Goal: Task Accomplishment & Management: Use online tool/utility

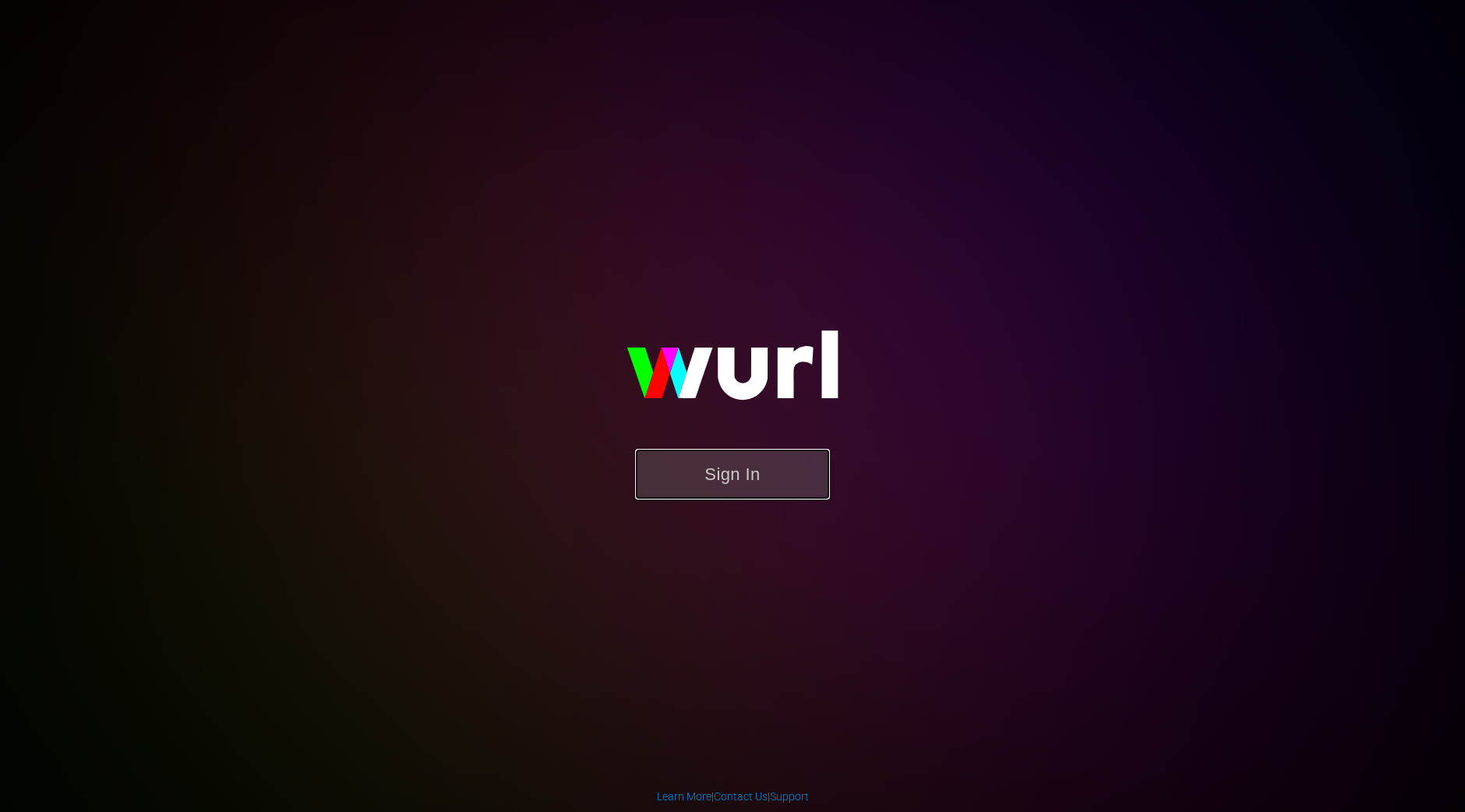
click at [796, 482] on button "Sign In" at bounding box center [732, 475] width 195 height 51
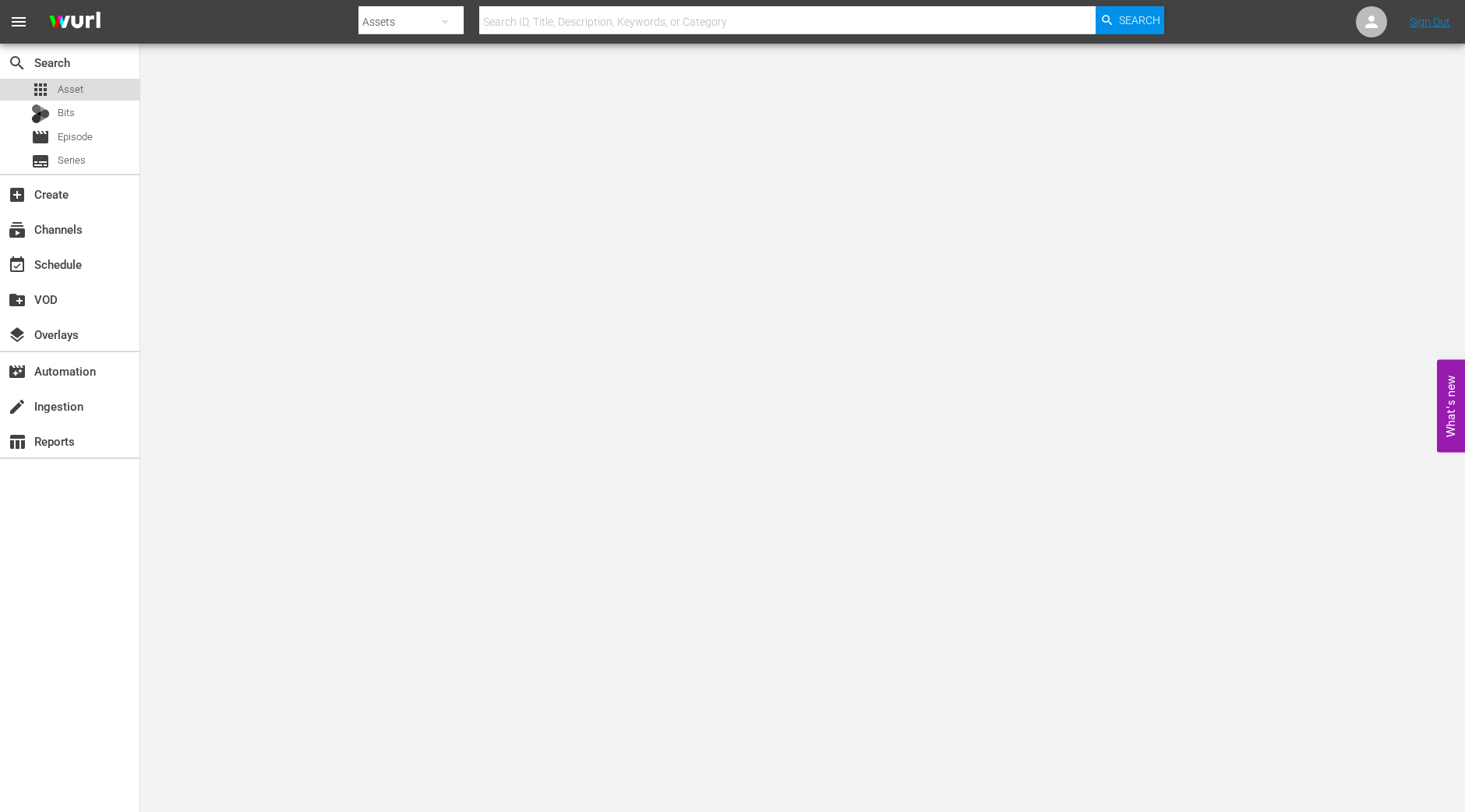
click at [54, 95] on div "apps Asset" at bounding box center [56, 90] width 52 height 22
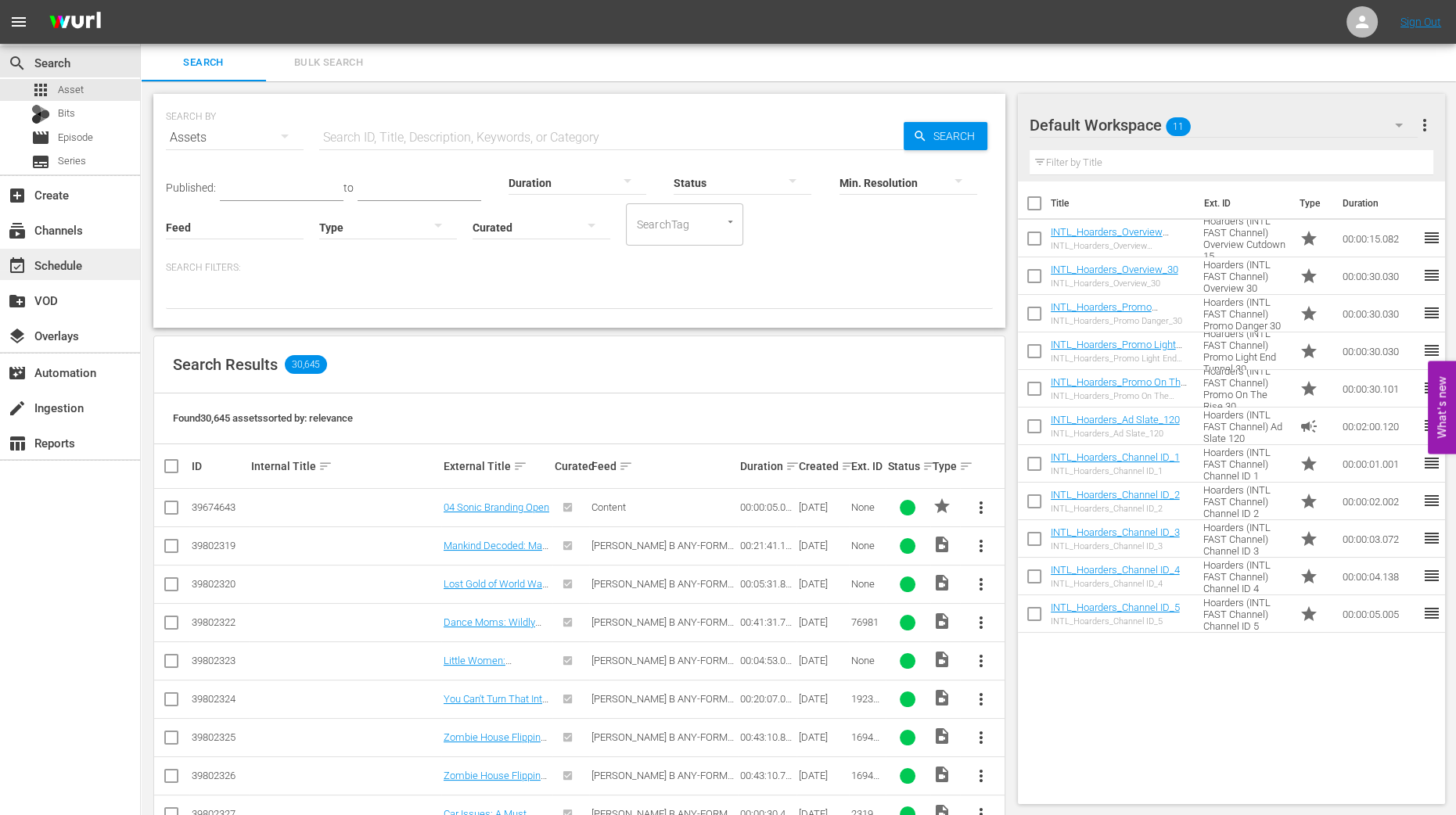
click at [48, 270] on div "event_available Schedule" at bounding box center [44, 262] width 88 height 14
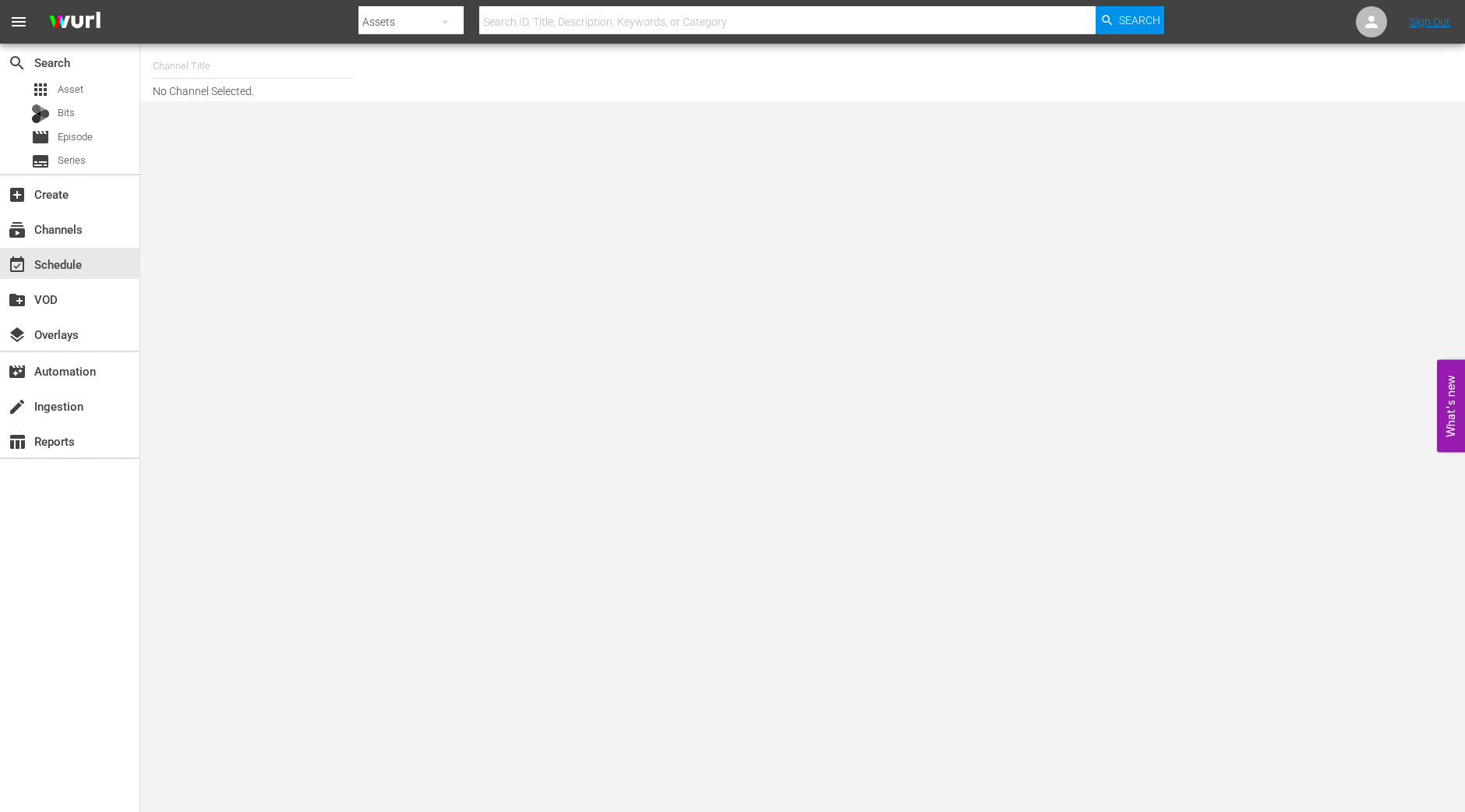
click at [276, 73] on input "text" at bounding box center [252, 65] width 199 height 37
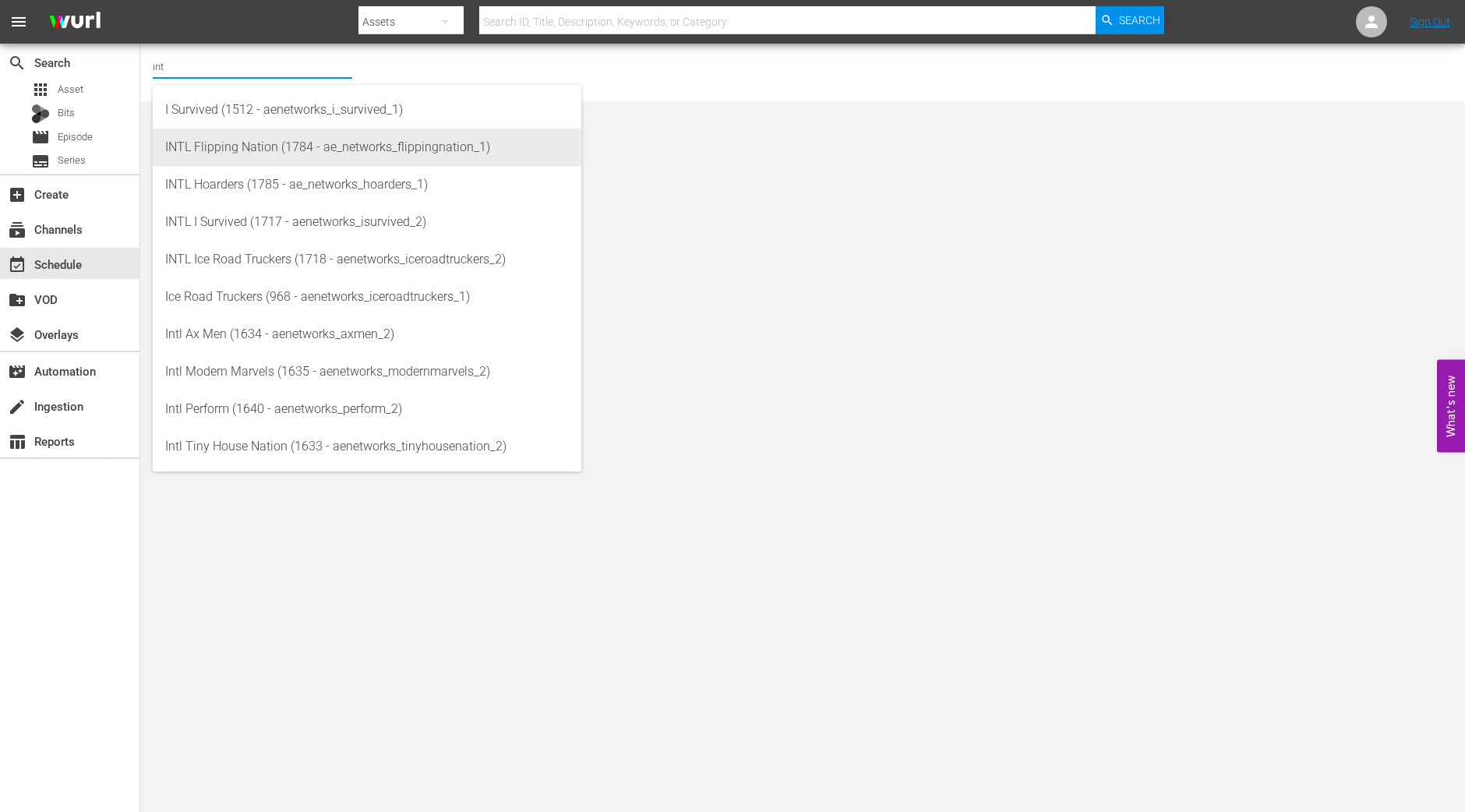
click at [237, 156] on div "INTL Flipping Nation (1784 - ae_networks_flippingnation_1)" at bounding box center [367, 146] width 404 height 37
type input "INTL Flipping Nation (1784 - ae_networks_flippingnation_1)"
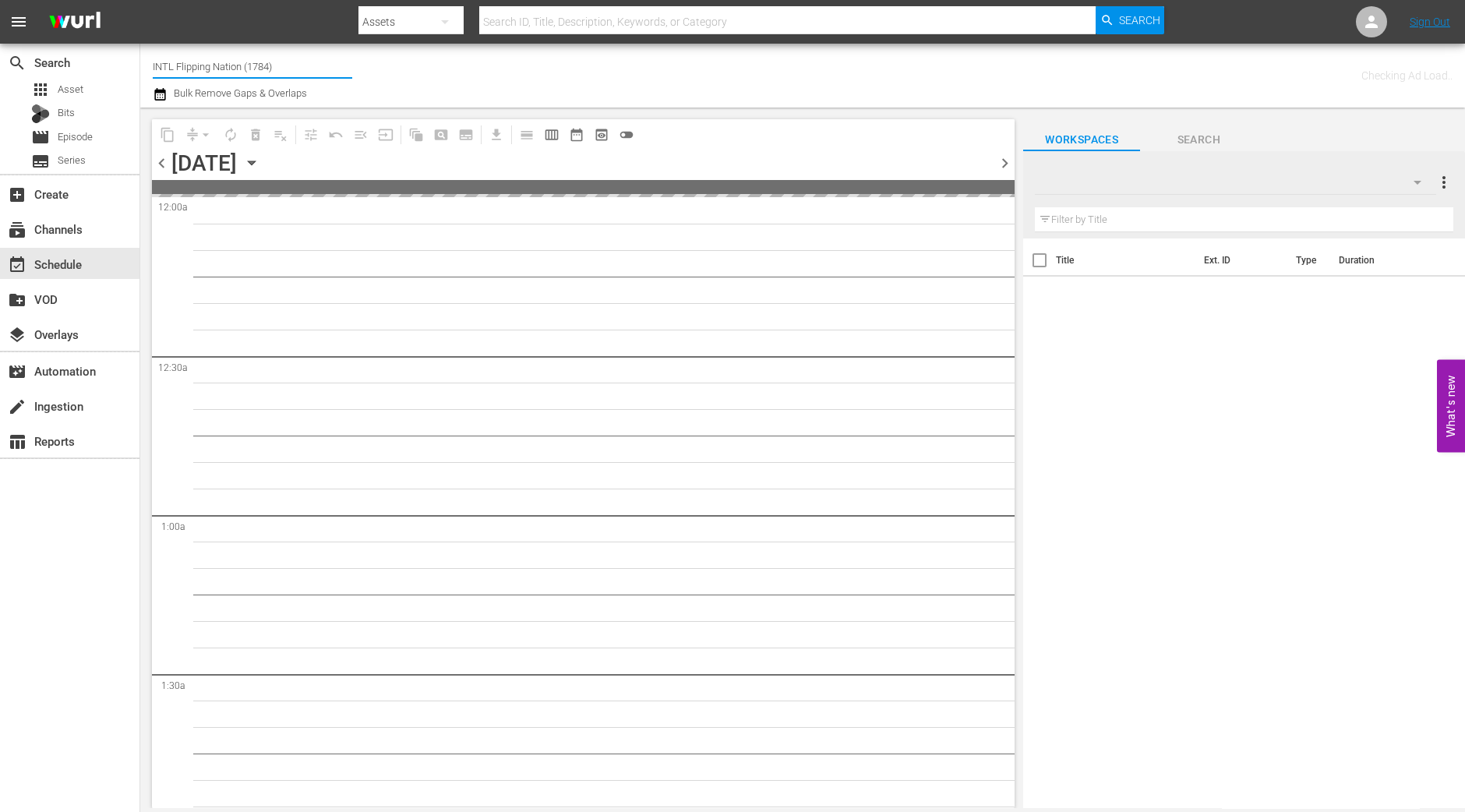
drag, startPoint x: 293, startPoint y: 66, endPoint x: 178, endPoint y: 68, distance: 115.0
click at [178, 68] on input "INTL Flipping Nation (1784)" at bounding box center [252, 65] width 199 height 37
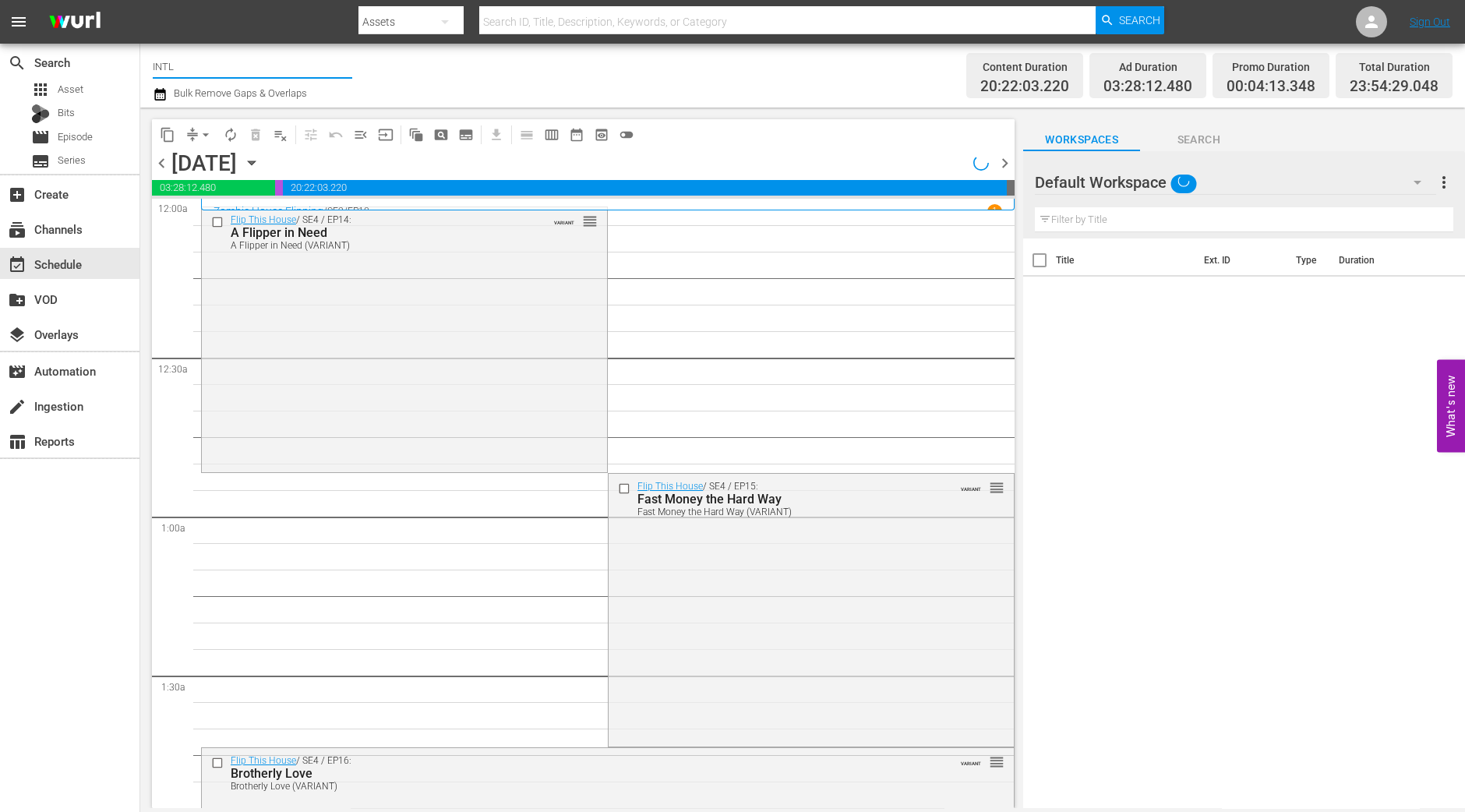
click at [218, 68] on input "INTL" at bounding box center [252, 65] width 199 height 37
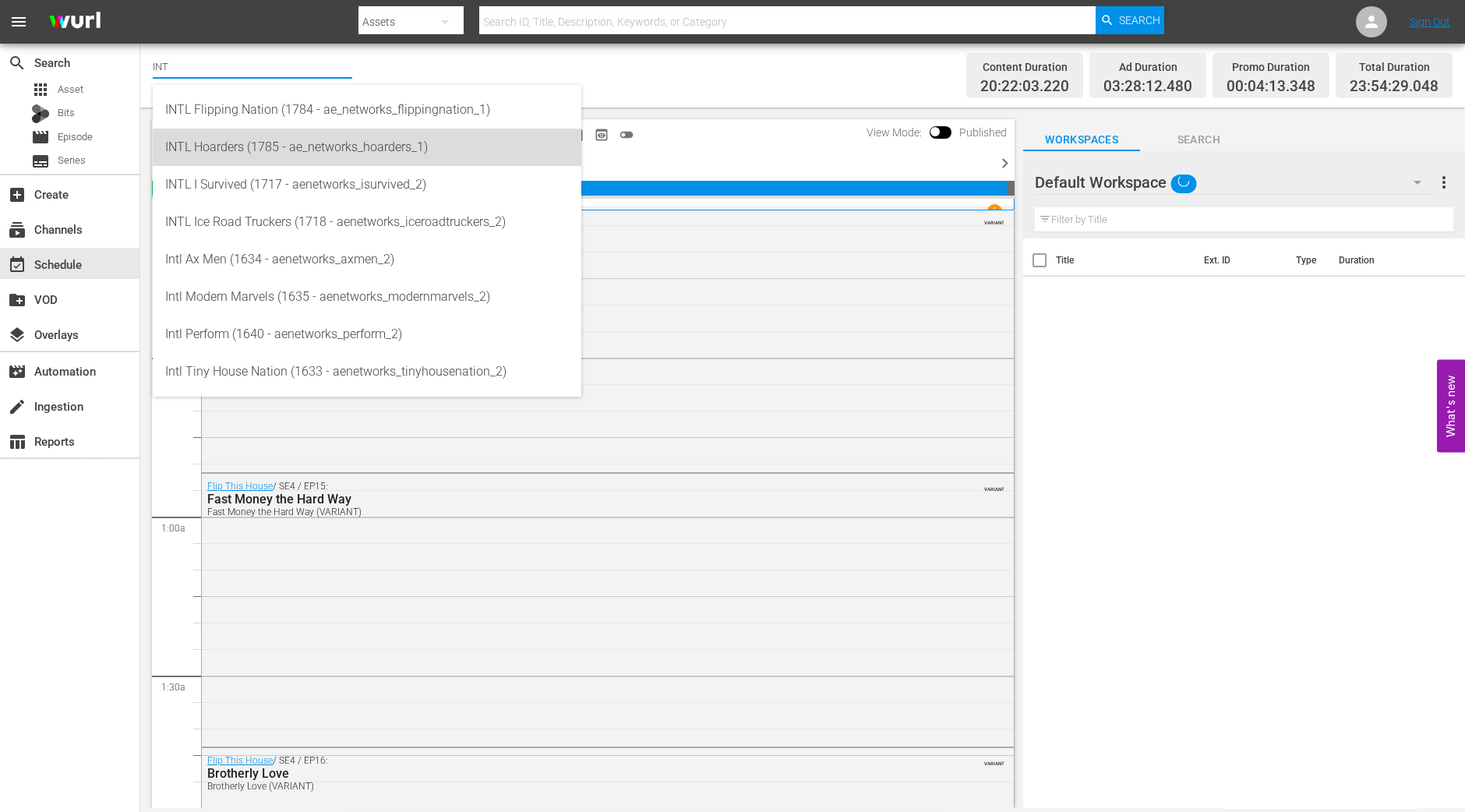
click at [225, 146] on div "INTL Hoarders (1785 - ae_networks_hoarders_1)" at bounding box center [367, 146] width 404 height 37
type input "INTL Hoarders (1785 - ae_networks_hoarders_1)"
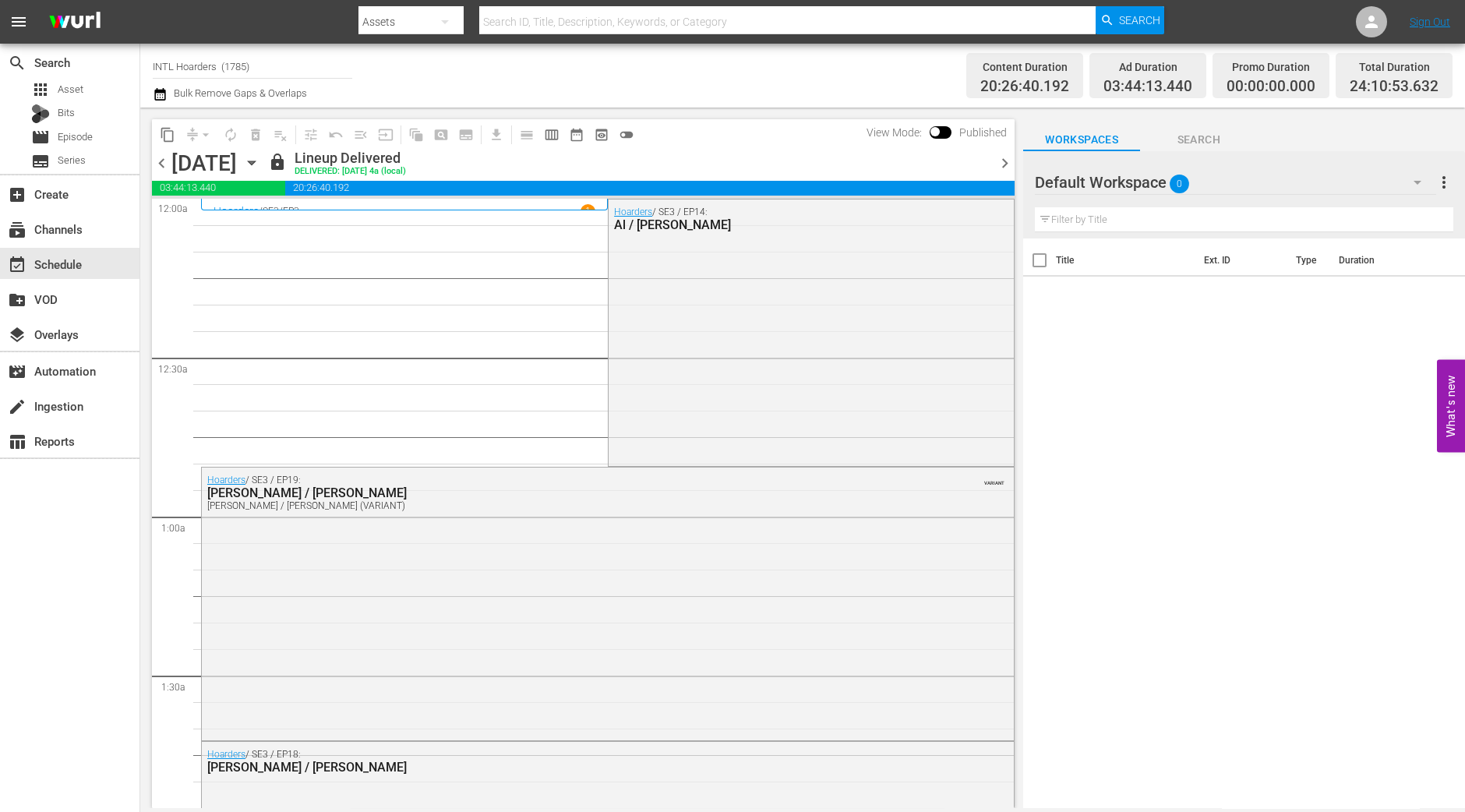
click at [260, 165] on icon "button" at bounding box center [251, 163] width 17 height 17
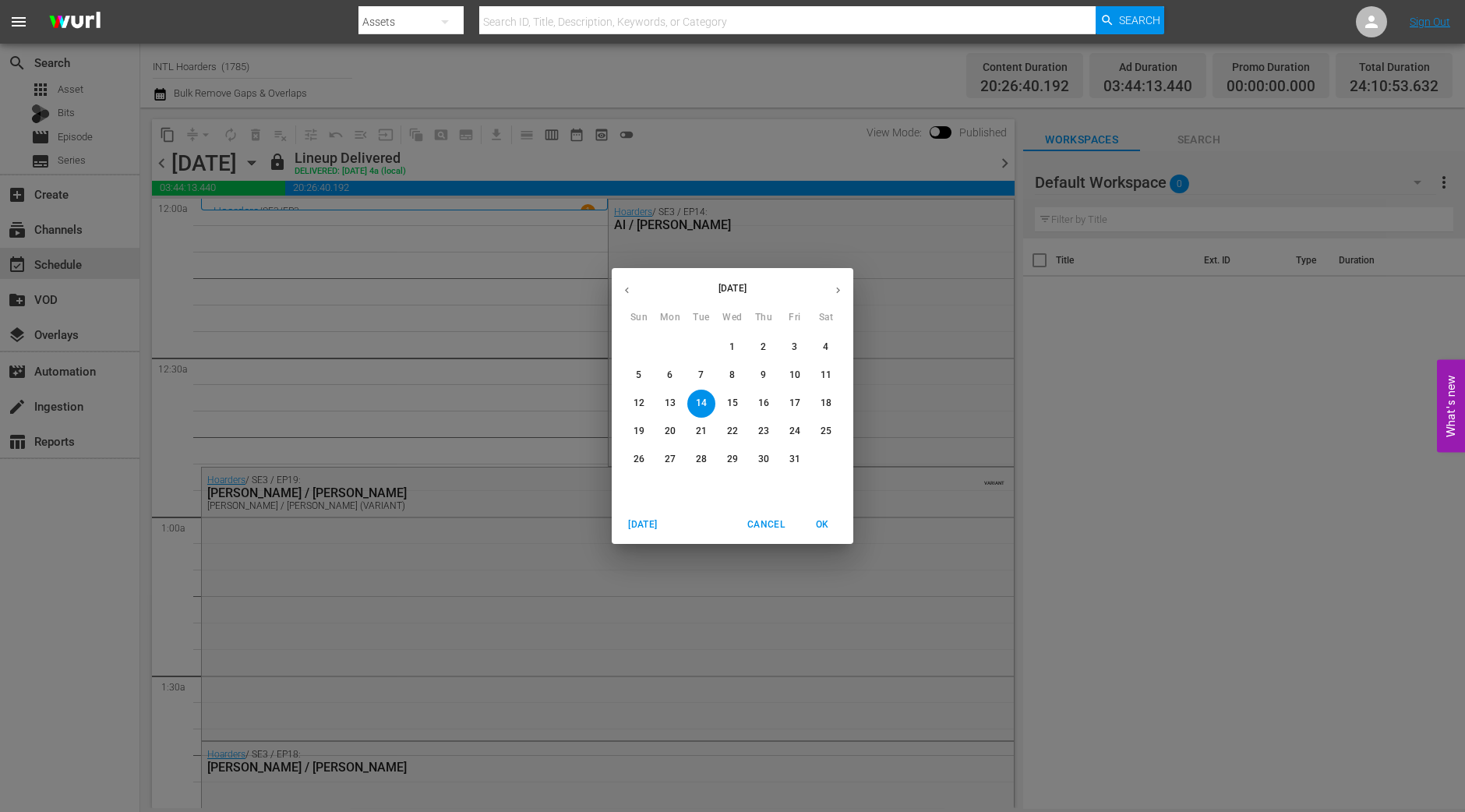
click at [670, 435] on p "20" at bounding box center [670, 431] width 11 height 14
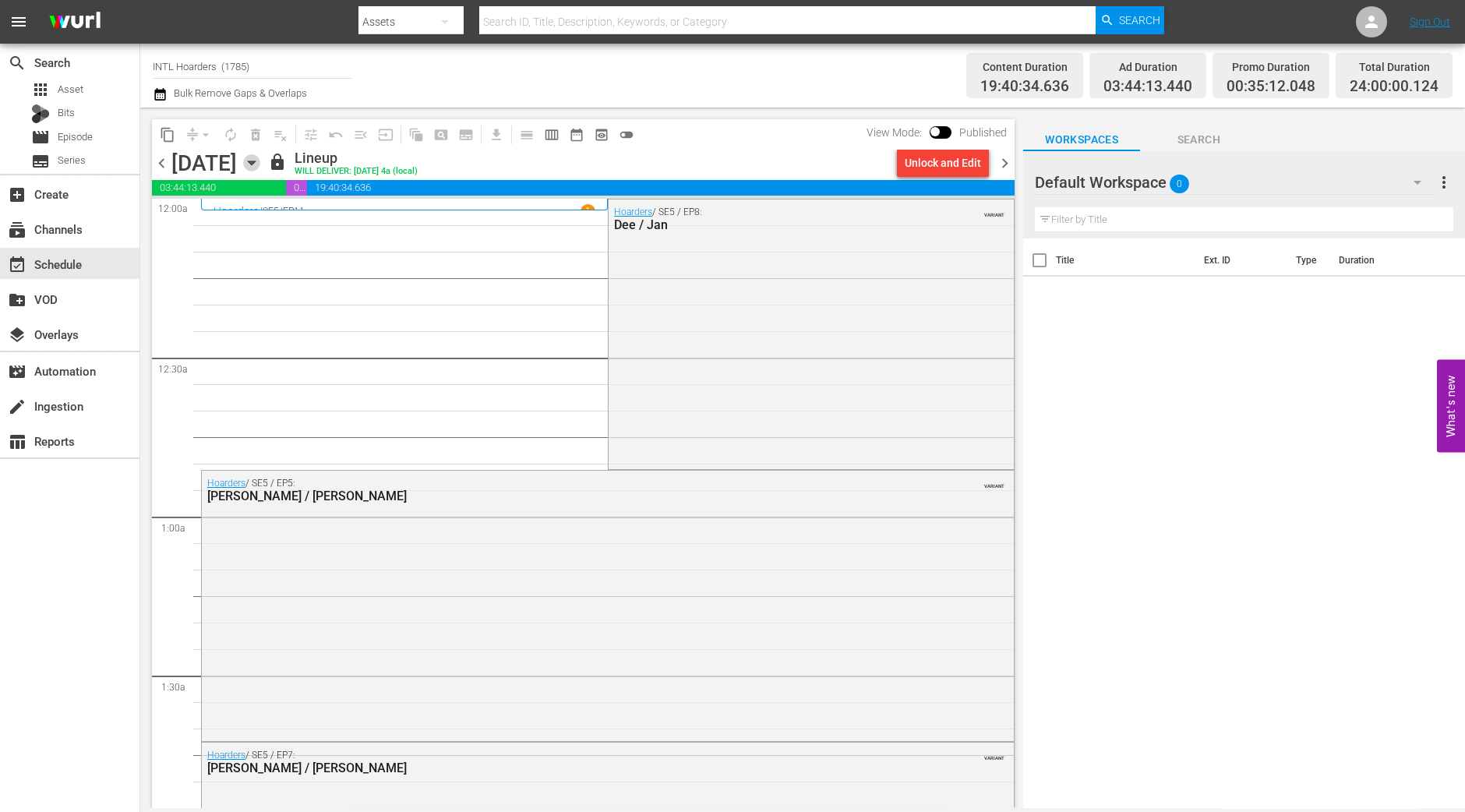
click at [260, 168] on icon "button" at bounding box center [251, 163] width 17 height 17
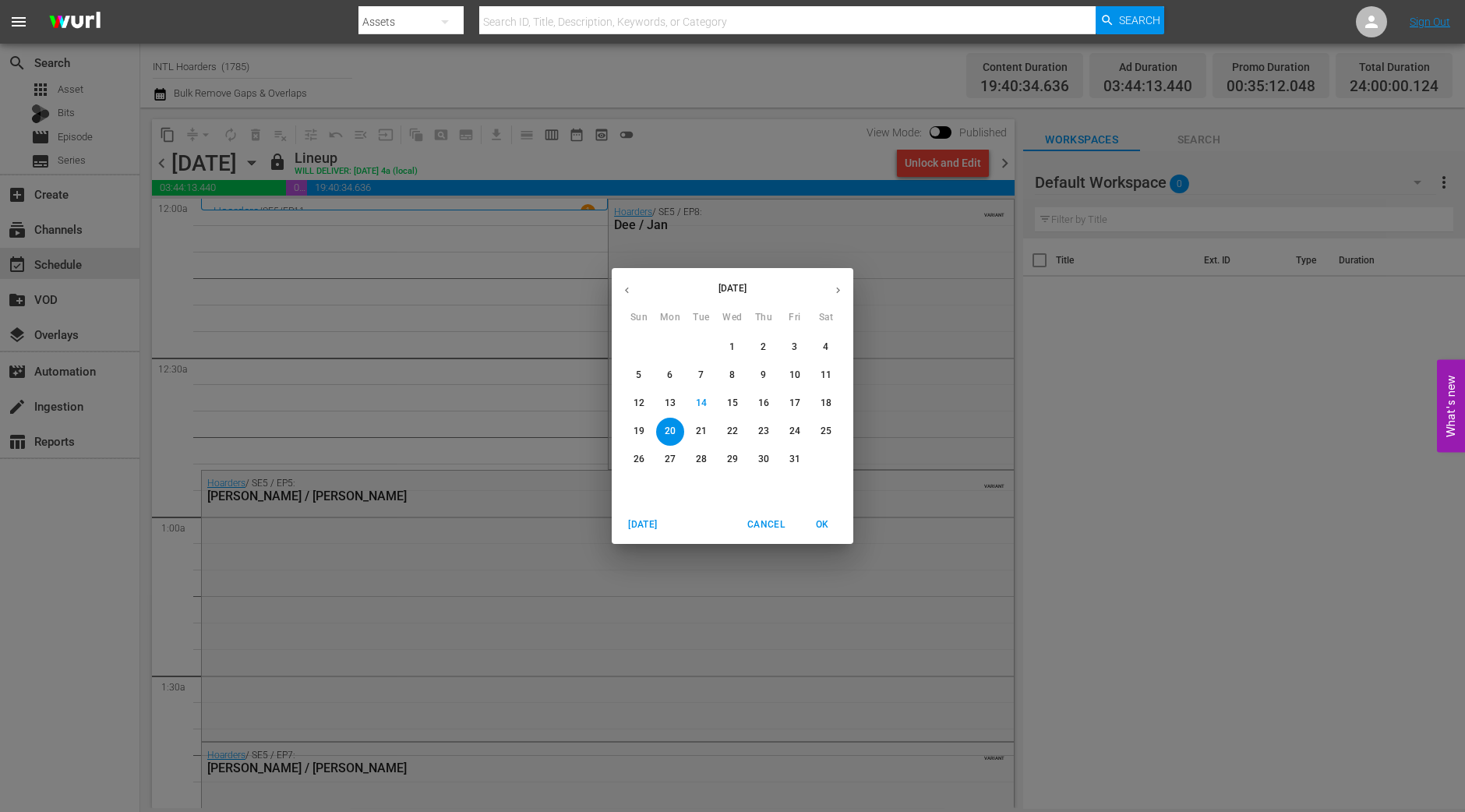
click at [1008, 168] on div "October 2025 Sun Mon Tue Wed Thu Fri Sat 28 29 30 1 2 3 4 5 6 7 8 9 10 11 12 13…" at bounding box center [732, 406] width 1465 height 812
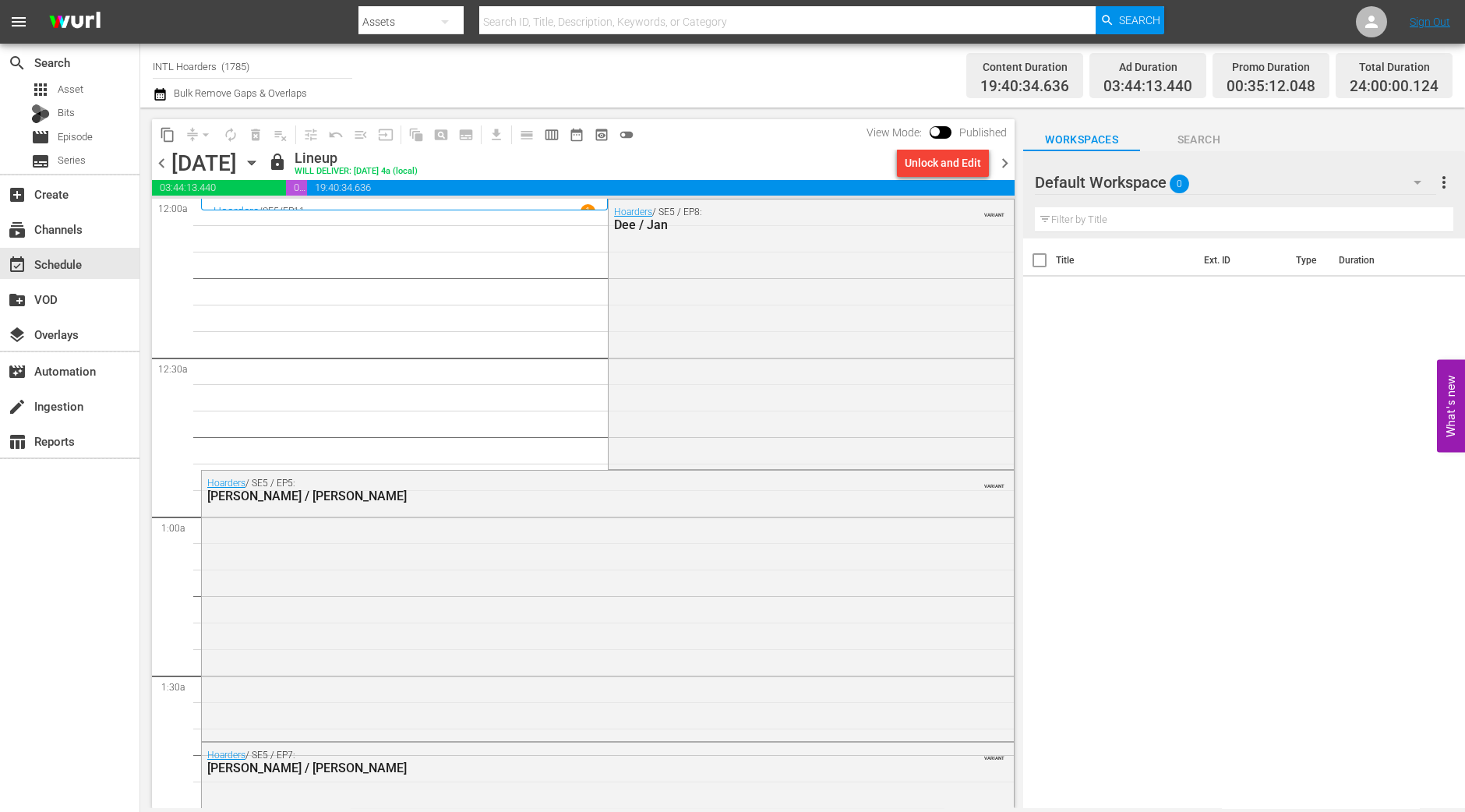
click at [1008, 162] on span "chevron_right" at bounding box center [1004, 163] width 19 height 19
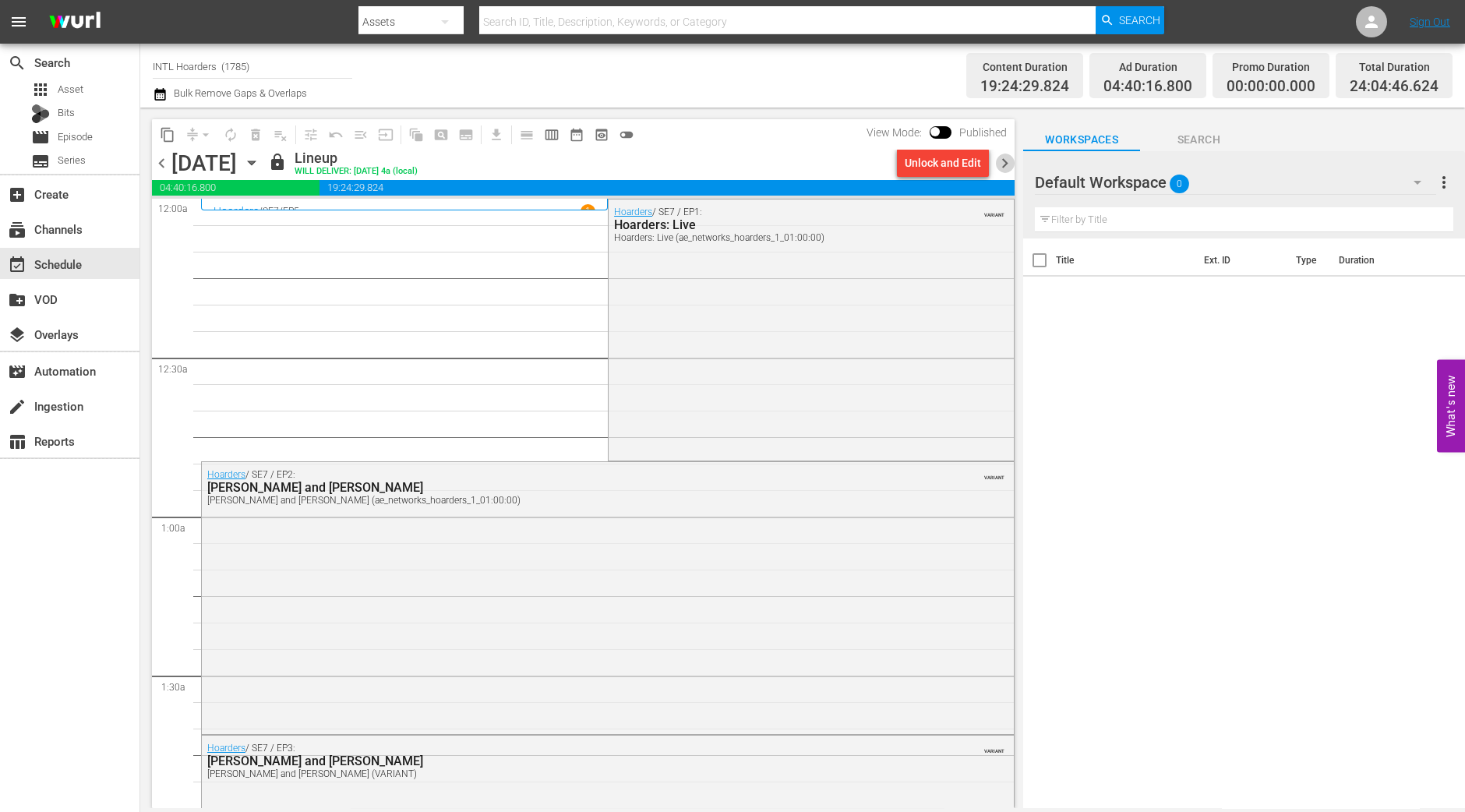
click at [1005, 169] on span "chevron_right" at bounding box center [1004, 163] width 19 height 19
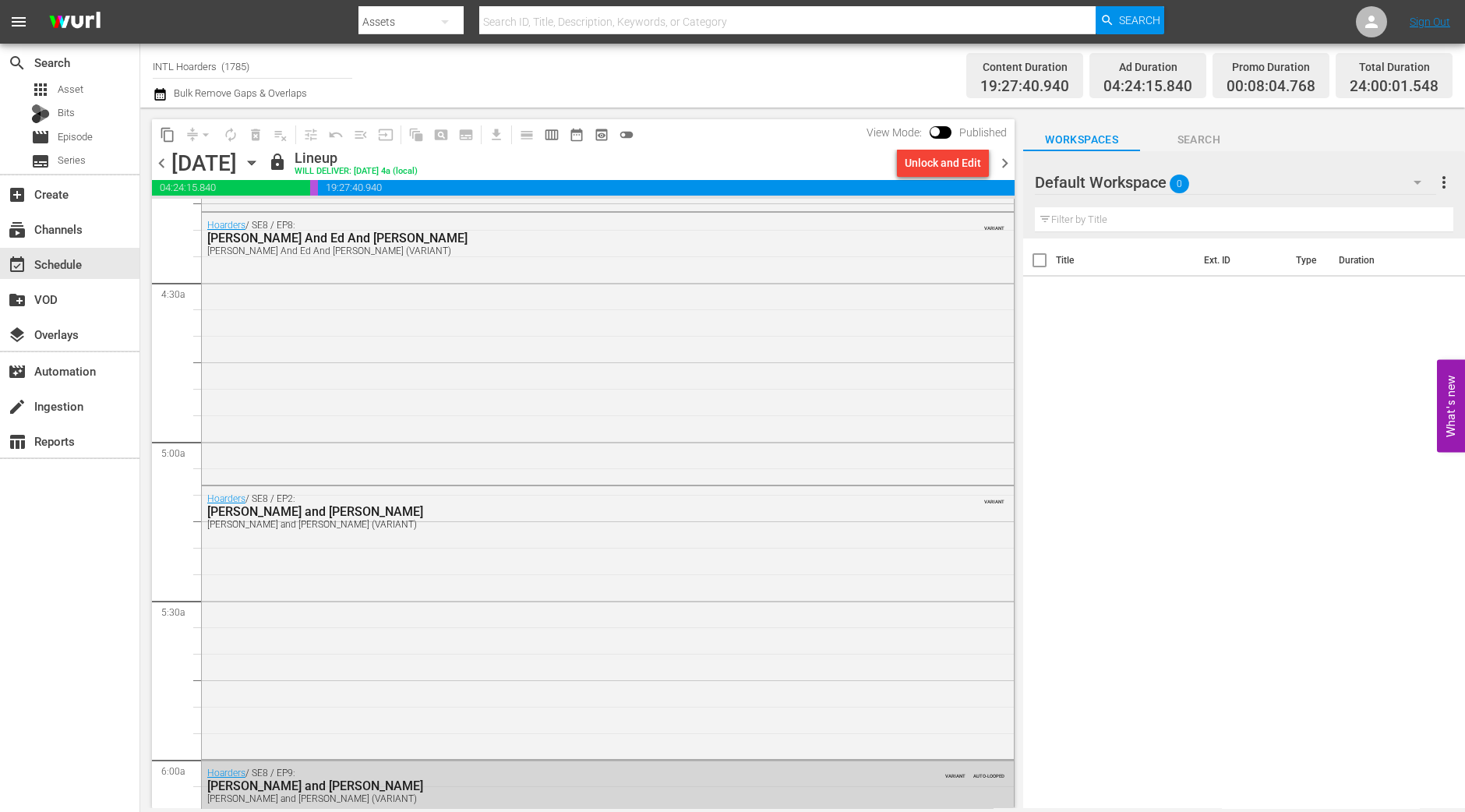
scroll to position [1363, 0]
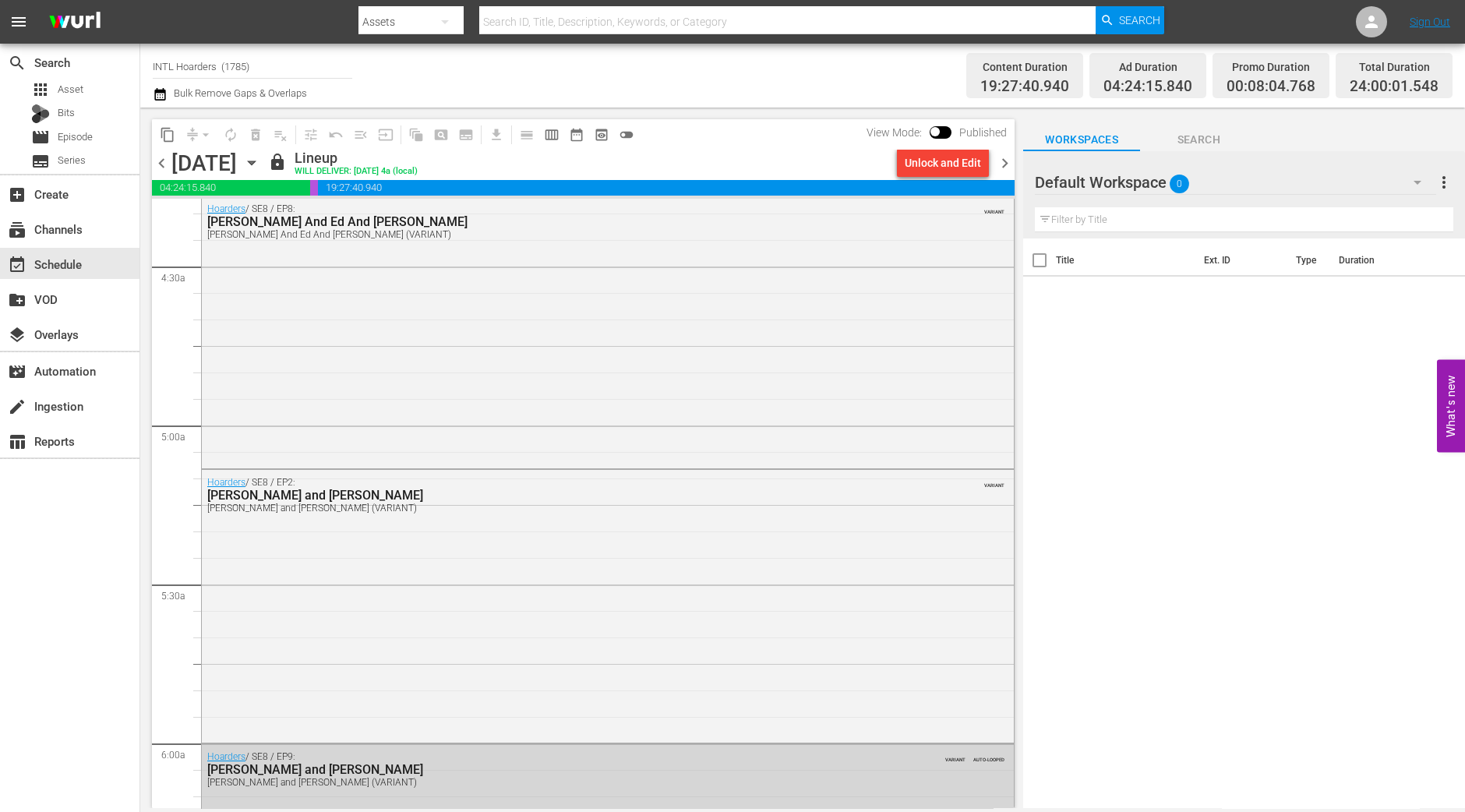
click at [1006, 159] on span "chevron_right" at bounding box center [1004, 163] width 19 height 19
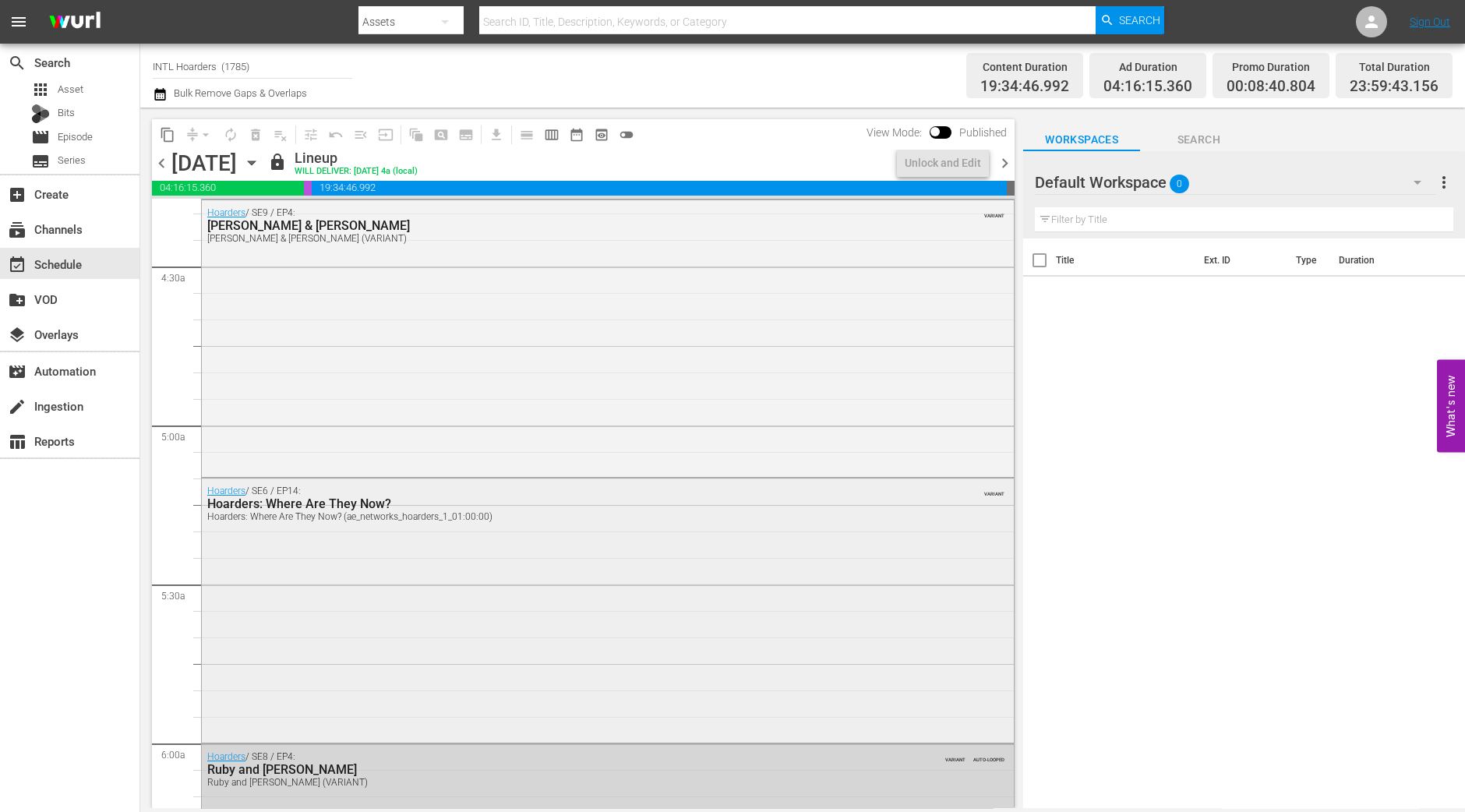
scroll to position [1283, 0]
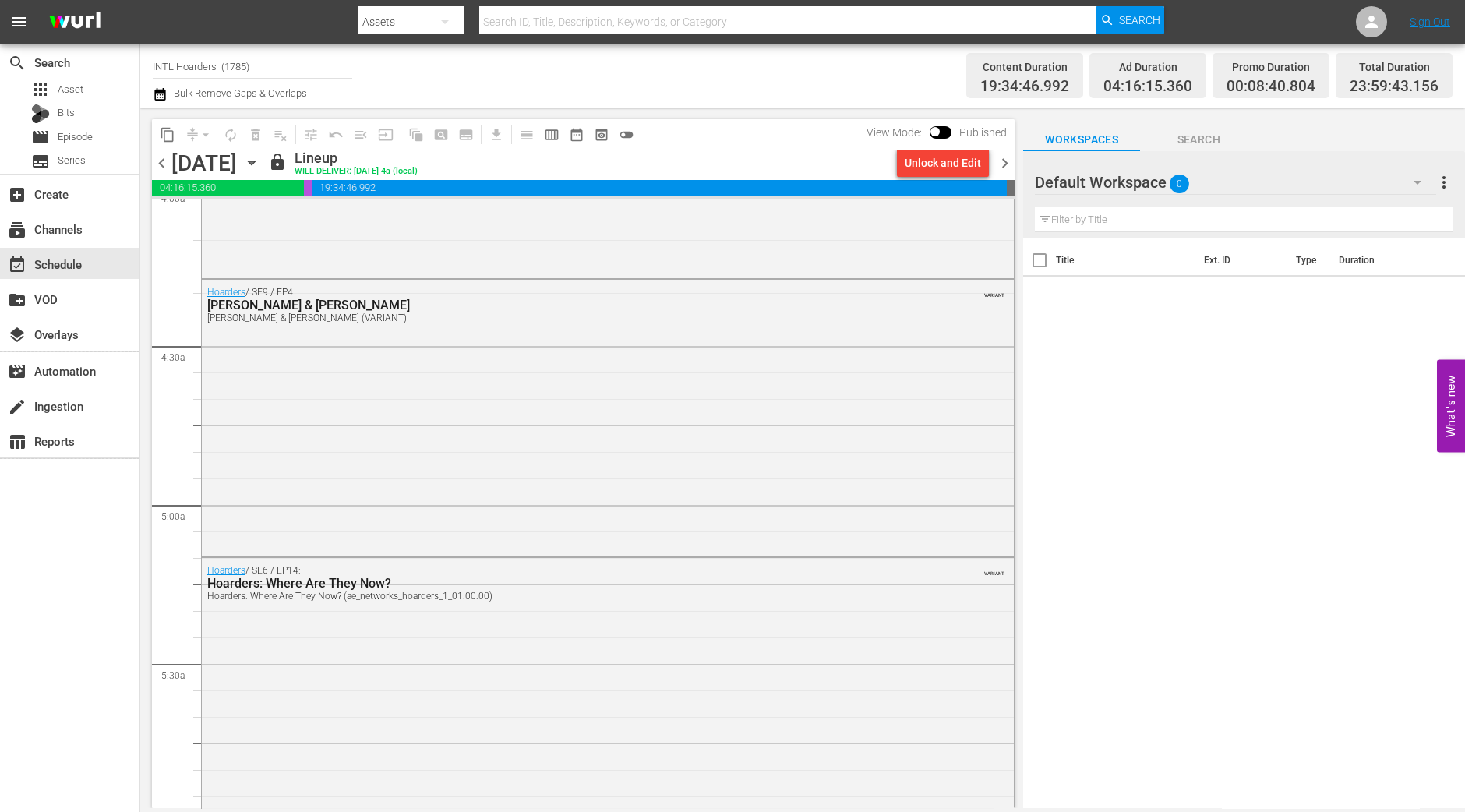
click at [71, 645] on div "search Search apps Asset Bits movie Episode subtitles Series add_box Create sub…" at bounding box center [70, 449] width 140 height 812
click at [260, 166] on icon "button" at bounding box center [251, 163] width 17 height 17
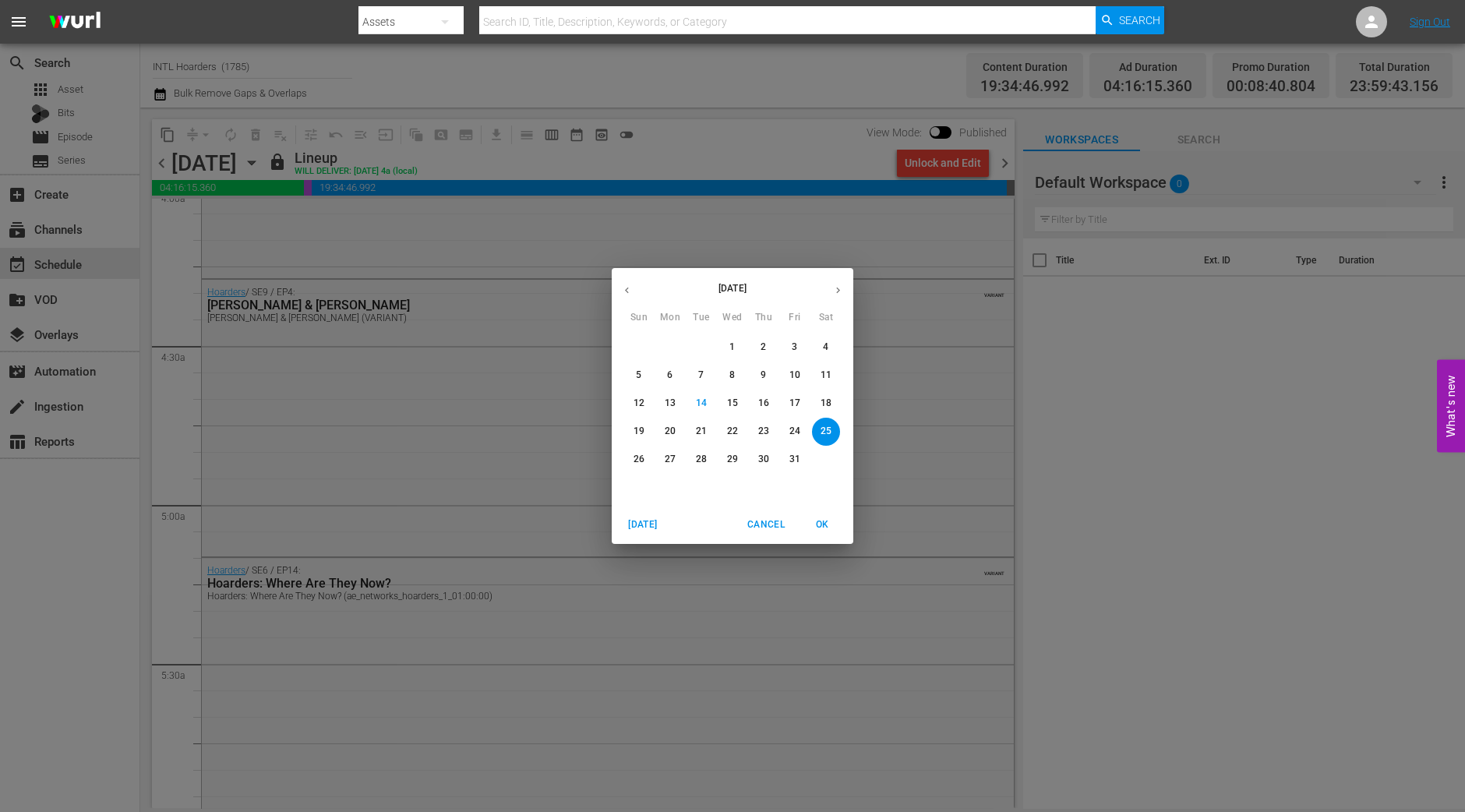
click at [640, 464] on p "26" at bounding box center [639, 459] width 11 height 14
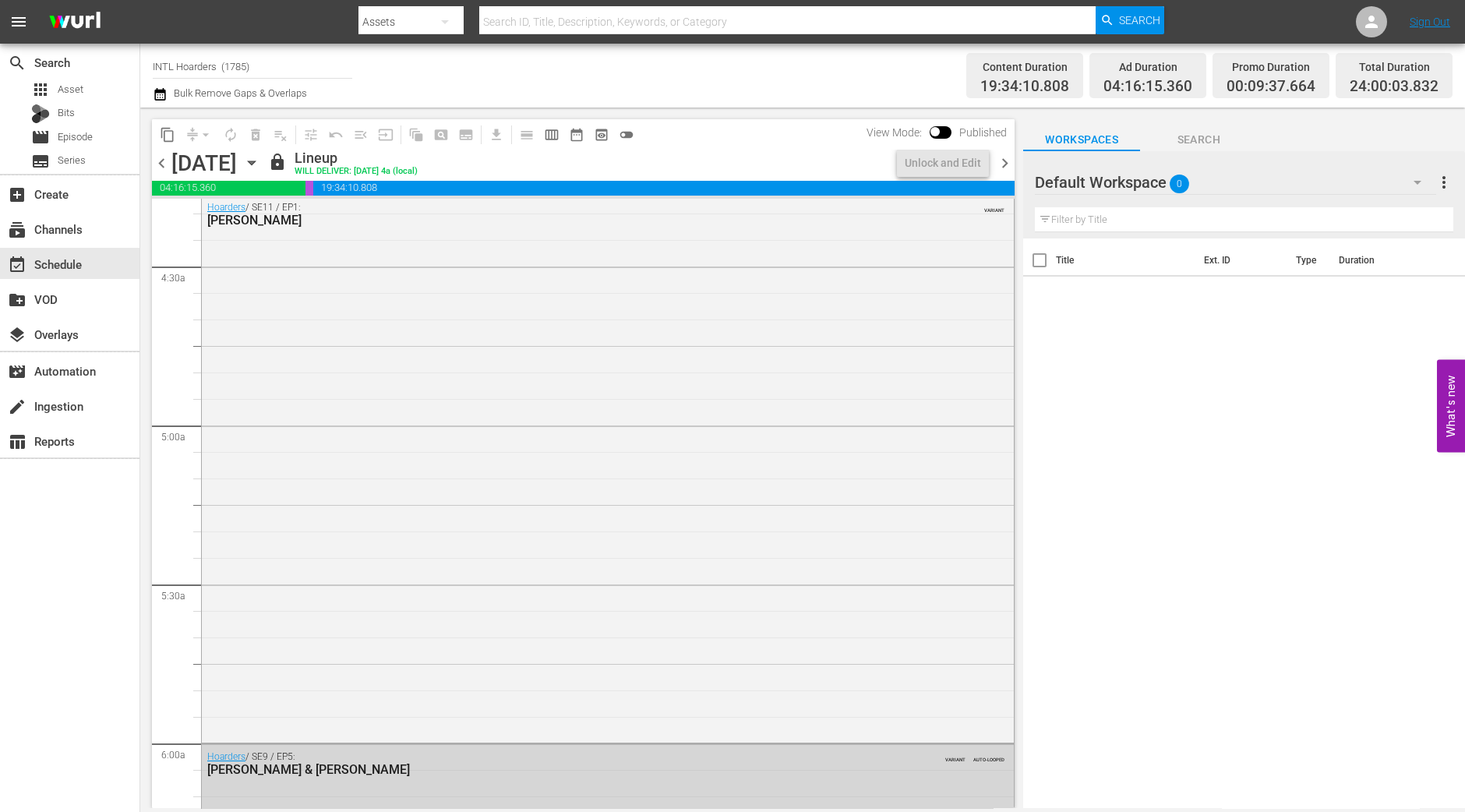
scroll to position [1283, 0]
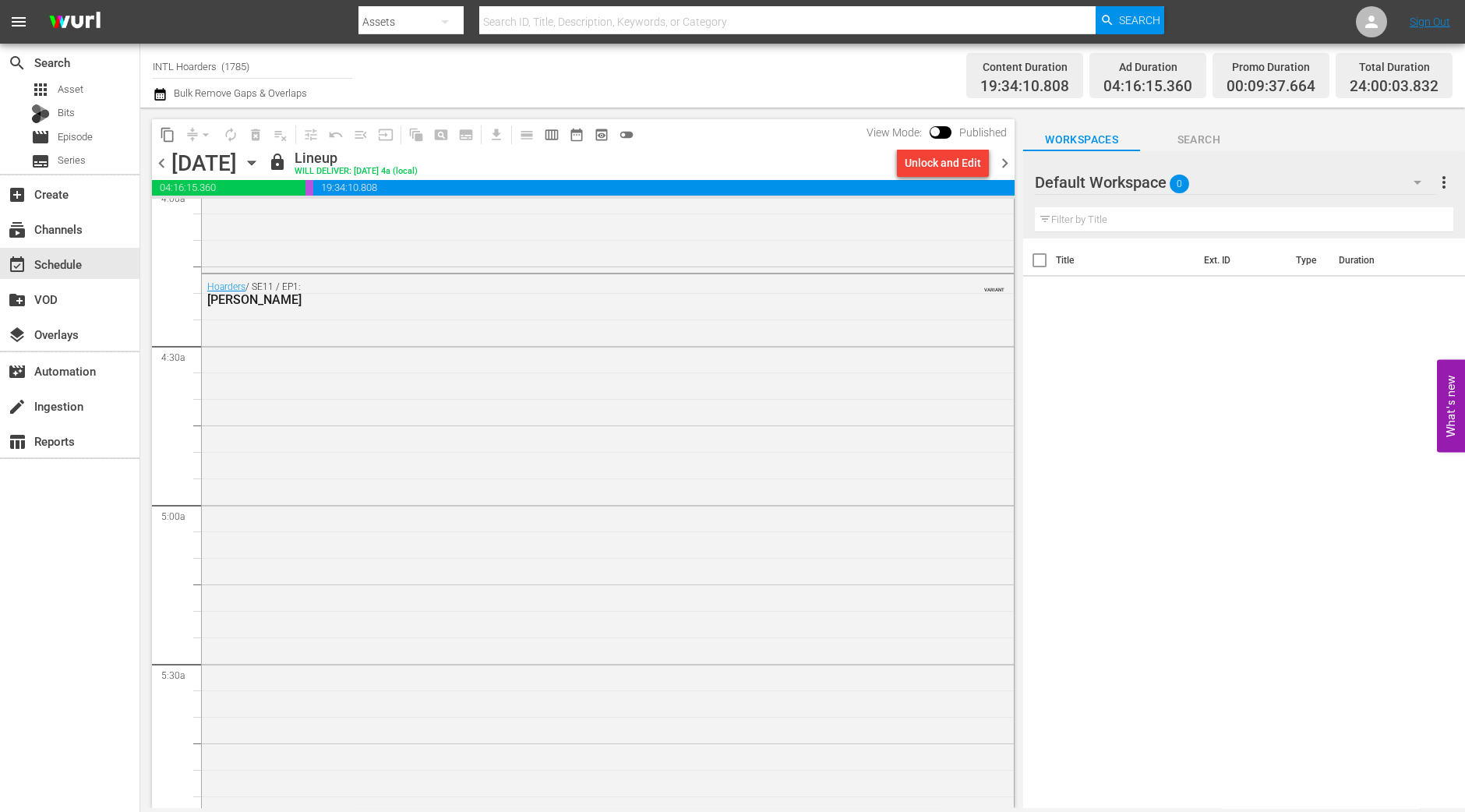
click at [1008, 165] on span "chevron_right" at bounding box center [1004, 163] width 19 height 19
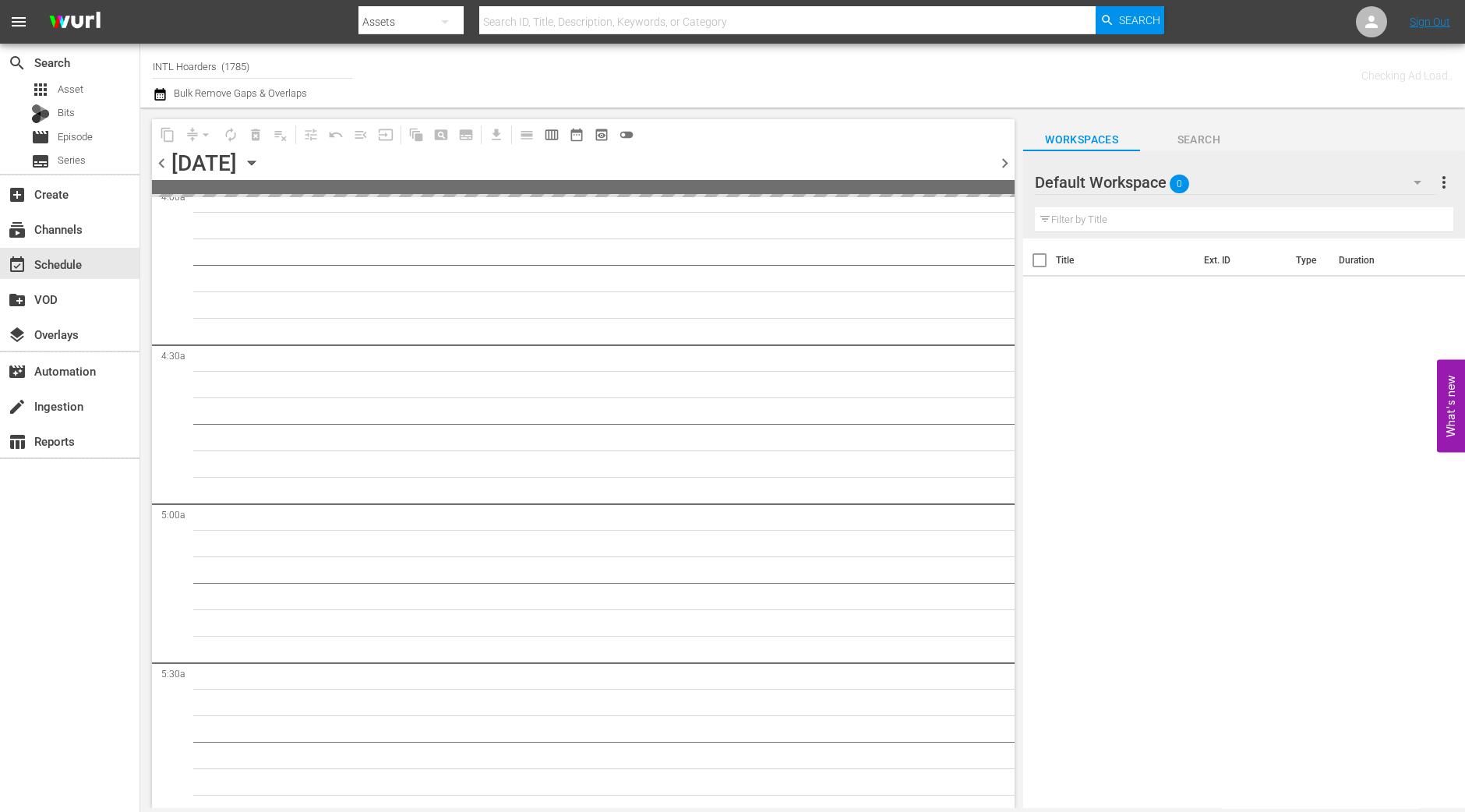
scroll to position [1363, 0]
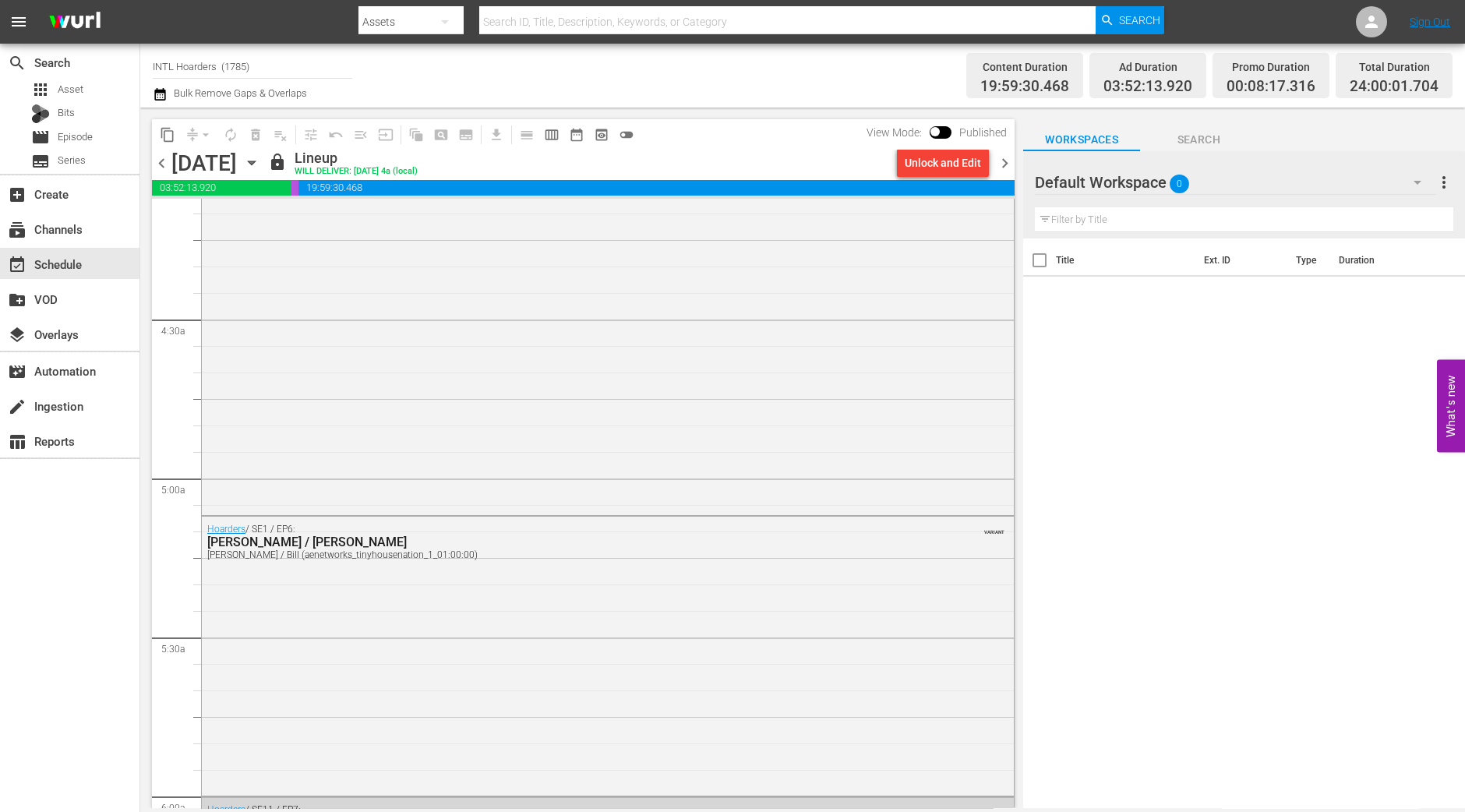
click at [1008, 165] on span "chevron_right" at bounding box center [1004, 163] width 19 height 19
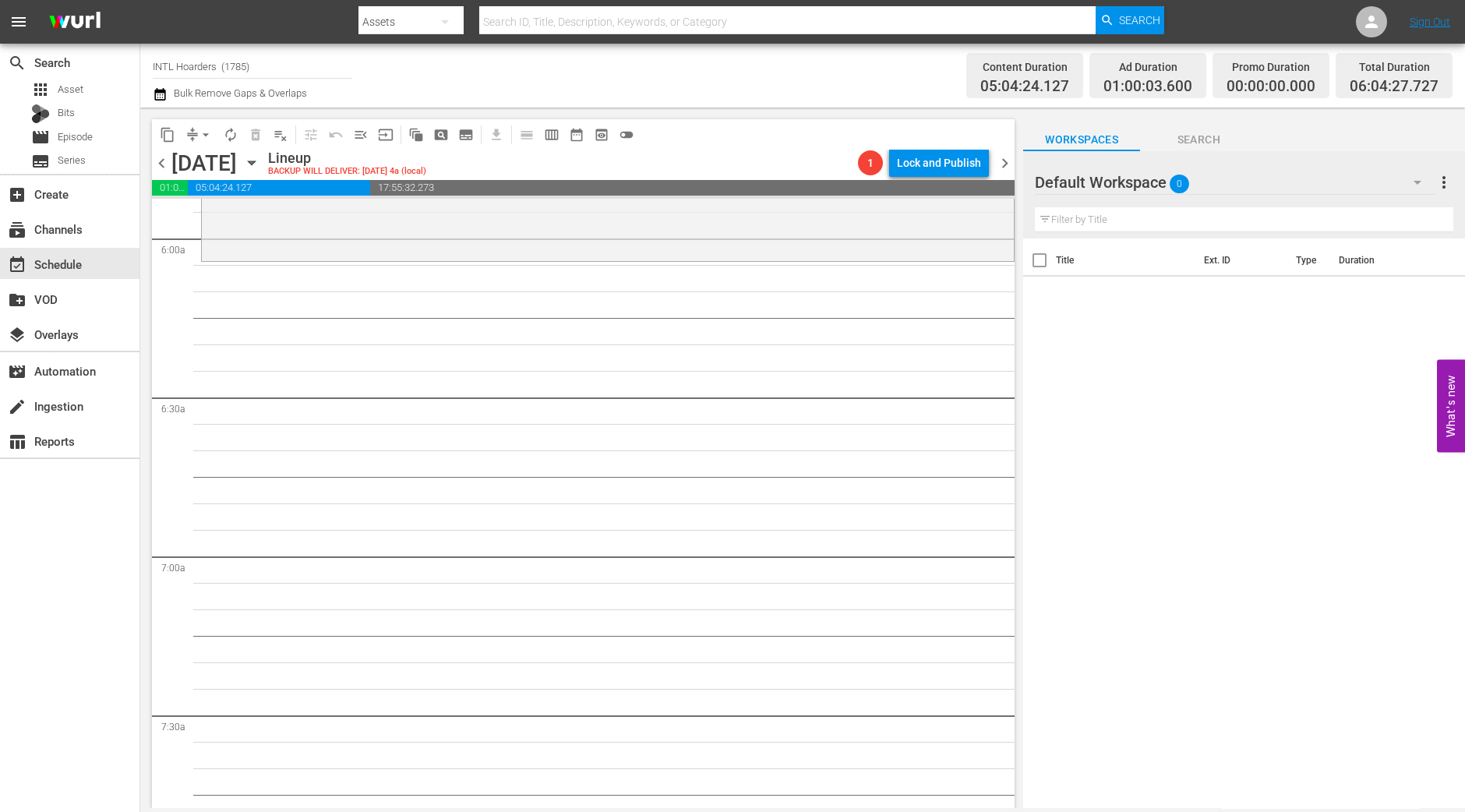
scroll to position [1576, 0]
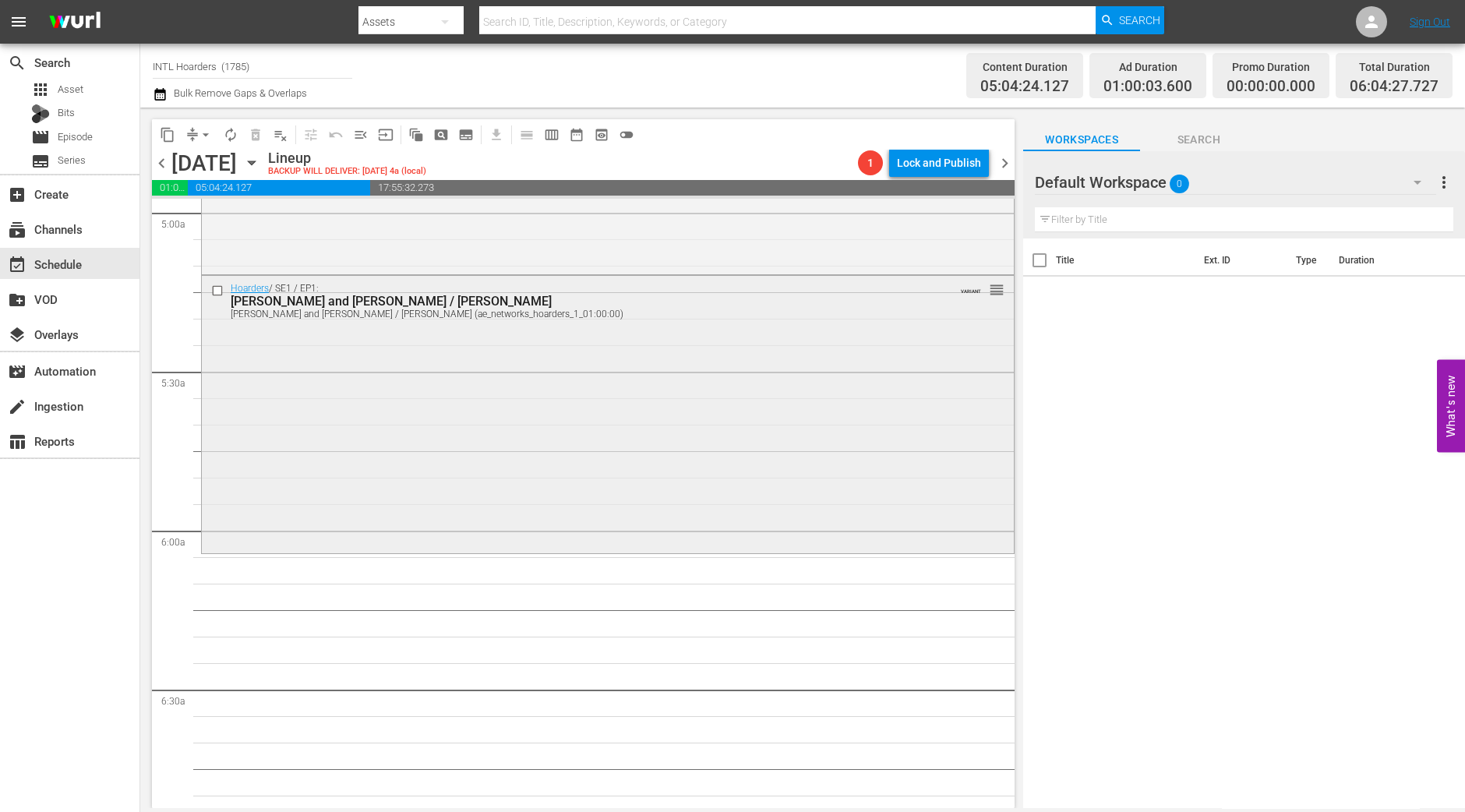
click at [357, 446] on div "Hoarders / SE1 / EP1: Jennifer and Ron / Jill Jennifer and Ron / Jill (ae_netwo…" at bounding box center [607, 413] width 812 height 275
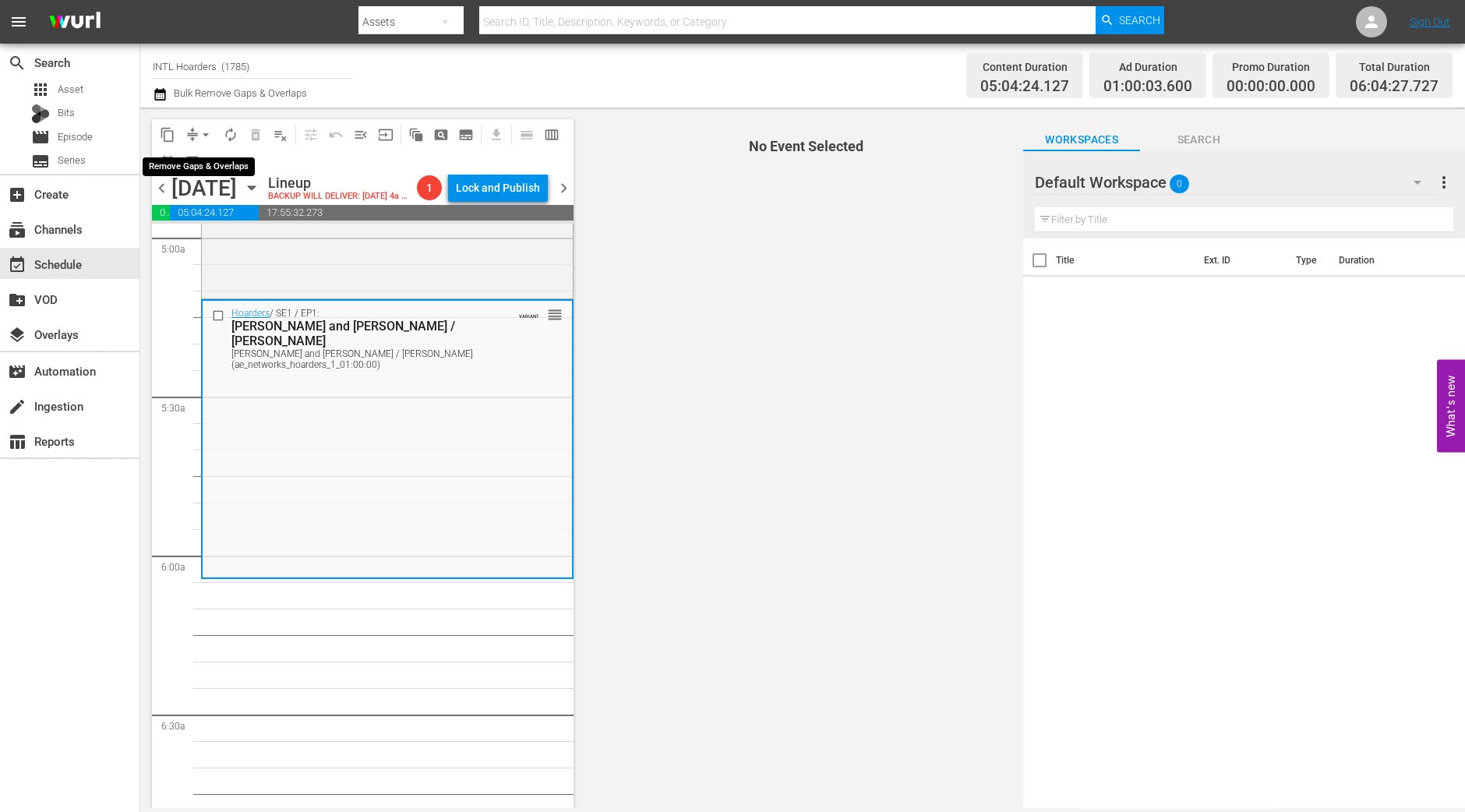
click at [205, 133] on span "arrow_drop_down" at bounding box center [206, 135] width 15 height 15
click at [213, 158] on li "Align to Midnight" at bounding box center [206, 165] width 164 height 25
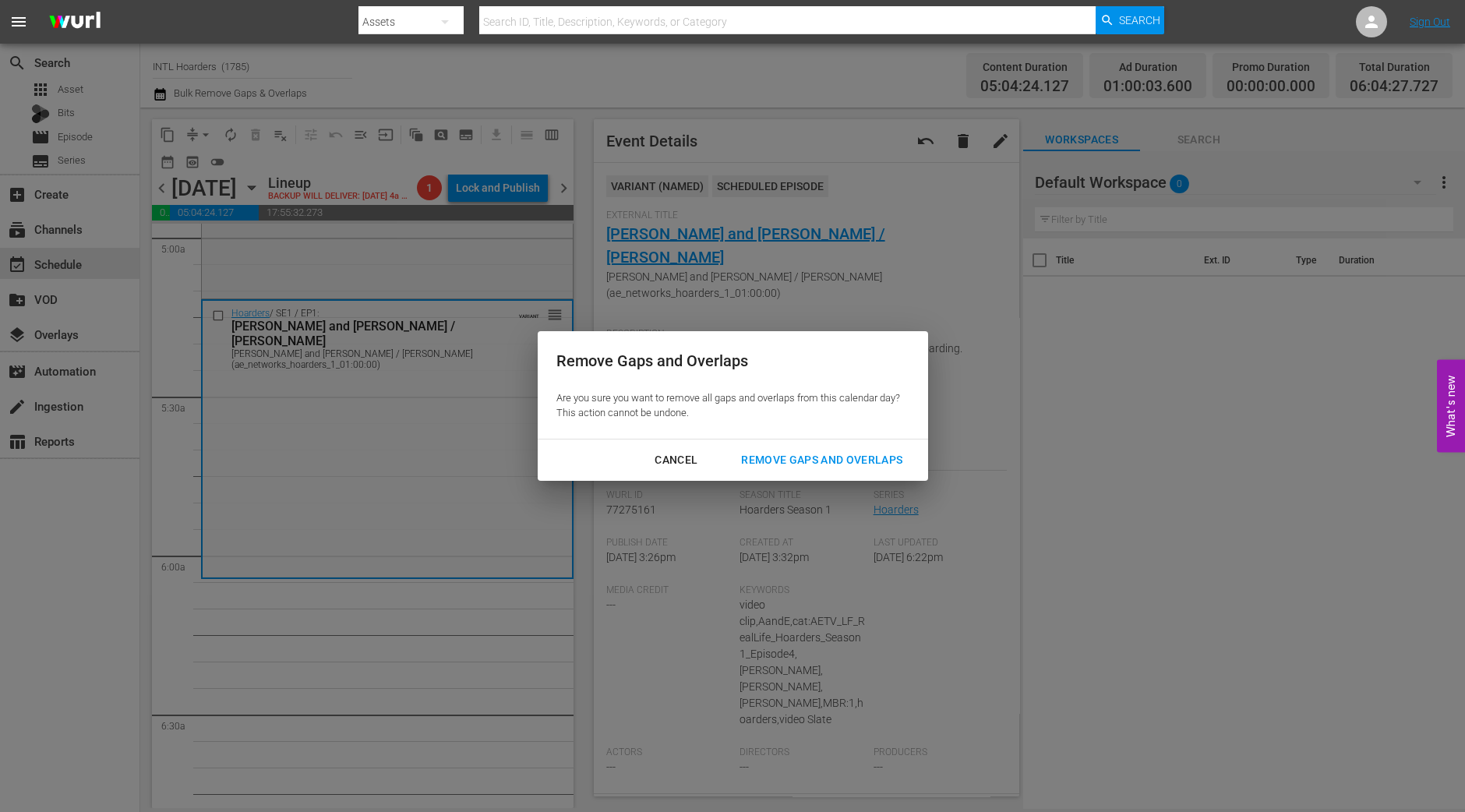
click at [888, 449] on button "Remove Gaps and Overlaps" at bounding box center [821, 460] width 199 height 29
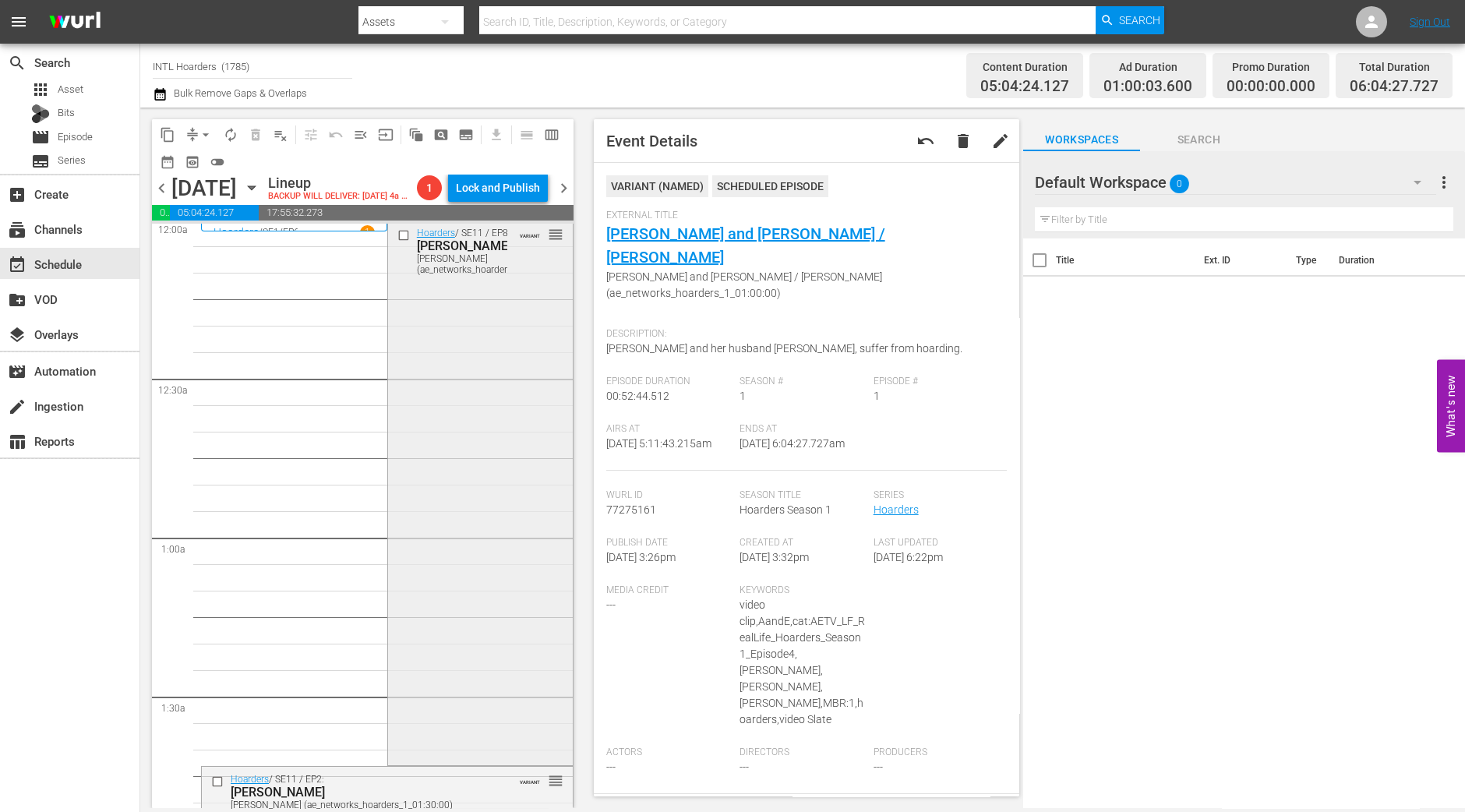
scroll to position [0, 0]
click at [476, 588] on div "Hoarders / SE11 / EP8: John John (ae_networks_hoarders_1_01:30:00) VARIANT reor…" at bounding box center [480, 496] width 185 height 542
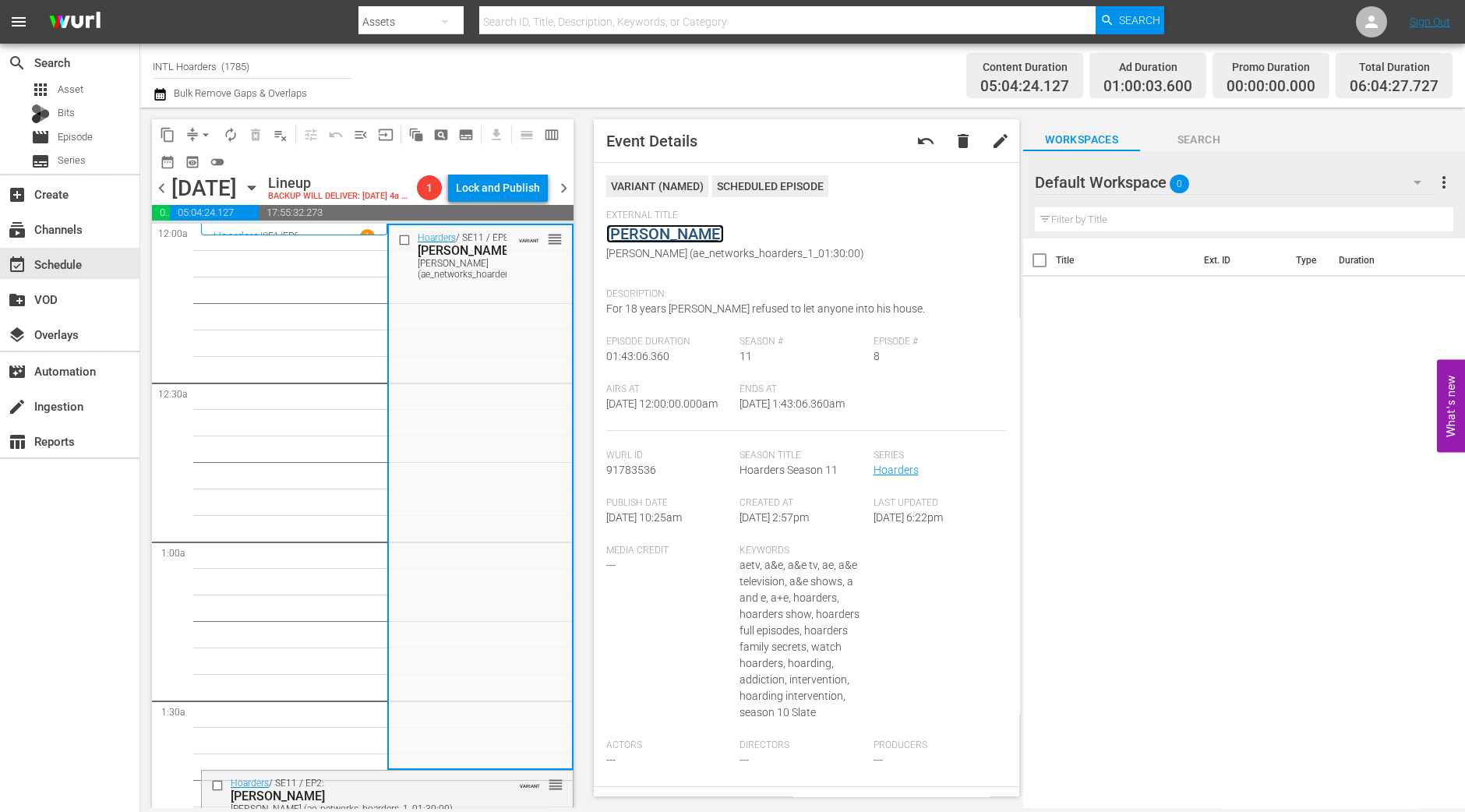
scroll to position [487, 0]
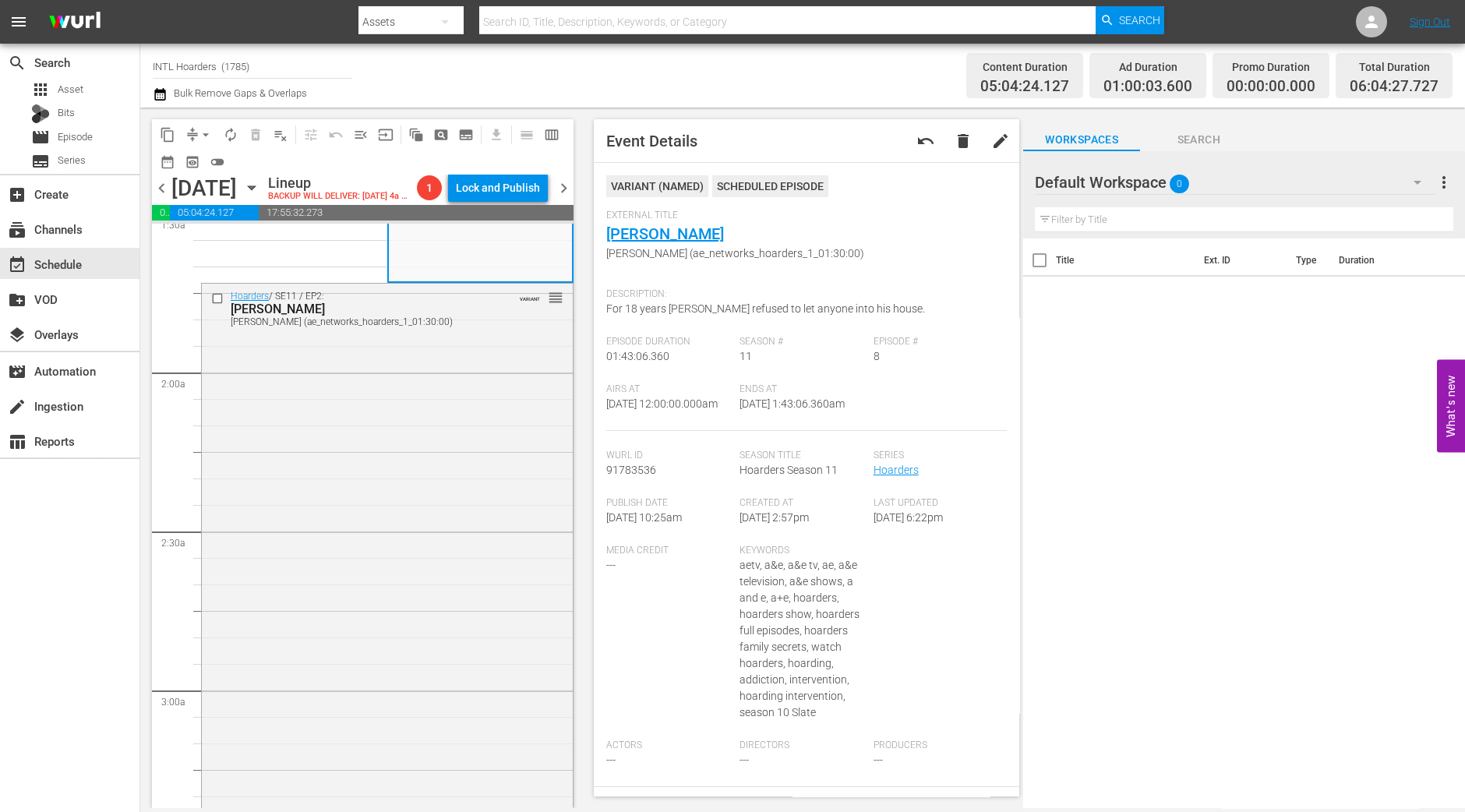
click at [373, 571] on div "Hoarders / SE11 / EP2: Sherry Sherry (ae_networks_hoarders_1_01:30:00) VARIANT …" at bounding box center [387, 554] width 371 height 541
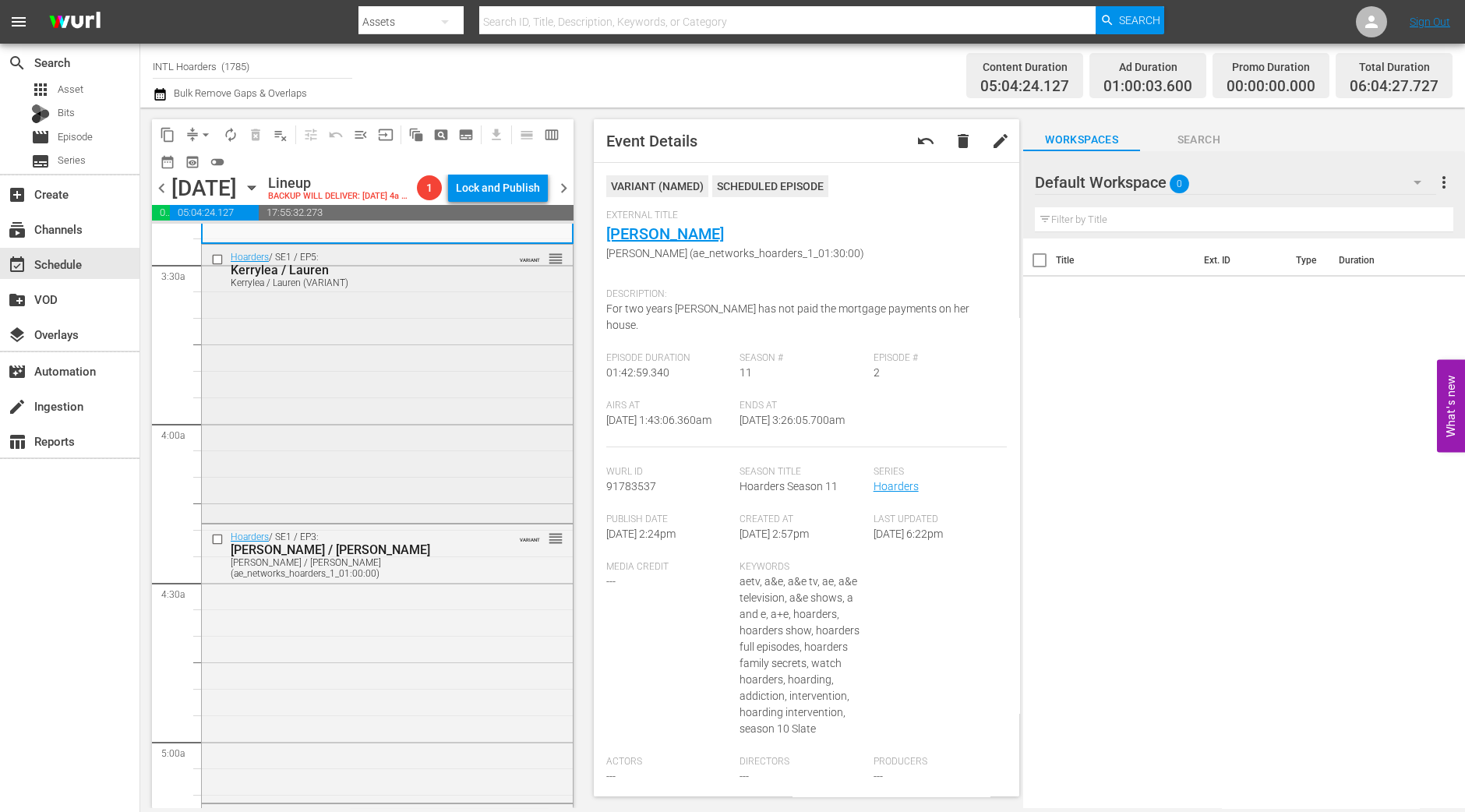
click at [312, 508] on div "Hoarders / SE1 / EP5: Kerrylea / Lauren Kerrylea / Lauren (VARIANT) VARIANT reo…" at bounding box center [387, 382] width 371 height 275
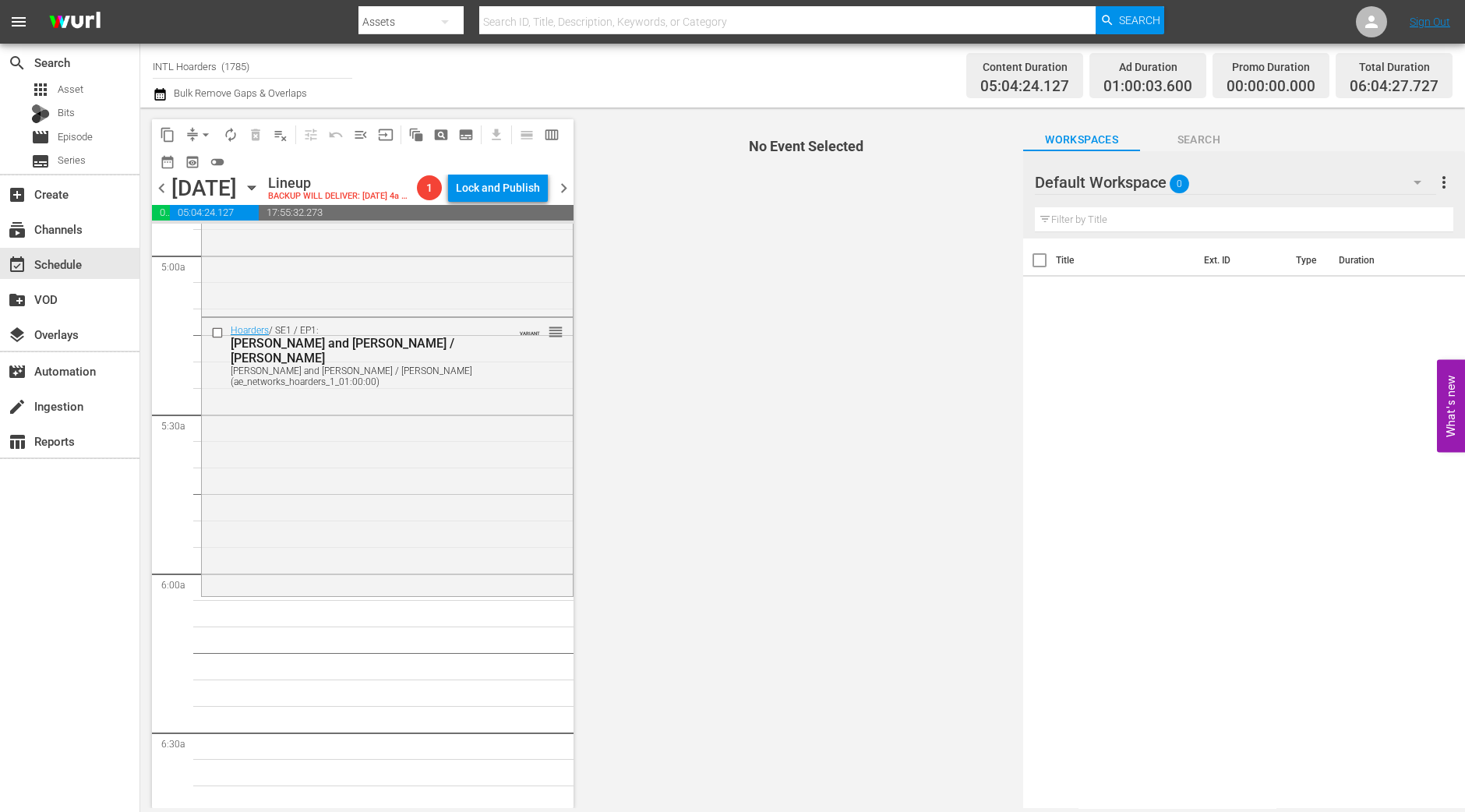
scroll to position [1071, 0]
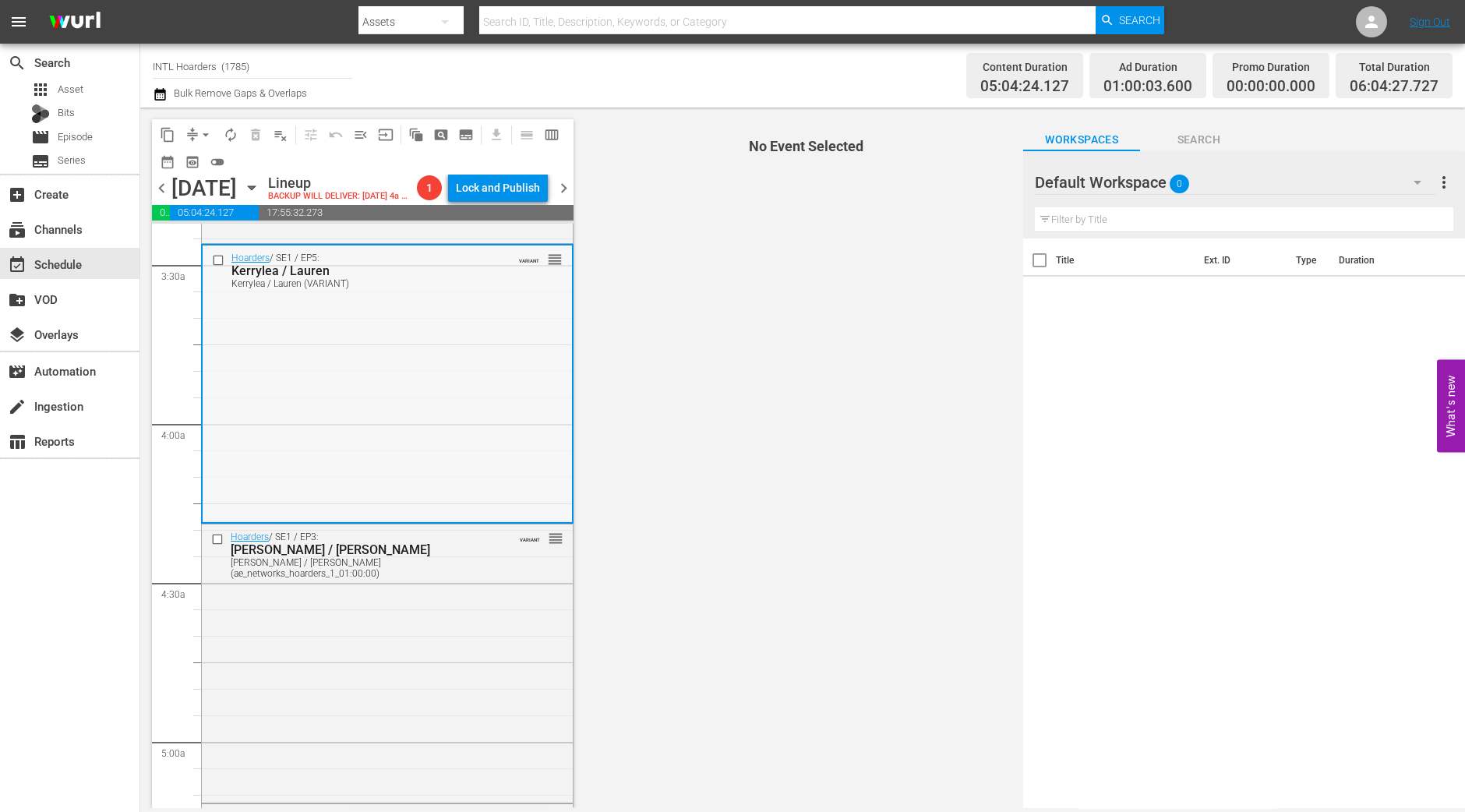
click at [430, 446] on div "Hoarders / SE1 / EP5: Kerrylea / Lauren Kerrylea / Lauren (VARIANT) VARIANT reo…" at bounding box center [387, 383] width 369 height 275
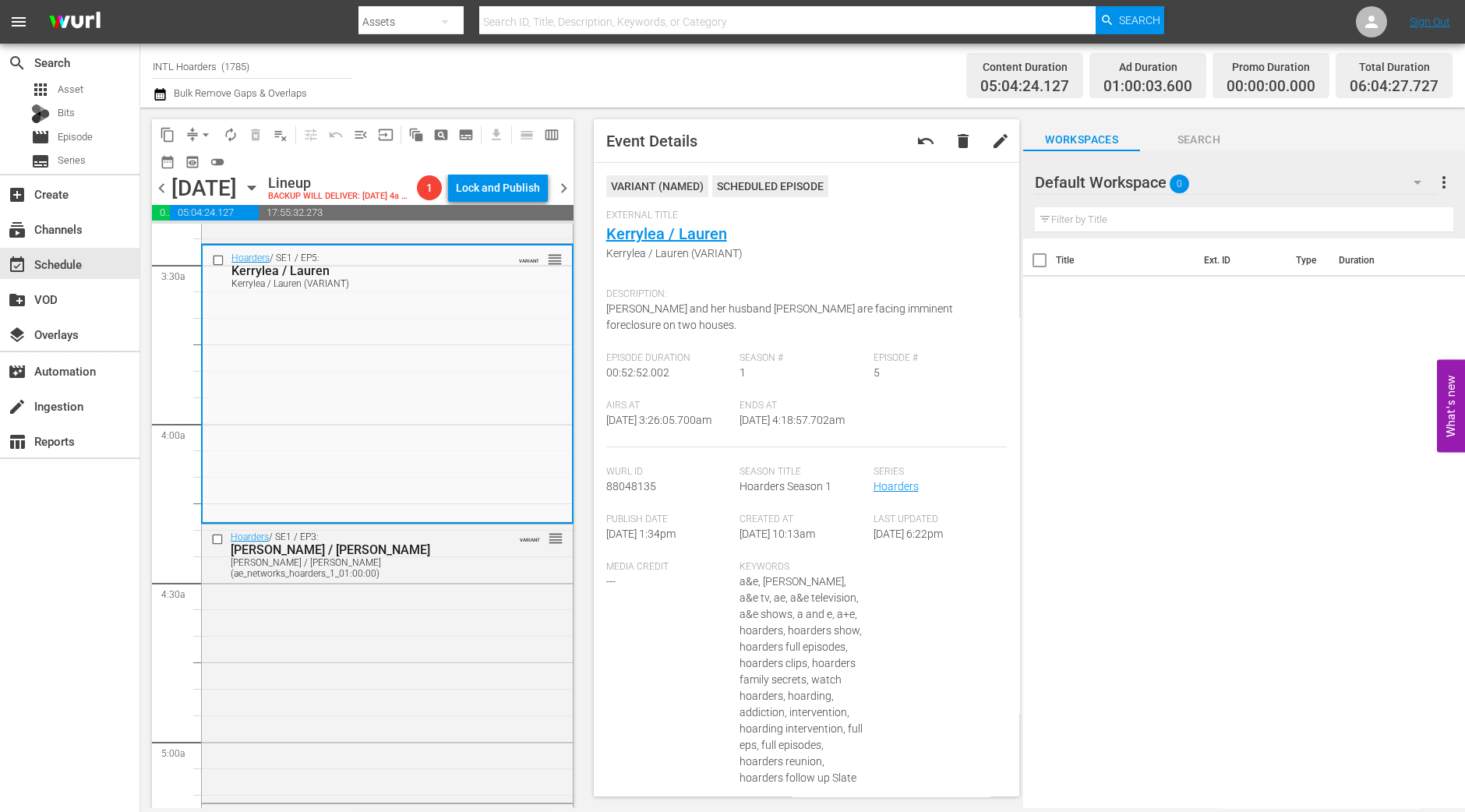
drag, startPoint x: 674, startPoint y: 227, endPoint x: 743, endPoint y: 239, distance: 70.0
click at [743, 239] on div "External Title Kerrylea / Lauren Kerrylea / Lauren (VARIANT)" at bounding box center [807, 246] width 401 height 71
click at [343, 687] on div "Hoarders / SE1 / EP3: Tara / Betty Tara / Betty (ae_networks_hoarders_1_01:00:0…" at bounding box center [387, 662] width 371 height 275
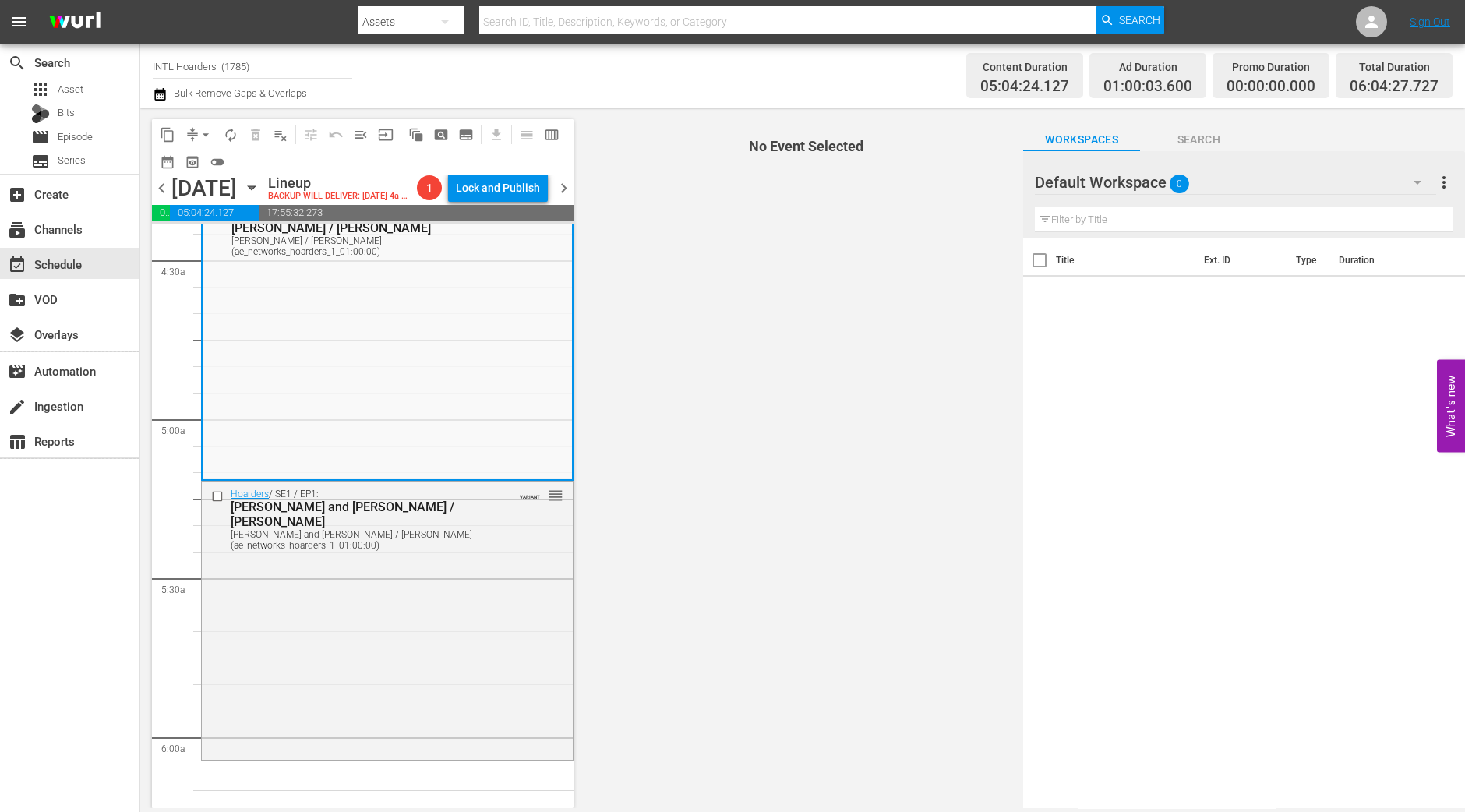
scroll to position [1363, 0]
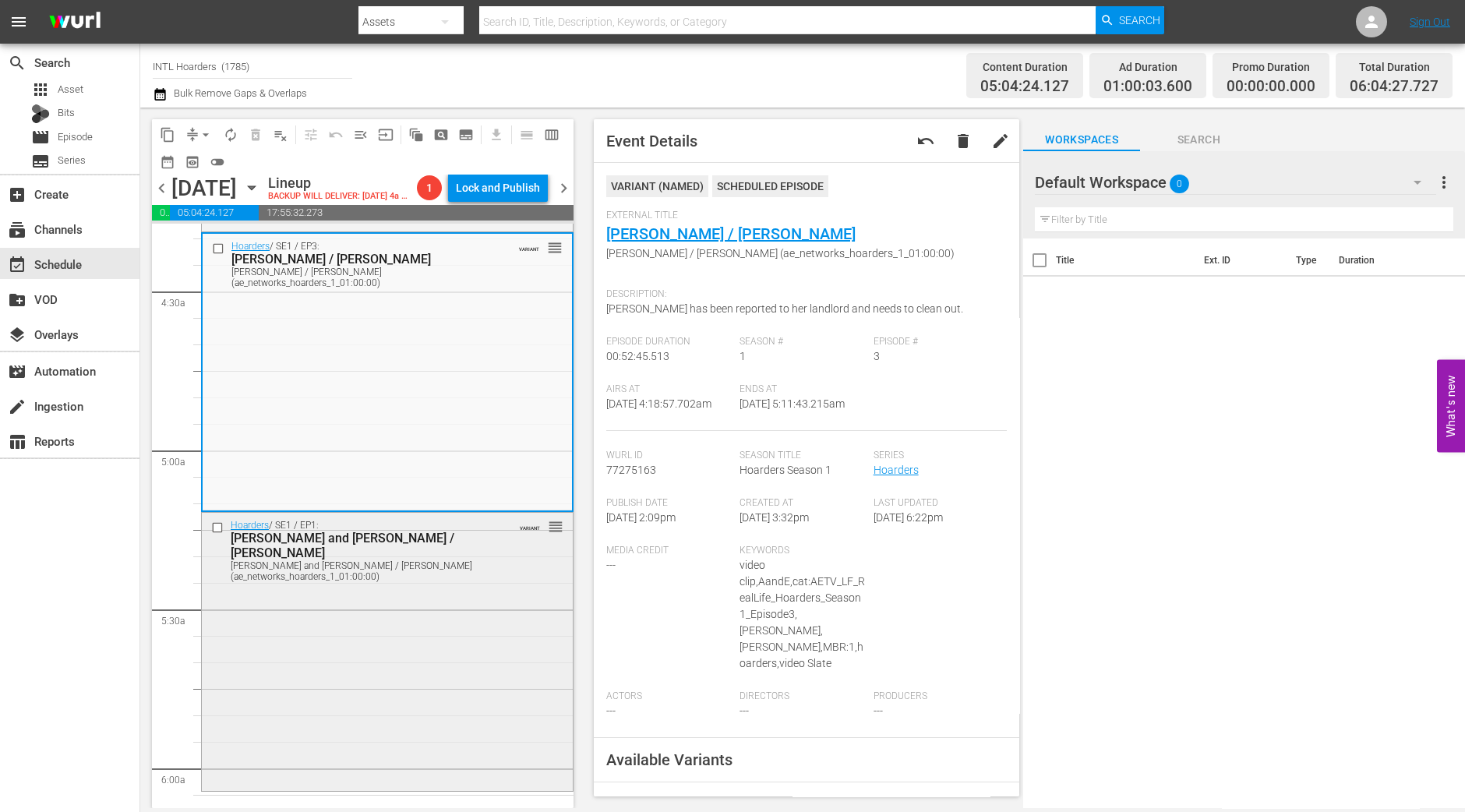
click at [374, 676] on div "Hoarders / SE1 / EP1: Jennifer and Ron / Jill Jennifer and Ron / Jill (ae_netwo…" at bounding box center [387, 650] width 371 height 275
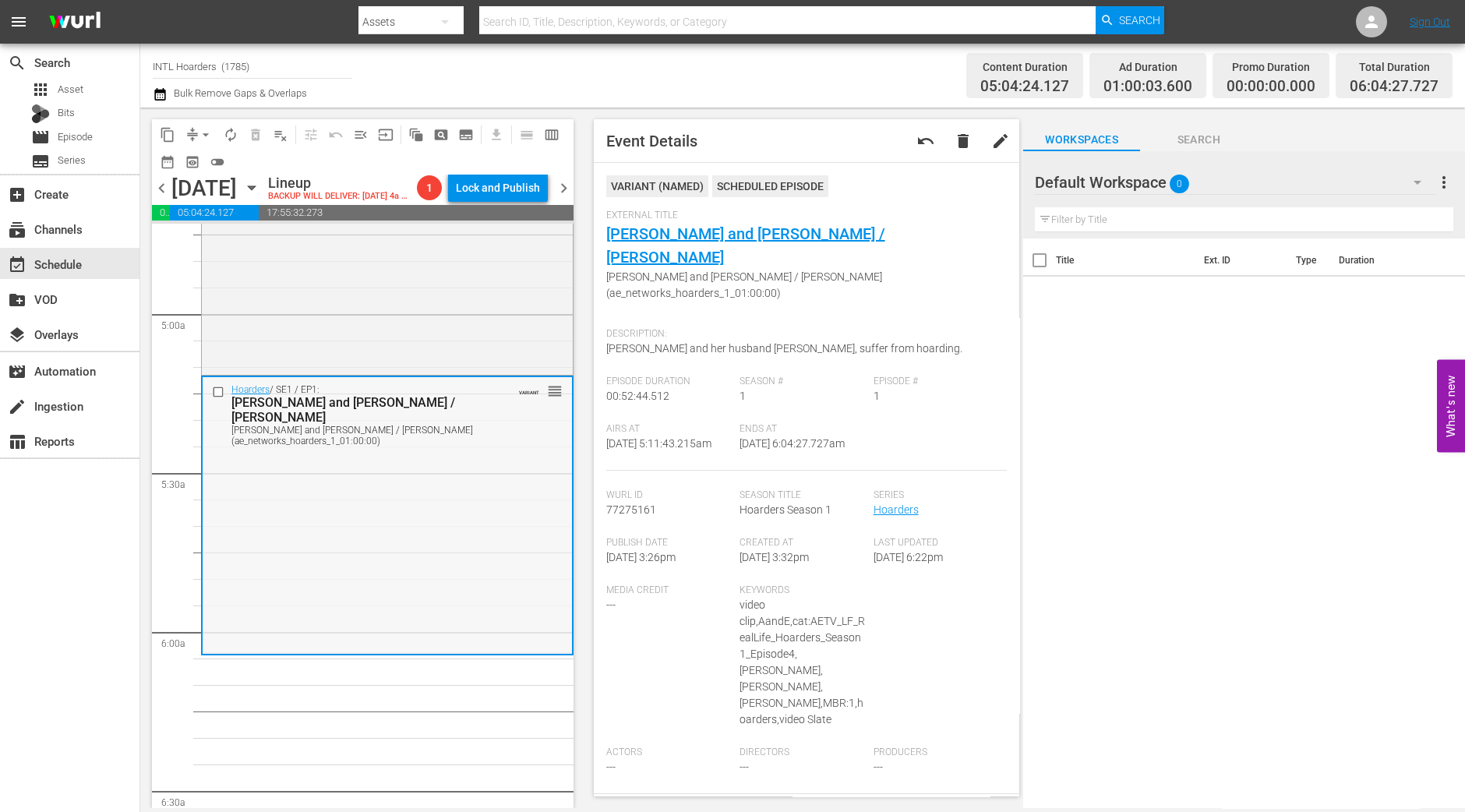
scroll to position [1558, 0]
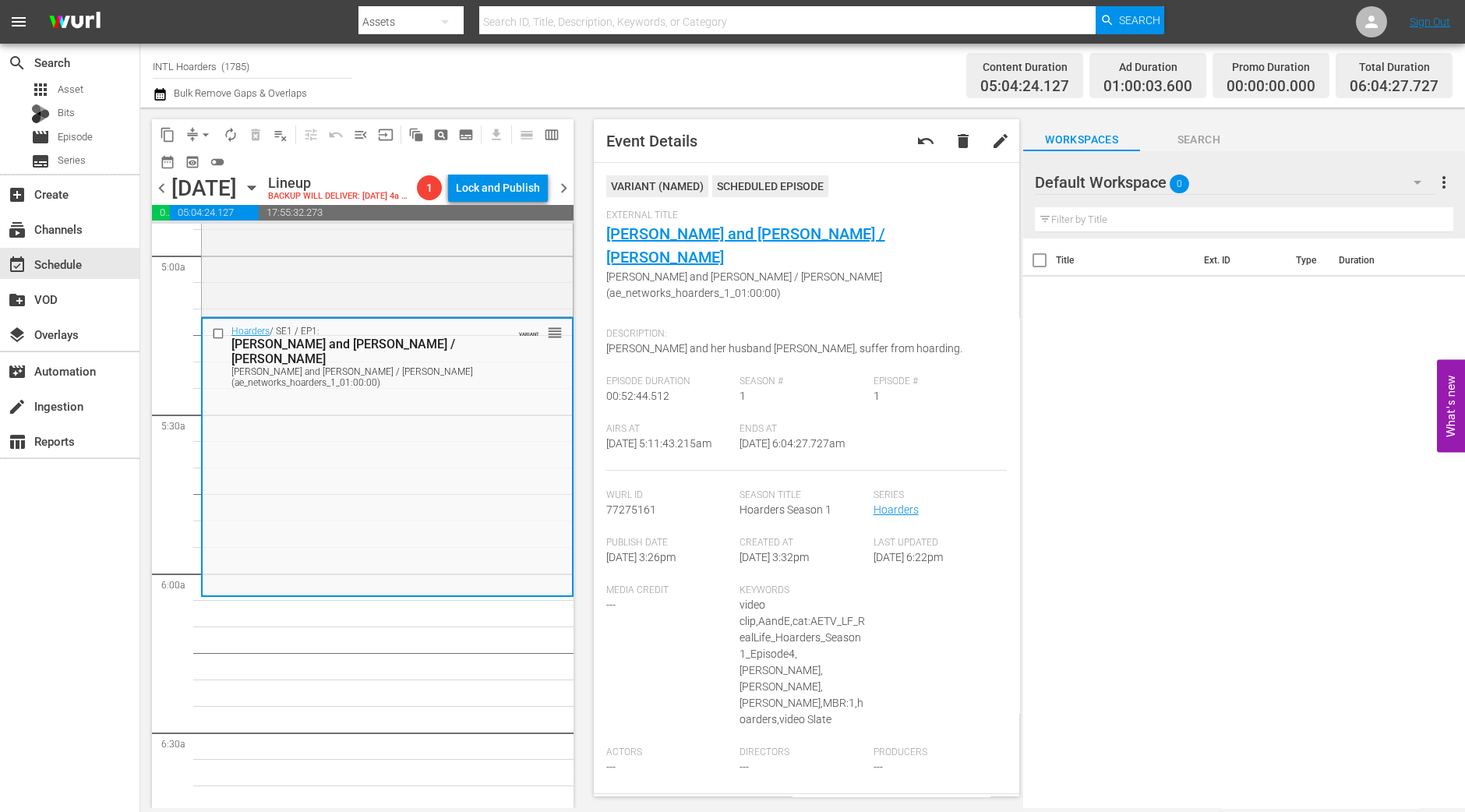
click at [202, 135] on span "arrow_drop_down" at bounding box center [206, 135] width 15 height 15
click at [199, 161] on li "Align to Midnight" at bounding box center [206, 165] width 164 height 25
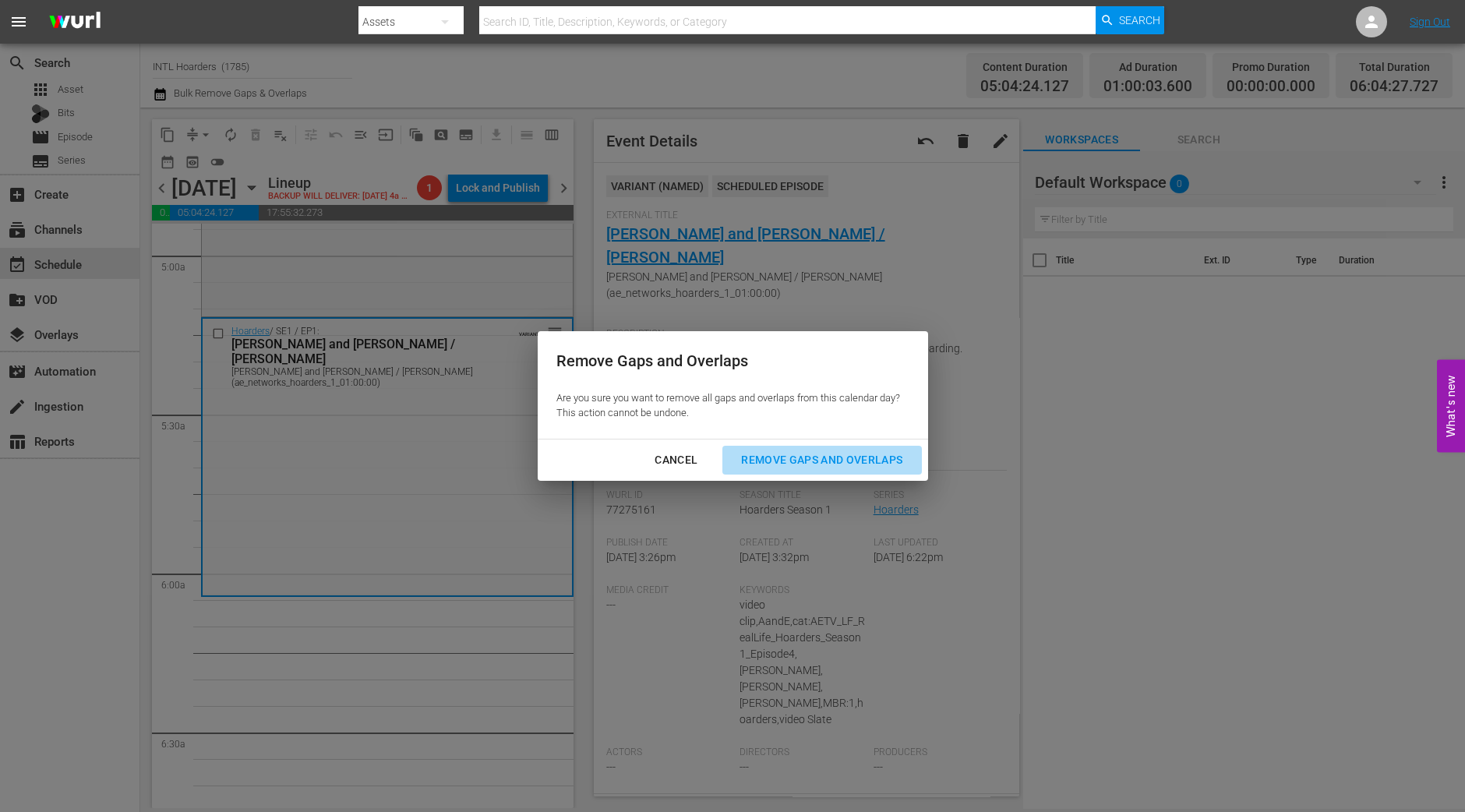
click at [803, 466] on div "Remove Gaps and Overlaps" at bounding box center [821, 459] width 186 height 19
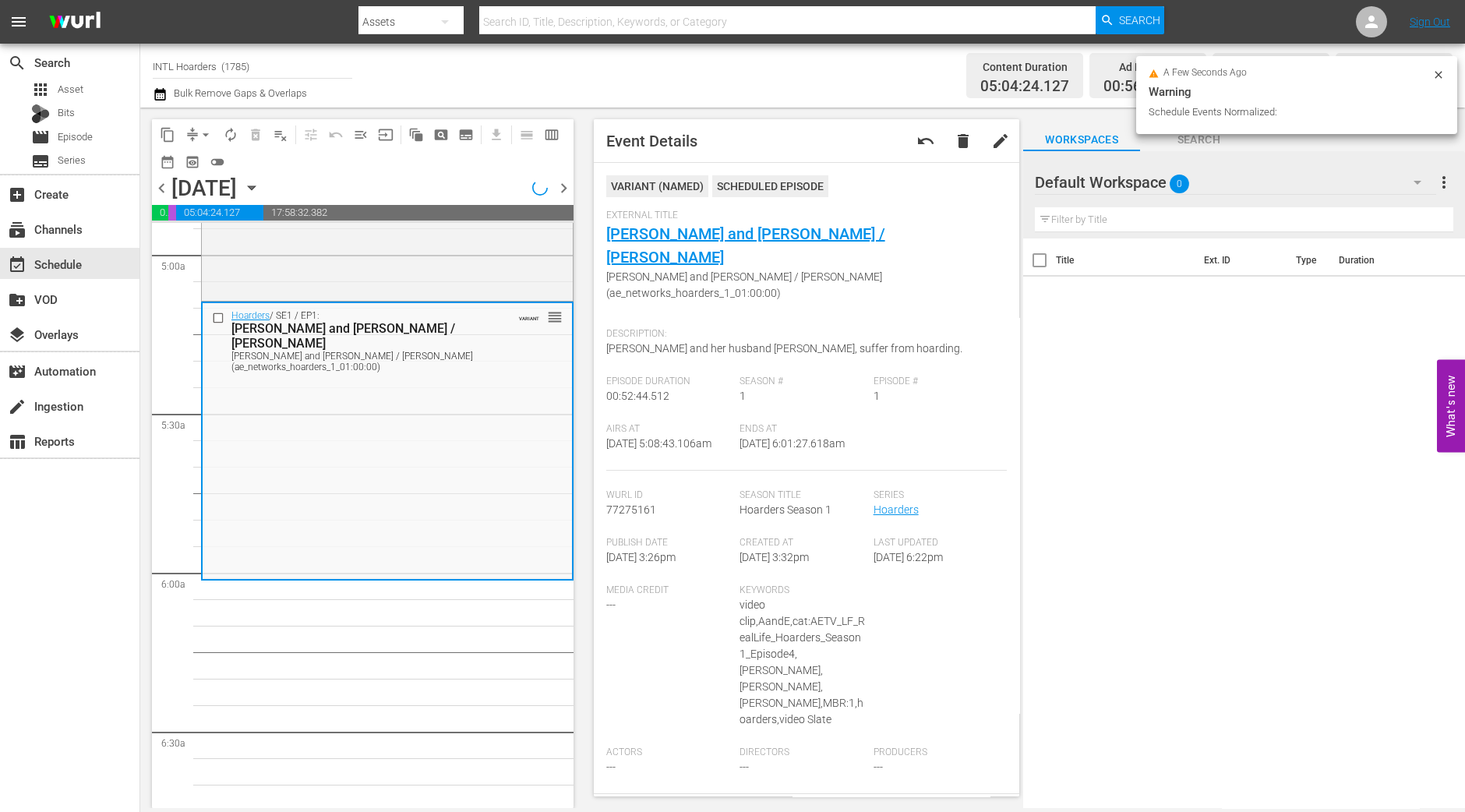
scroll to position [1611, 0]
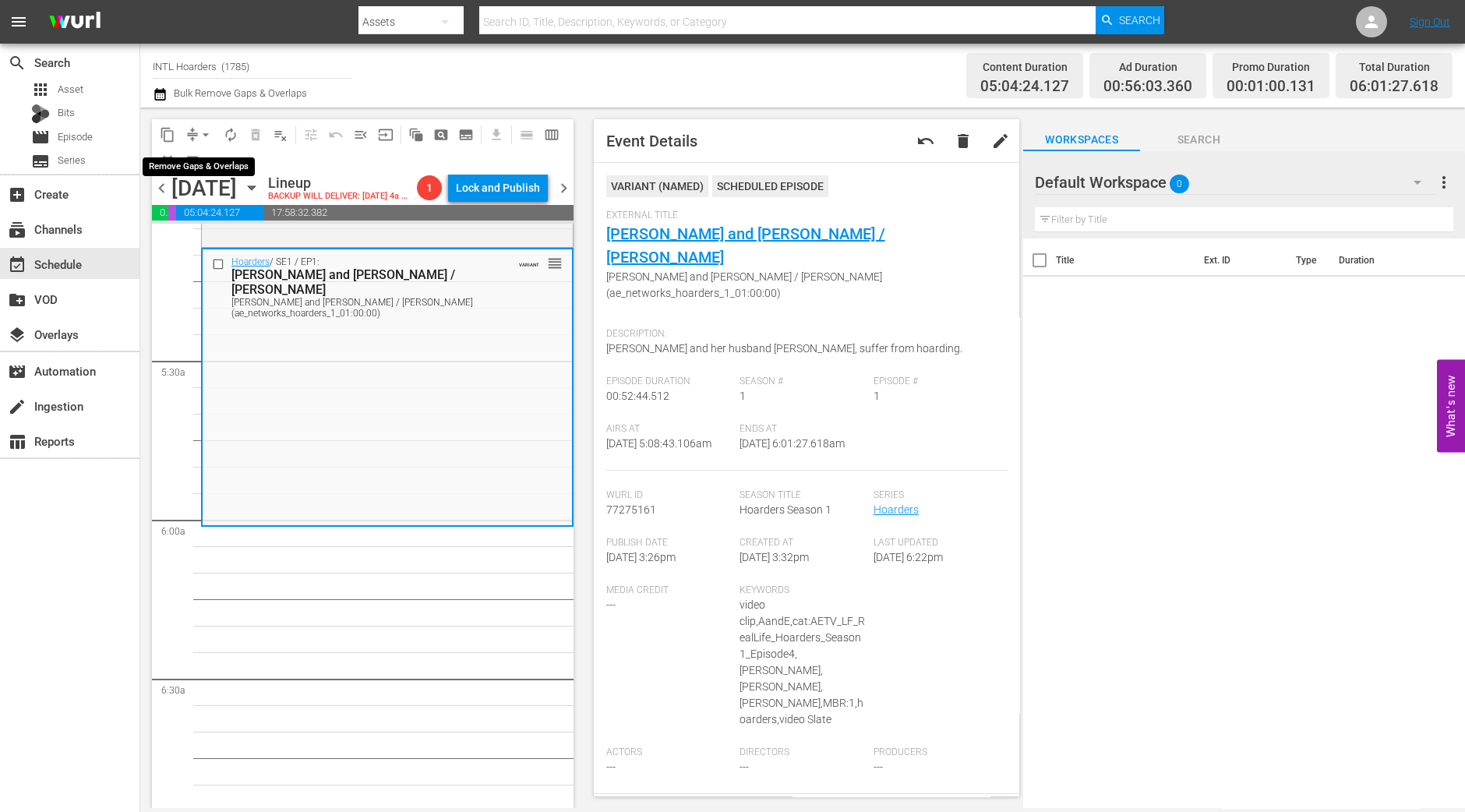
click at [206, 134] on span "arrow_drop_down" at bounding box center [206, 135] width 15 height 15
click at [205, 160] on li "Align to Midnight" at bounding box center [206, 165] width 164 height 25
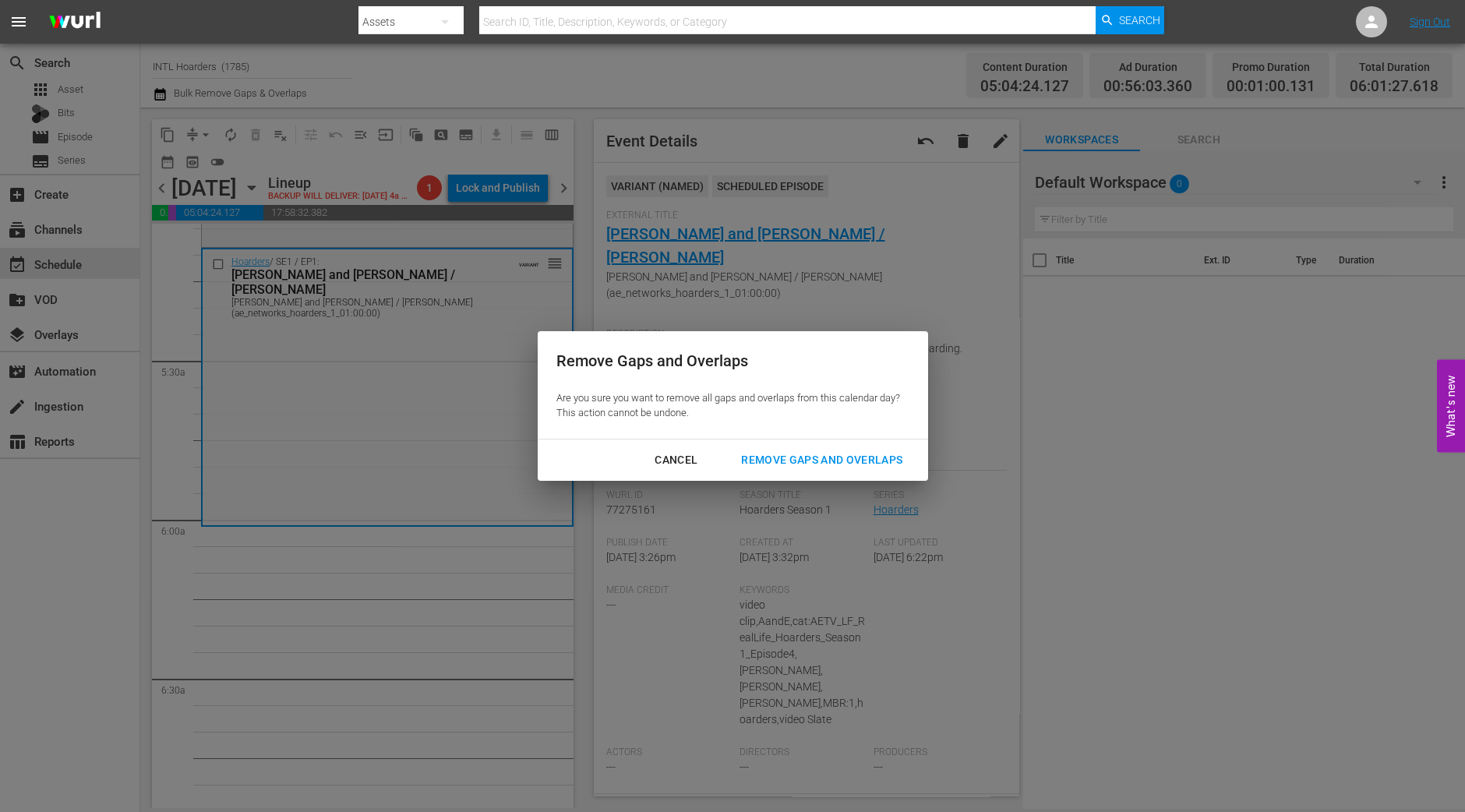
click at [789, 462] on div "Remove Gaps and Overlaps" at bounding box center [821, 459] width 186 height 19
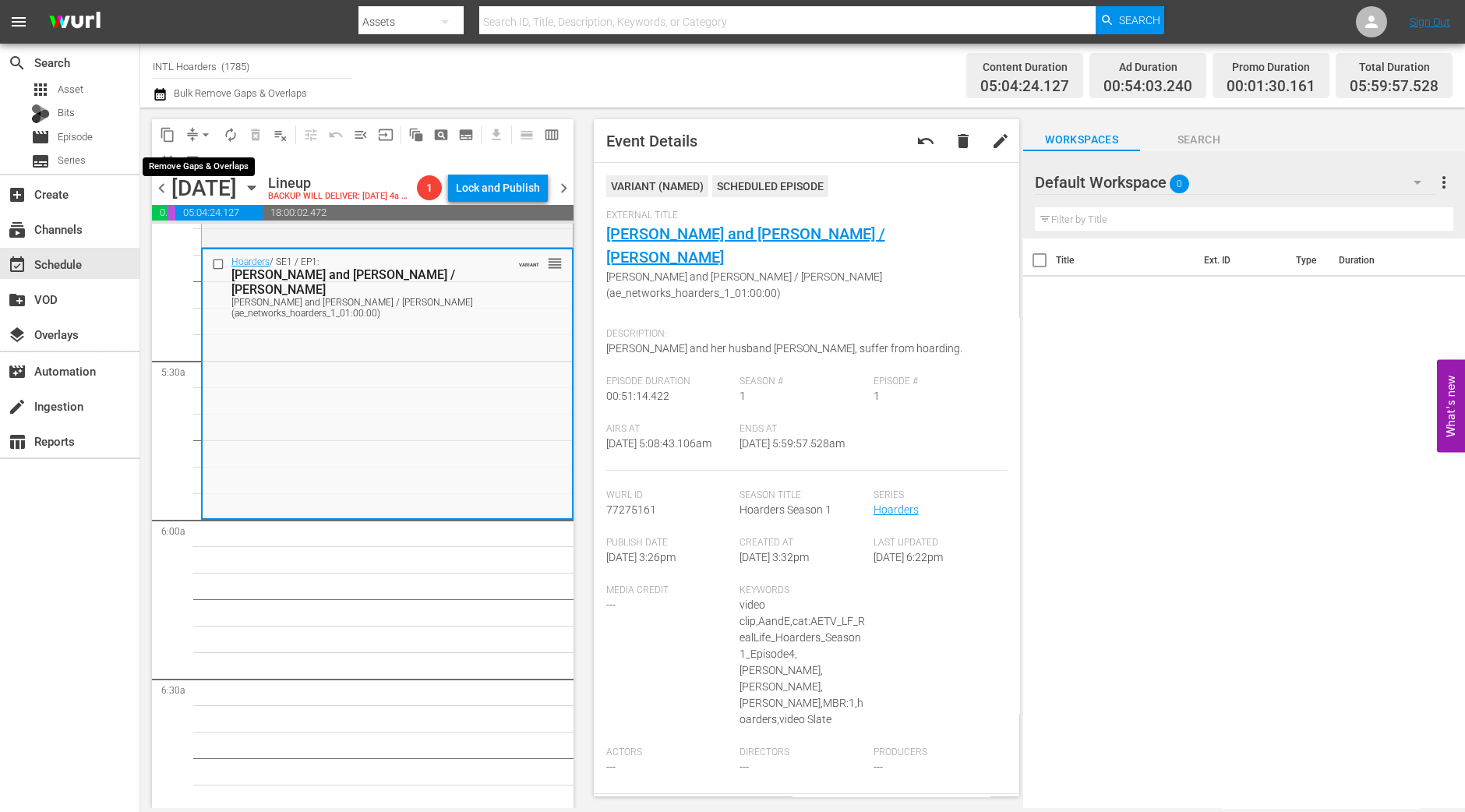
click at [200, 139] on span "arrow_drop_down" at bounding box center [206, 135] width 15 height 15
click at [205, 173] on li "Align to Midnight" at bounding box center [206, 165] width 164 height 25
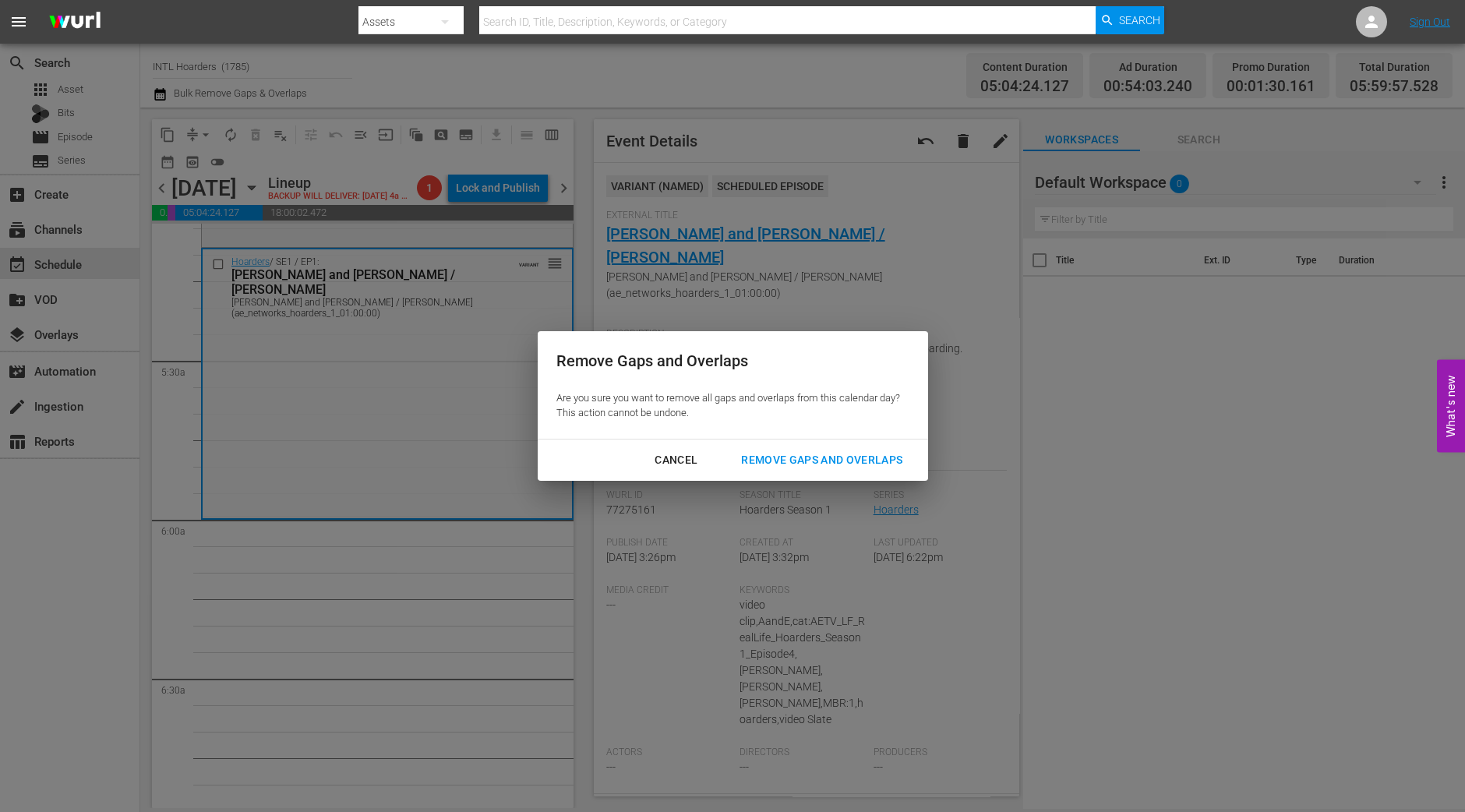
click at [888, 466] on div "Remove Gaps and Overlaps" at bounding box center [821, 459] width 186 height 19
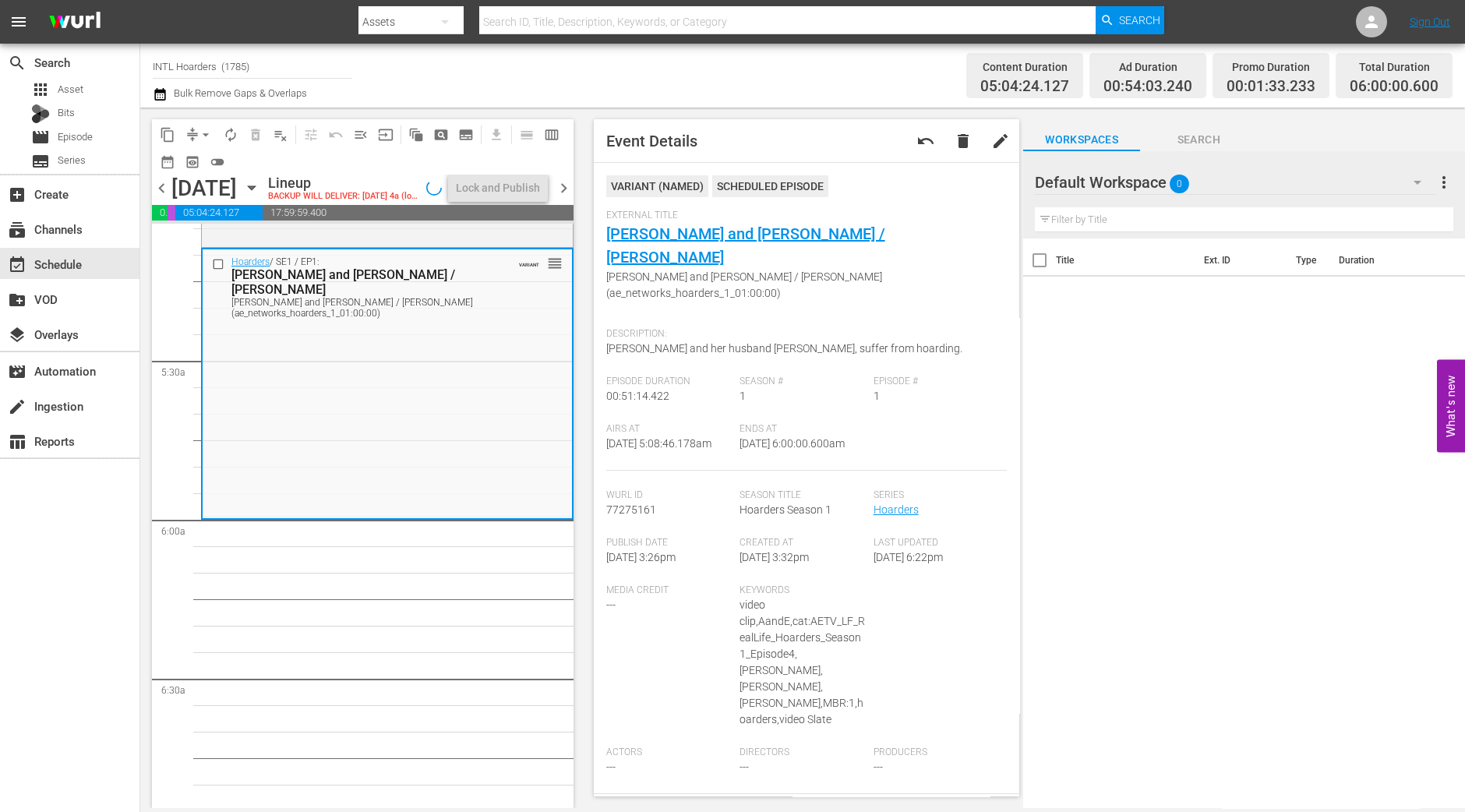
scroll to position [1585, 0]
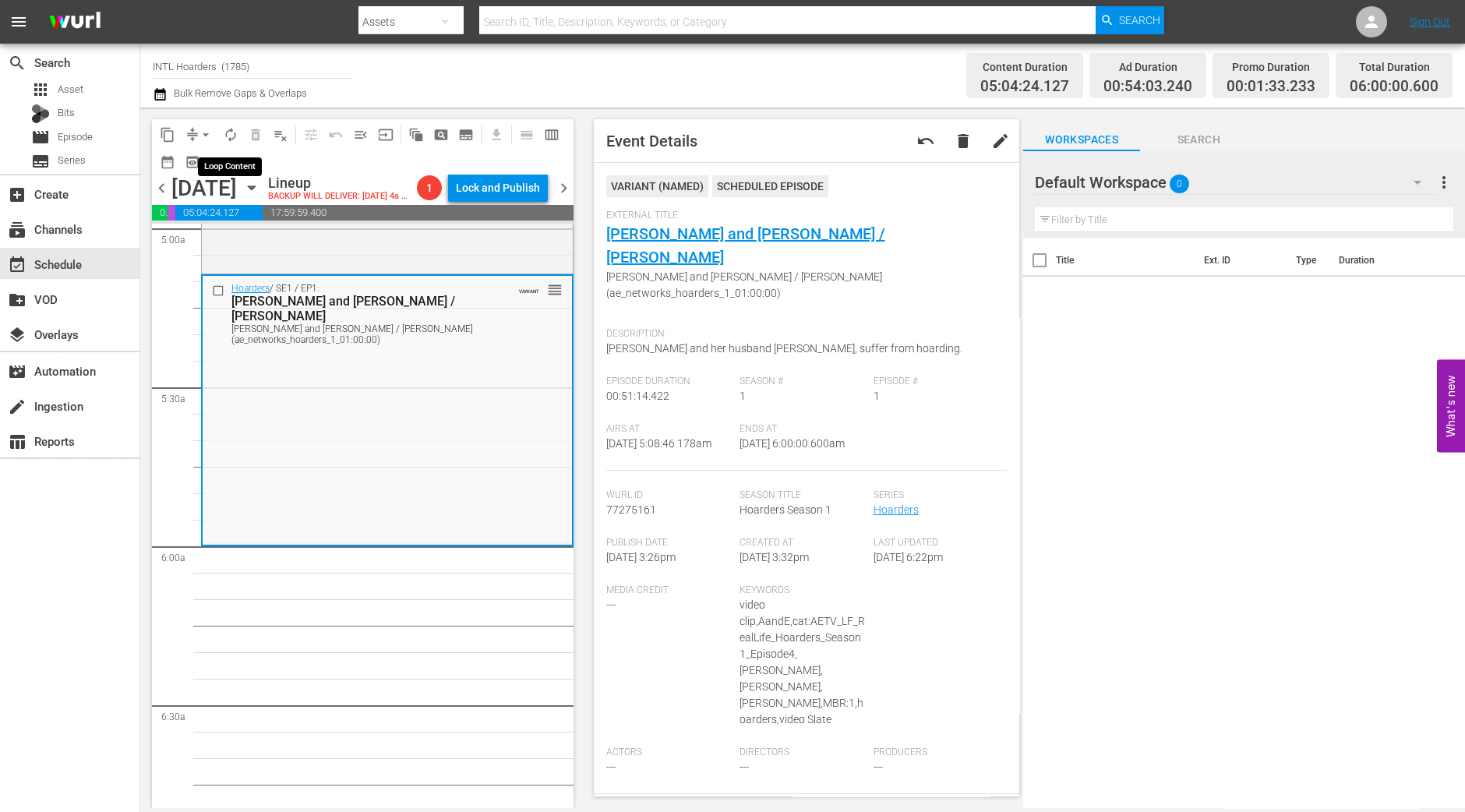
click at [227, 131] on span "autorenew_outlined" at bounding box center [230, 135] width 15 height 15
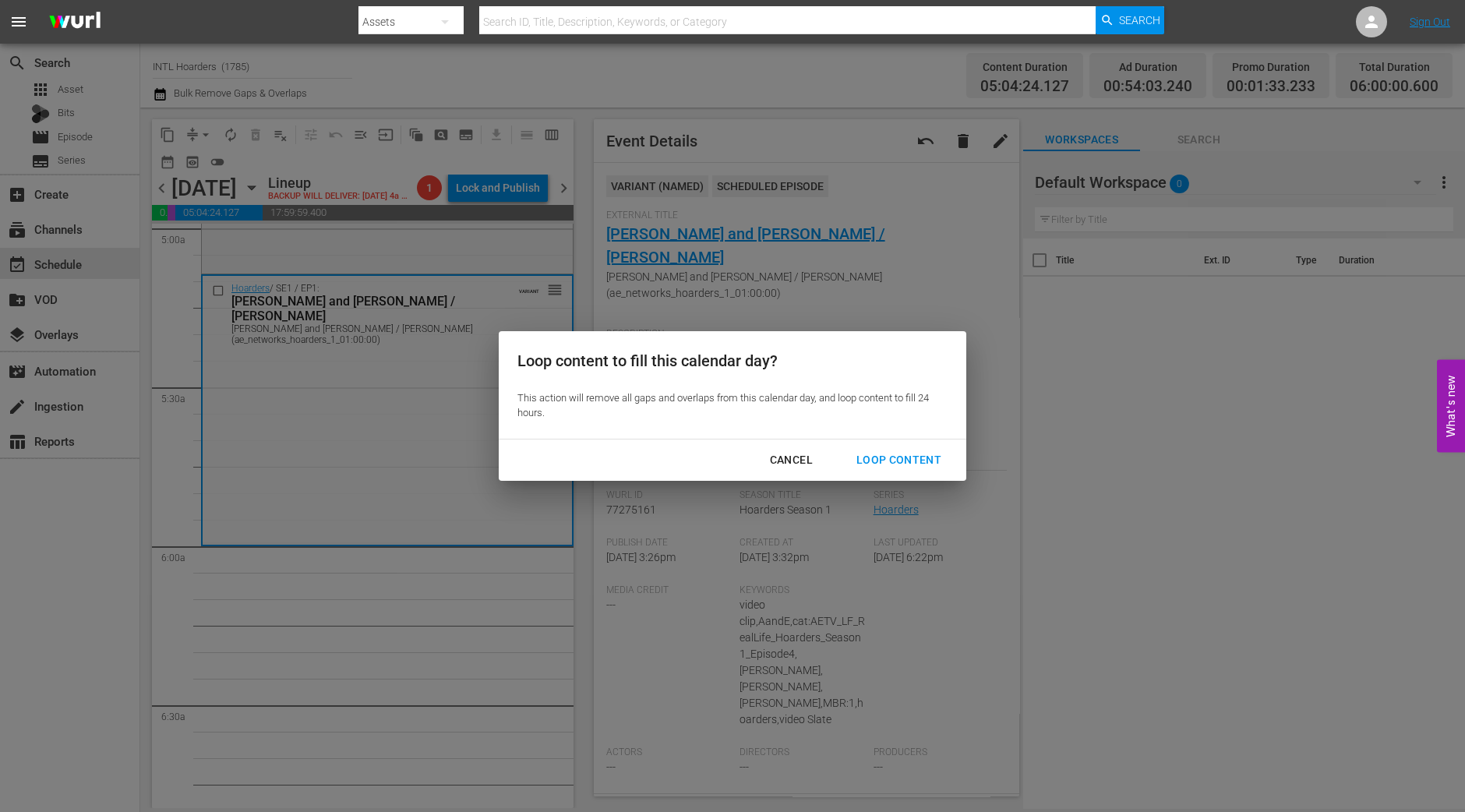
click at [904, 463] on div "Loop Content" at bounding box center [898, 459] width 110 height 19
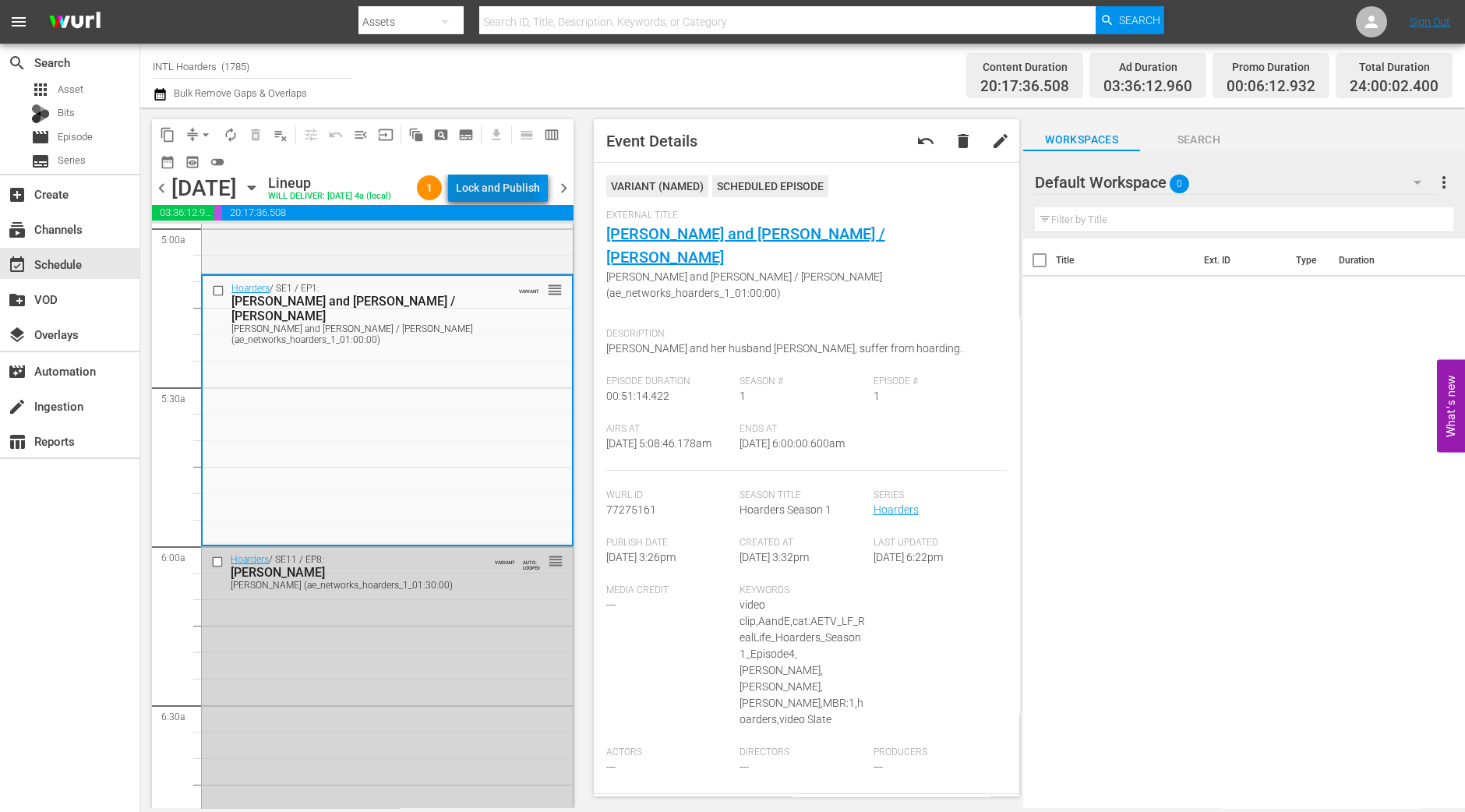
click at [499, 199] on div "Lock and Publish" at bounding box center [497, 187] width 85 height 28
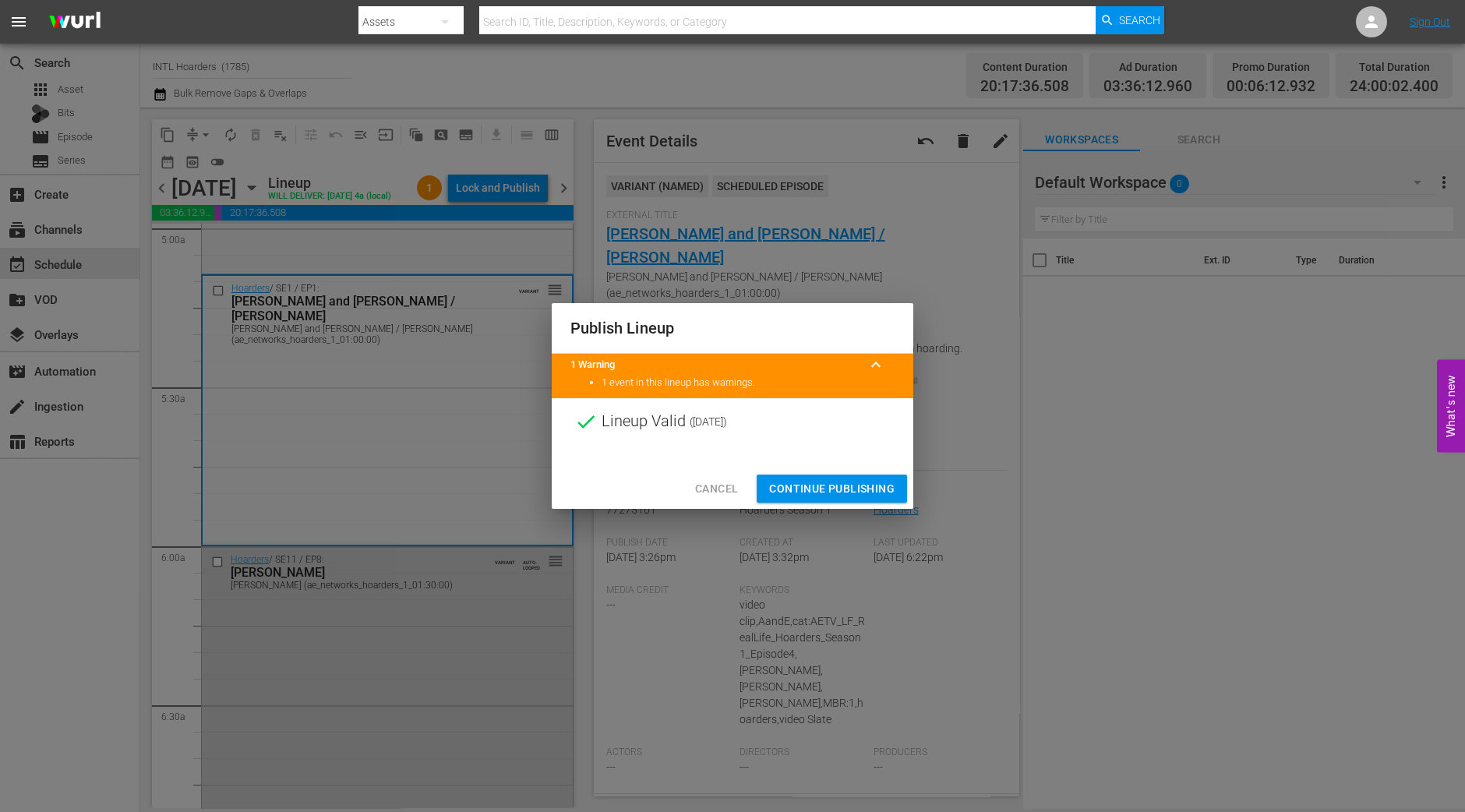
click at [847, 476] on button "Continue Publishing" at bounding box center [831, 489] width 150 height 29
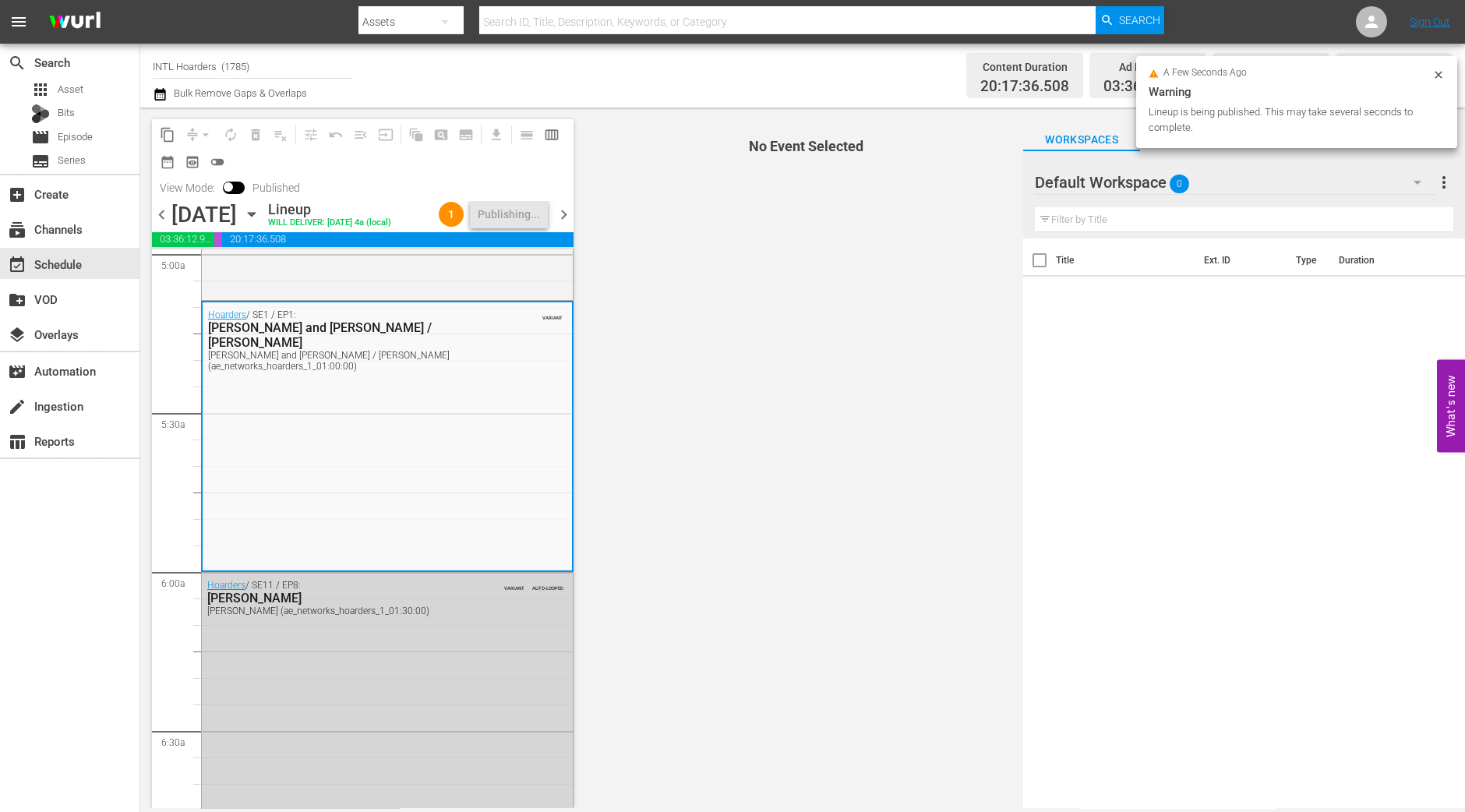
click at [564, 210] on span "chevron_right" at bounding box center [563, 214] width 19 height 19
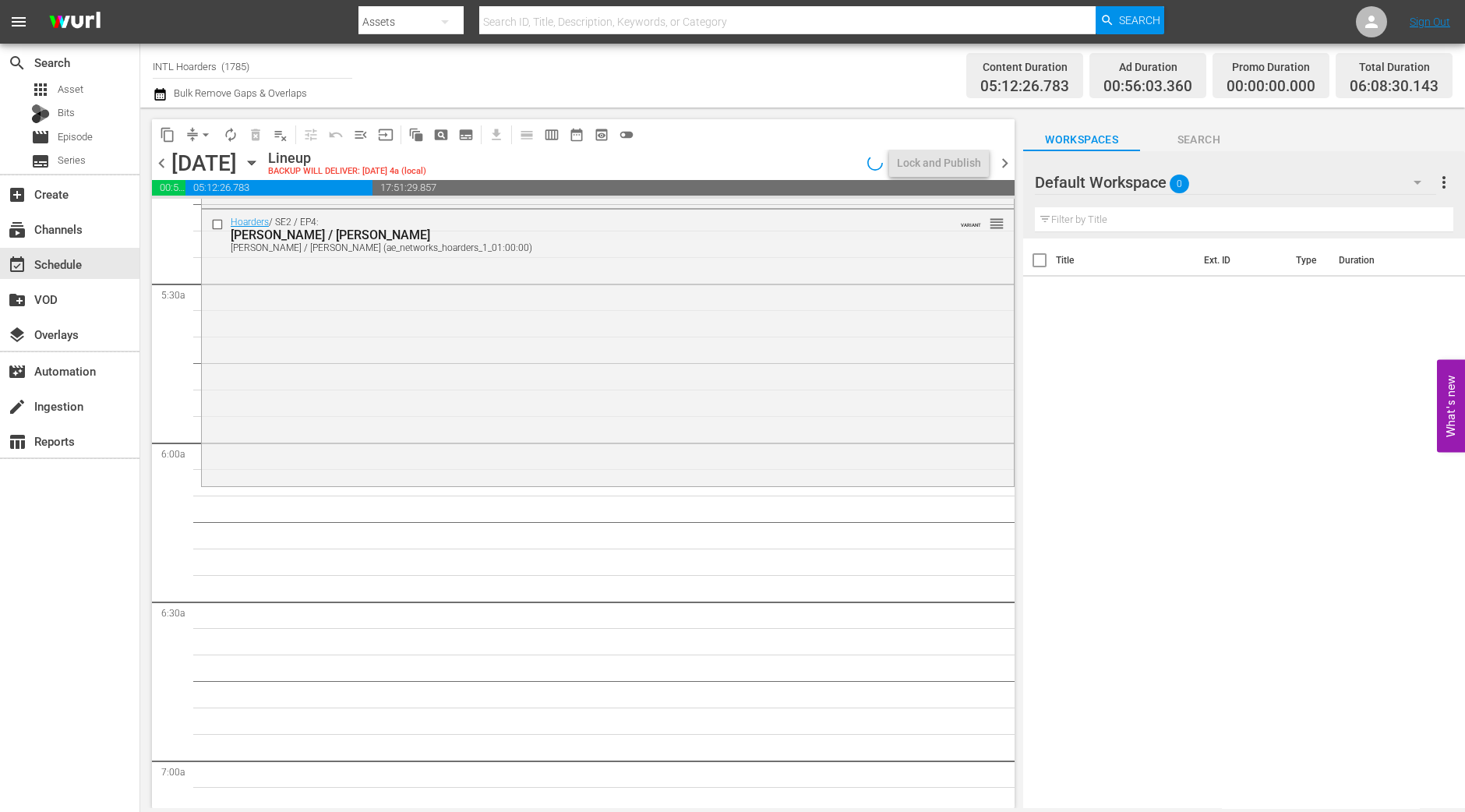
scroll to position [1585, 0]
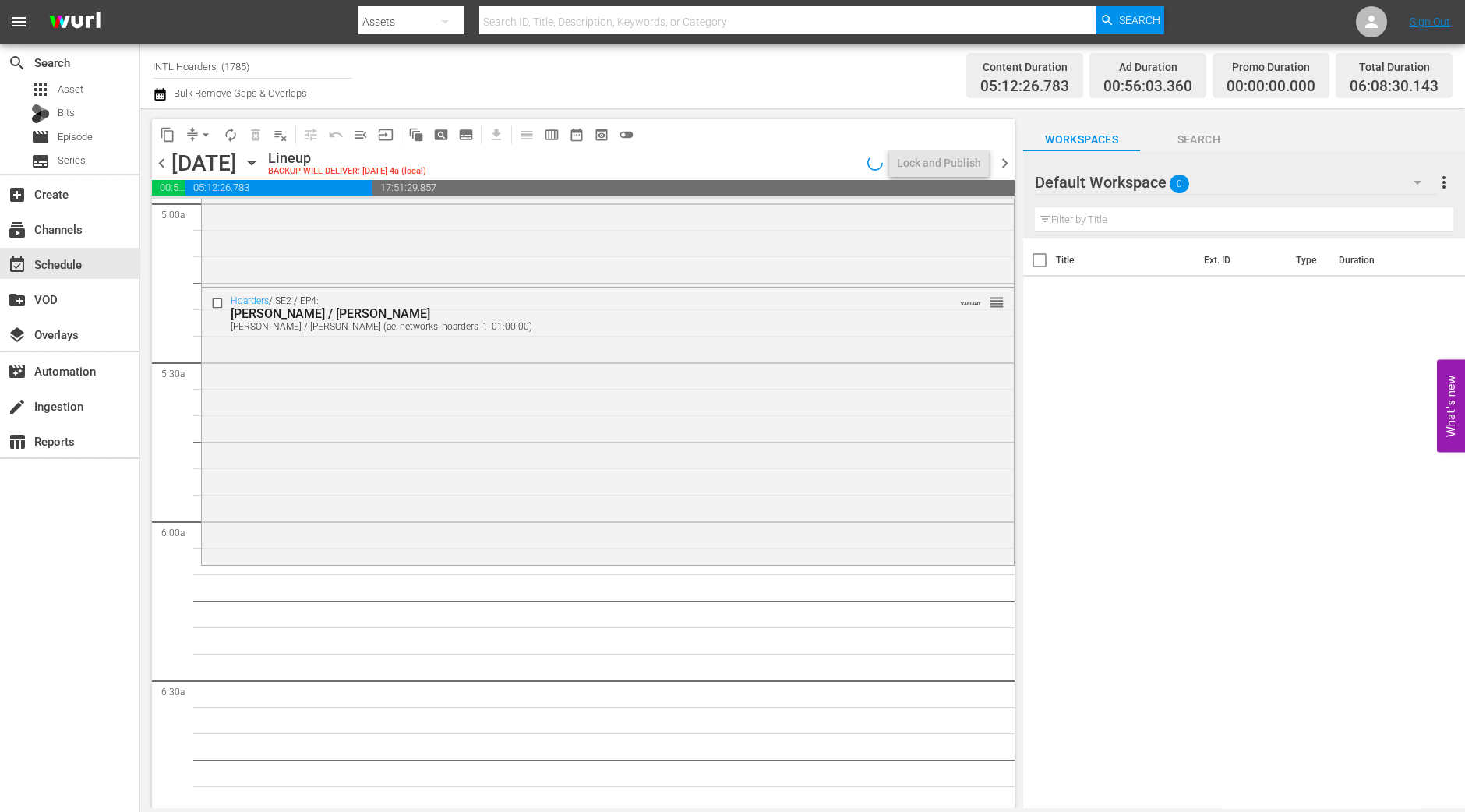
click at [509, 556] on div "Hoarders / SE2 / EP4: Bob / Richard Bob / Richard (ae_networks_hoarders_1_01:00…" at bounding box center [607, 425] width 812 height 274
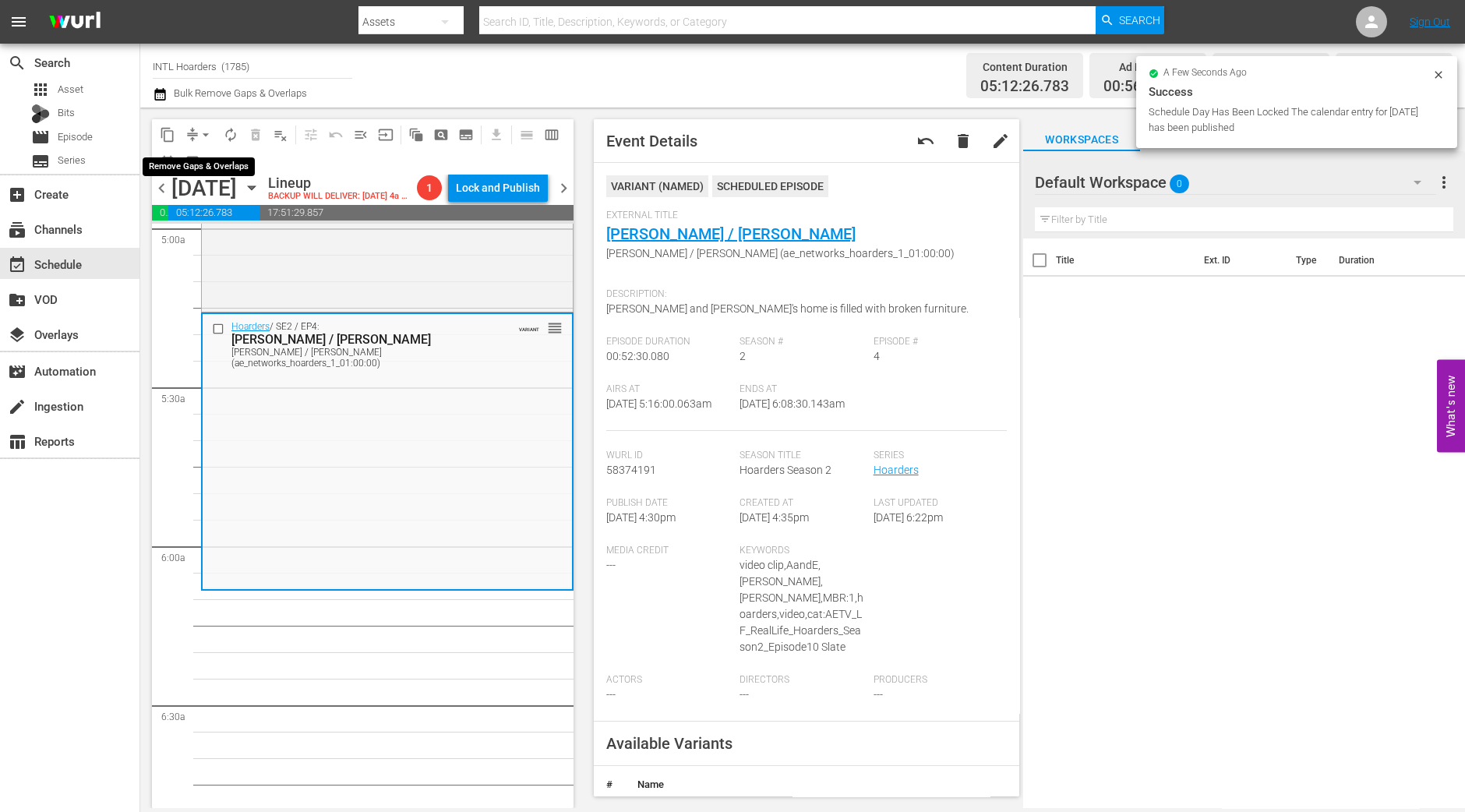
click at [210, 138] on span "arrow_drop_down" at bounding box center [206, 135] width 15 height 15
click at [229, 157] on li "Align to Midnight" at bounding box center [206, 165] width 128 height 25
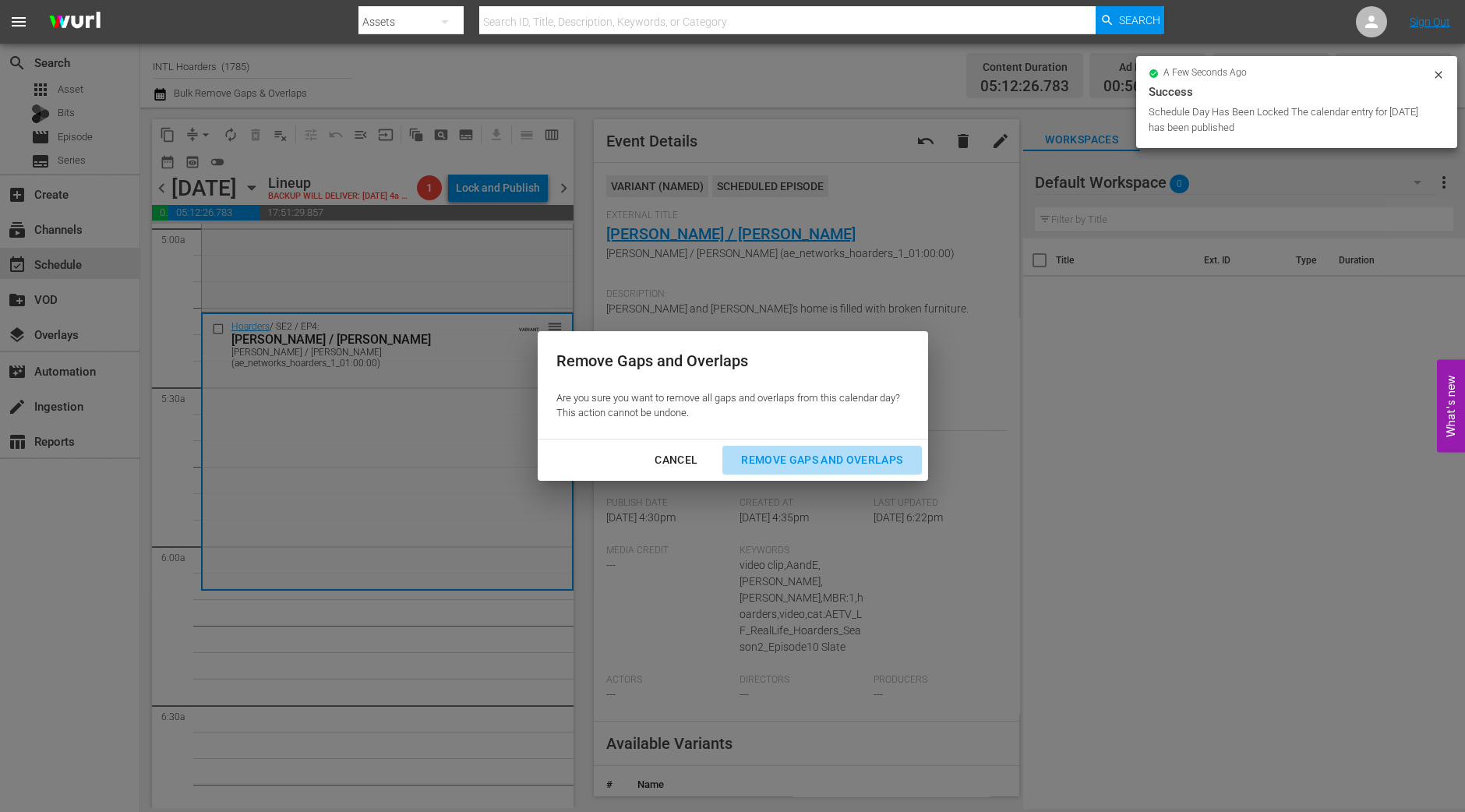
click at [885, 463] on div "Remove Gaps and Overlaps" at bounding box center [821, 459] width 186 height 19
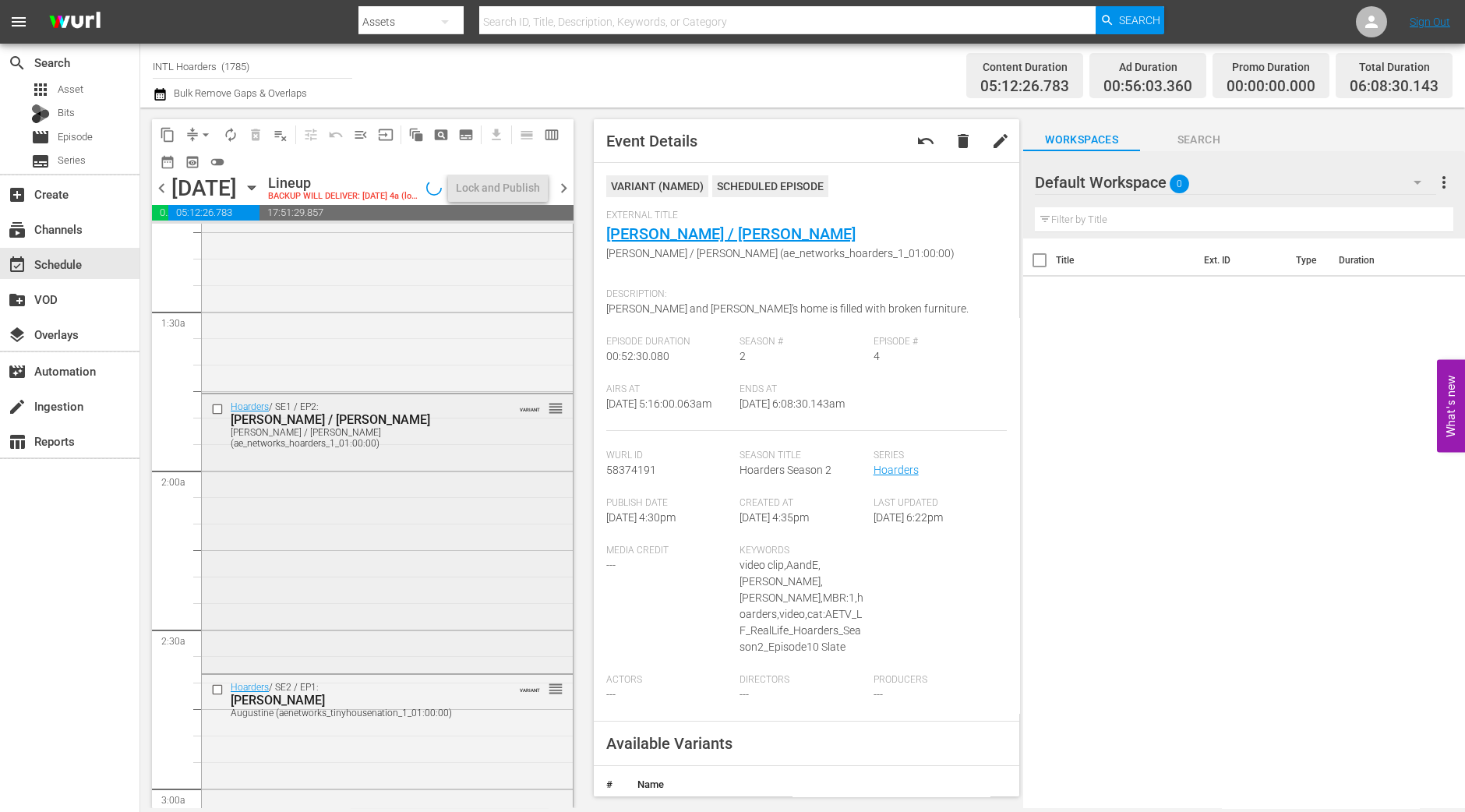
scroll to position [0, 0]
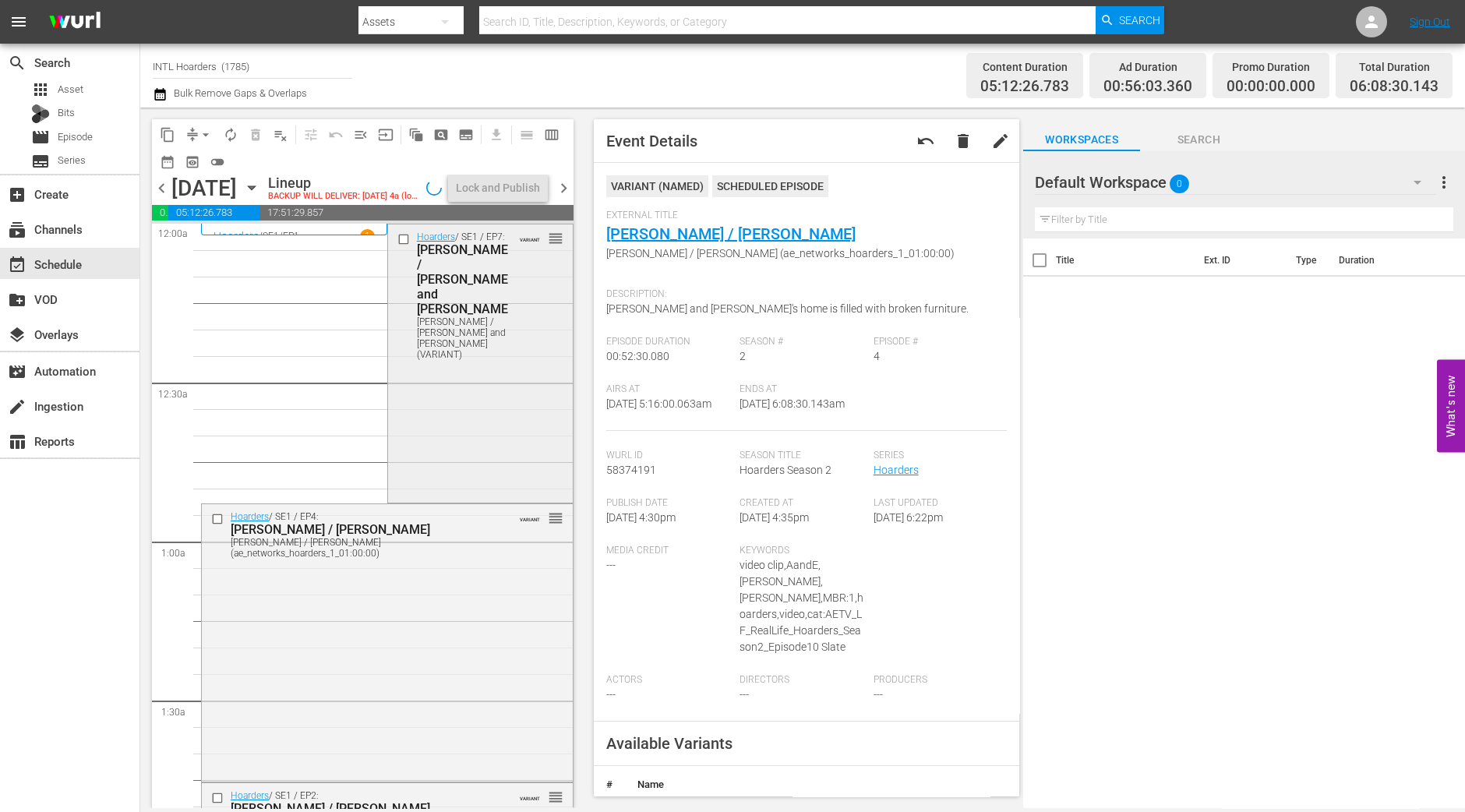
click at [439, 438] on div "Hoarders / SE1 / EP7: Paul / Missy and Alex Paul / Missy and Alex (VARIANT) VAR…" at bounding box center [480, 362] width 185 height 275
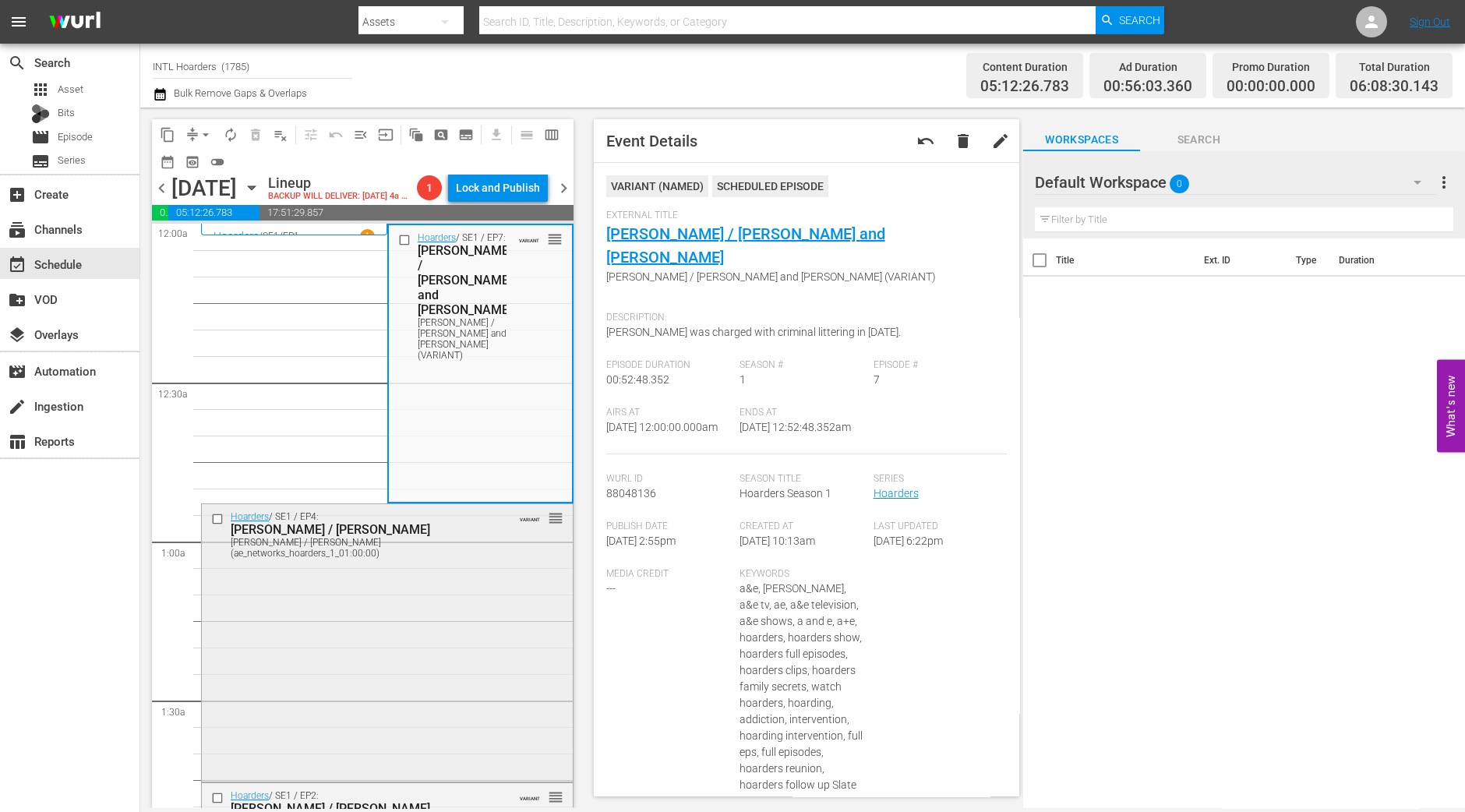
click at [373, 727] on div "Hoarders / SE1 / EP4: Jake / Shirley Jake / Shirley (ae_networks_hoarders_1_01:…" at bounding box center [387, 641] width 371 height 275
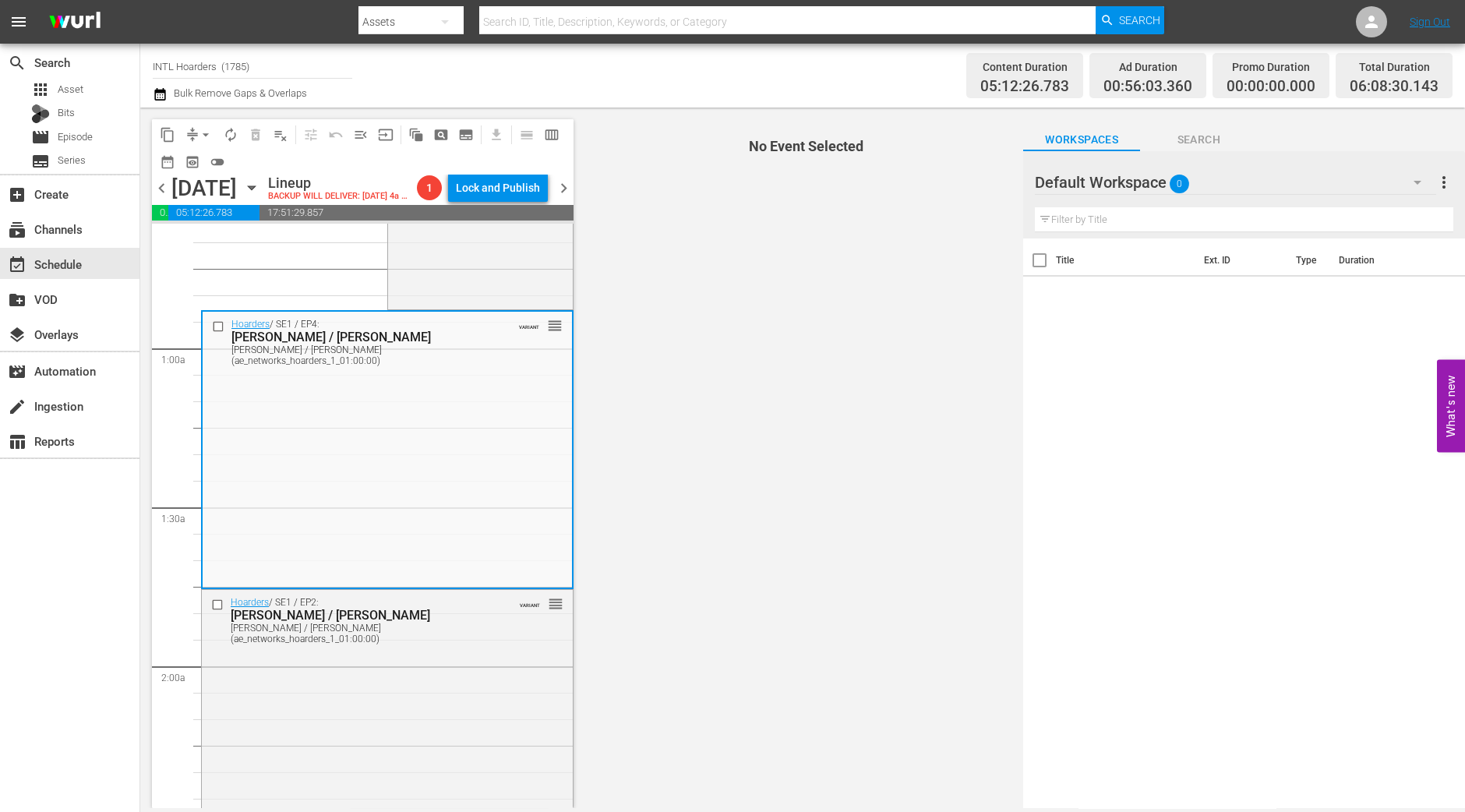
scroll to position [194, 0]
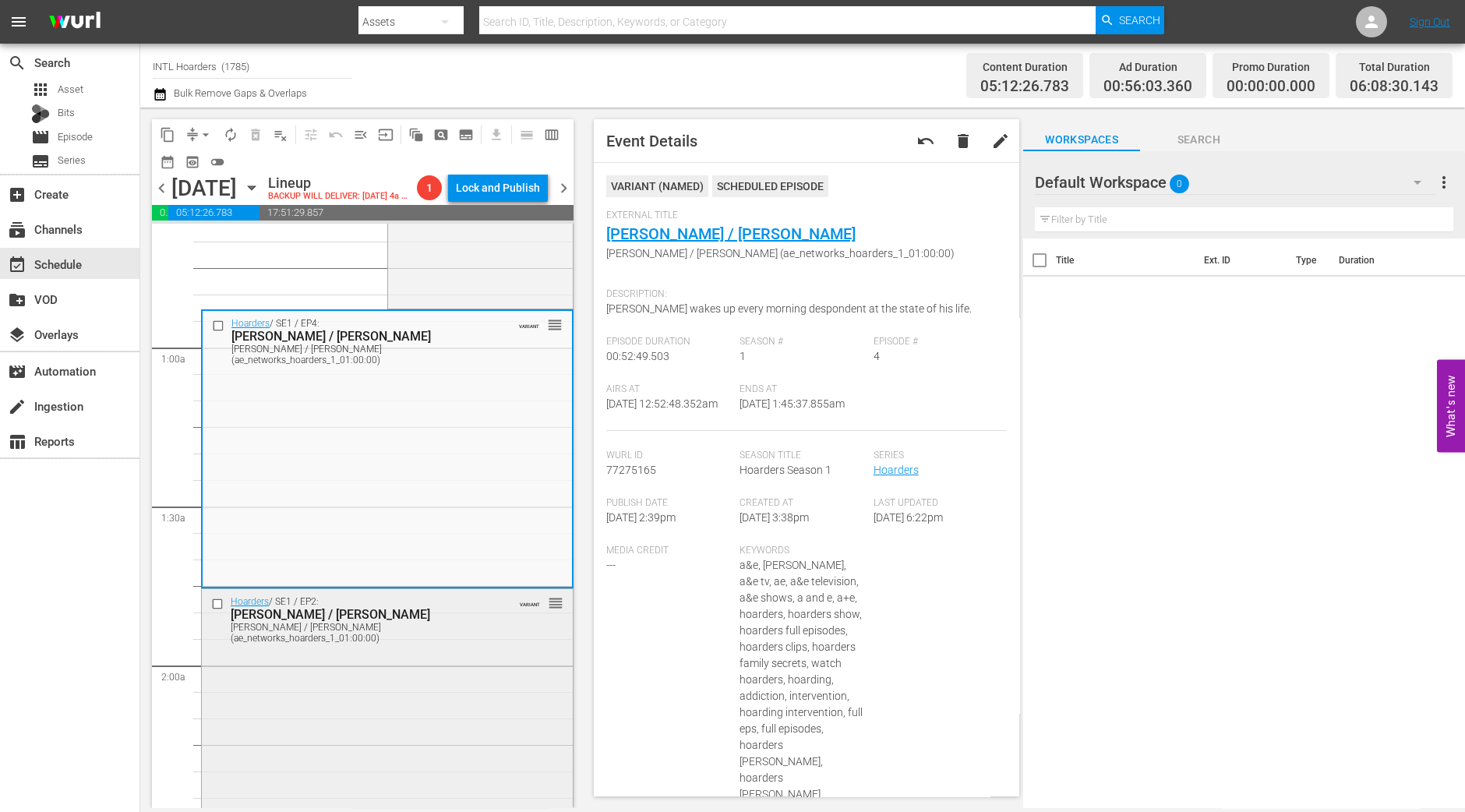
click at [332, 726] on div "Hoarders / SE1 / EP2: Linda / Steven Linda / Steven (ae_networks_hoarders_1_01:…" at bounding box center [387, 727] width 371 height 275
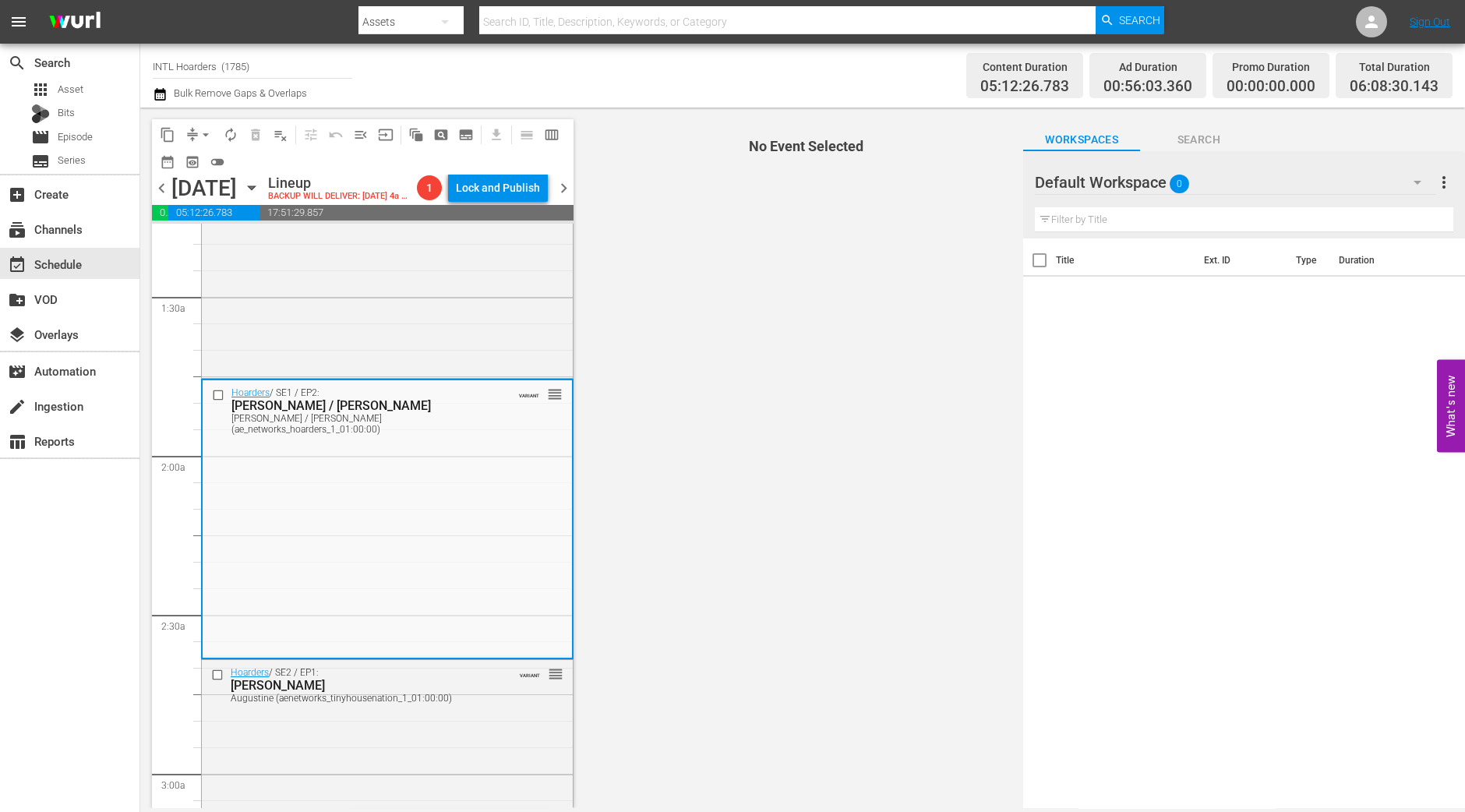
scroll to position [487, 0]
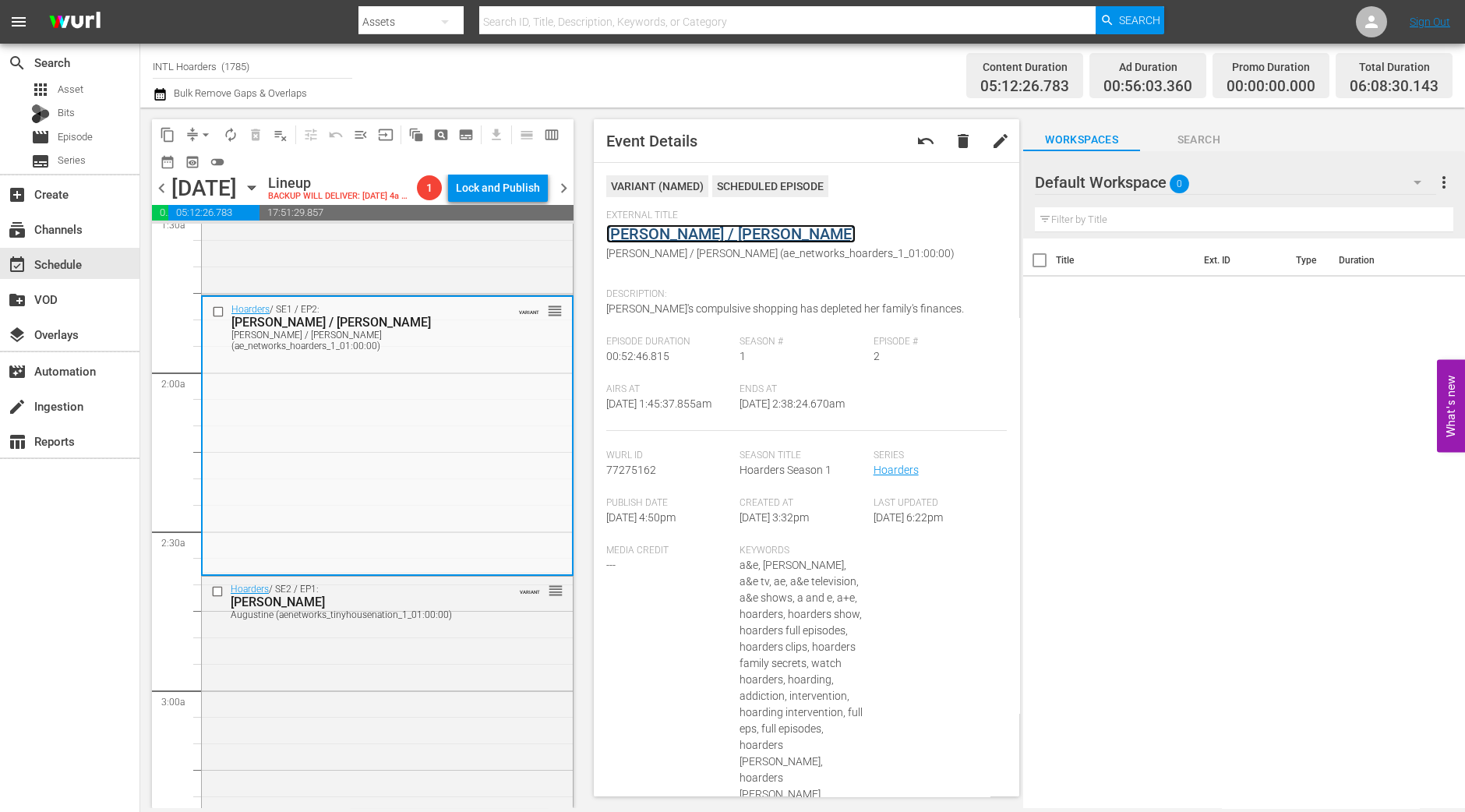
drag, startPoint x: 693, startPoint y: 243, endPoint x: 650, endPoint y: 236, distance: 43.6
click at [417, 696] on div "Hoarders / SE2 / EP1: Augustine Augustine (aenetworks_tinyhousenation_1_01:00:0…" at bounding box center [387, 713] width 371 height 274
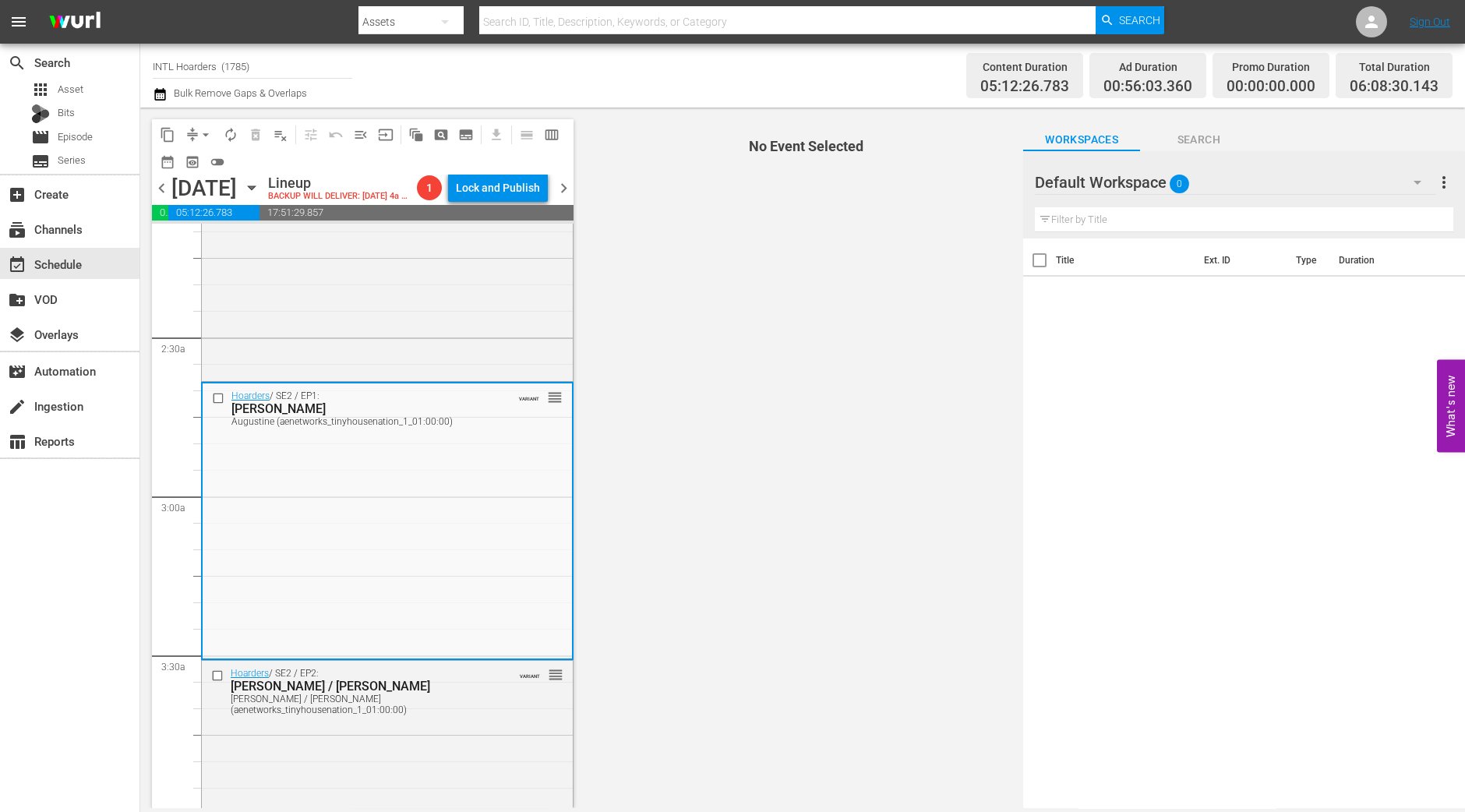
scroll to position [778, 0]
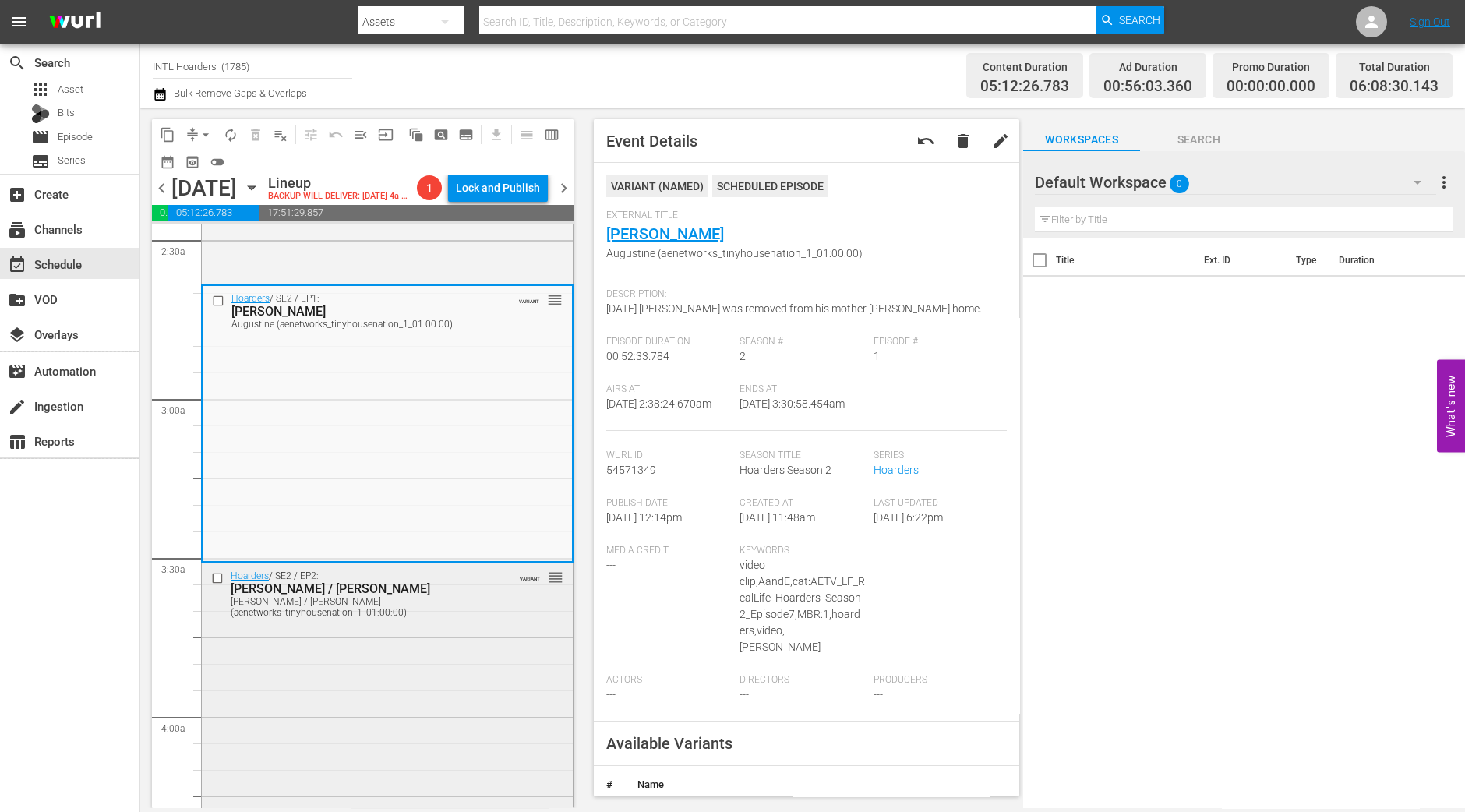
click at [475, 690] on div "Hoarders / SE2 / EP2: Judi / Gail Judi / Gail (aenetworks_tinyhousenation_1_01:…" at bounding box center [387, 700] width 371 height 274
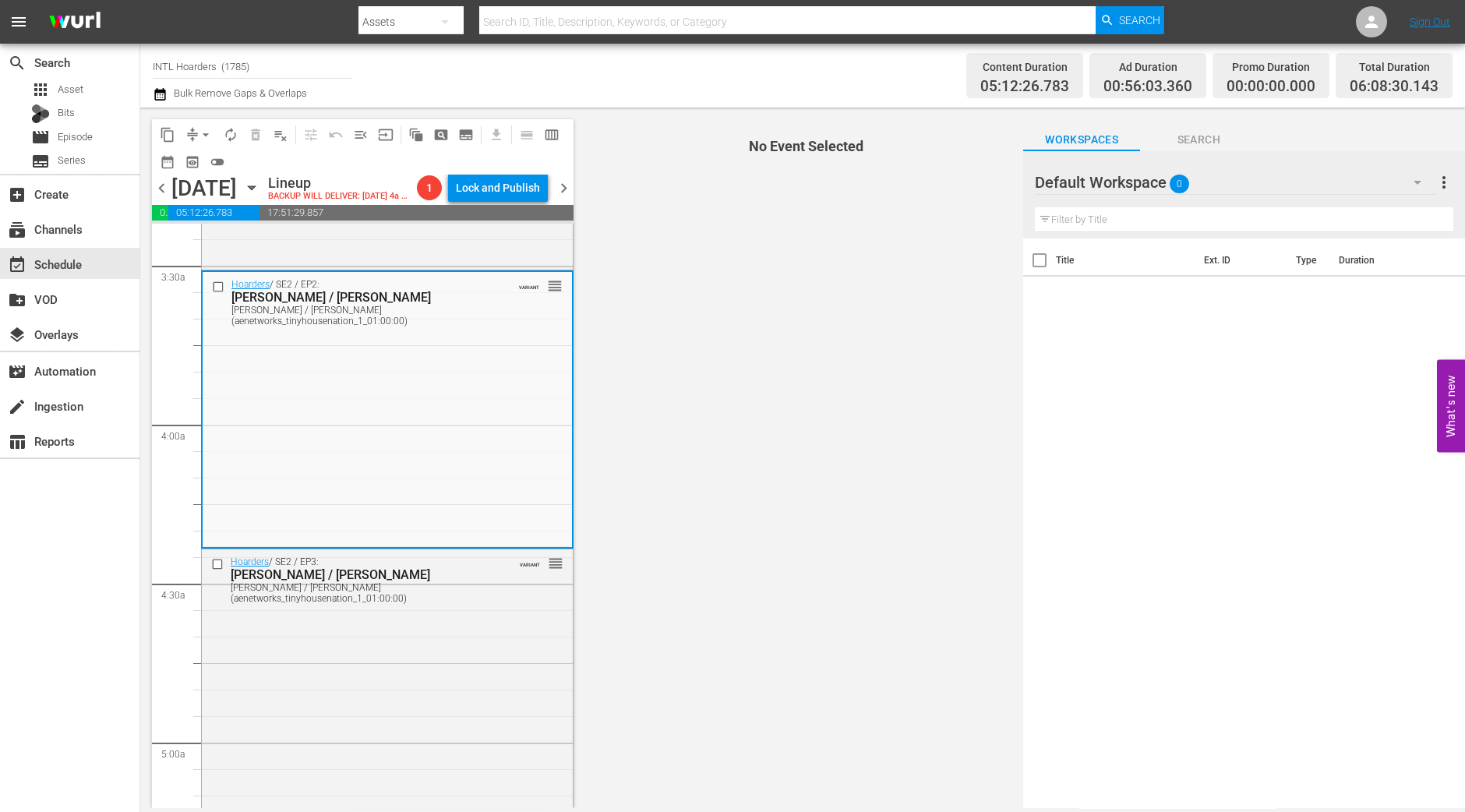
scroll to position [1071, 0]
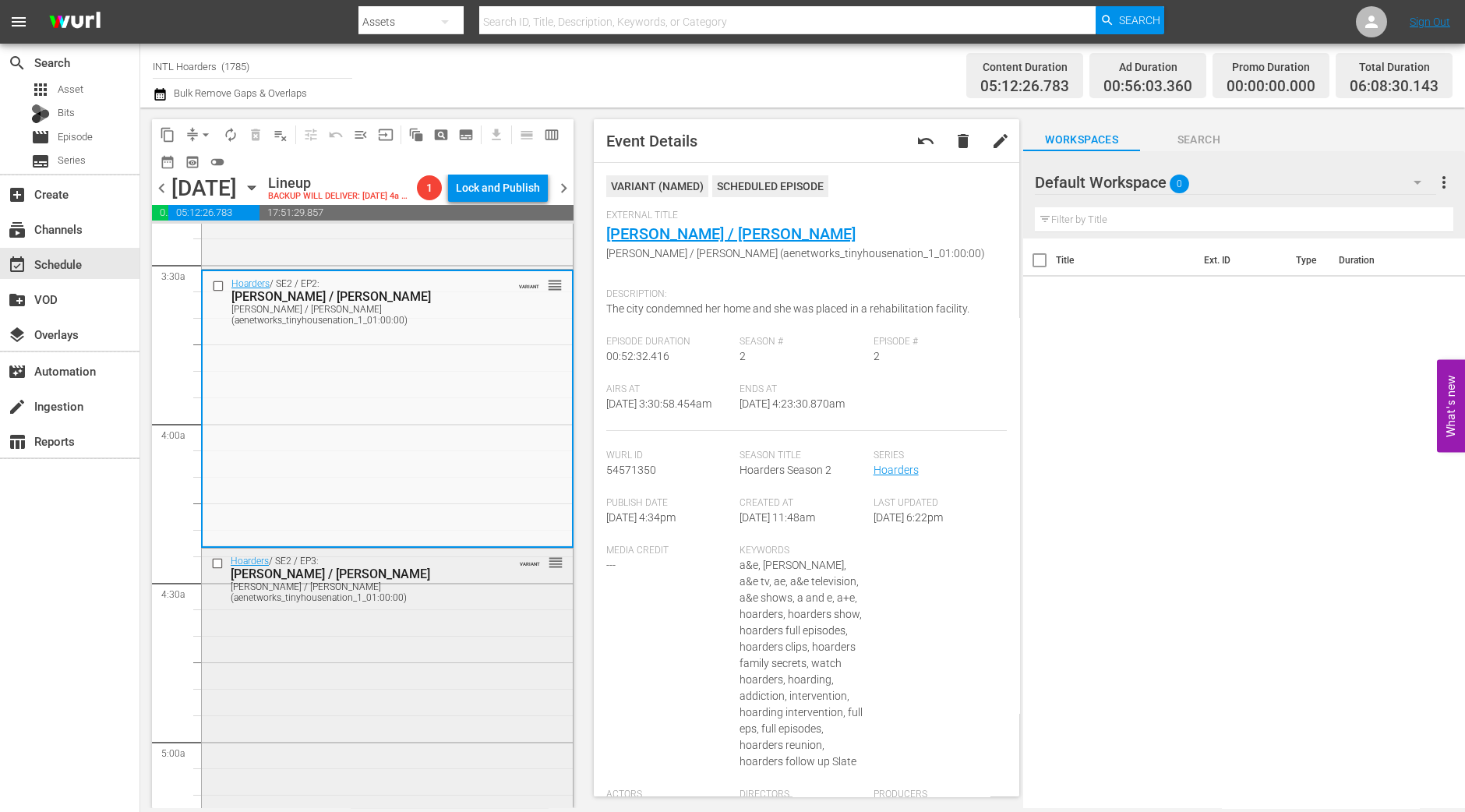
click at [464, 695] on div "Hoarders / SE2 / EP3: Chris / Dale Chris / Dale (aenetworks_tinyhousenation_1_0…" at bounding box center [387, 685] width 371 height 274
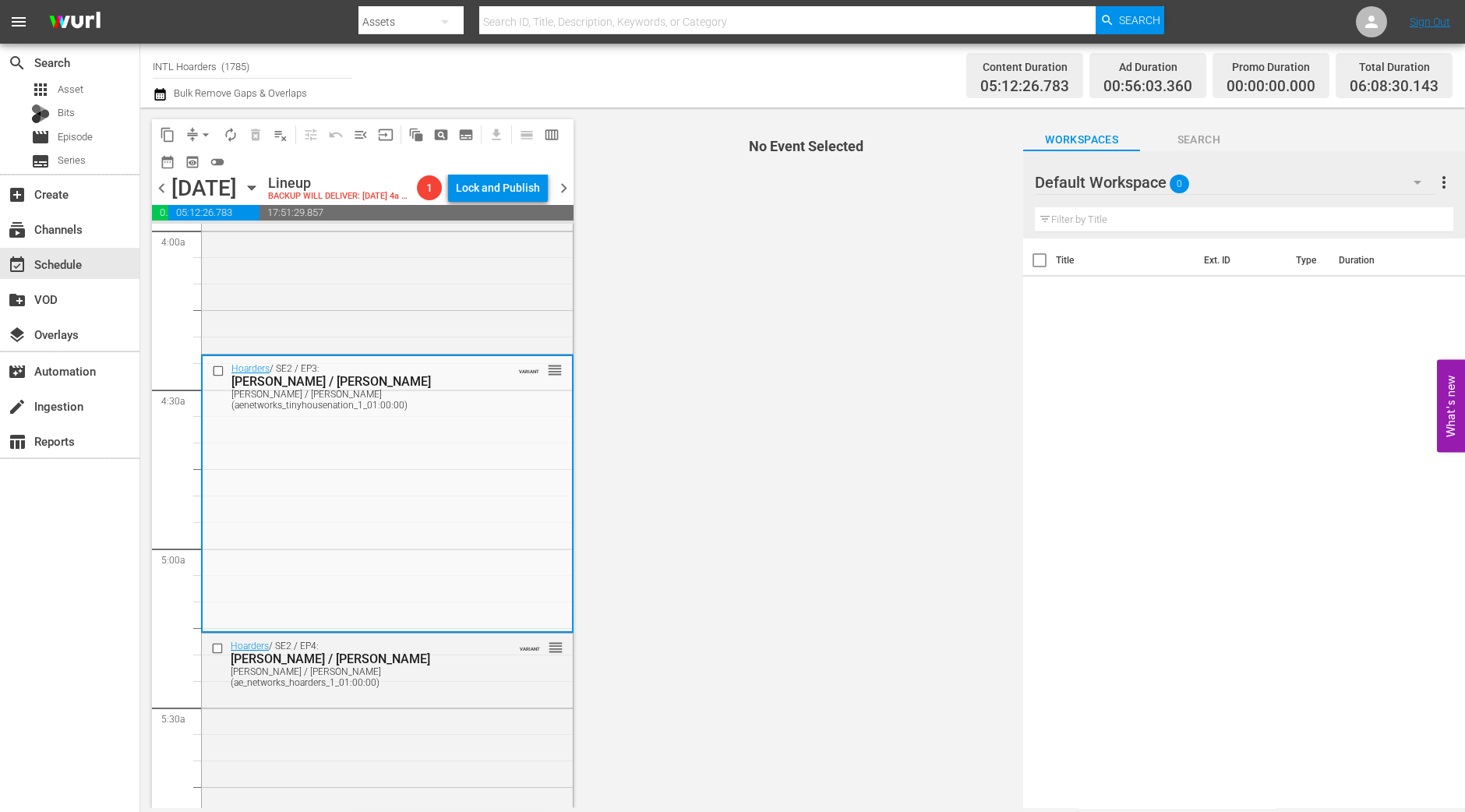
scroll to position [1363, 0]
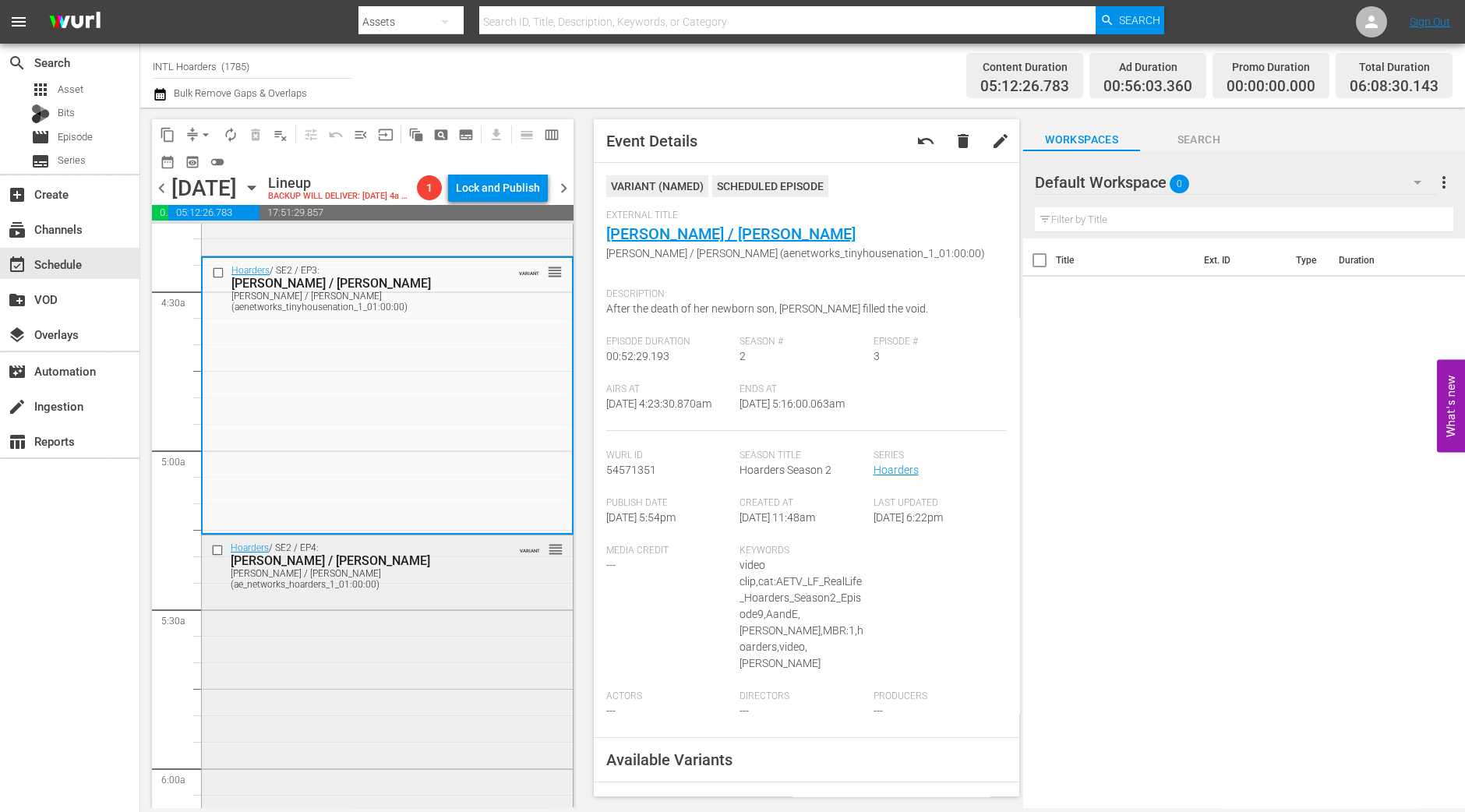
click at [344, 687] on div "Hoarders / SE2 / EP4: Bob / Richard Bob / Richard (ae_networks_hoarders_1_01:00…" at bounding box center [387, 672] width 371 height 274
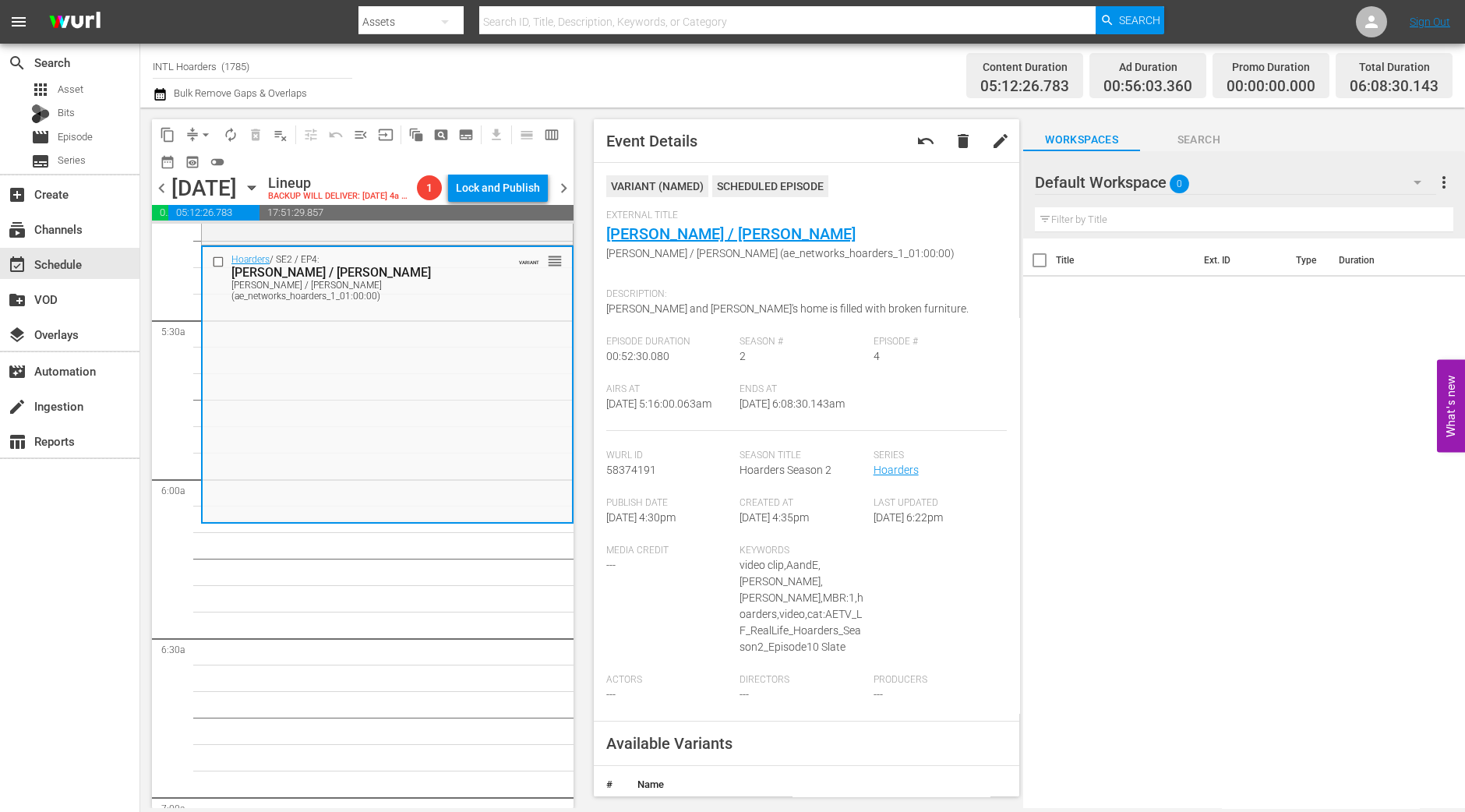
scroll to position [1656, 0]
click at [205, 129] on span "arrow_drop_down" at bounding box center [206, 135] width 15 height 15
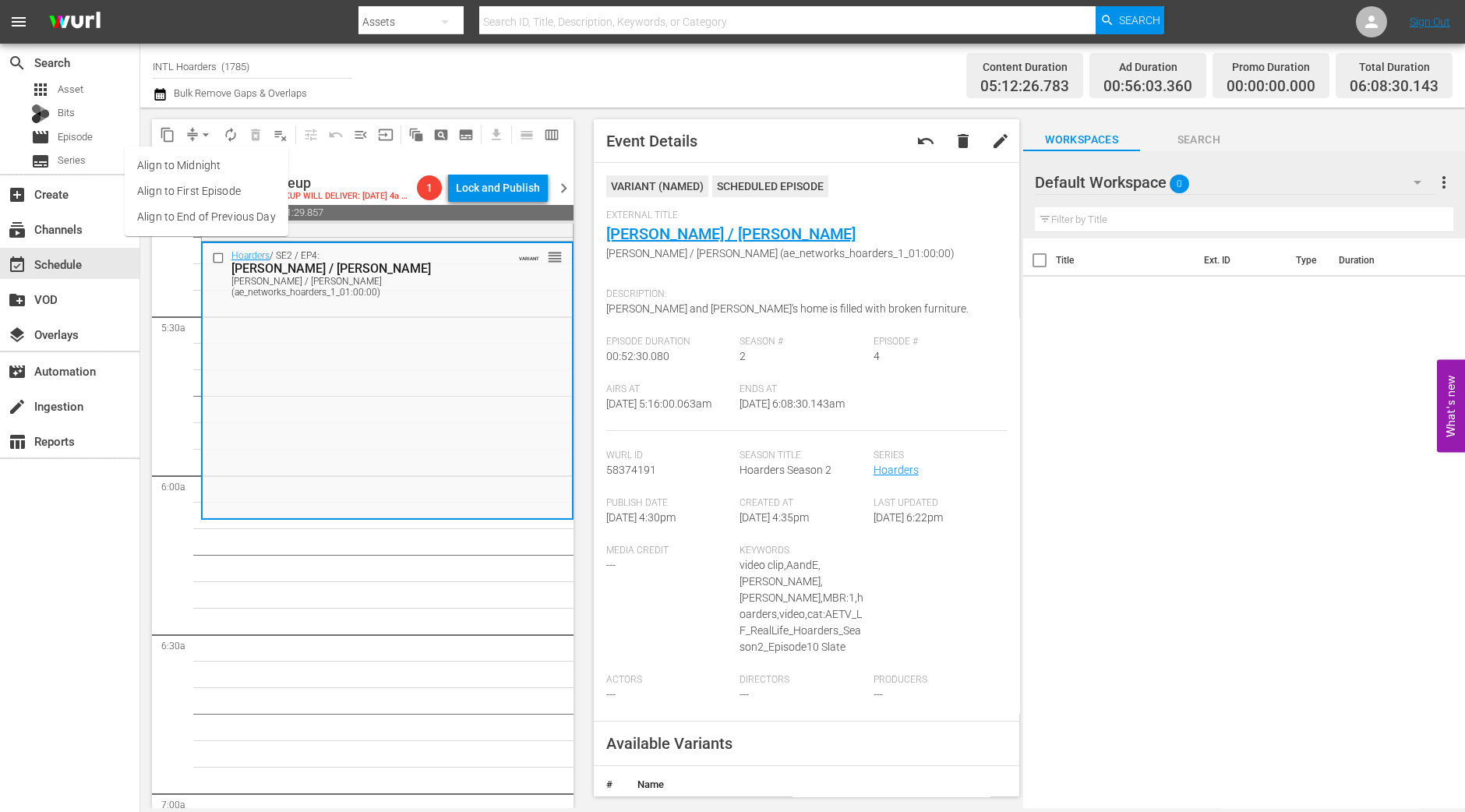
click at [203, 156] on li "Align to Midnight" at bounding box center [206, 165] width 164 height 25
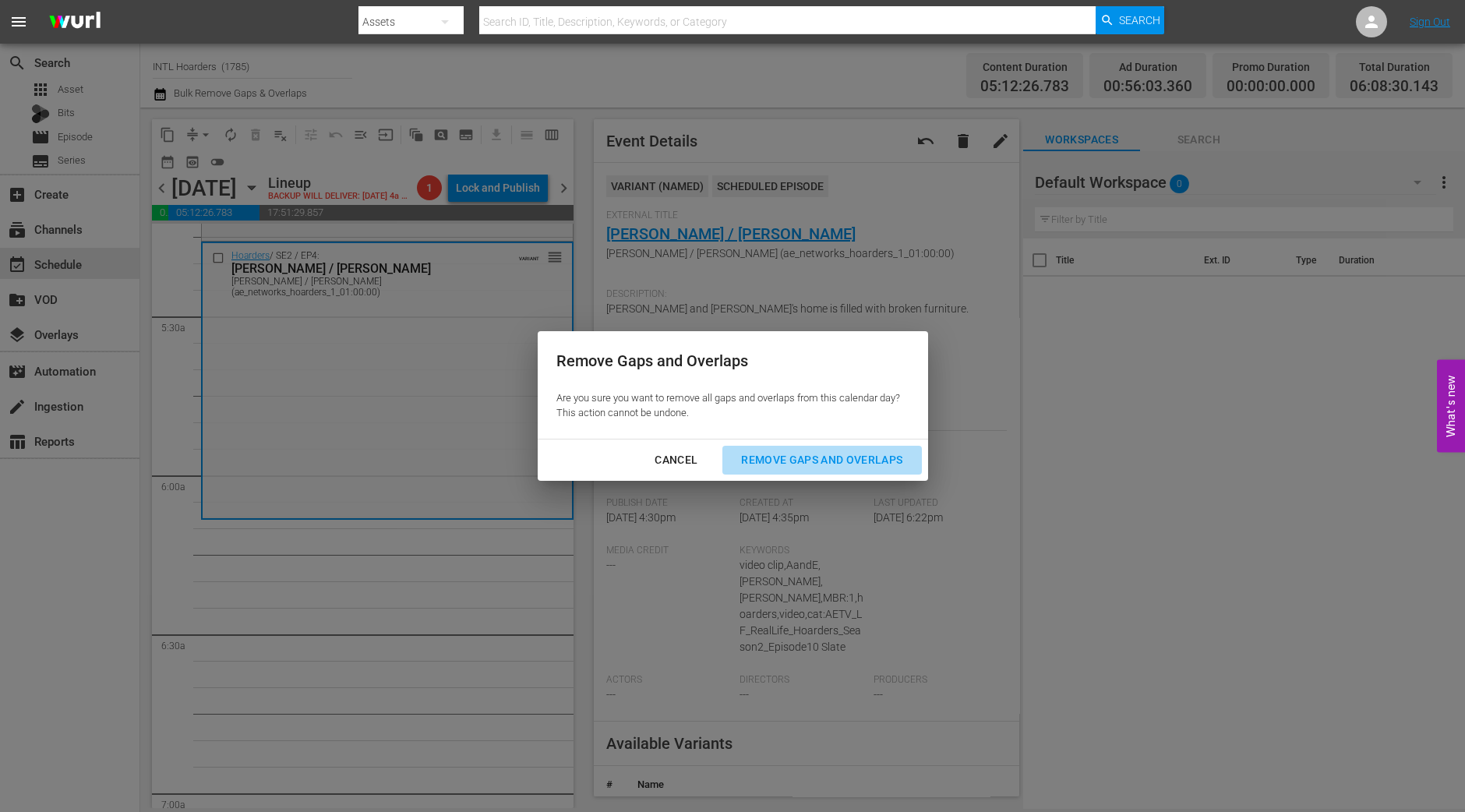
drag, startPoint x: 857, startPoint y: 461, endPoint x: 846, endPoint y: 340, distance: 121.5
click at [860, 466] on div "Remove Gaps and Overlaps" at bounding box center [821, 459] width 186 height 19
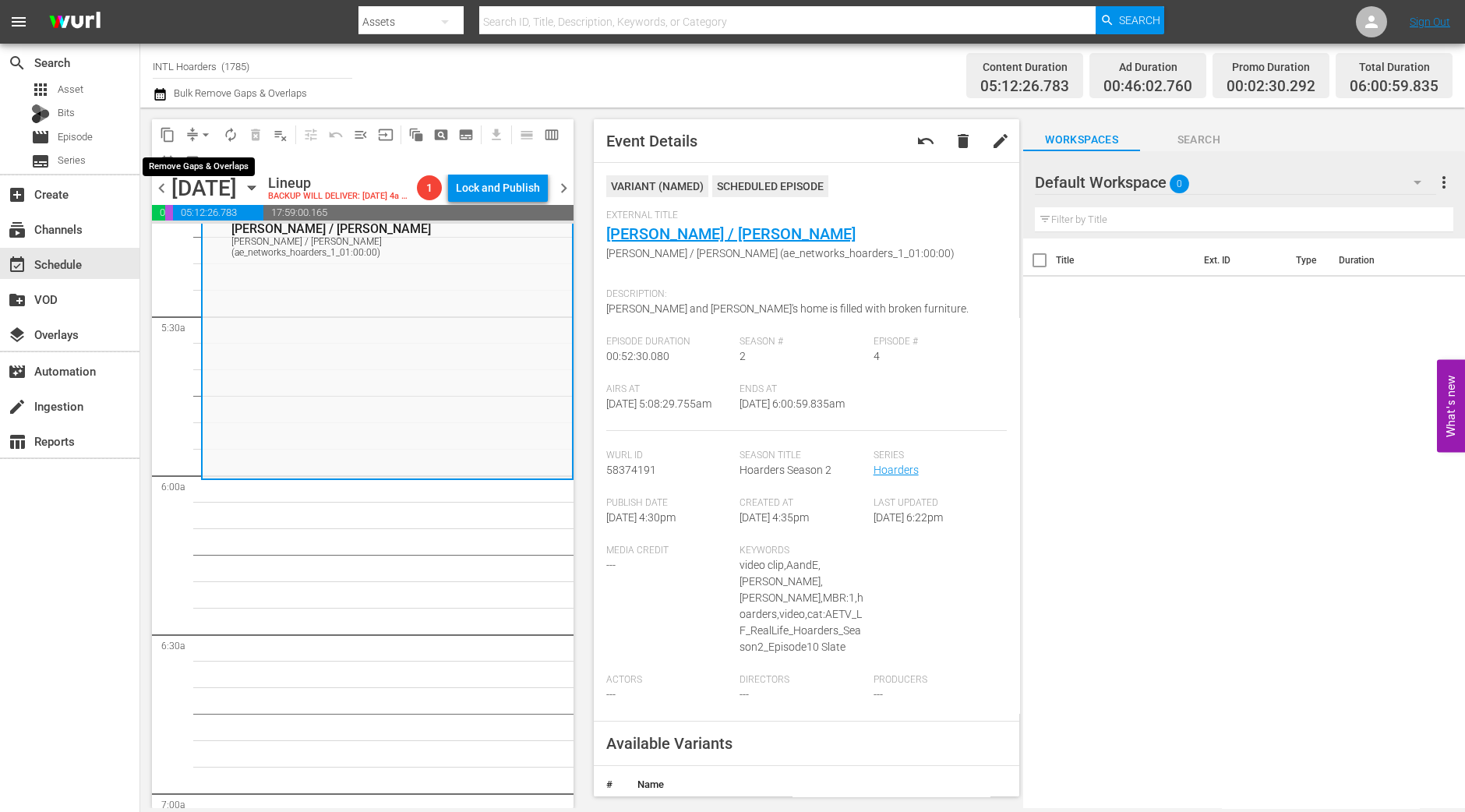
click at [206, 135] on span "arrow_drop_down" at bounding box center [206, 135] width 15 height 15
click at [205, 166] on li "Align to Midnight" at bounding box center [206, 165] width 164 height 25
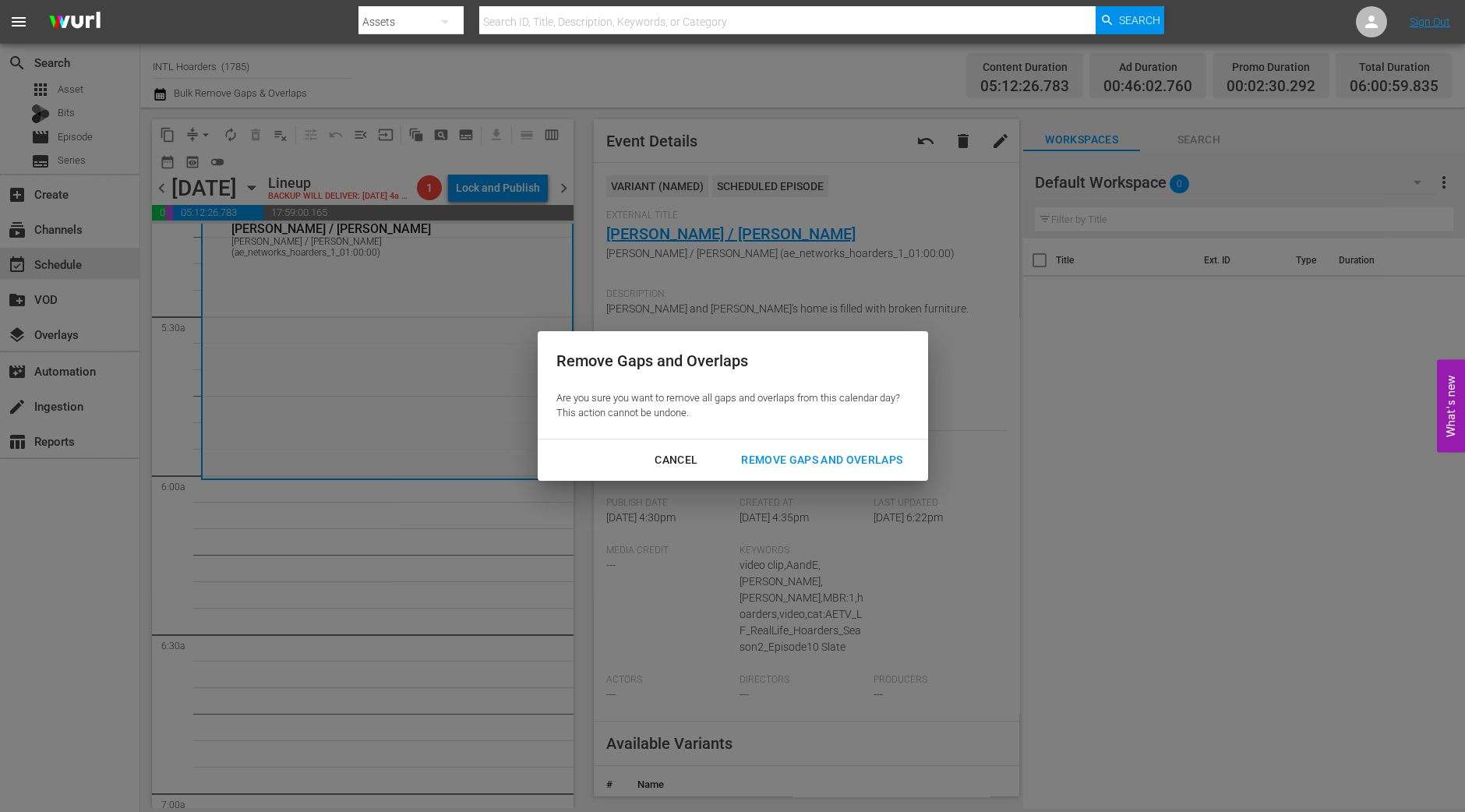
click at [878, 459] on div "Remove Gaps and Overlaps" at bounding box center [821, 459] width 186 height 19
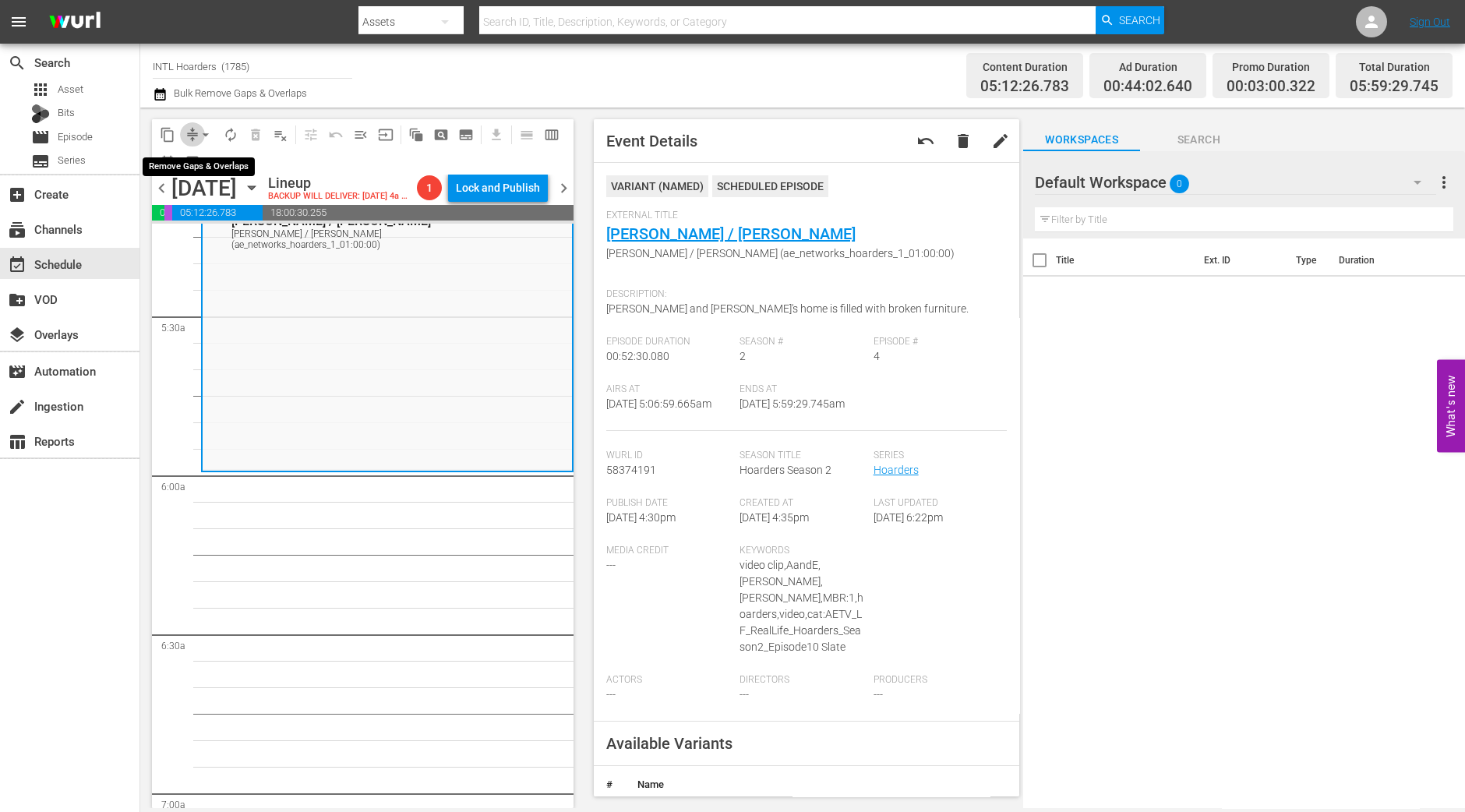
click at [191, 134] on span "compress" at bounding box center [192, 135] width 15 height 15
click at [195, 134] on span "compress arrow_drop_down" at bounding box center [199, 135] width 38 height 25
click at [196, 134] on button "arrow_drop_down" at bounding box center [206, 135] width 25 height 25
click at [210, 157] on li "Align to Midnight" at bounding box center [206, 165] width 164 height 25
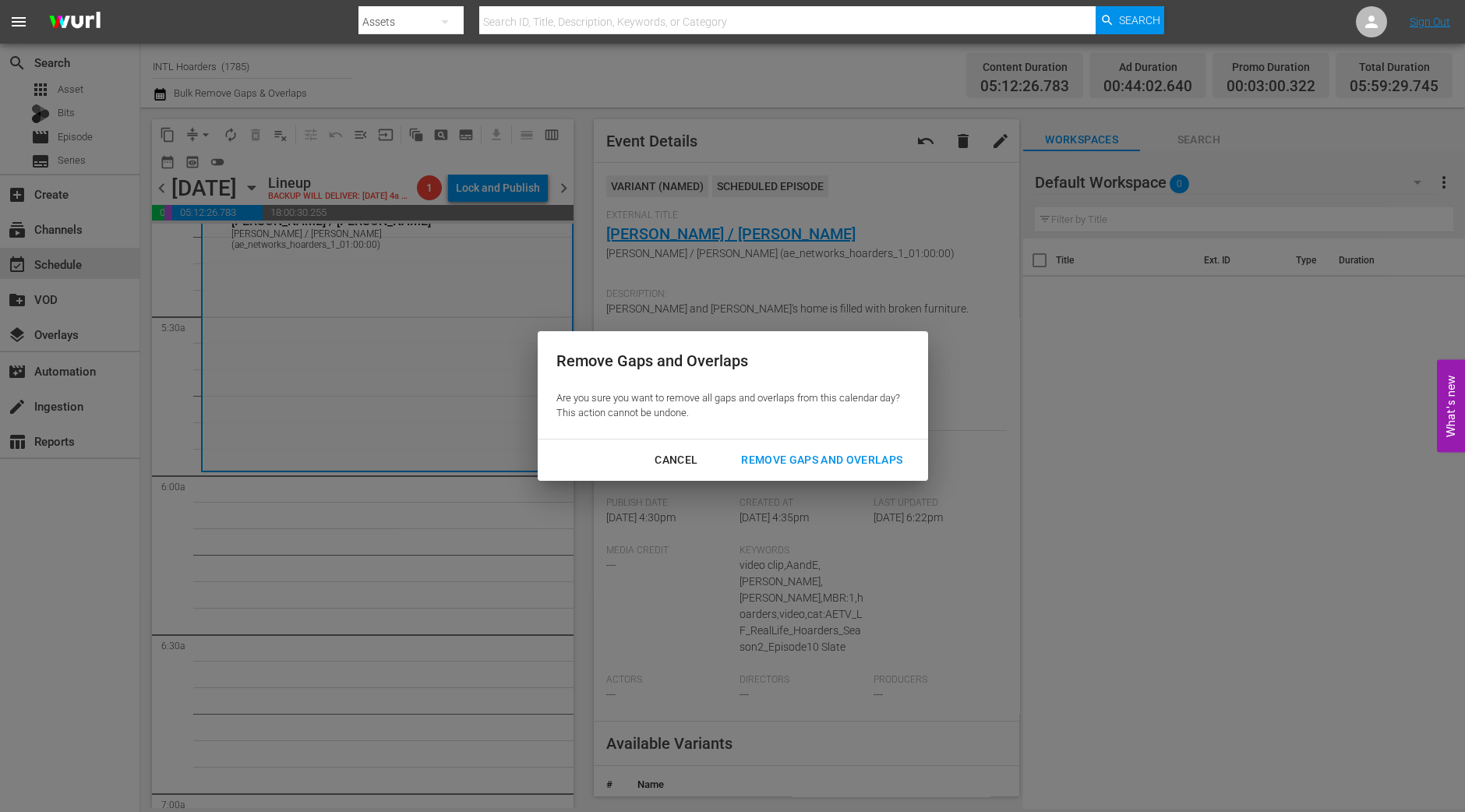
click at [765, 461] on div "Remove Gaps and Overlaps" at bounding box center [821, 459] width 186 height 19
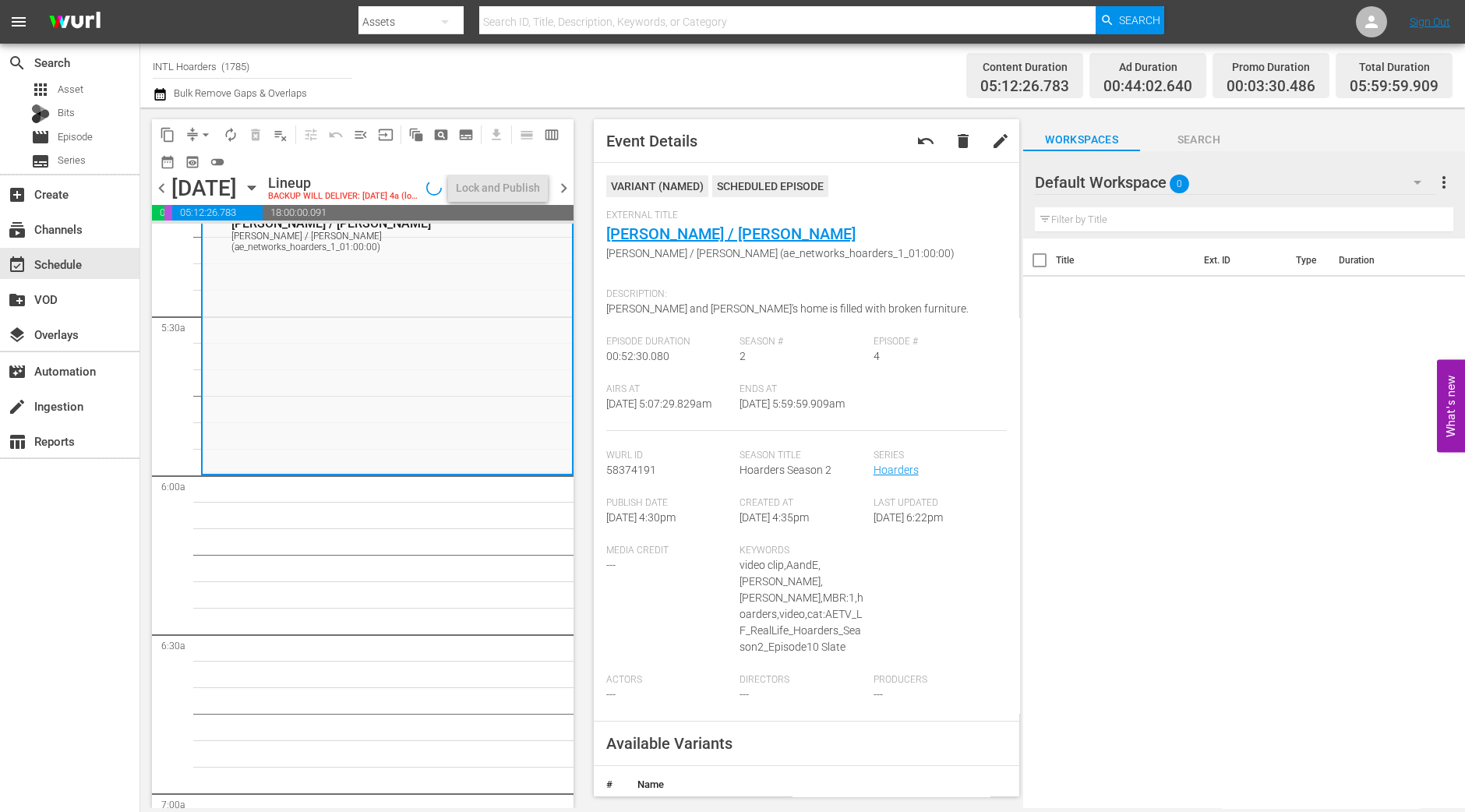
scroll to position [1682, 0]
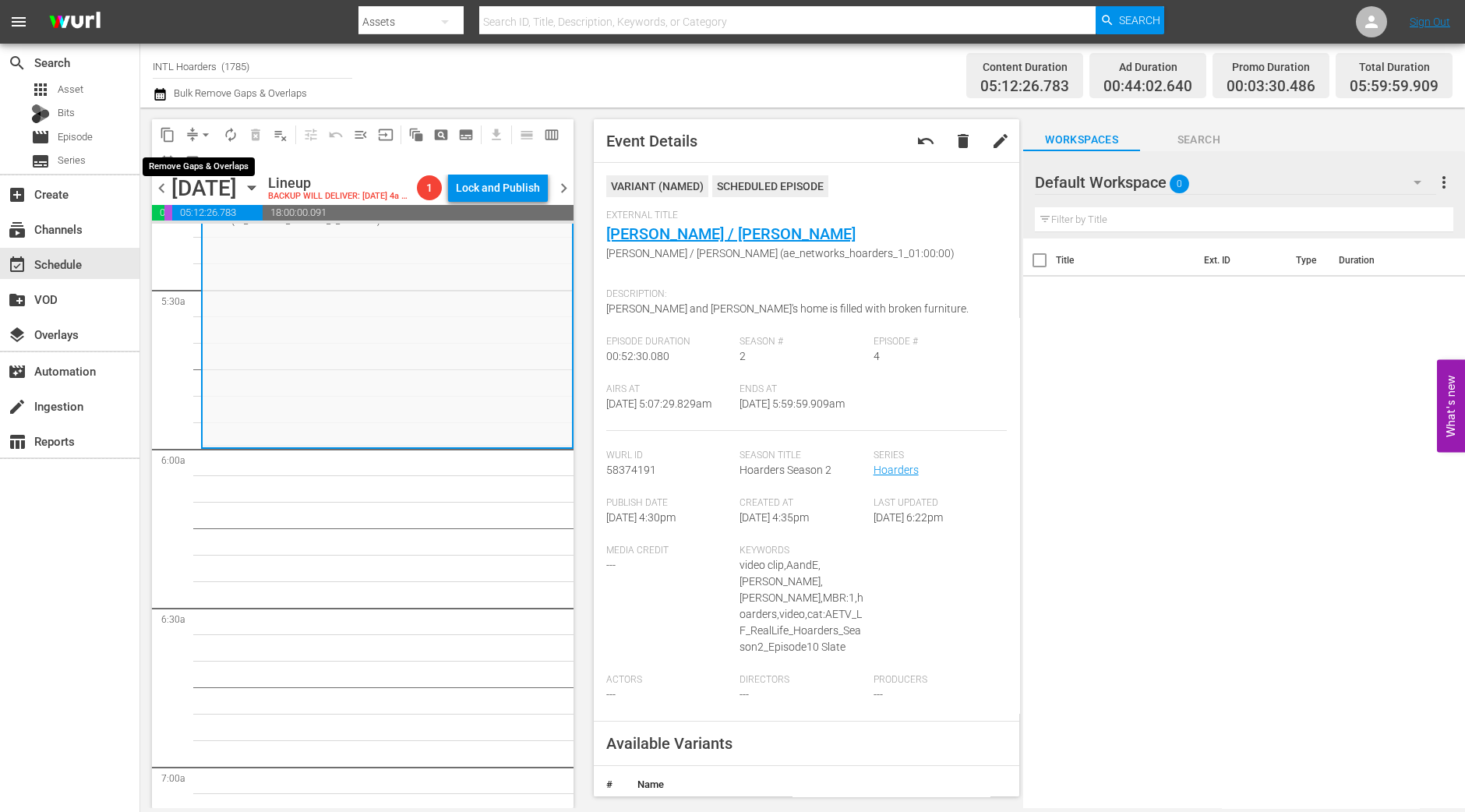
click at [202, 138] on span "arrow_drop_down" at bounding box center [206, 135] width 15 height 15
click at [187, 169] on li "Align to Midnight" at bounding box center [206, 165] width 164 height 25
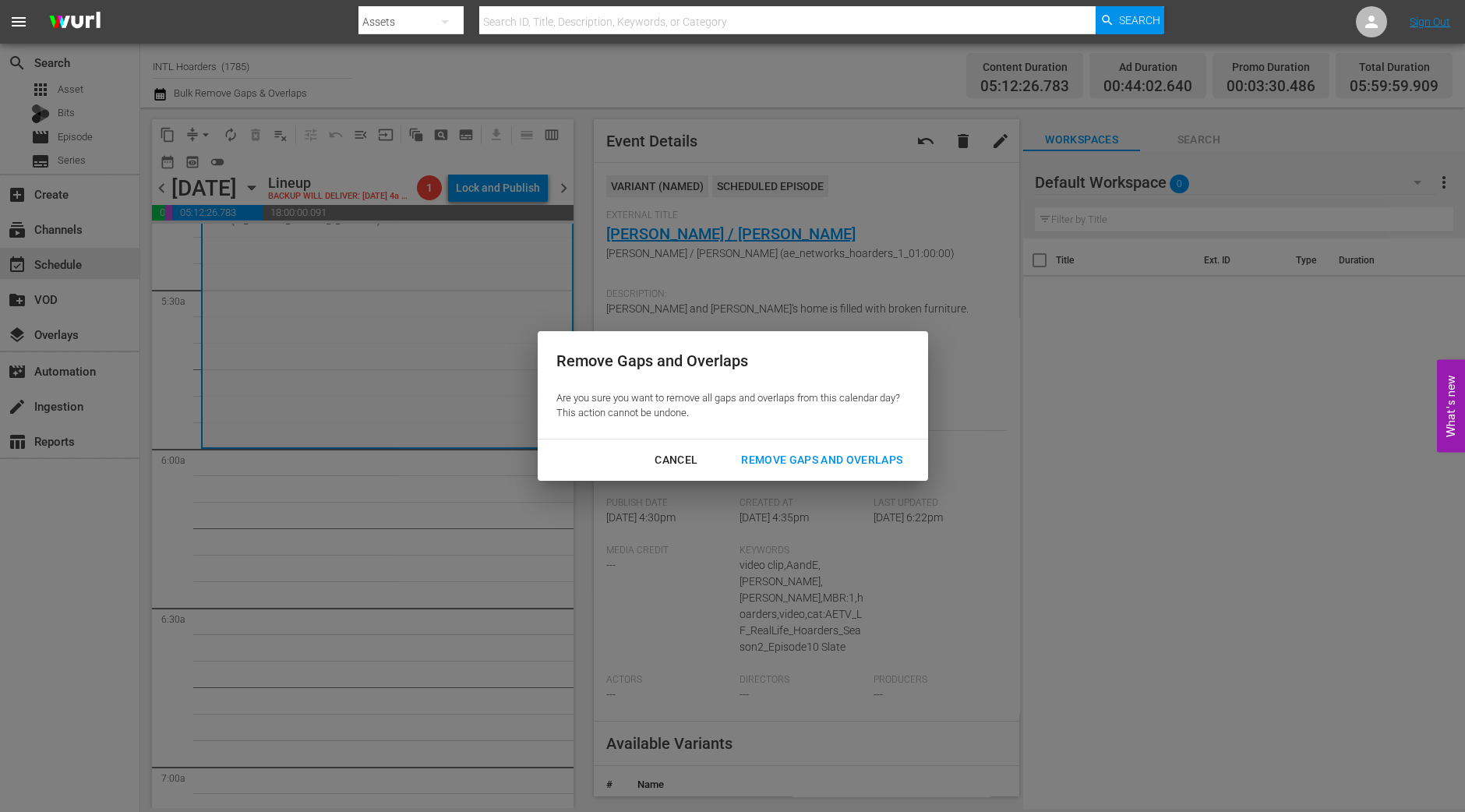
click at [790, 466] on div "Remove Gaps and Overlaps" at bounding box center [821, 459] width 186 height 19
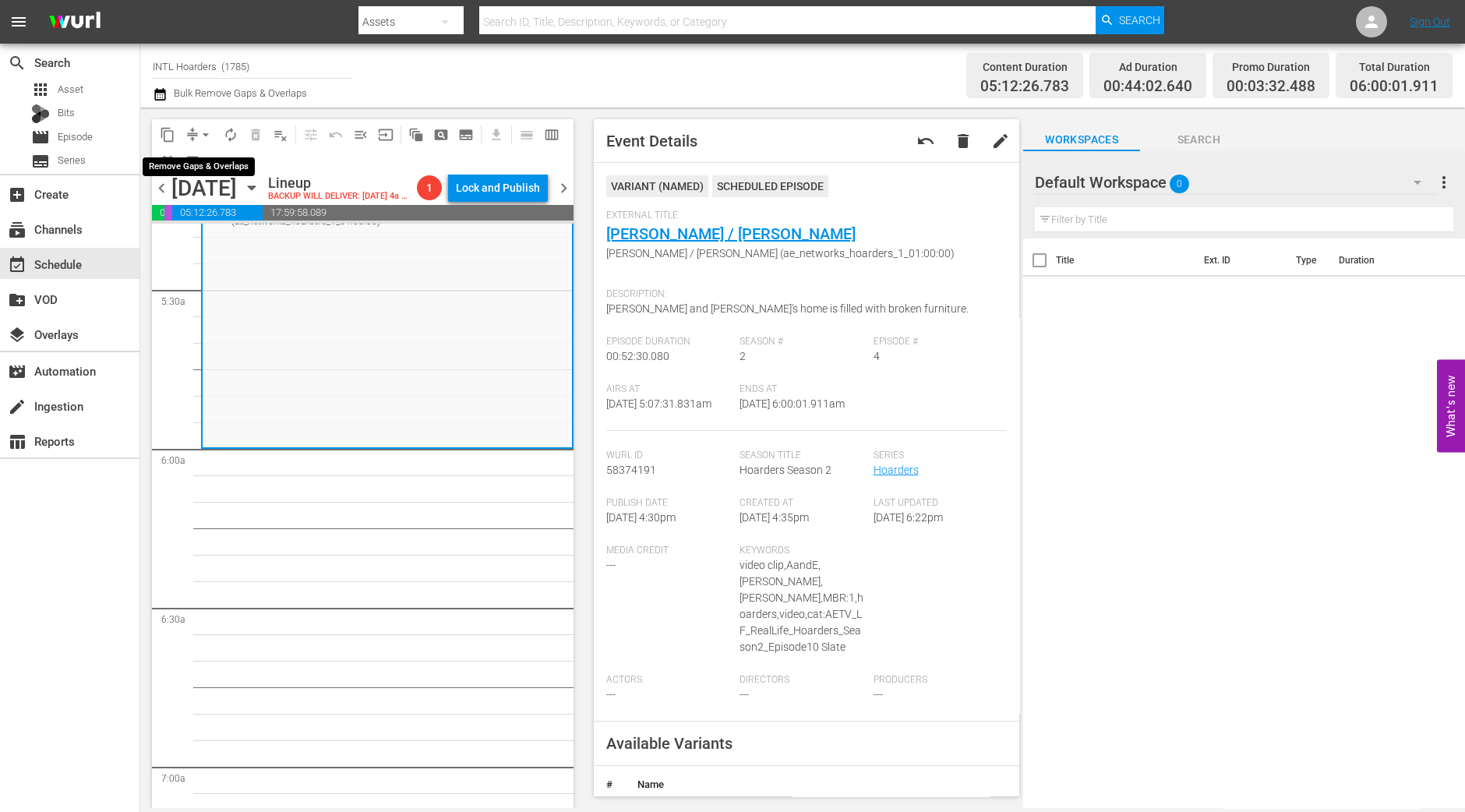
click at [199, 135] on span "arrow_drop_down" at bounding box center [206, 135] width 15 height 15
click at [232, 145] on button "autorenew_outlined" at bounding box center [230, 135] width 25 height 25
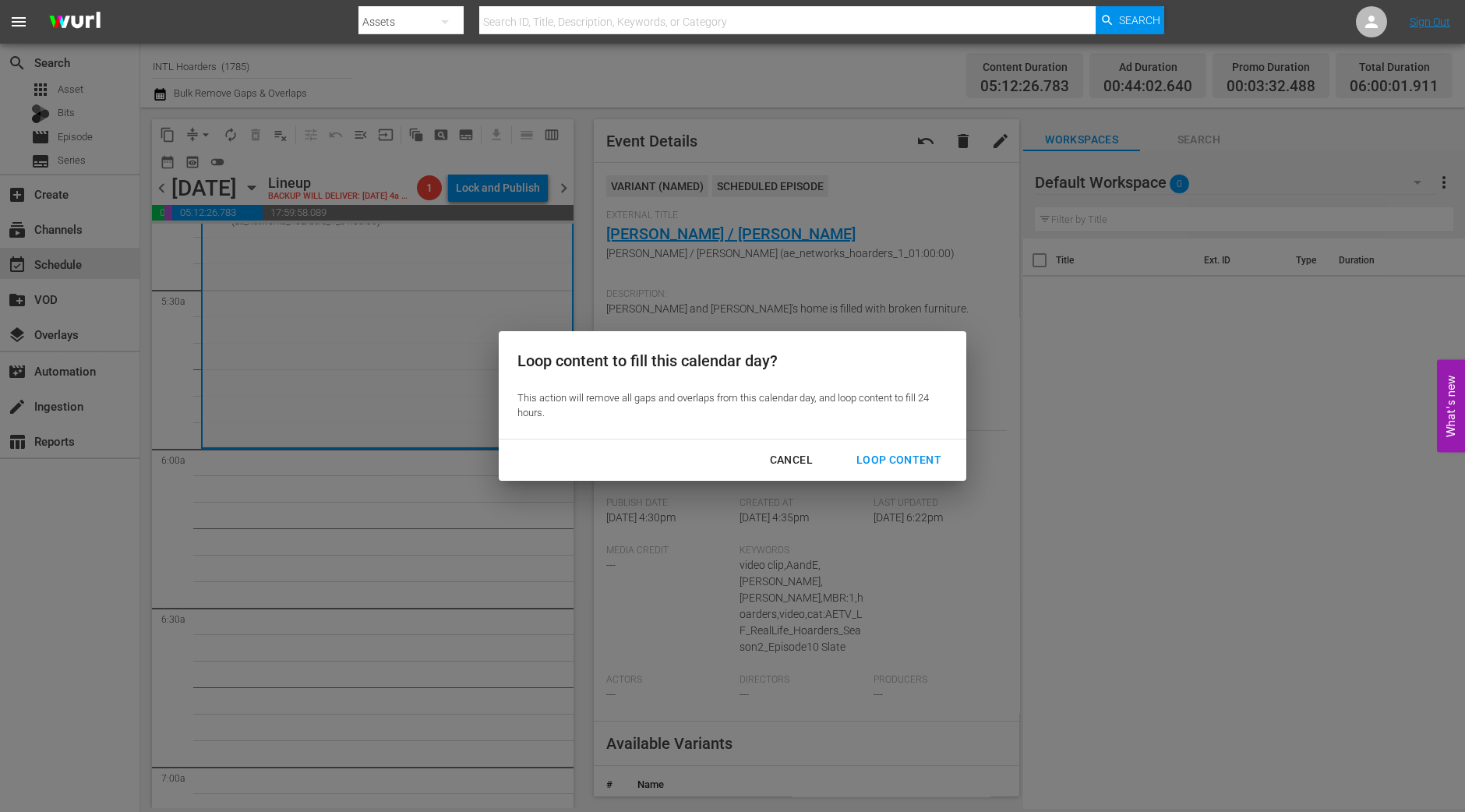
click at [808, 455] on div "Cancel" at bounding box center [791, 459] width 68 height 19
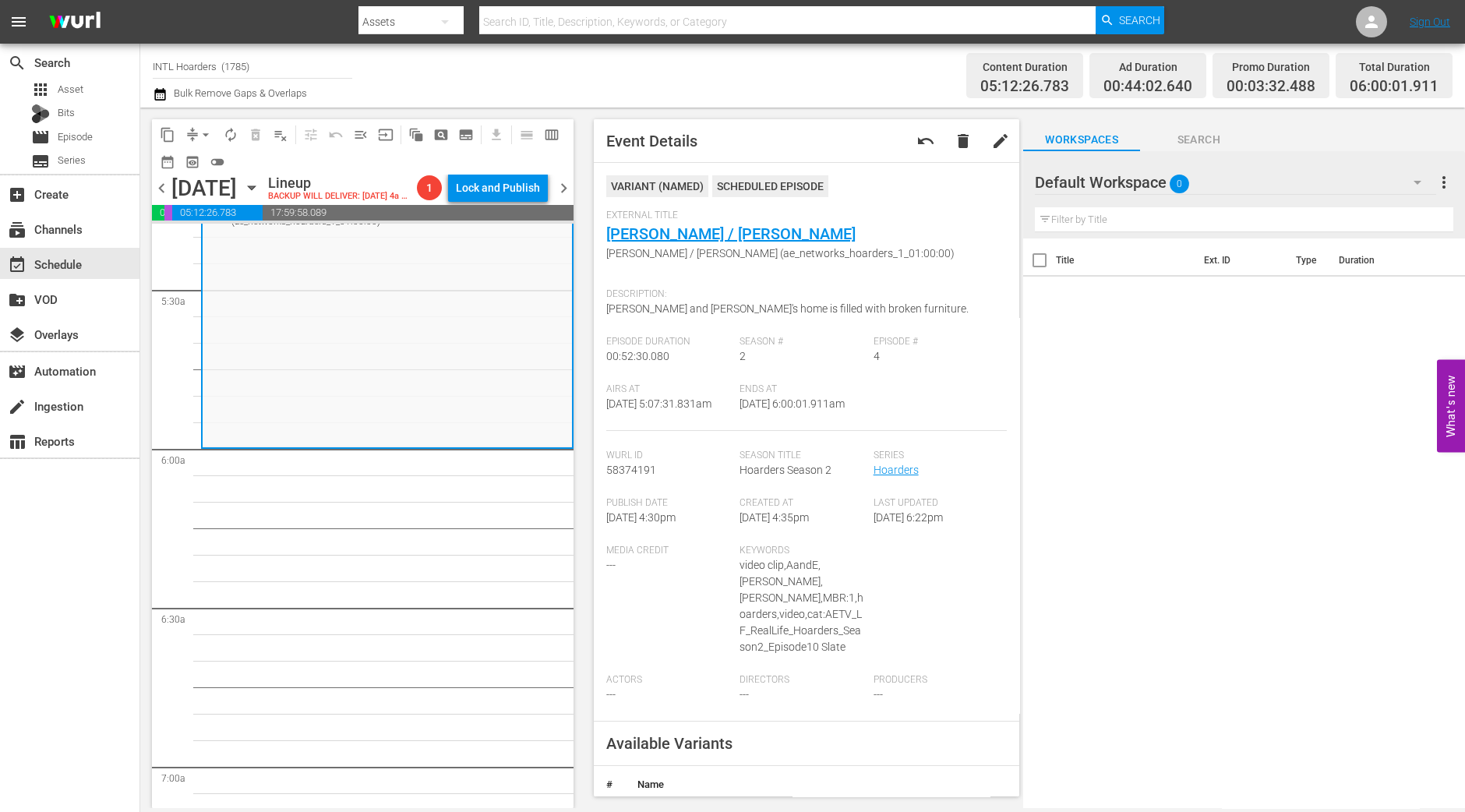
drag, startPoint x: 808, startPoint y: 455, endPoint x: 187, endPoint y: 141, distance: 695.9
click at [187, 141] on span "compress" at bounding box center [192, 135] width 15 height 15
click at [187, 135] on span "compress" at bounding box center [192, 135] width 15 height 15
click at [198, 130] on span "arrow_drop_down" at bounding box center [206, 135] width 15 height 15
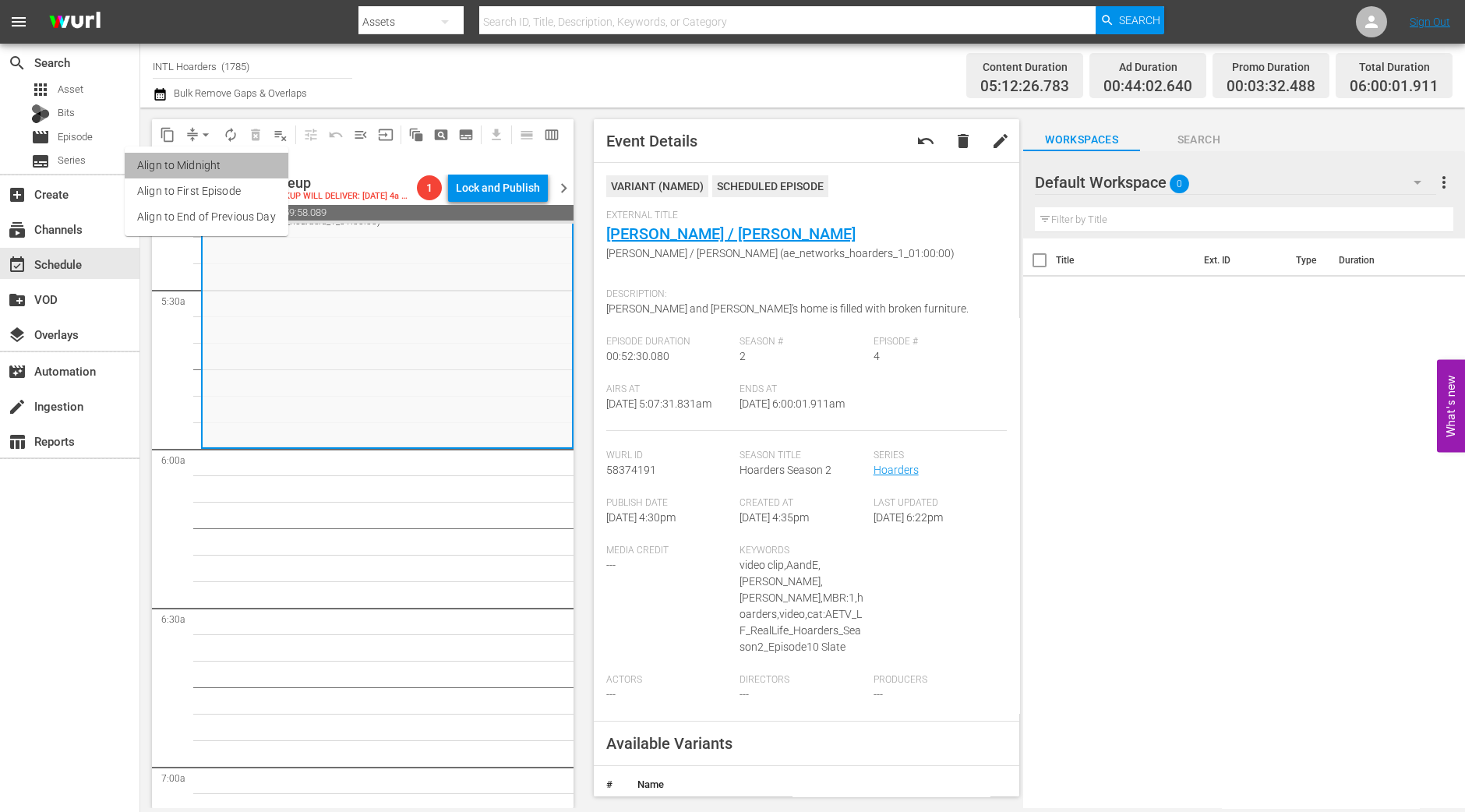
click at [224, 163] on li "Align to Midnight" at bounding box center [206, 165] width 164 height 25
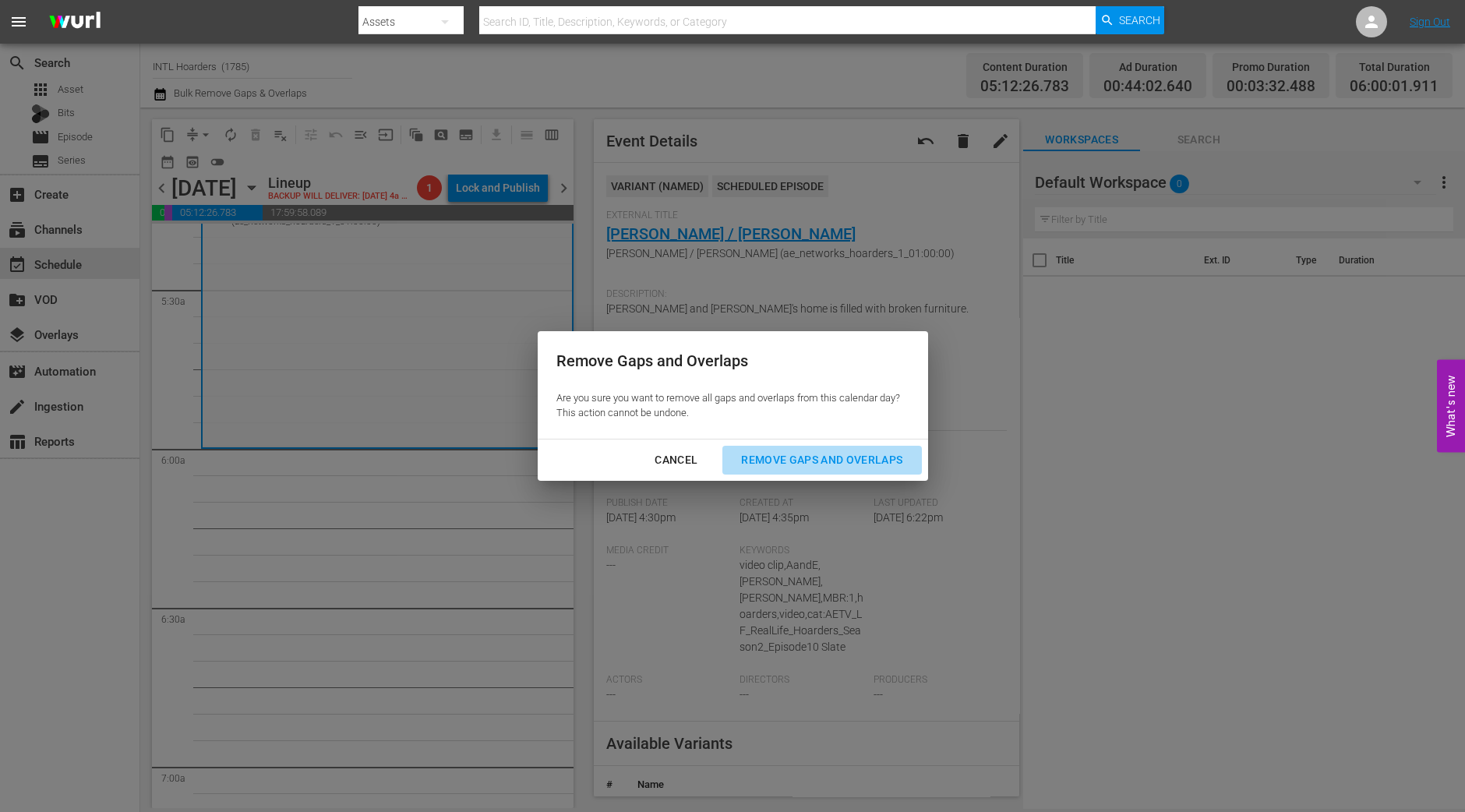
click at [883, 461] on div "Remove Gaps and Overlaps" at bounding box center [821, 459] width 186 height 19
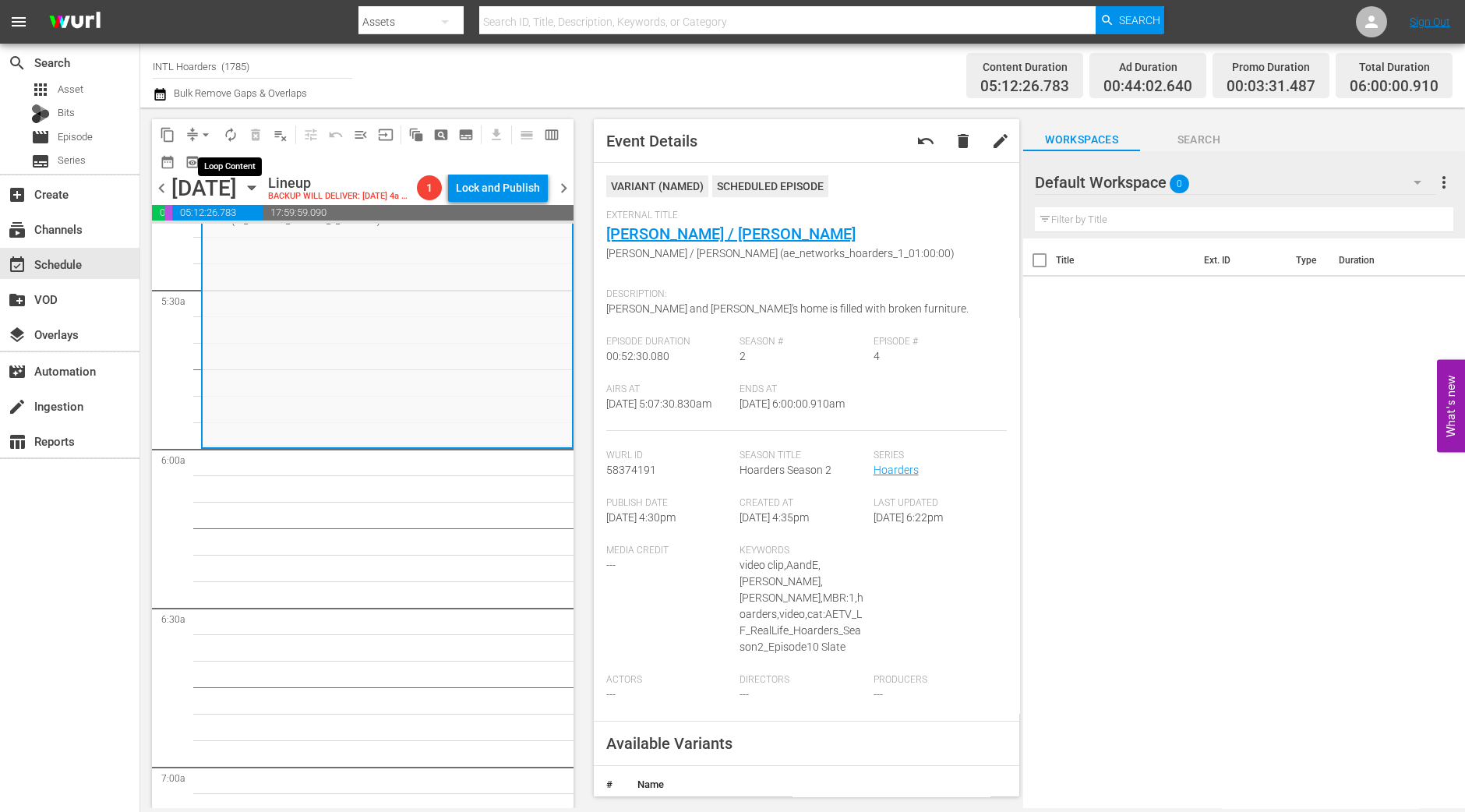
click at [221, 132] on button "autorenew_outlined" at bounding box center [230, 135] width 25 height 25
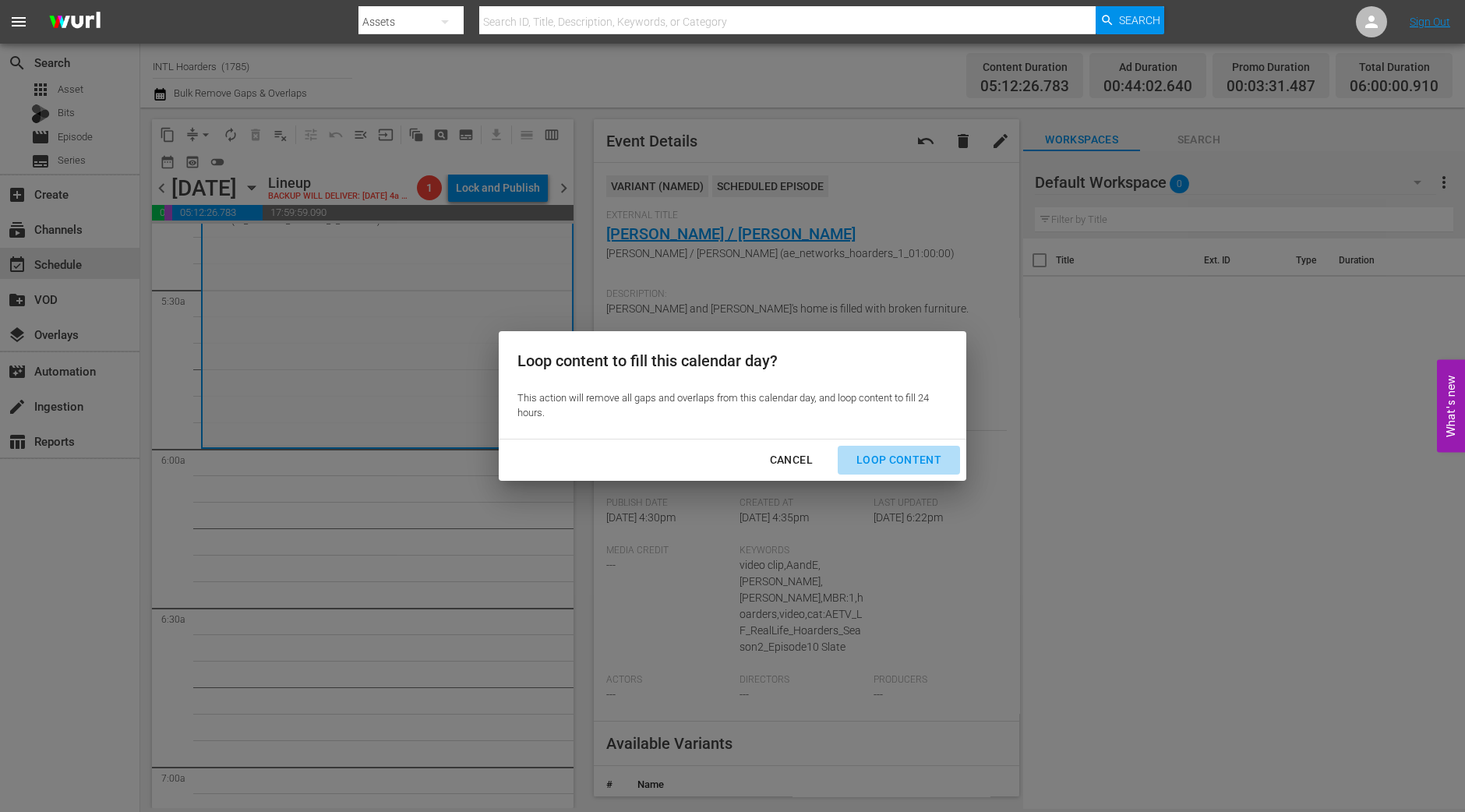
drag, startPoint x: 911, startPoint y: 455, endPoint x: 719, endPoint y: 254, distance: 278.0
click at [909, 455] on div "Loop Content" at bounding box center [898, 459] width 110 height 19
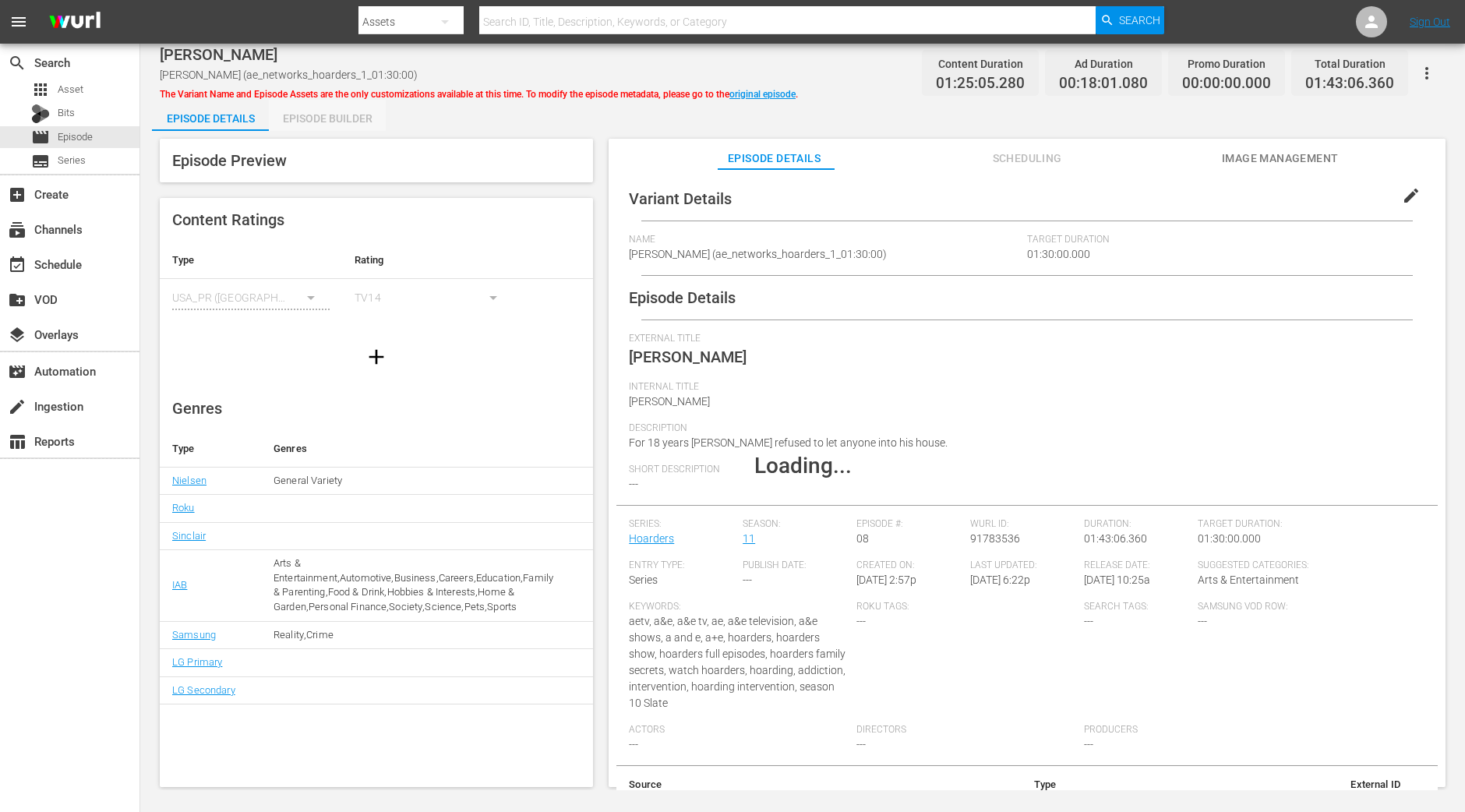
click at [344, 122] on div "Episode Builder" at bounding box center [327, 118] width 117 height 37
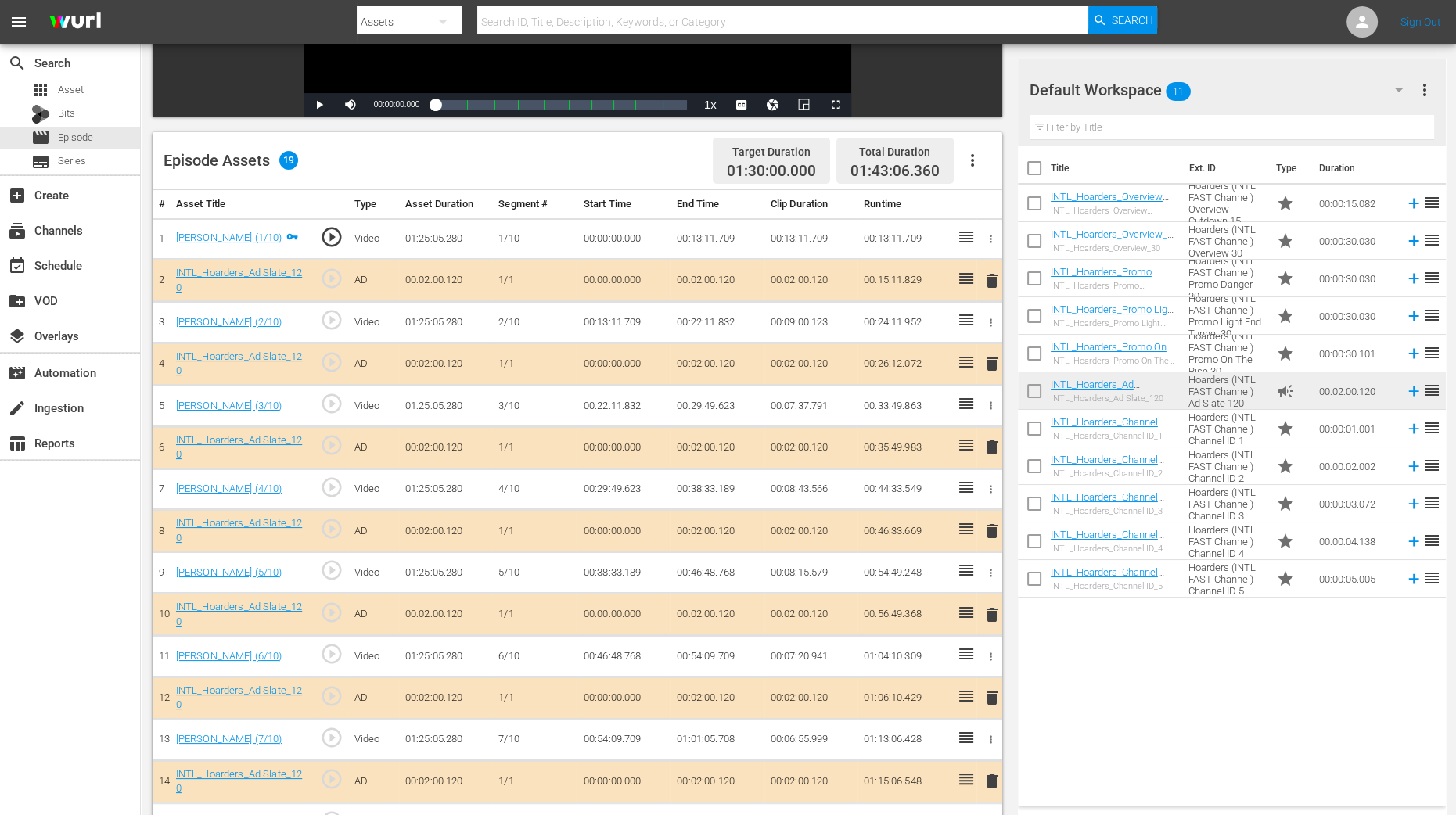
scroll to position [231, 0]
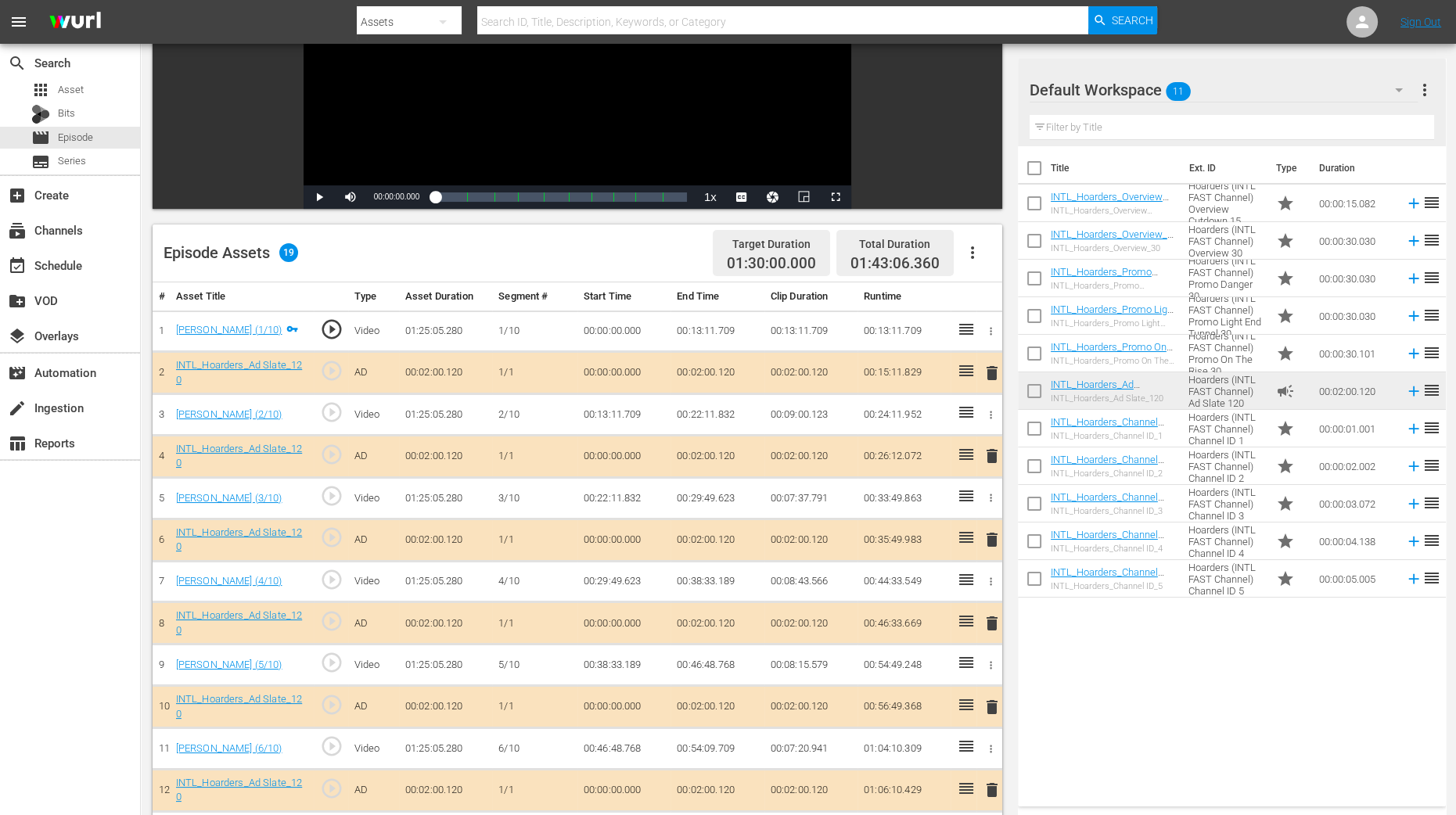
click at [991, 456] on span "delete" at bounding box center [991, 455] width 19 height 19
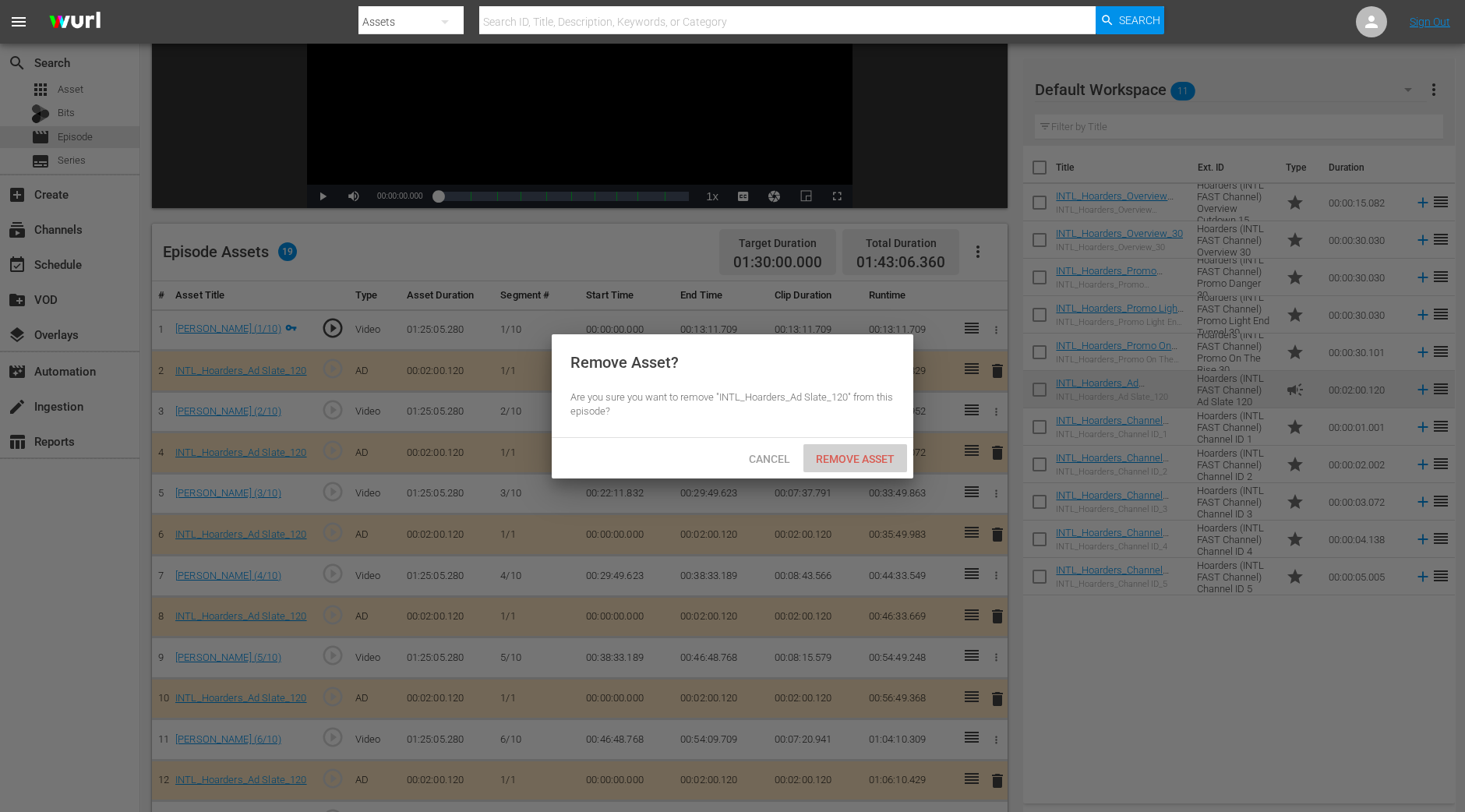
click at [868, 453] on span "Remove Asset" at bounding box center [855, 459] width 104 height 13
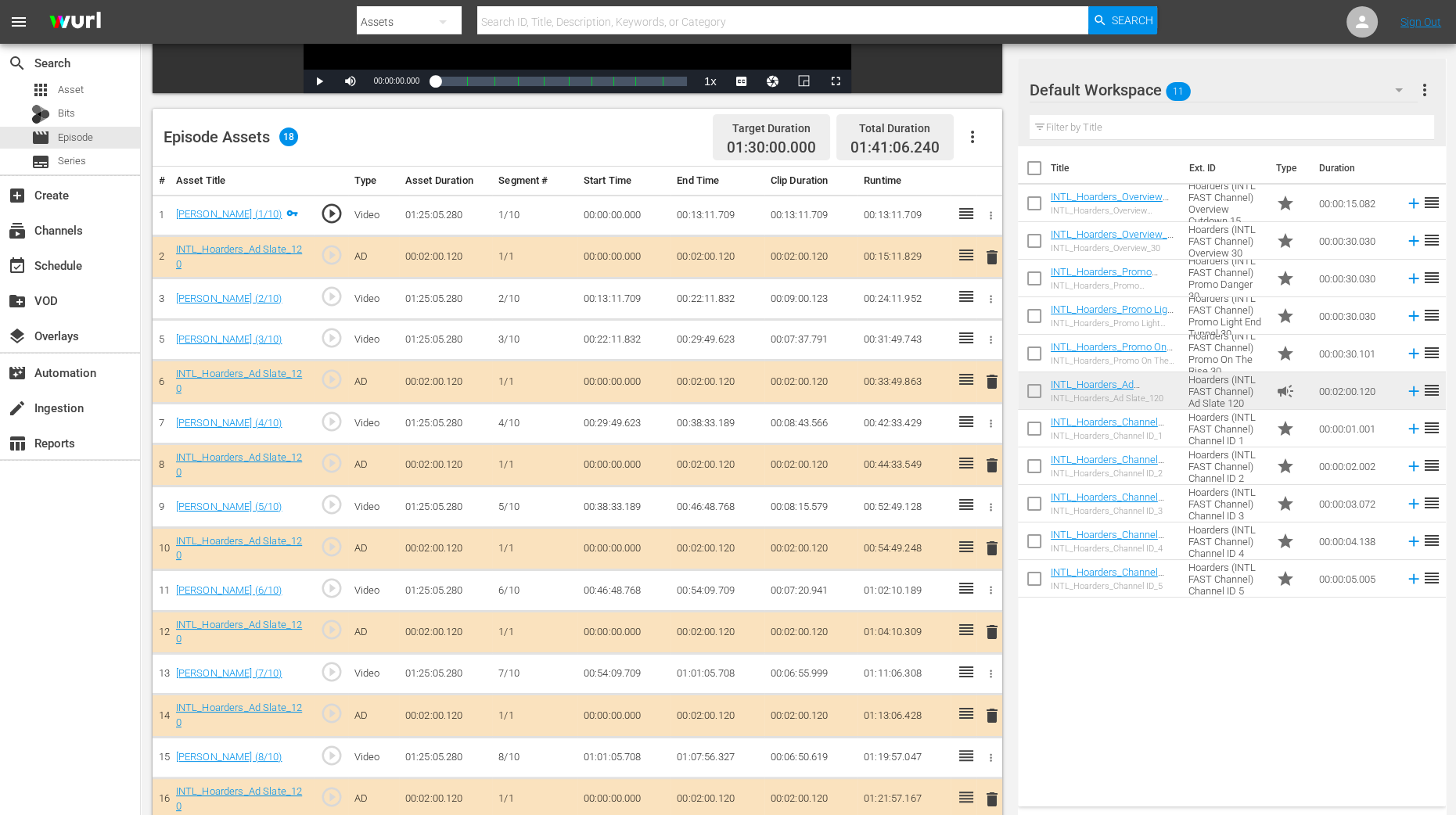
scroll to position [483, 0]
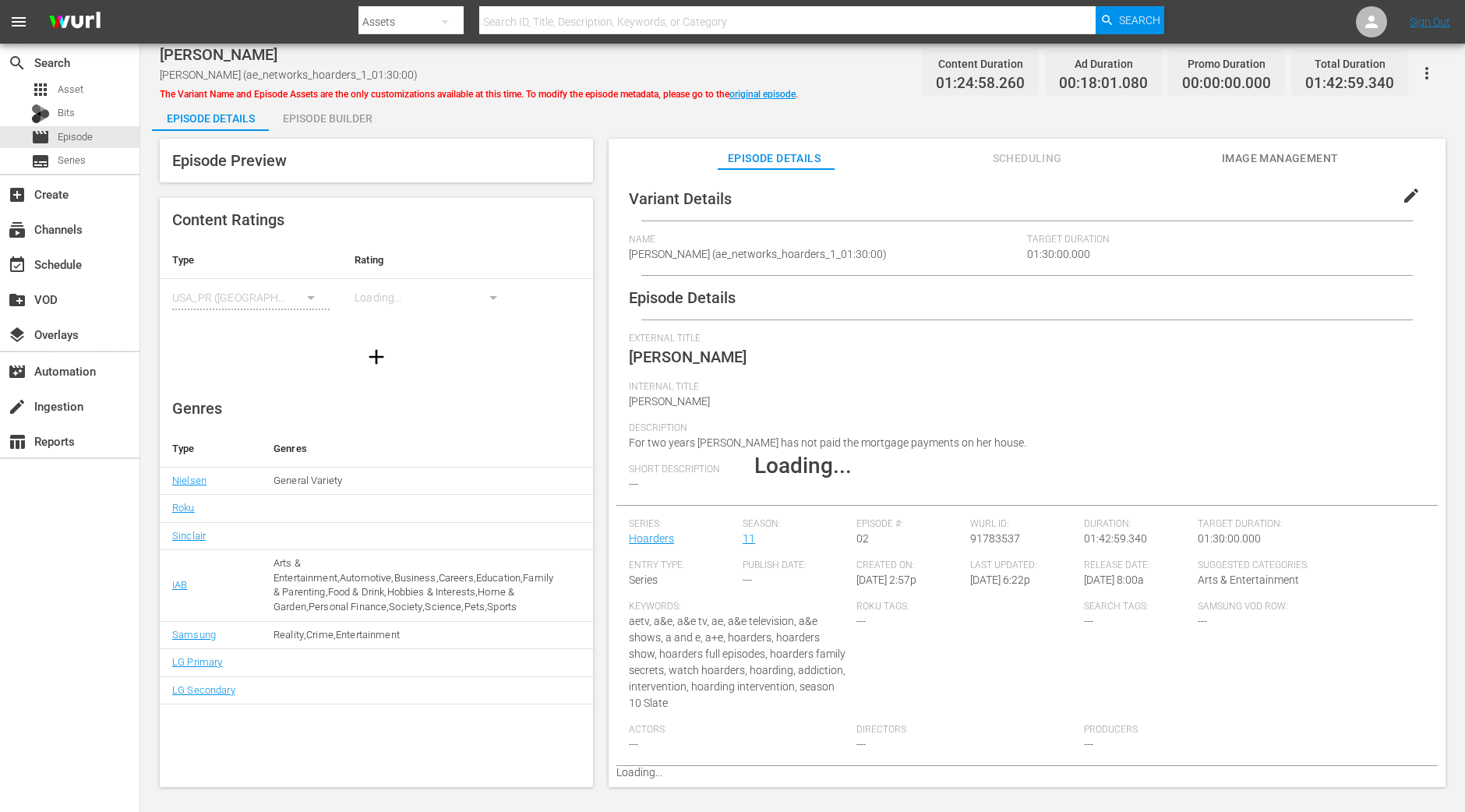
click at [356, 115] on div "Episode Builder" at bounding box center [327, 118] width 117 height 37
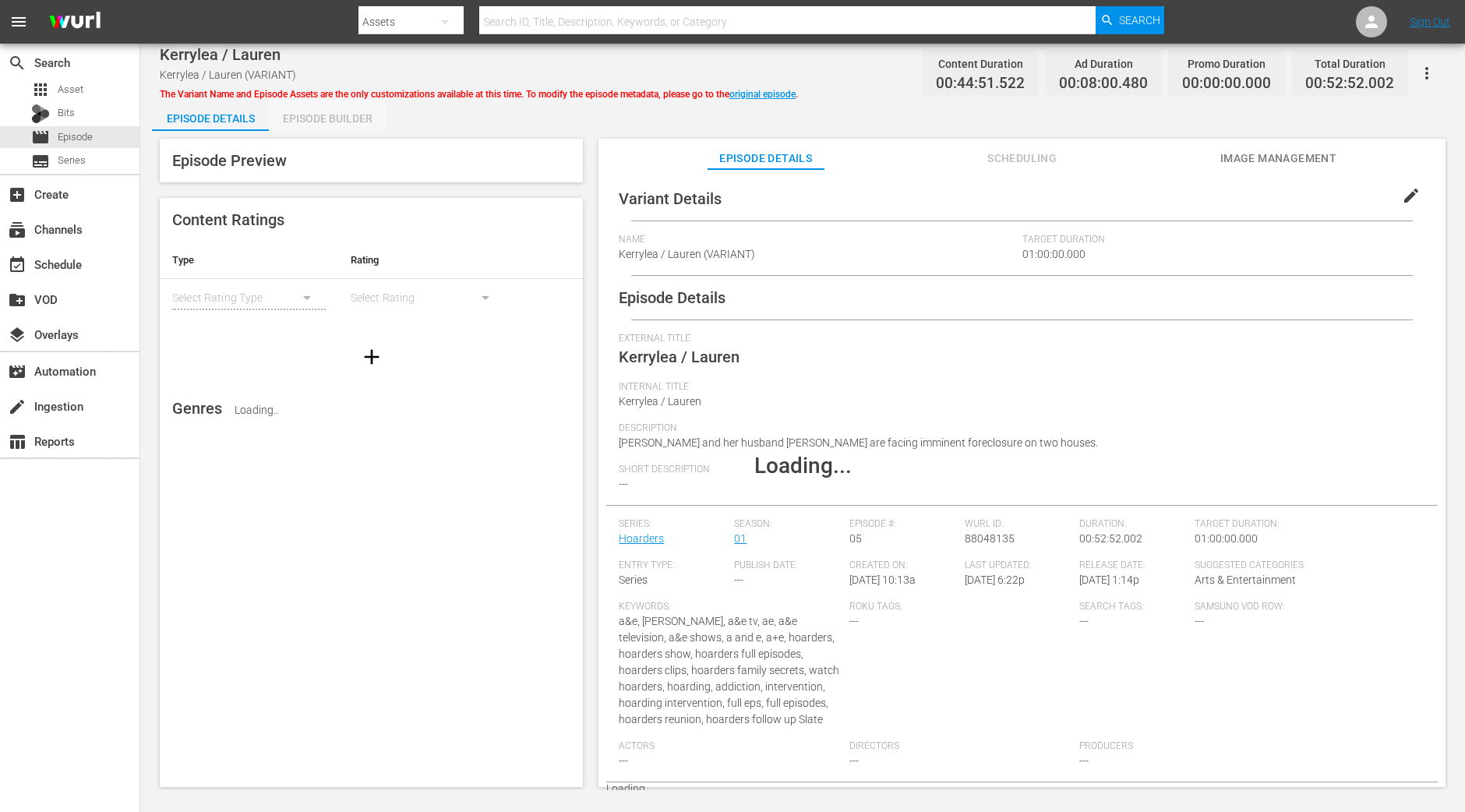
click at [301, 122] on div "Episode Builder" at bounding box center [327, 118] width 117 height 37
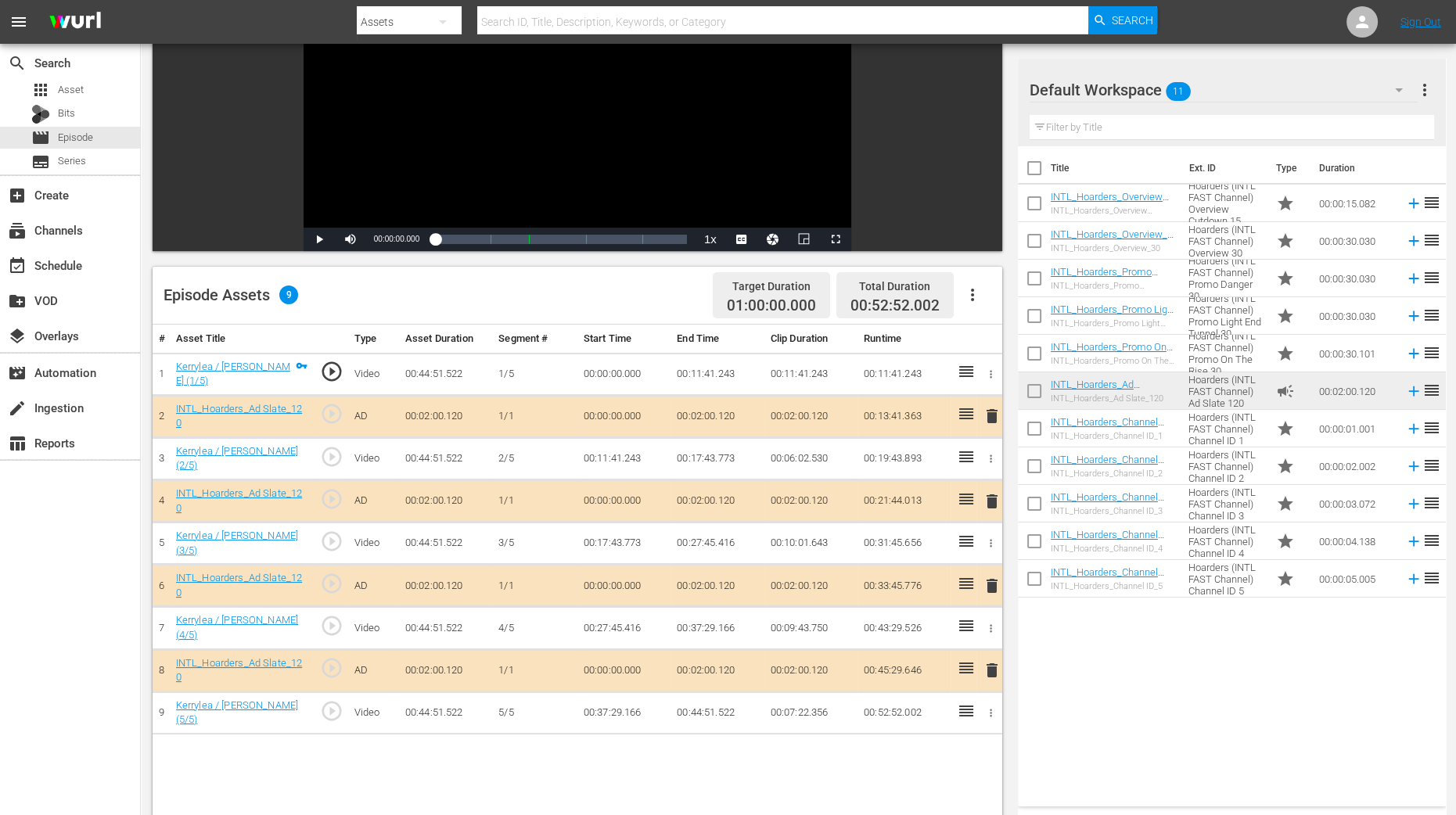
scroll to position [391, 0]
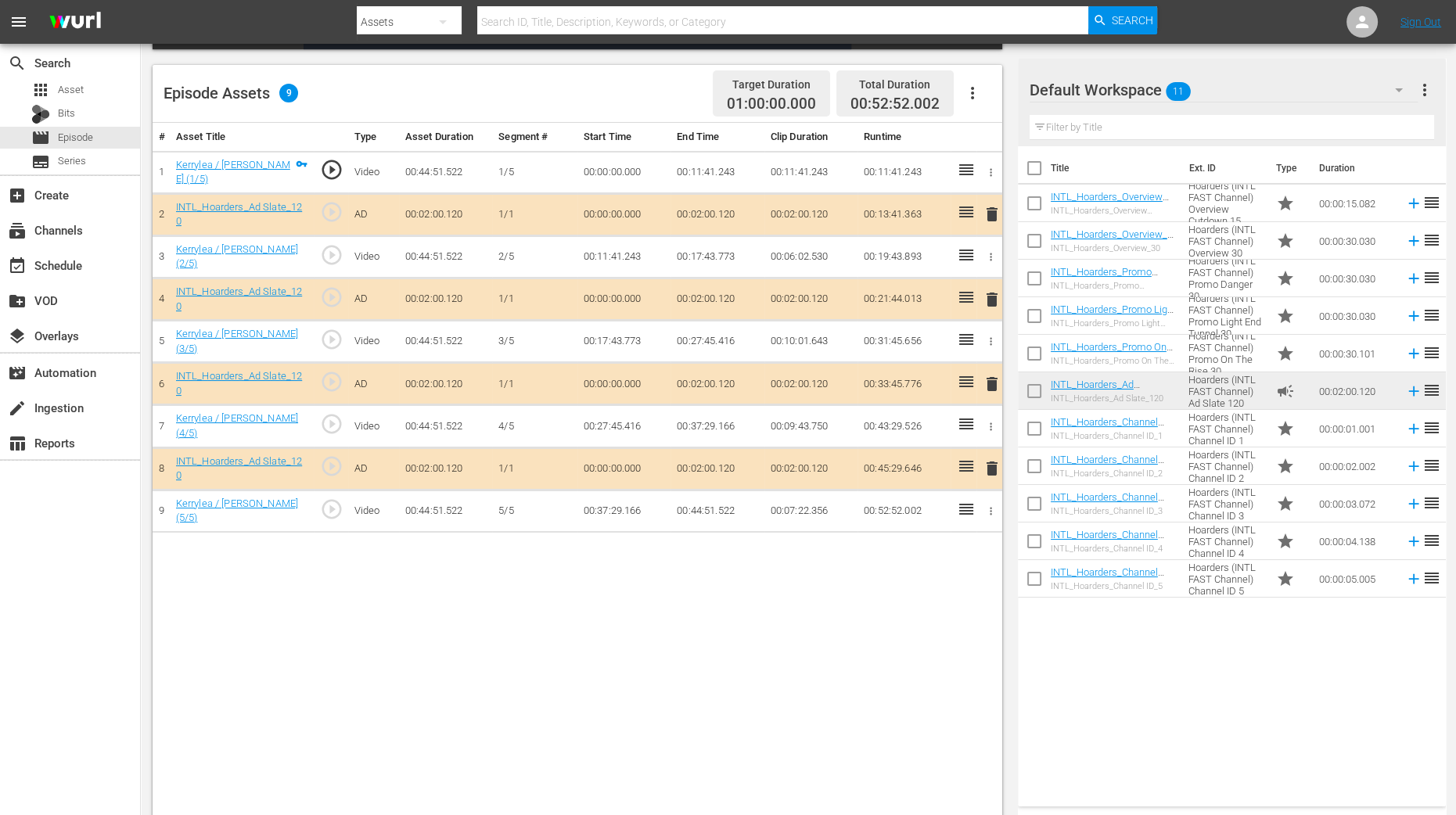
click at [989, 290] on span "delete" at bounding box center [991, 299] width 19 height 19
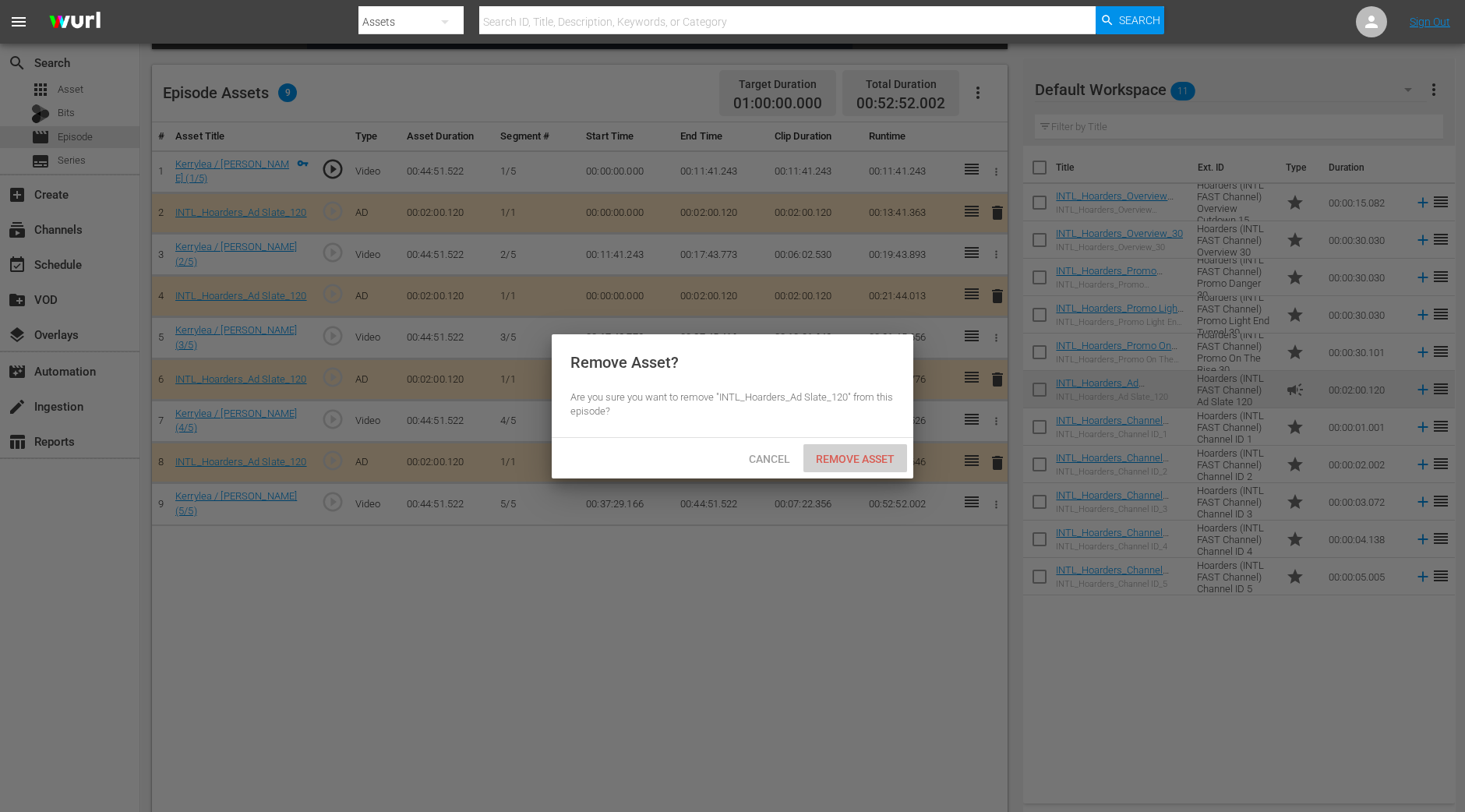
click at [838, 462] on span "Remove Asset" at bounding box center [855, 459] width 104 height 13
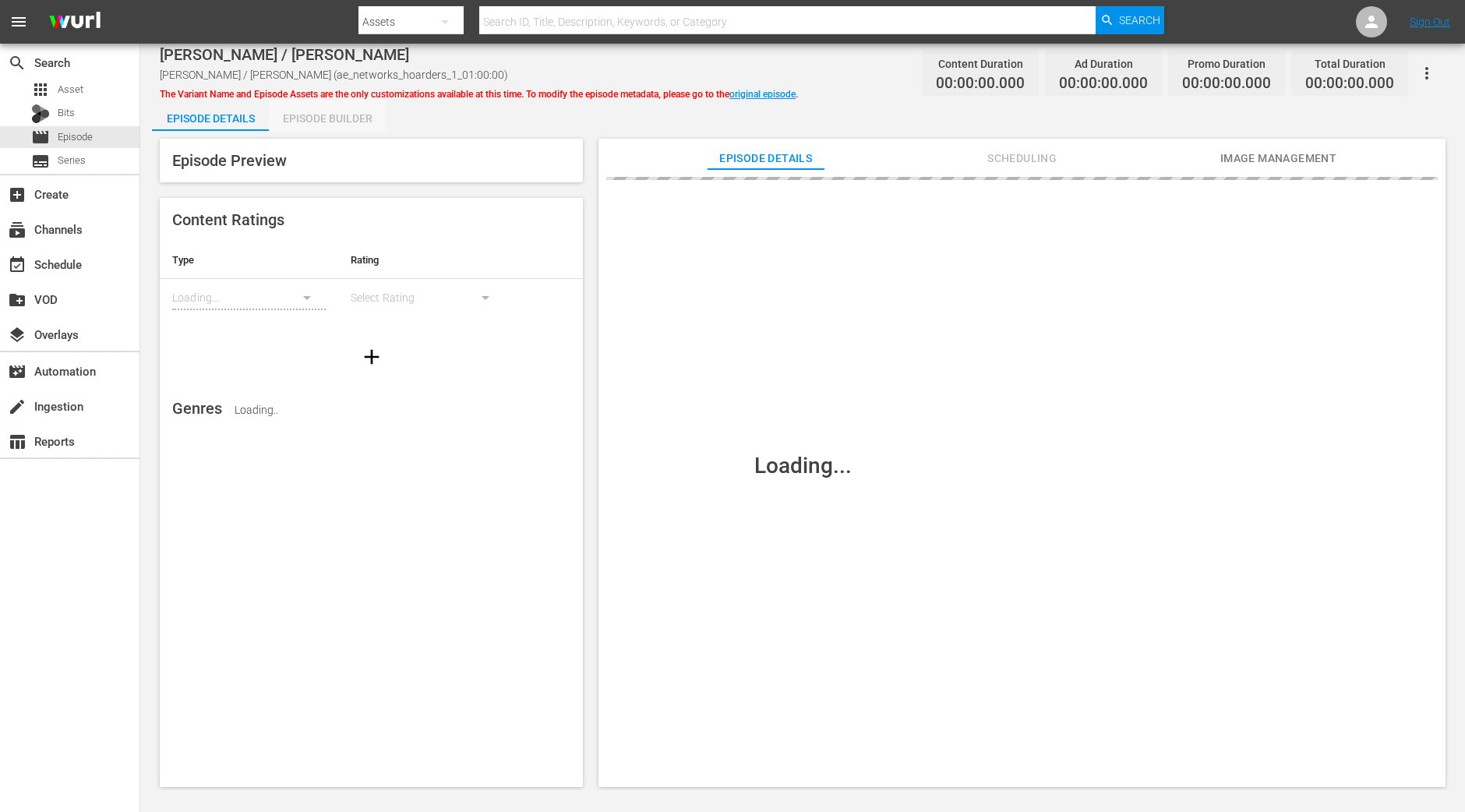
click at [351, 115] on div "Episode Builder" at bounding box center [327, 118] width 117 height 37
click at [369, 115] on div "Episode Builder" at bounding box center [327, 118] width 117 height 37
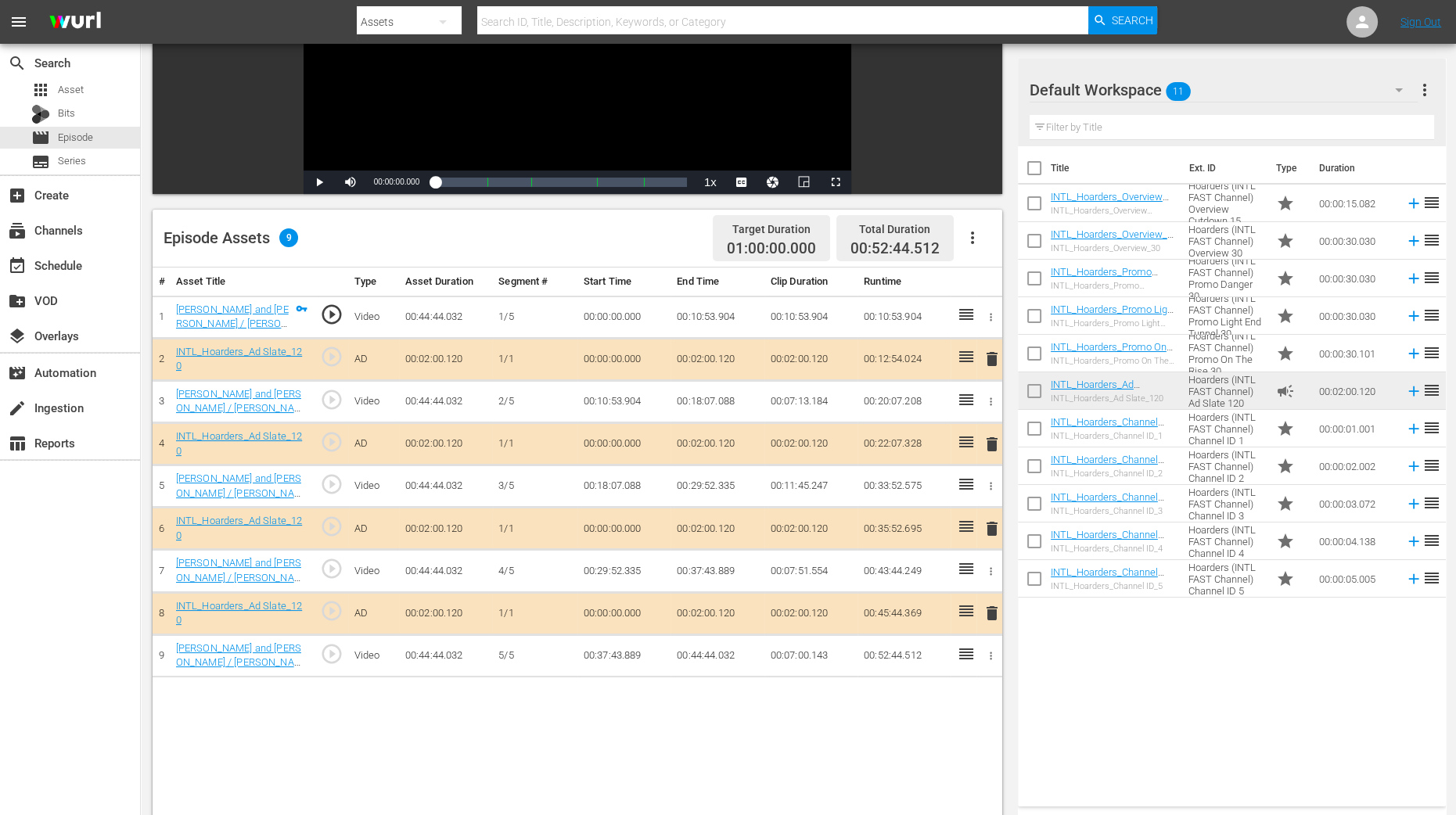
scroll to position [293, 0]
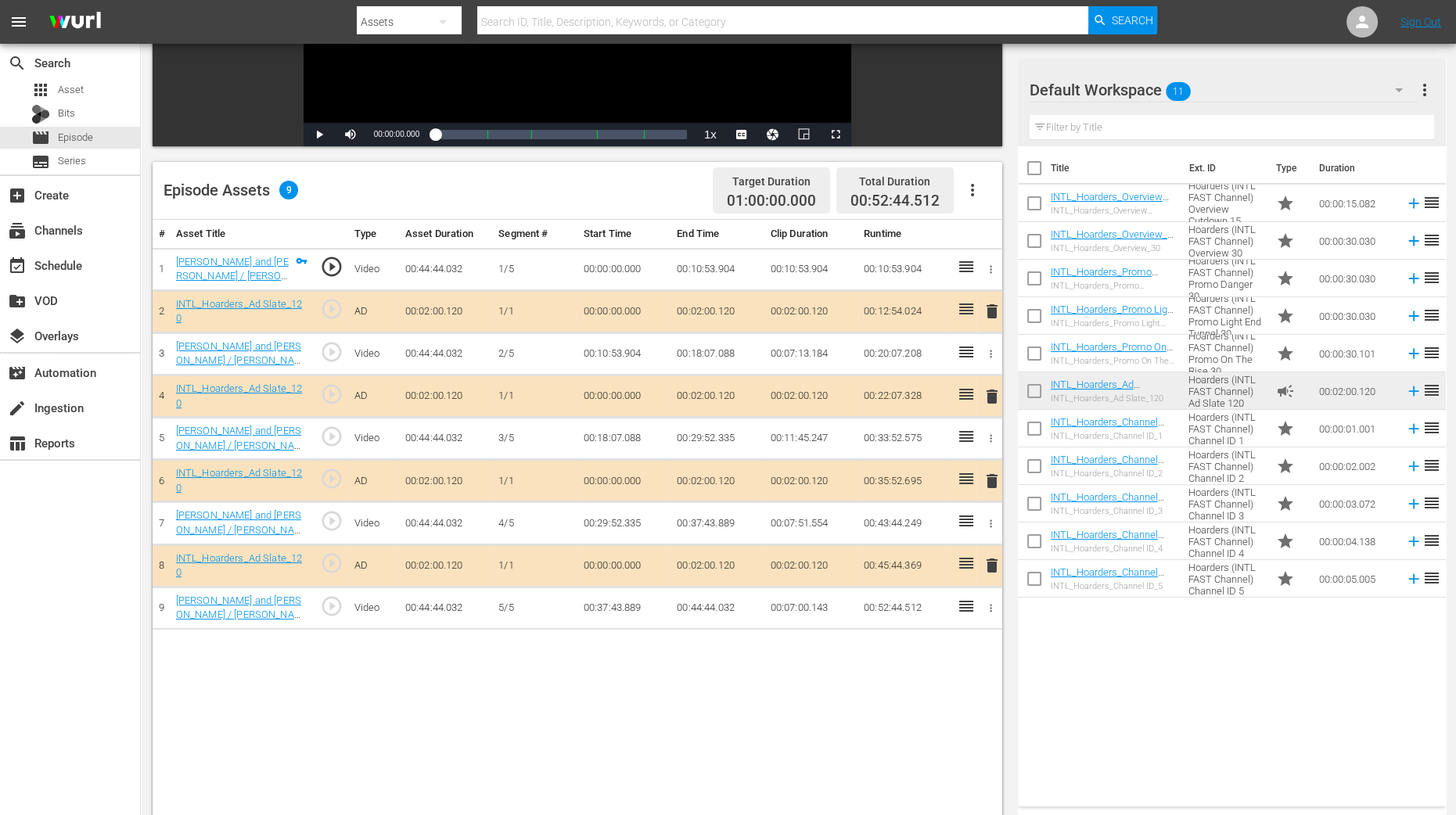
click at [991, 394] on span "delete" at bounding box center [991, 396] width 19 height 19
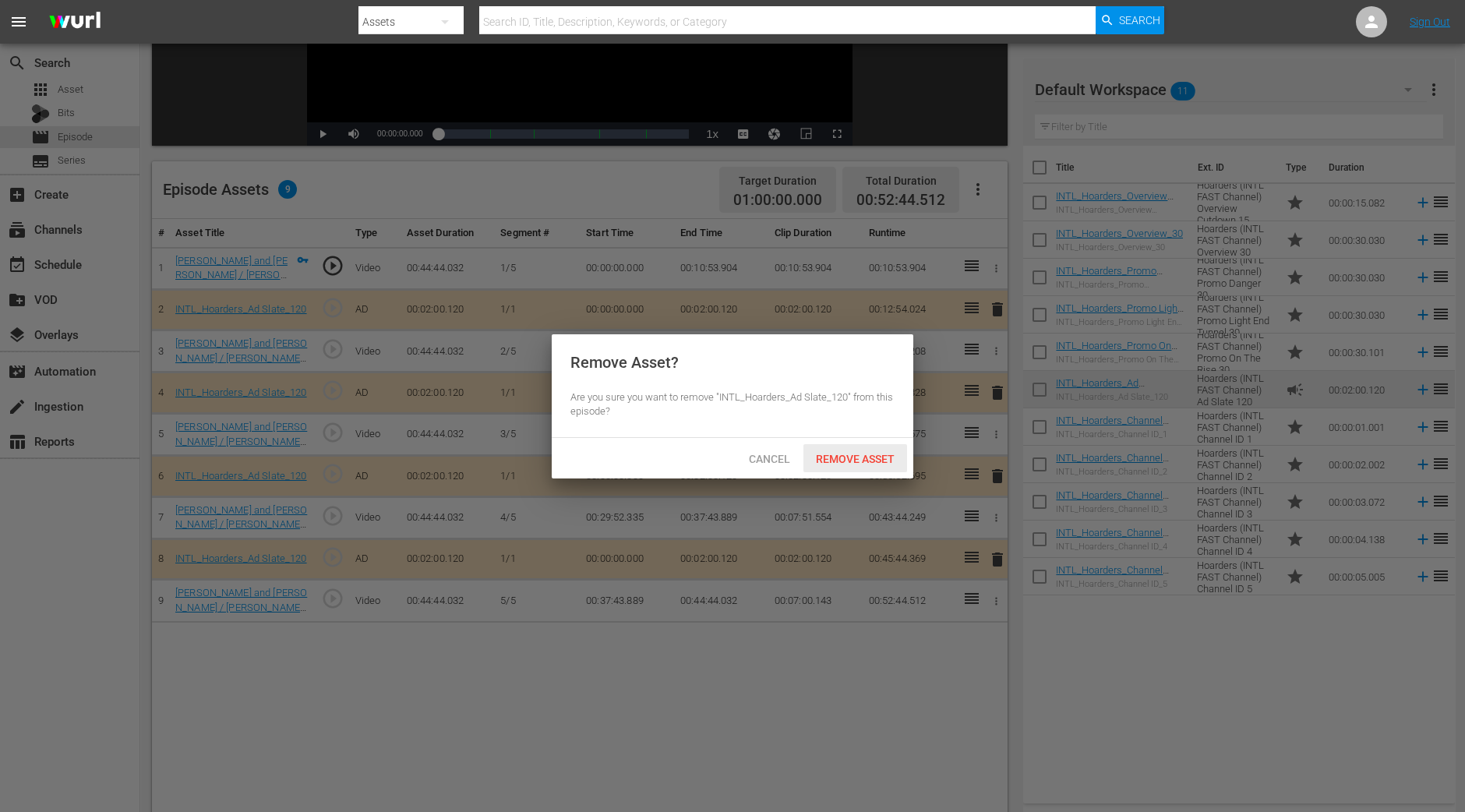
click at [858, 450] on div "Remove Asset" at bounding box center [855, 458] width 104 height 29
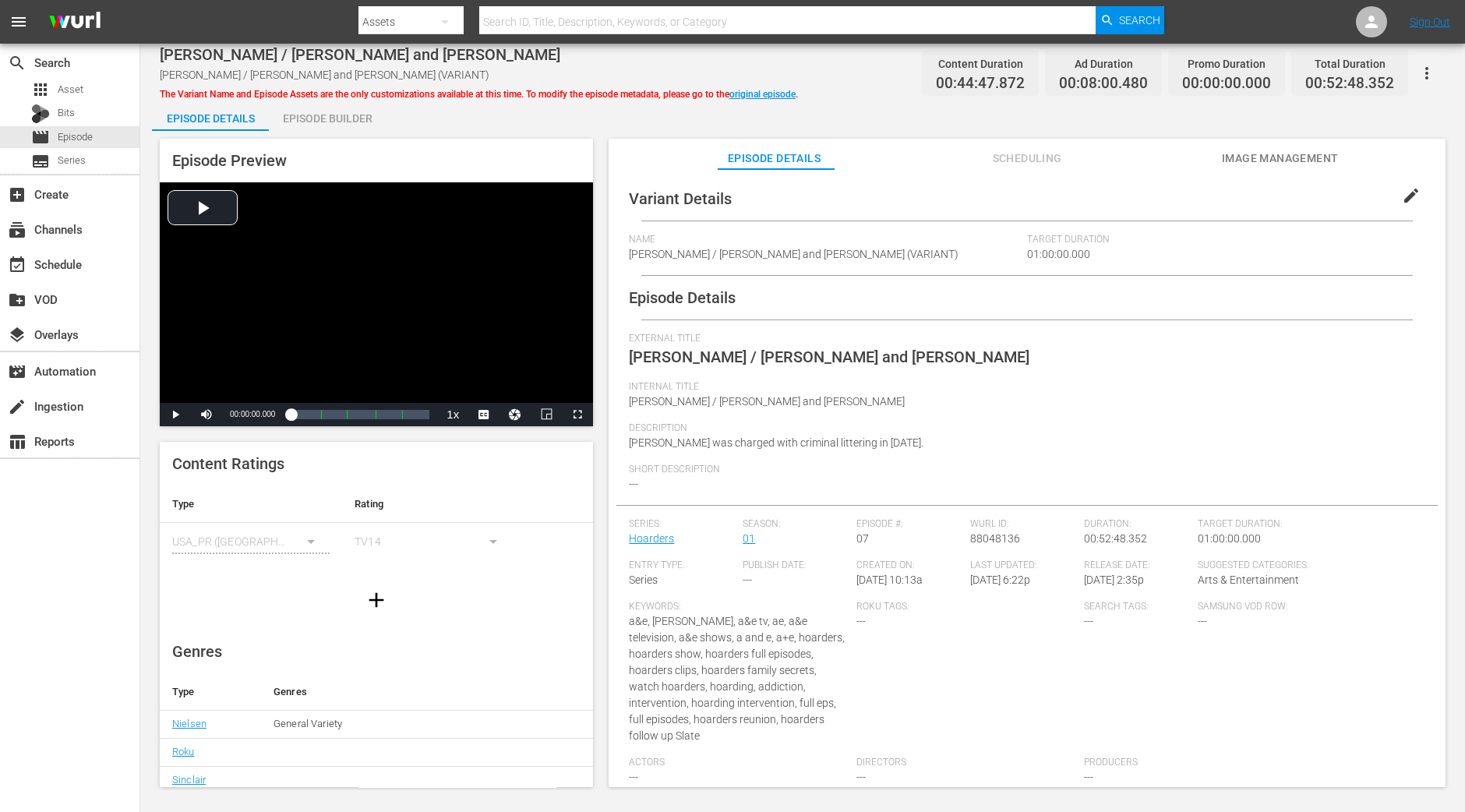
click at [313, 112] on div "Episode Builder" at bounding box center [327, 118] width 117 height 37
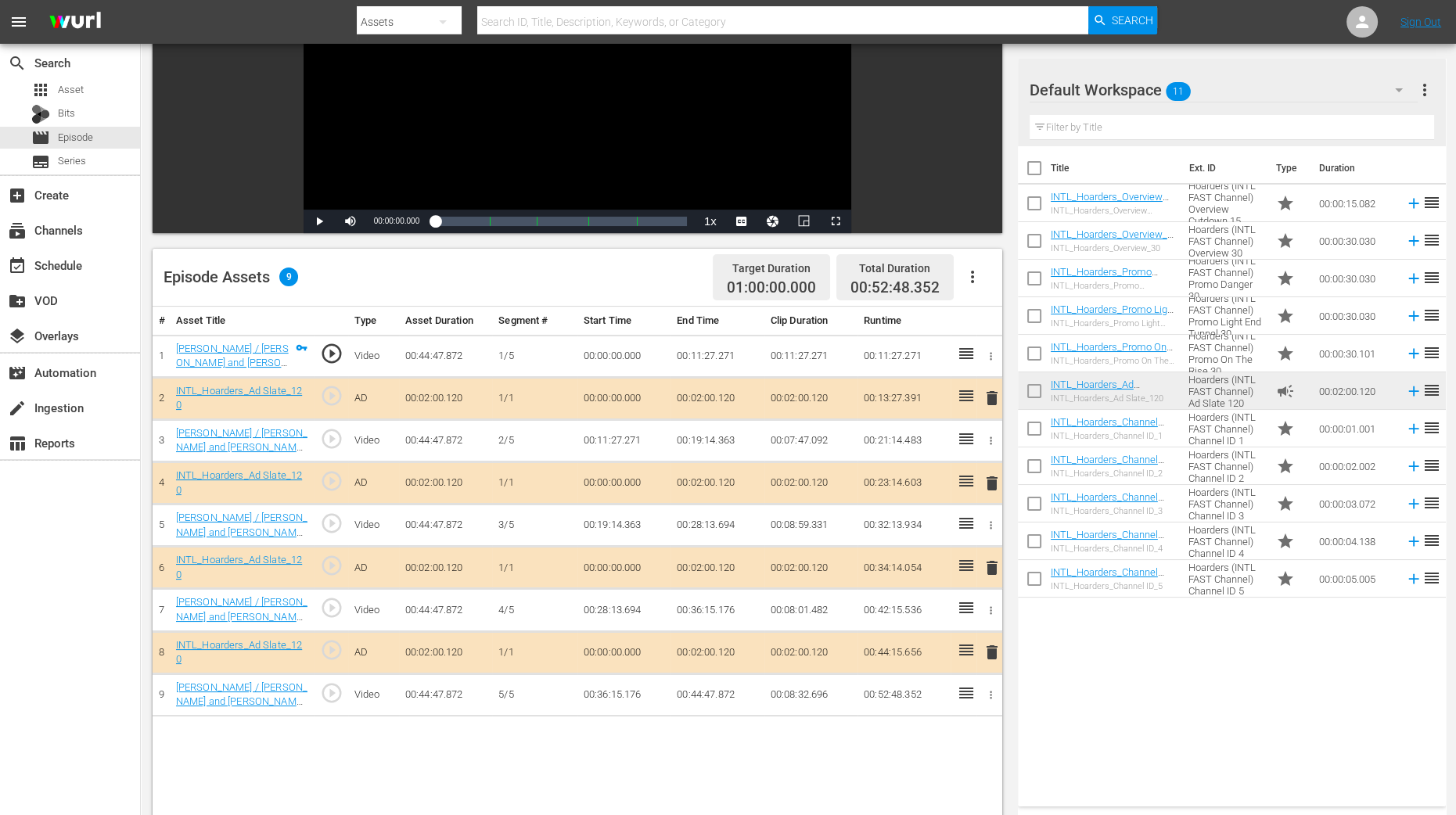
scroll to position [293, 0]
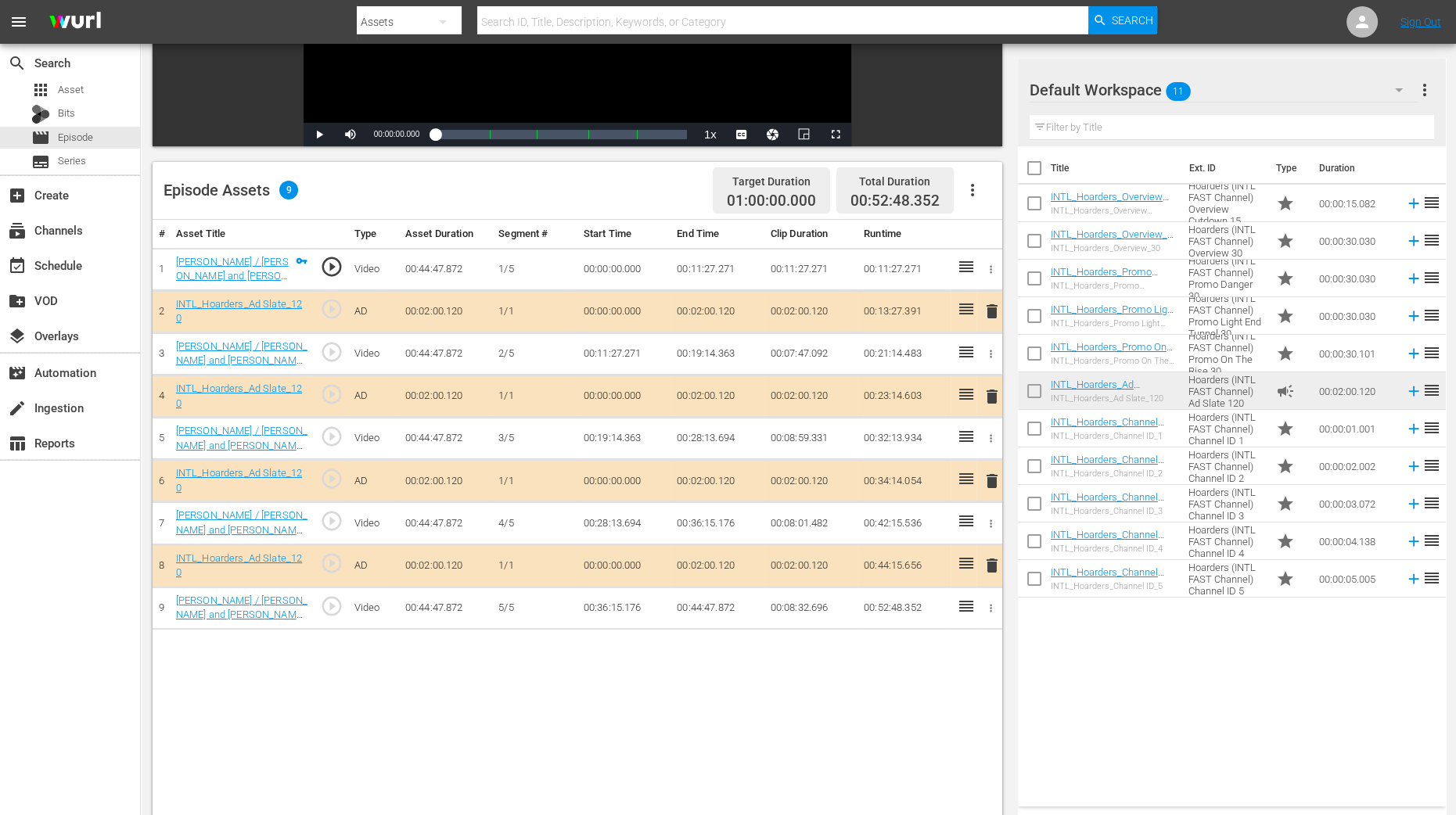
click at [992, 396] on span "delete" at bounding box center [991, 396] width 19 height 19
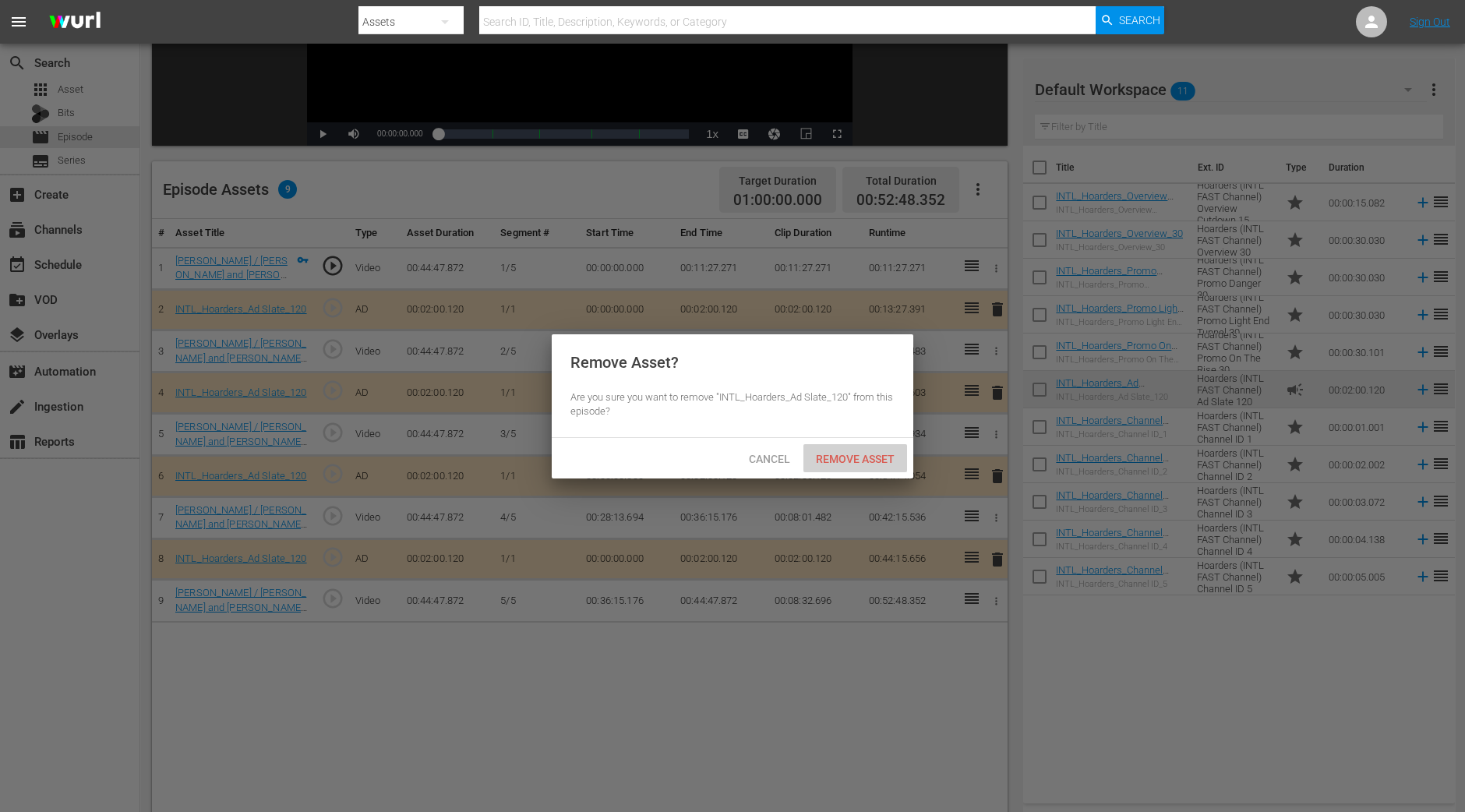
click at [888, 458] on span "Remove Asset" at bounding box center [855, 459] width 104 height 13
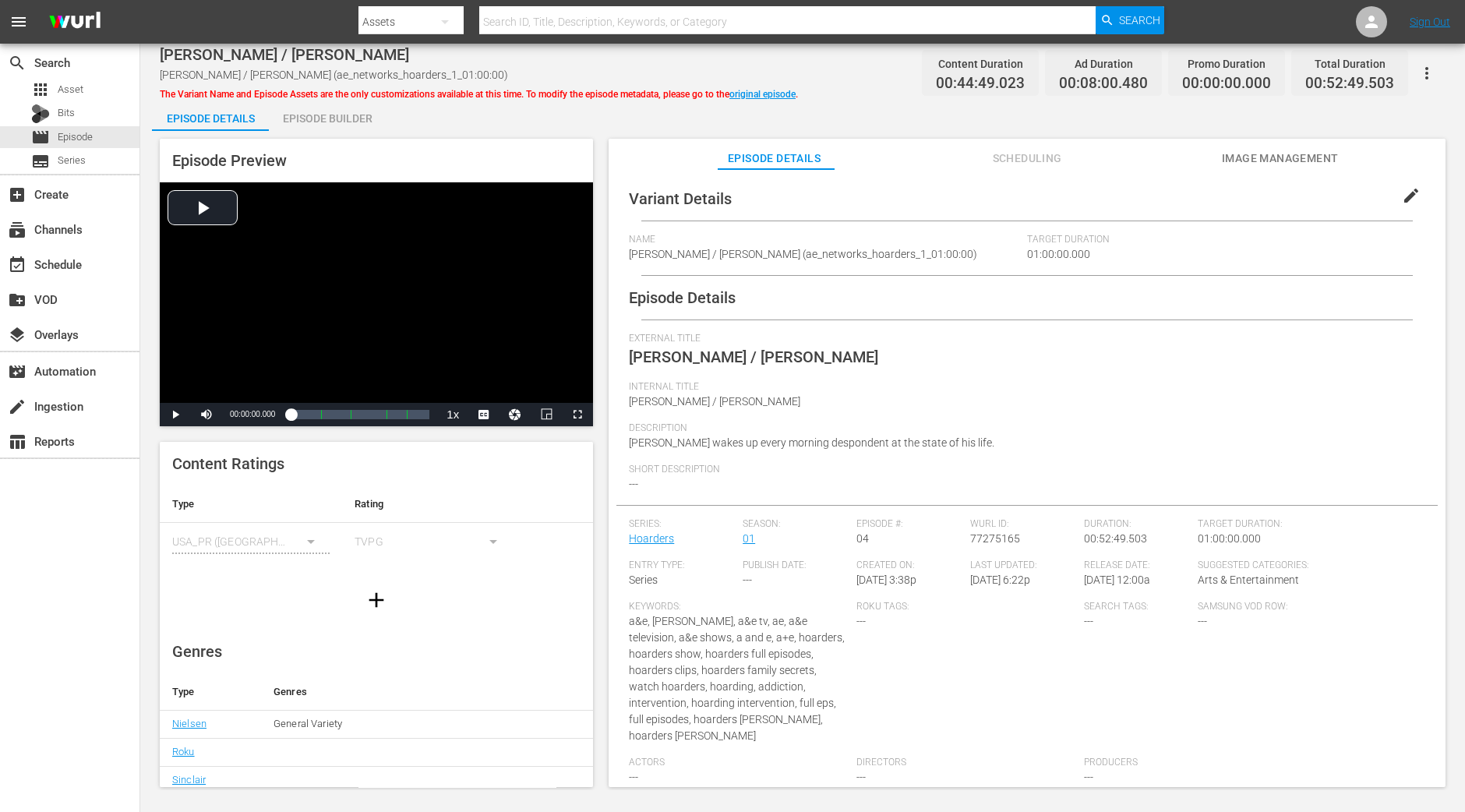
click at [333, 132] on div "Episode Preview Video Player is loading. Play Video Play Mute Current Time 00:0…" at bounding box center [802, 465] width 1301 height 668
click at [333, 128] on div "Episode Builder" at bounding box center [327, 118] width 117 height 37
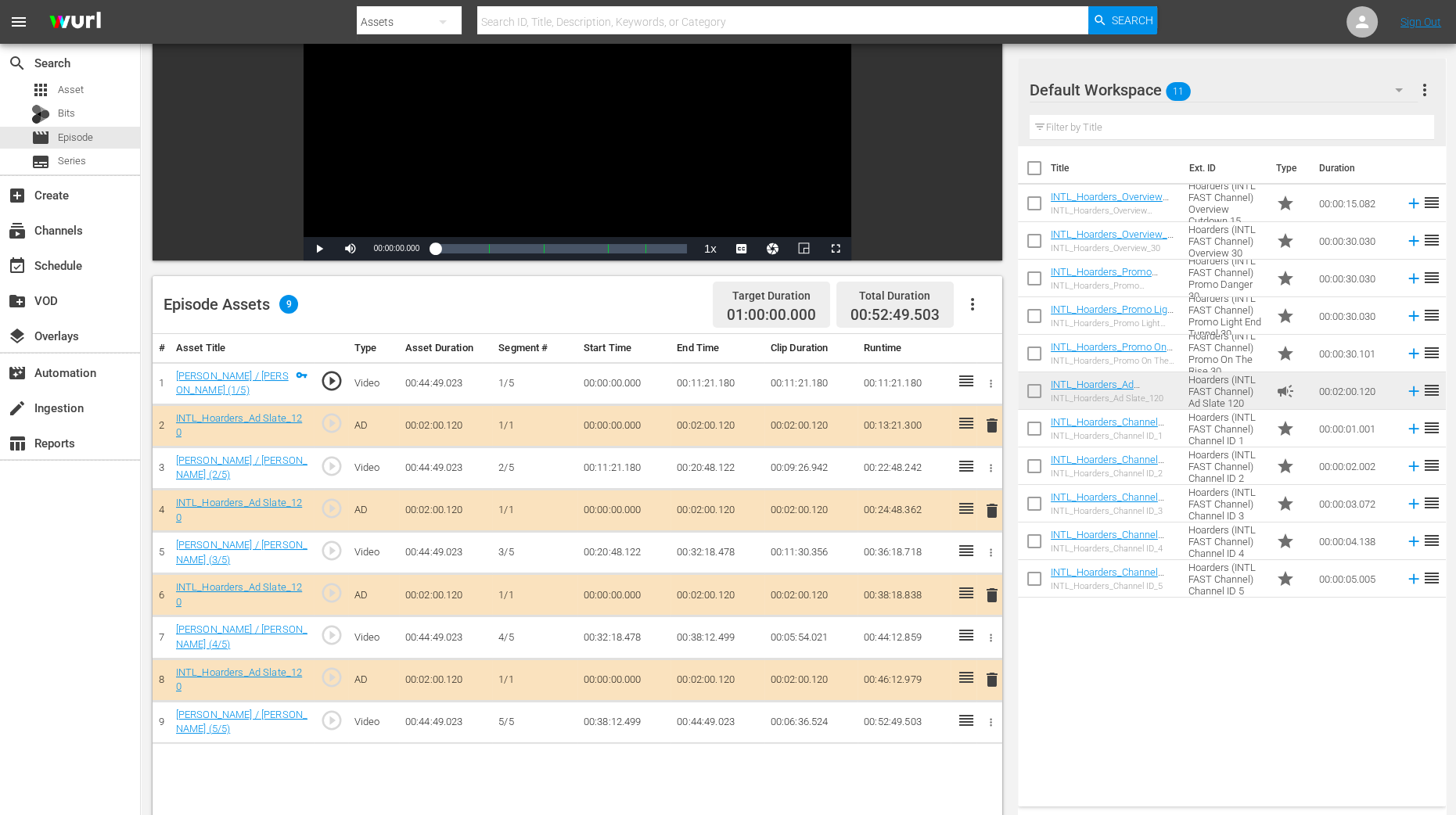
scroll to position [194, 0]
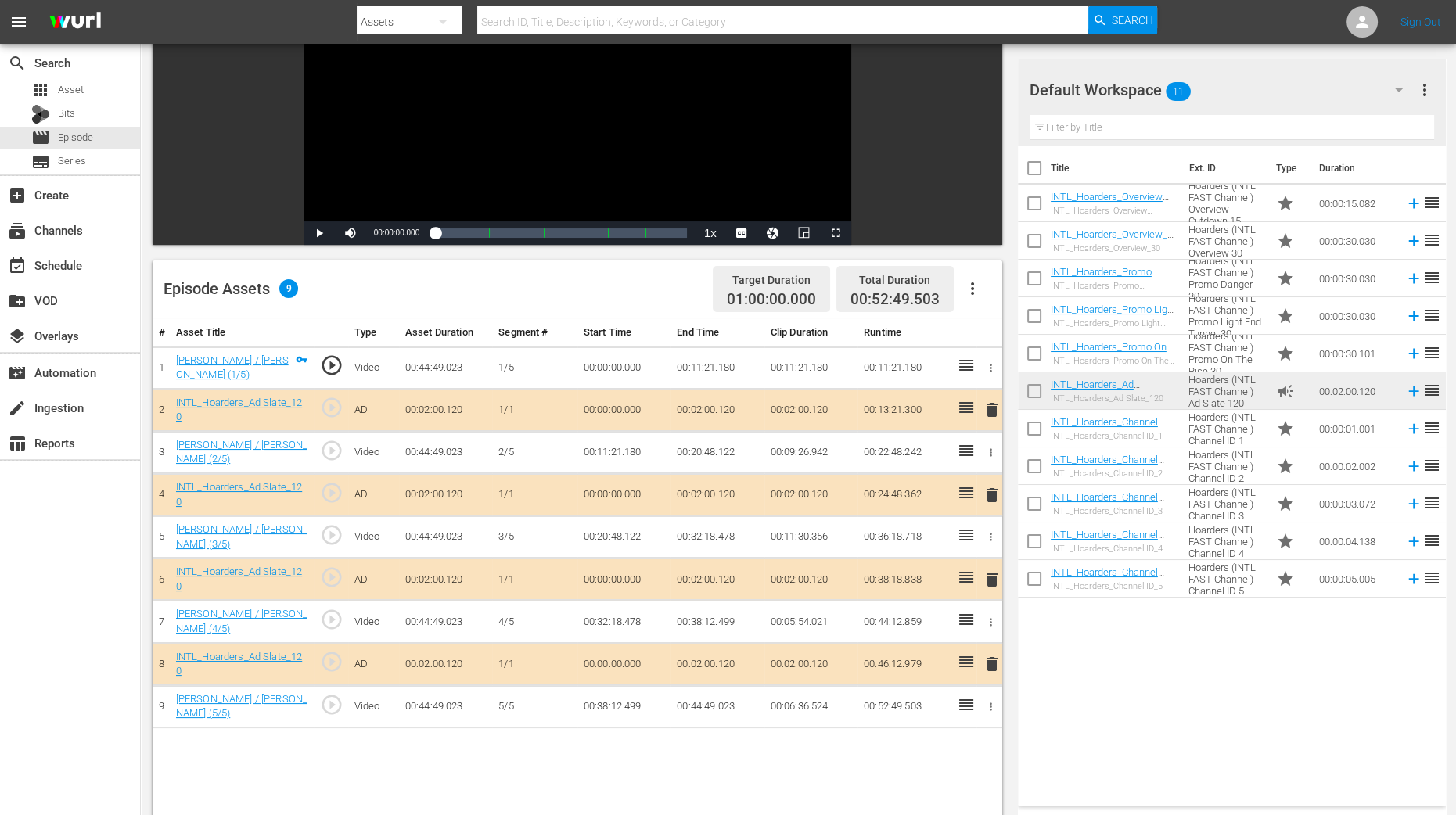
click at [992, 486] on span "delete" at bounding box center [991, 495] width 19 height 19
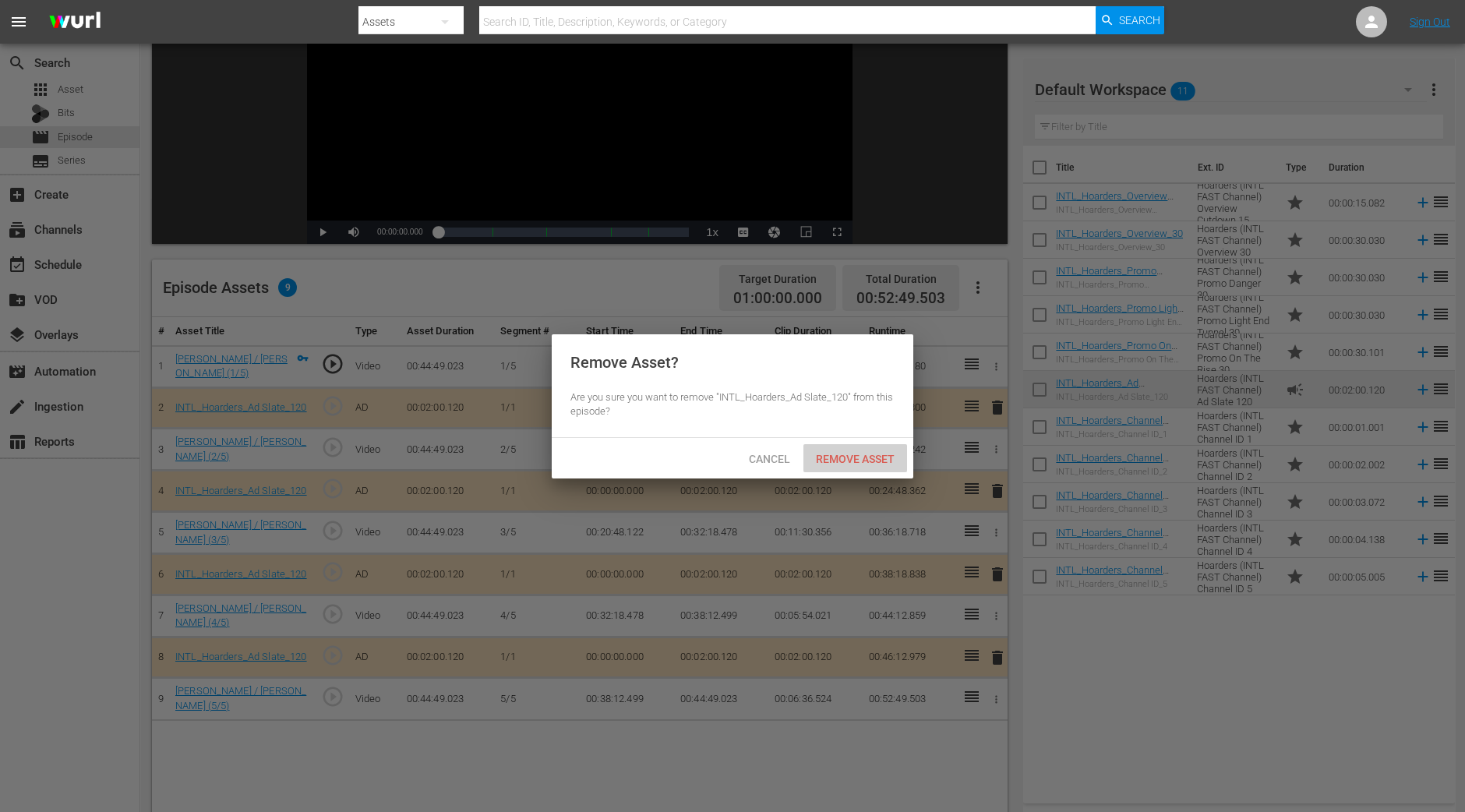
click at [832, 454] on span "Remove Asset" at bounding box center [855, 459] width 104 height 13
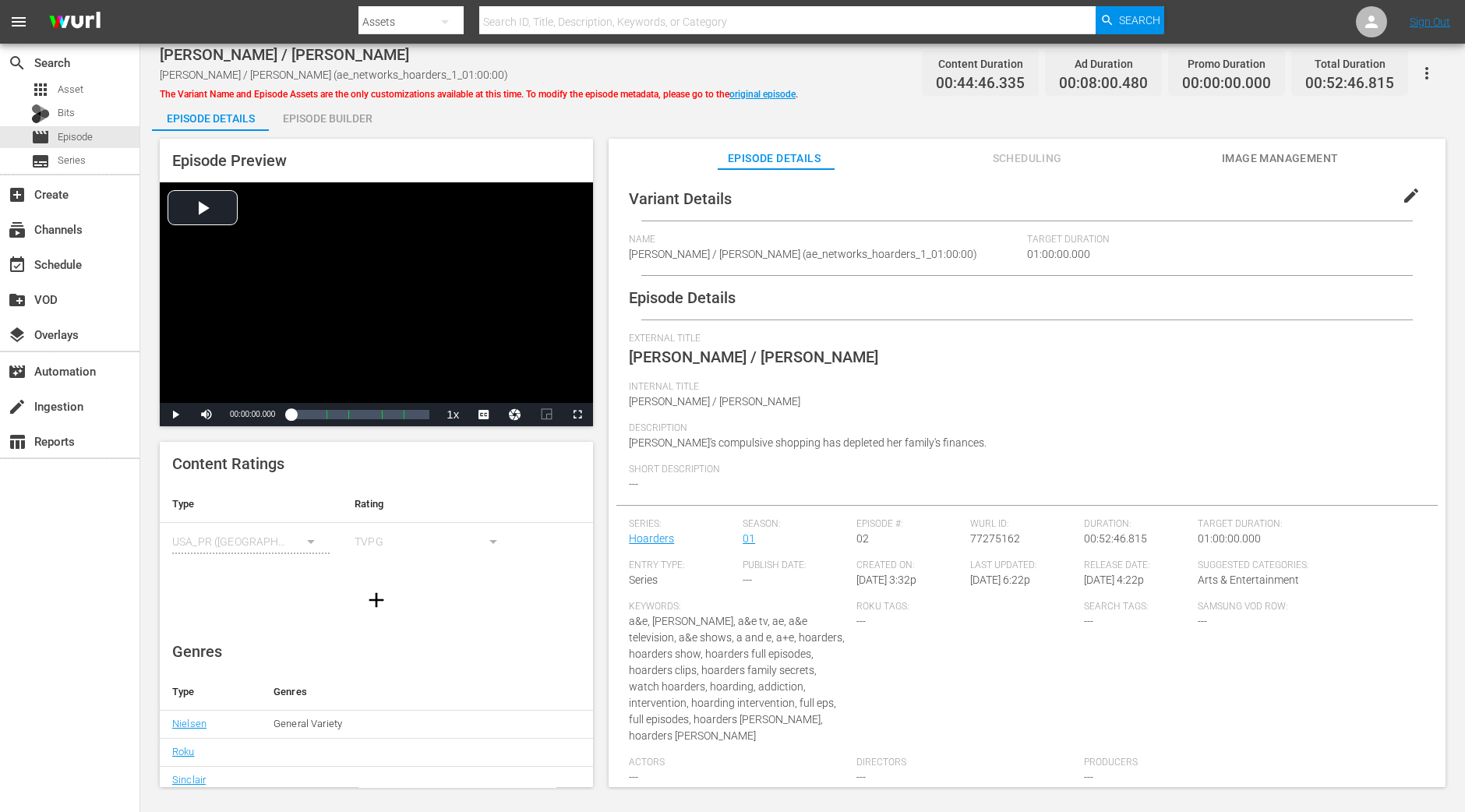
click at [339, 118] on div "Episode Builder" at bounding box center [327, 118] width 117 height 37
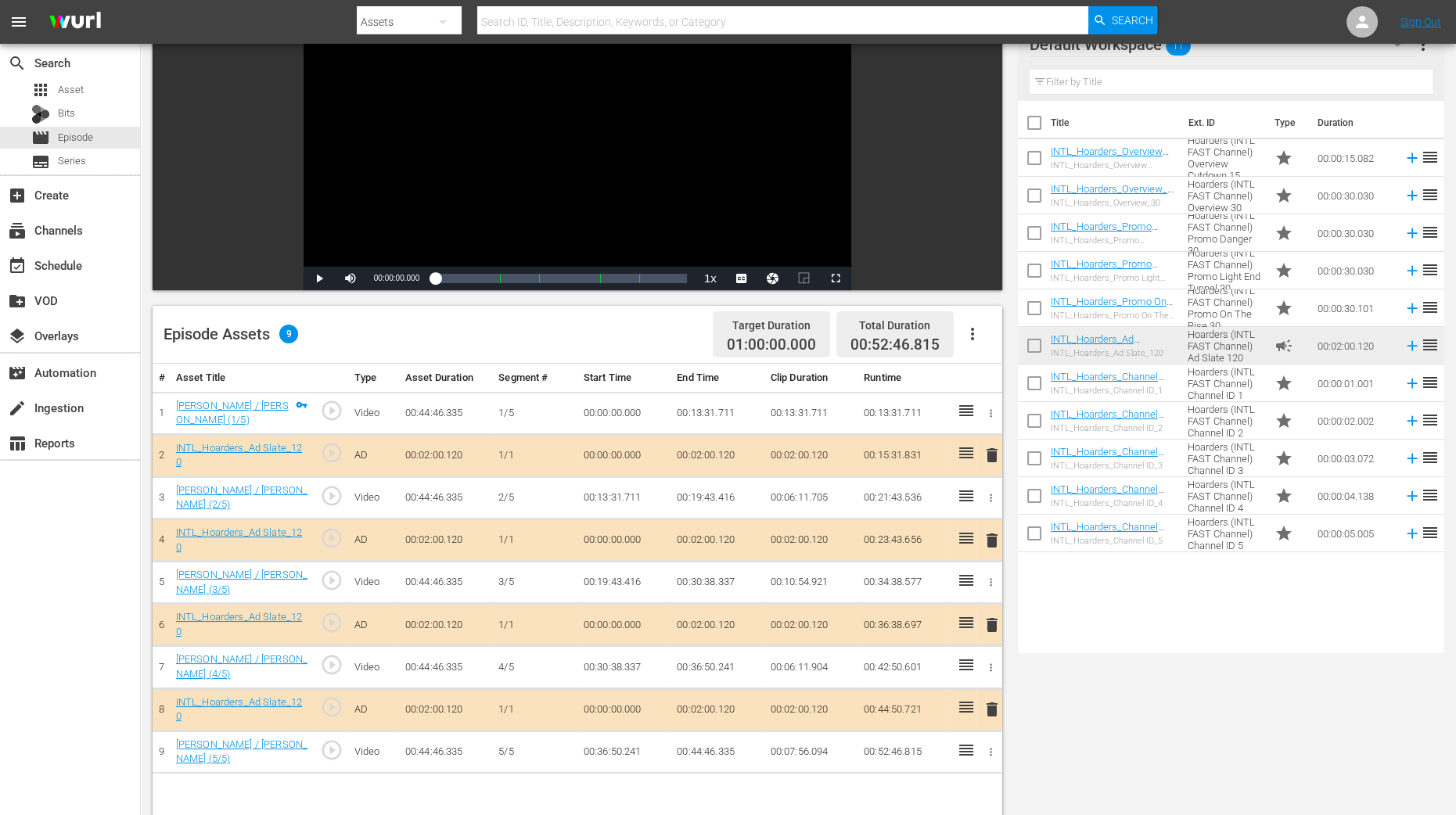
scroll to position [293, 0]
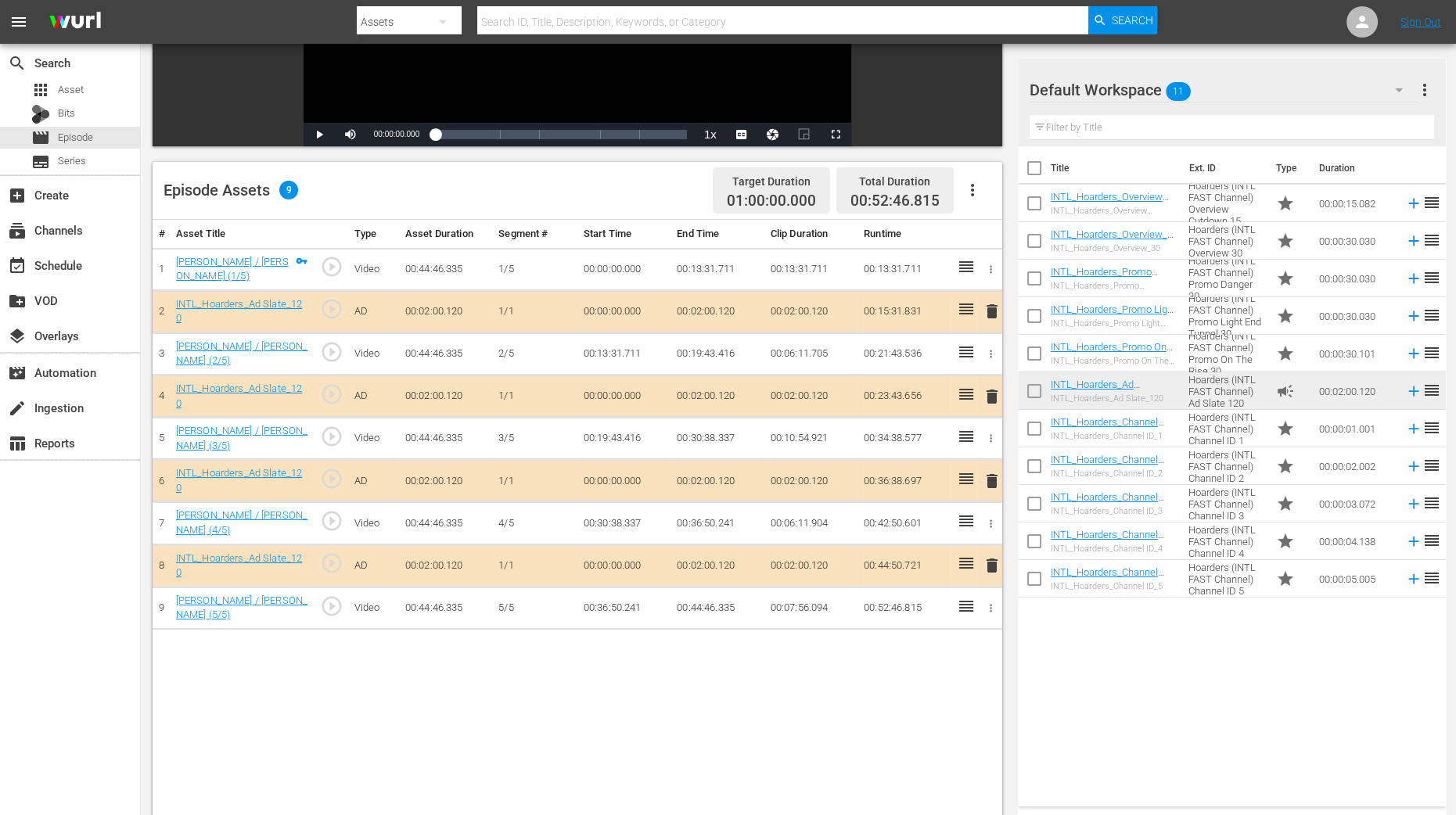
click at [990, 393] on span "delete" at bounding box center [991, 396] width 19 height 19
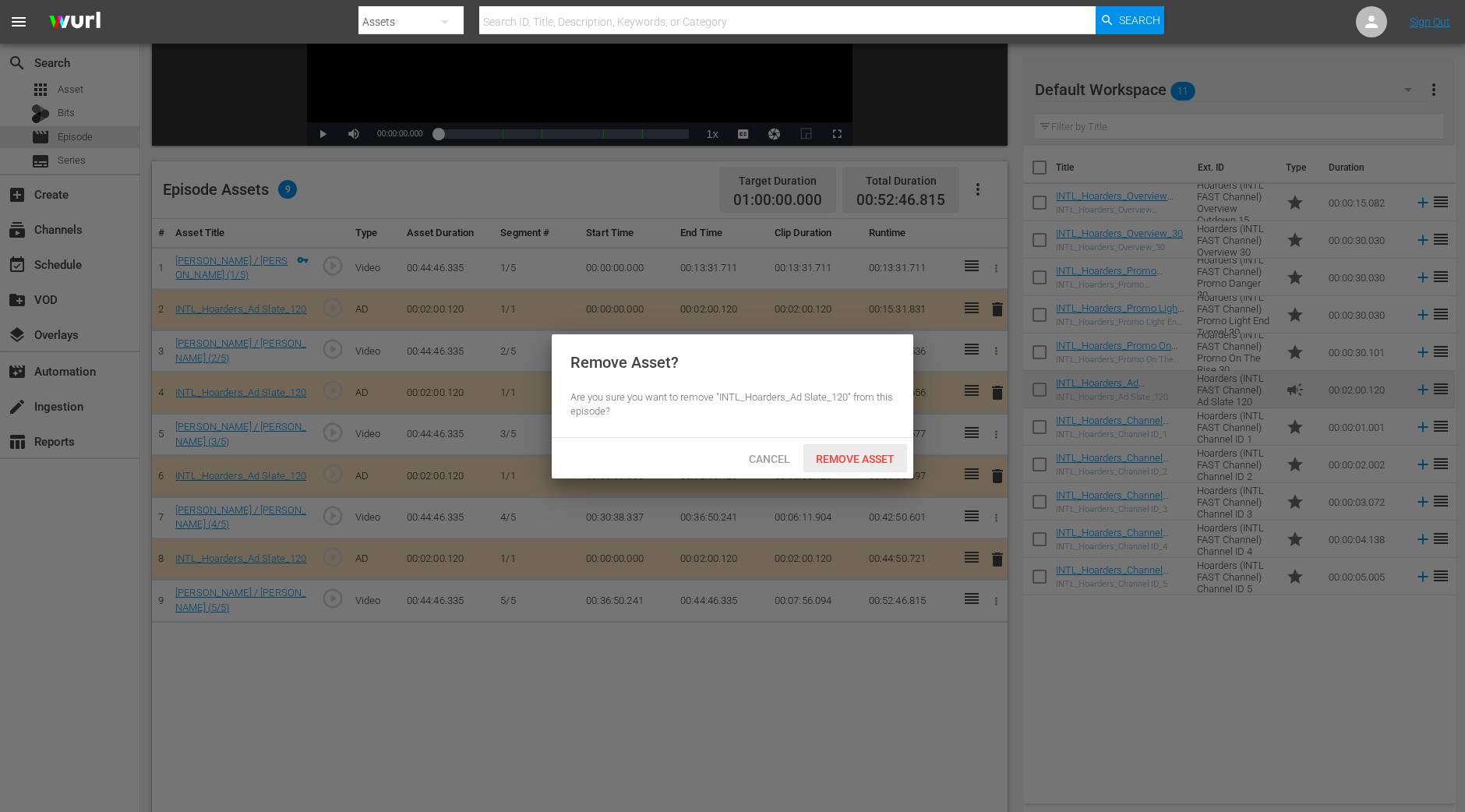
click at [847, 453] on span "Remove Asset" at bounding box center [855, 459] width 104 height 13
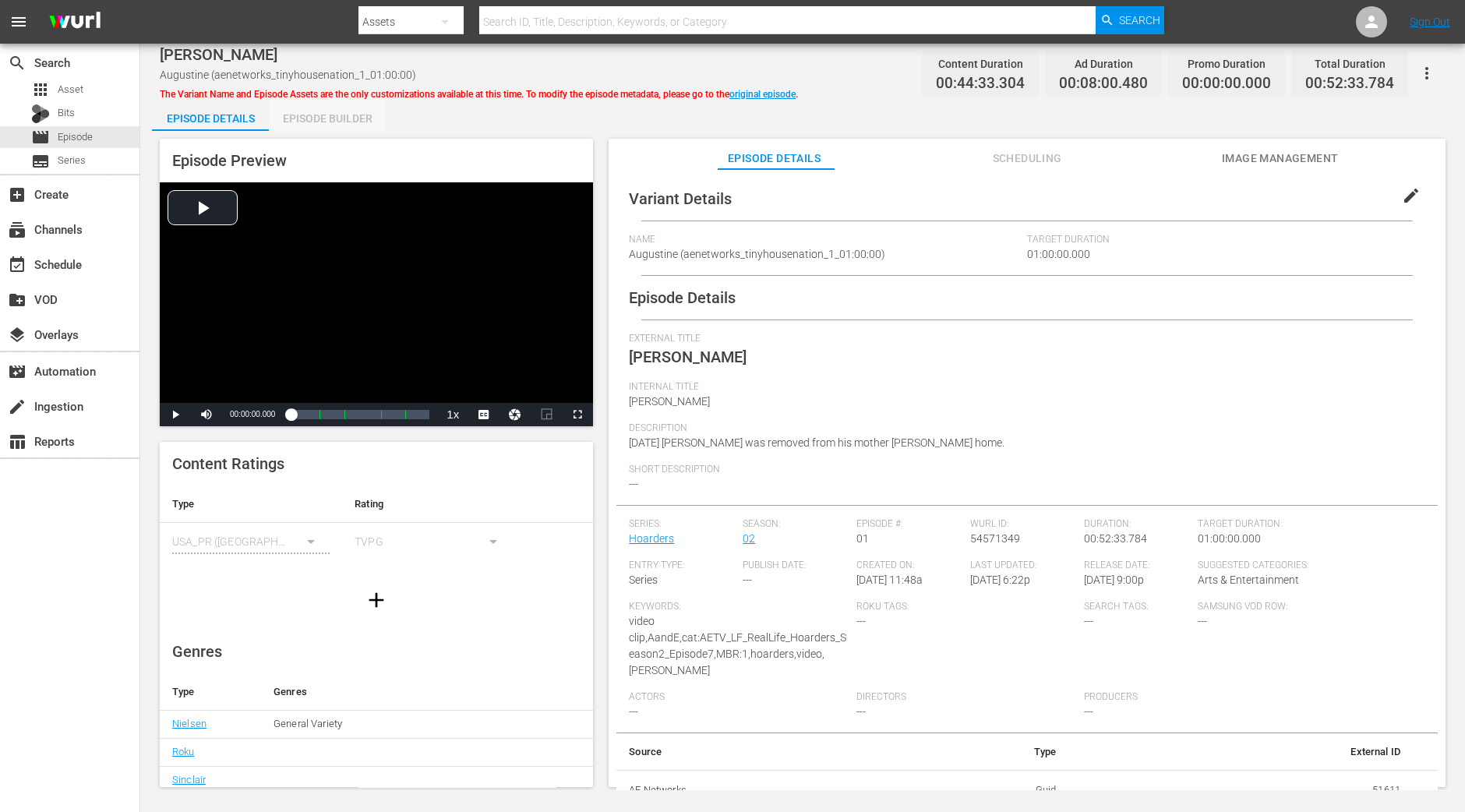
click at [330, 119] on div "Episode Builder" at bounding box center [327, 118] width 117 height 37
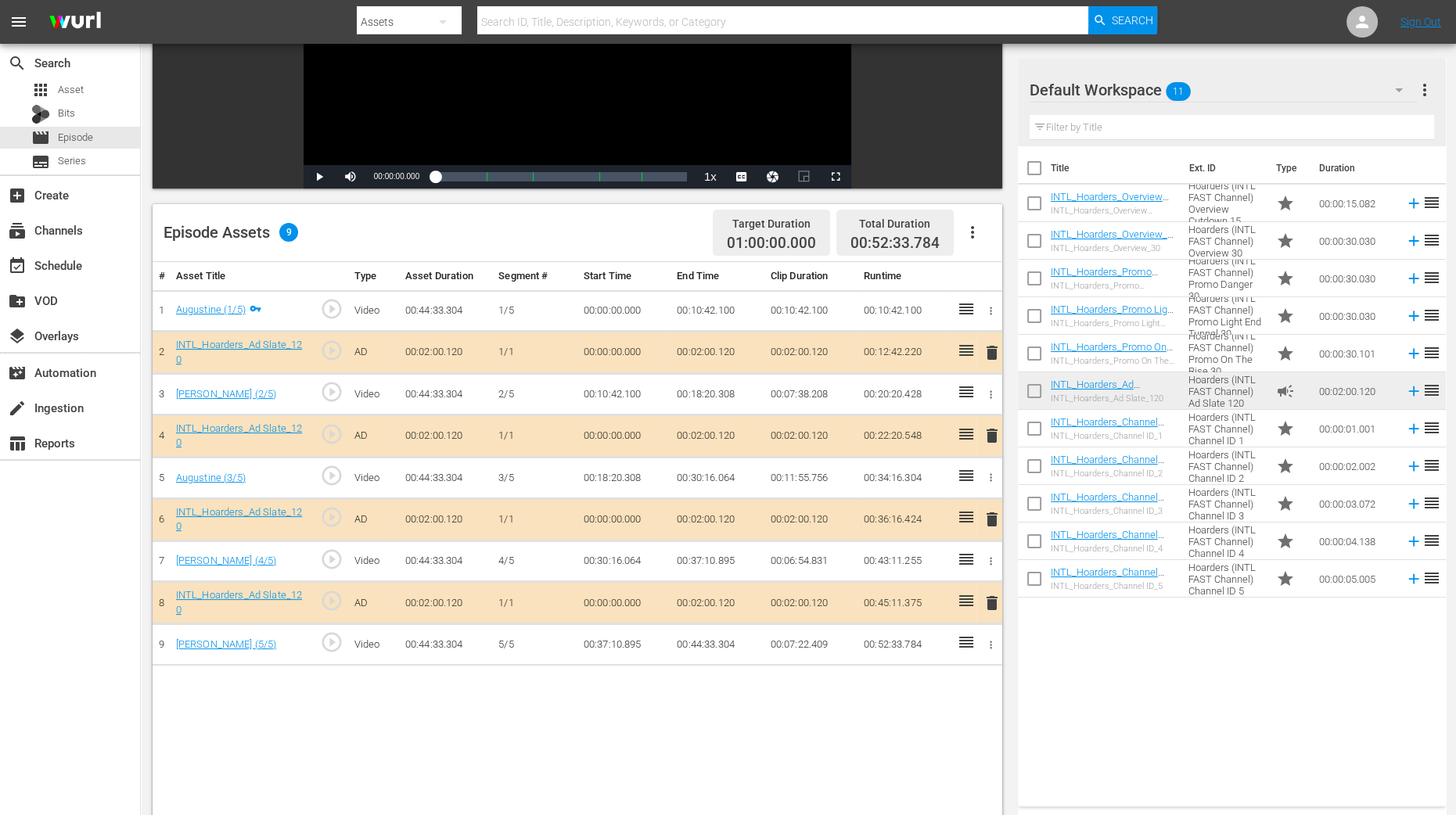
scroll to position [293, 0]
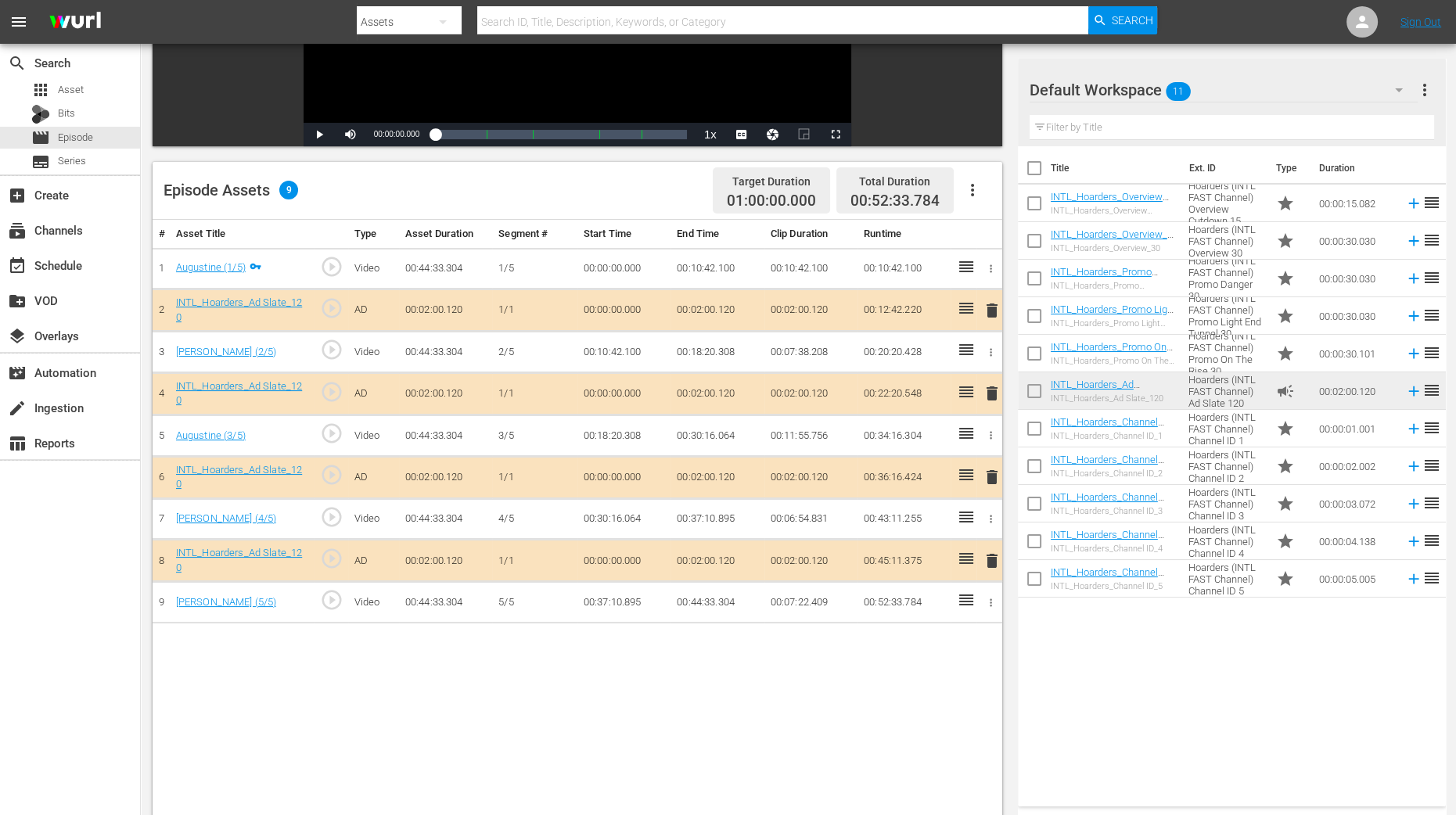
click at [992, 391] on span "delete" at bounding box center [991, 393] width 19 height 19
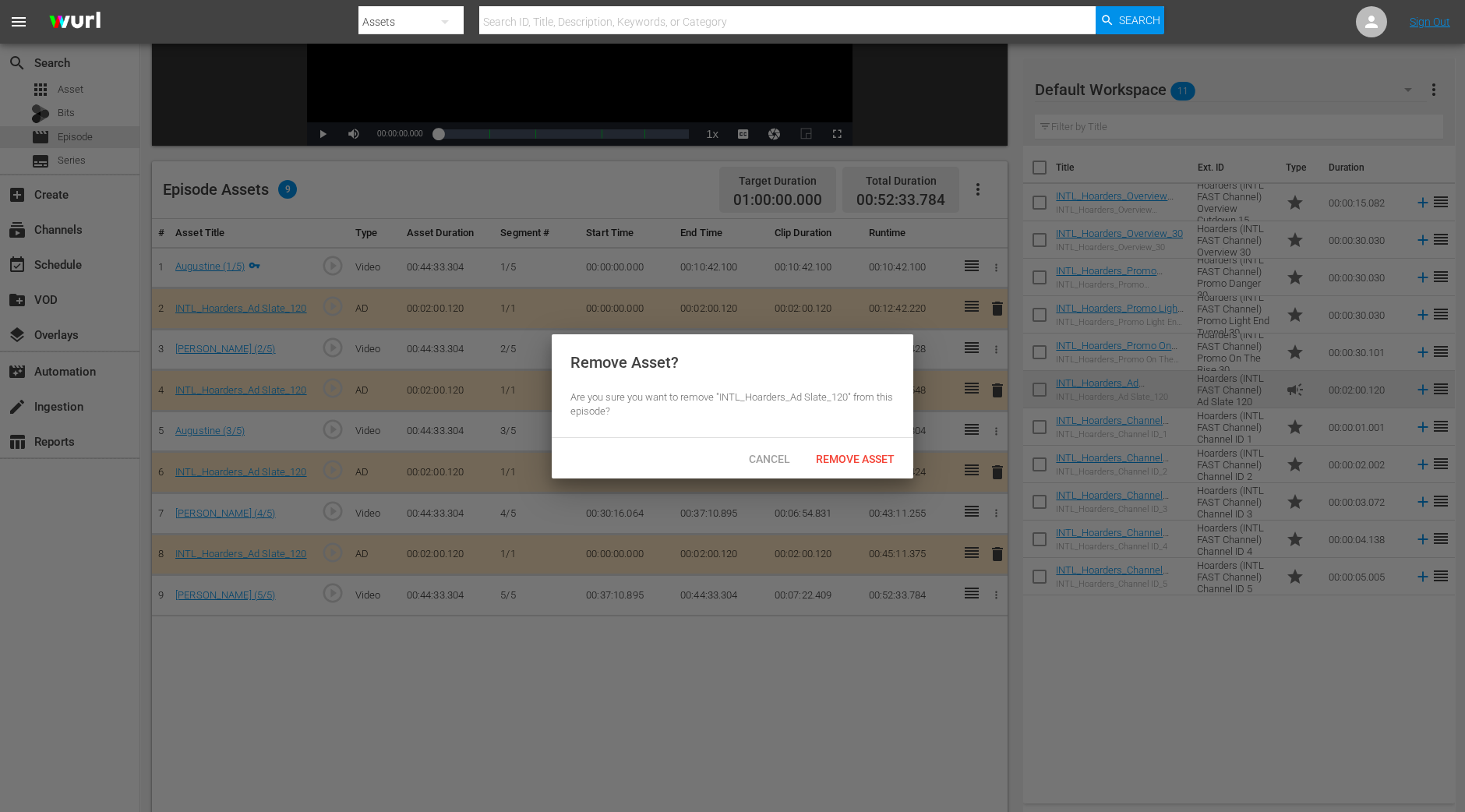
click at [865, 449] on div "Remove Asset" at bounding box center [855, 458] width 104 height 29
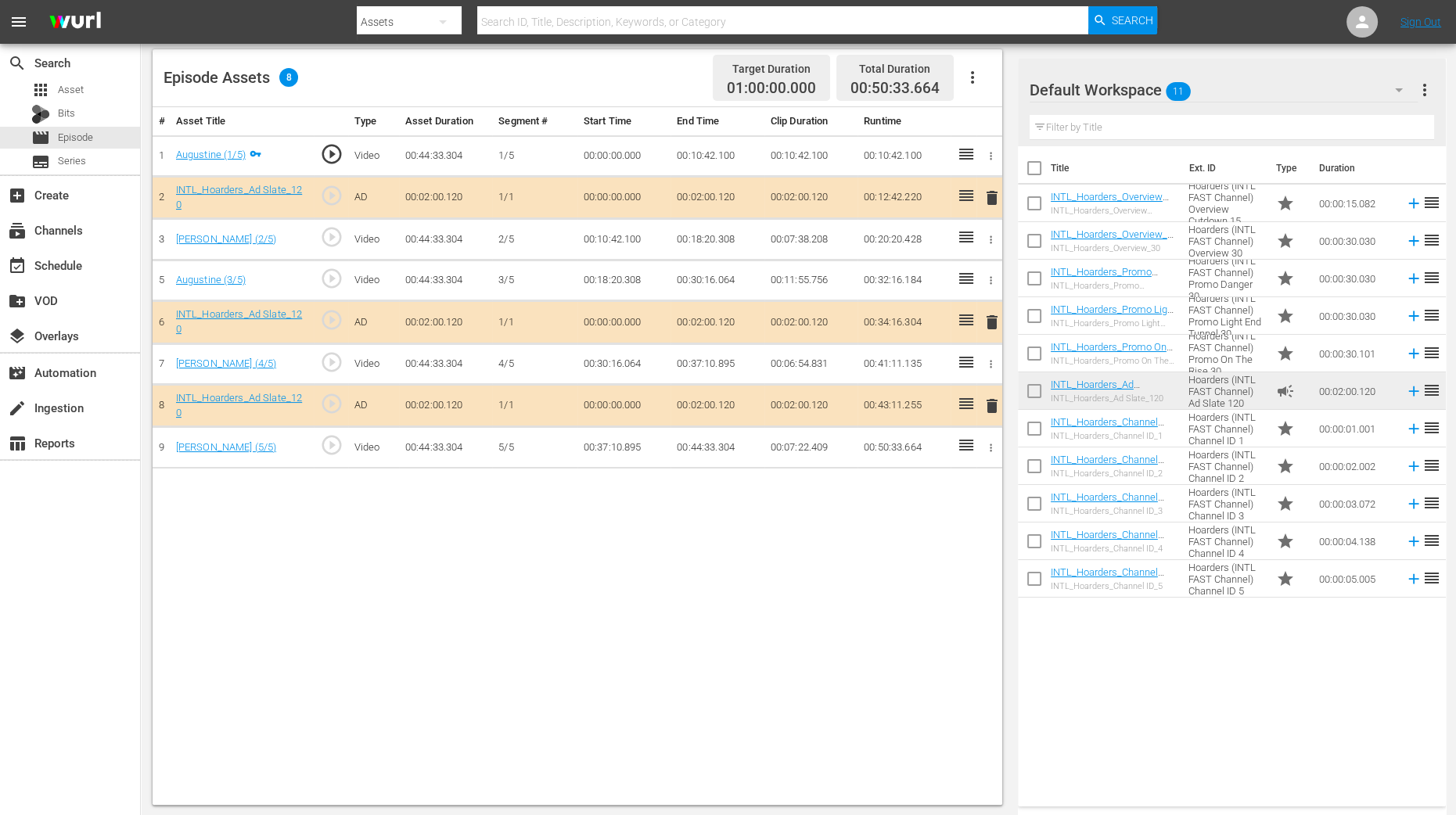
scroll to position [407, 0]
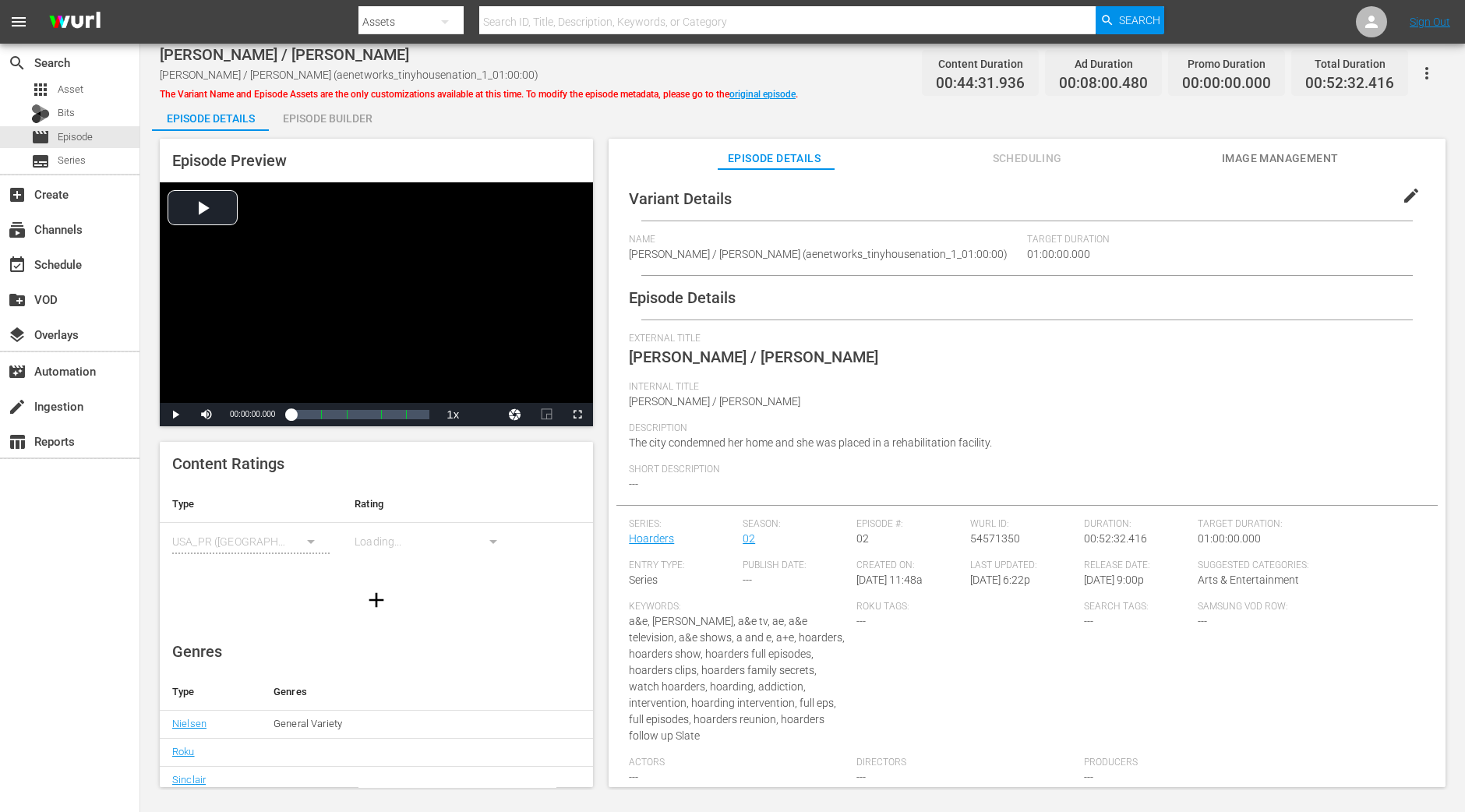
click at [368, 132] on div "Episode Preview Video Player is loading. Play Video Play Mute Current Time 00:0…" at bounding box center [802, 465] width 1301 height 668
drag, startPoint x: 368, startPoint y: 123, endPoint x: 509, endPoint y: 28, distance: 170.0
click at [367, 122] on div "Episode Builder" at bounding box center [327, 118] width 117 height 37
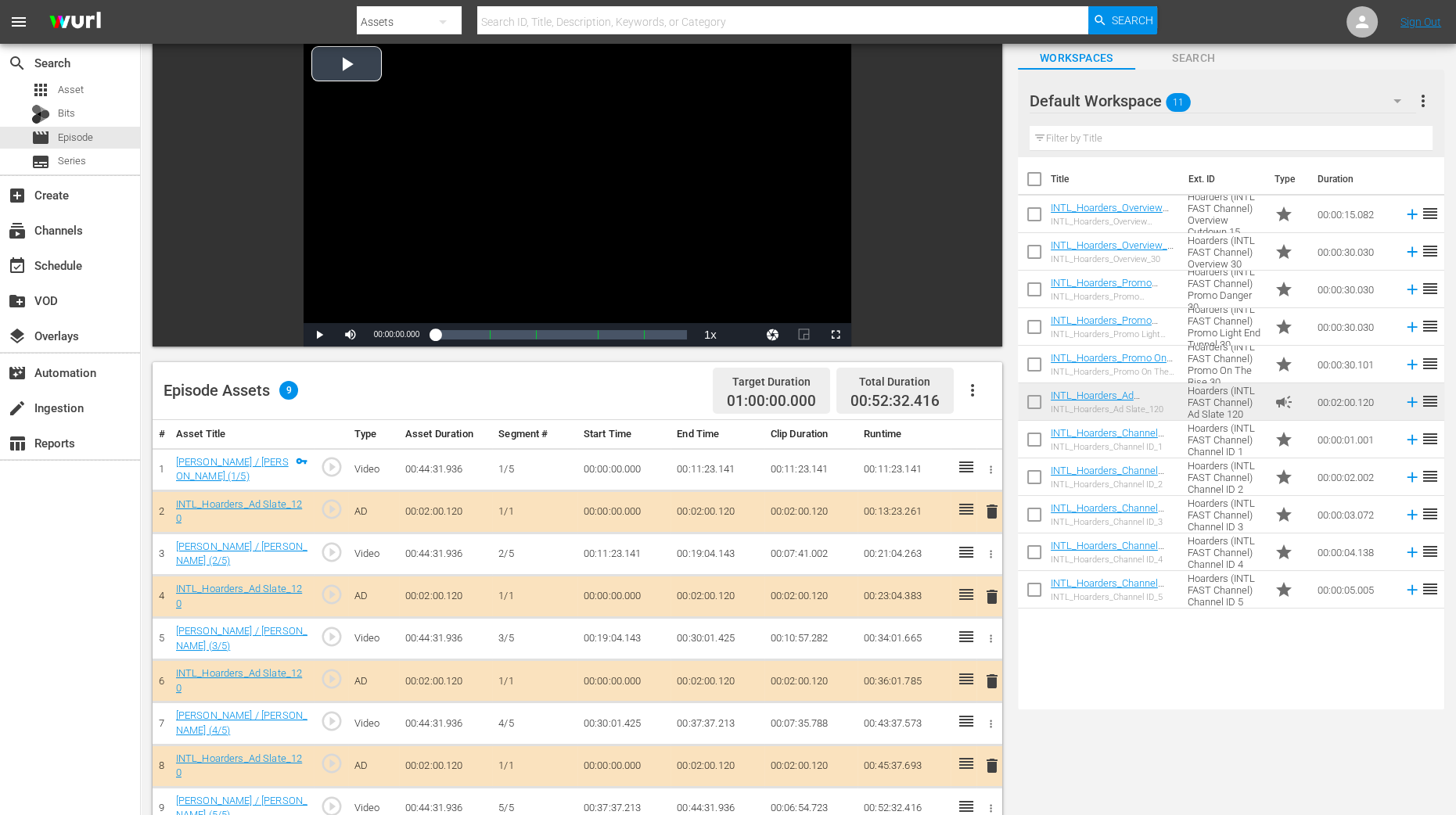
scroll to position [293, 0]
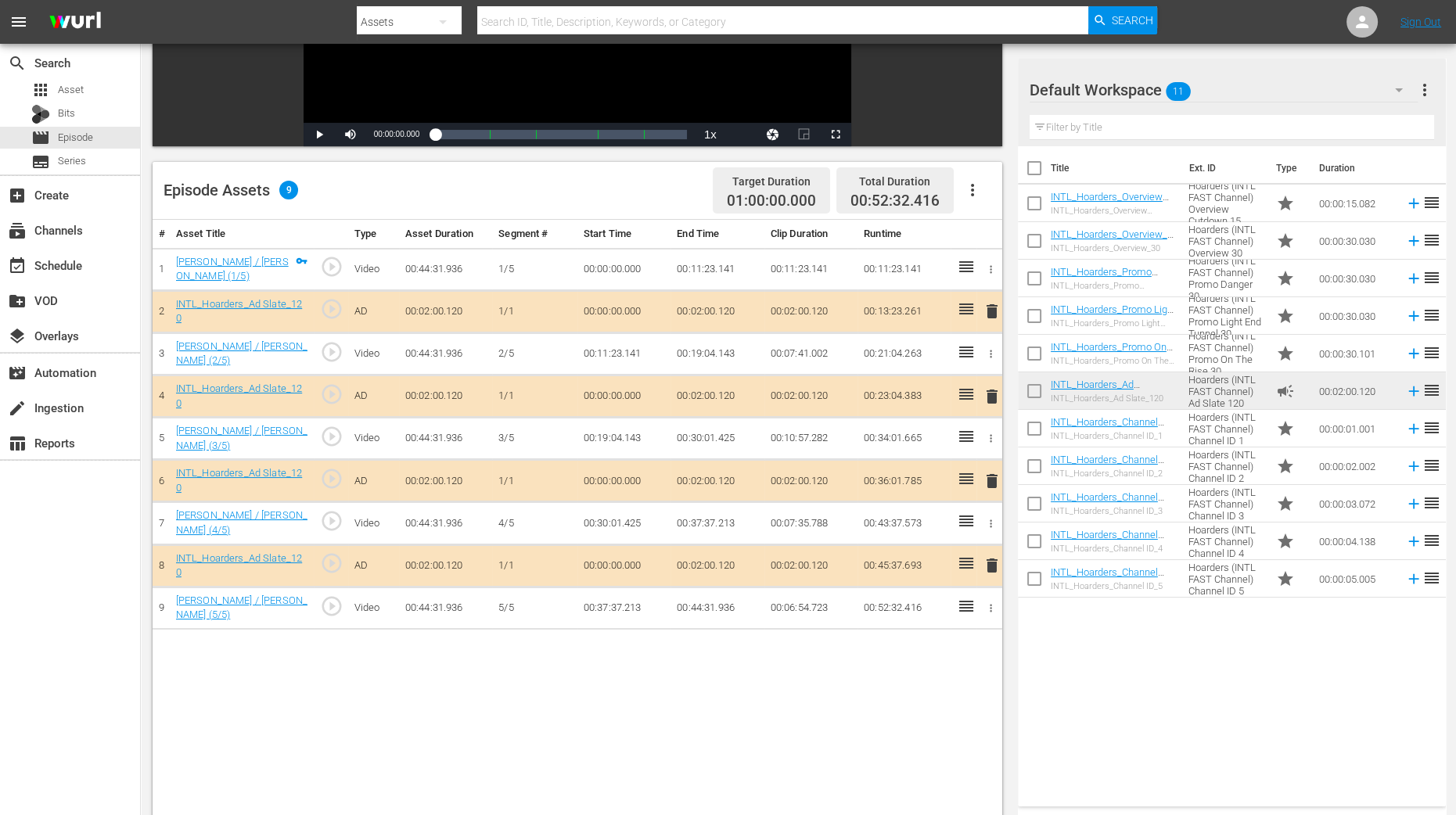
click at [991, 394] on span "delete" at bounding box center [991, 396] width 19 height 19
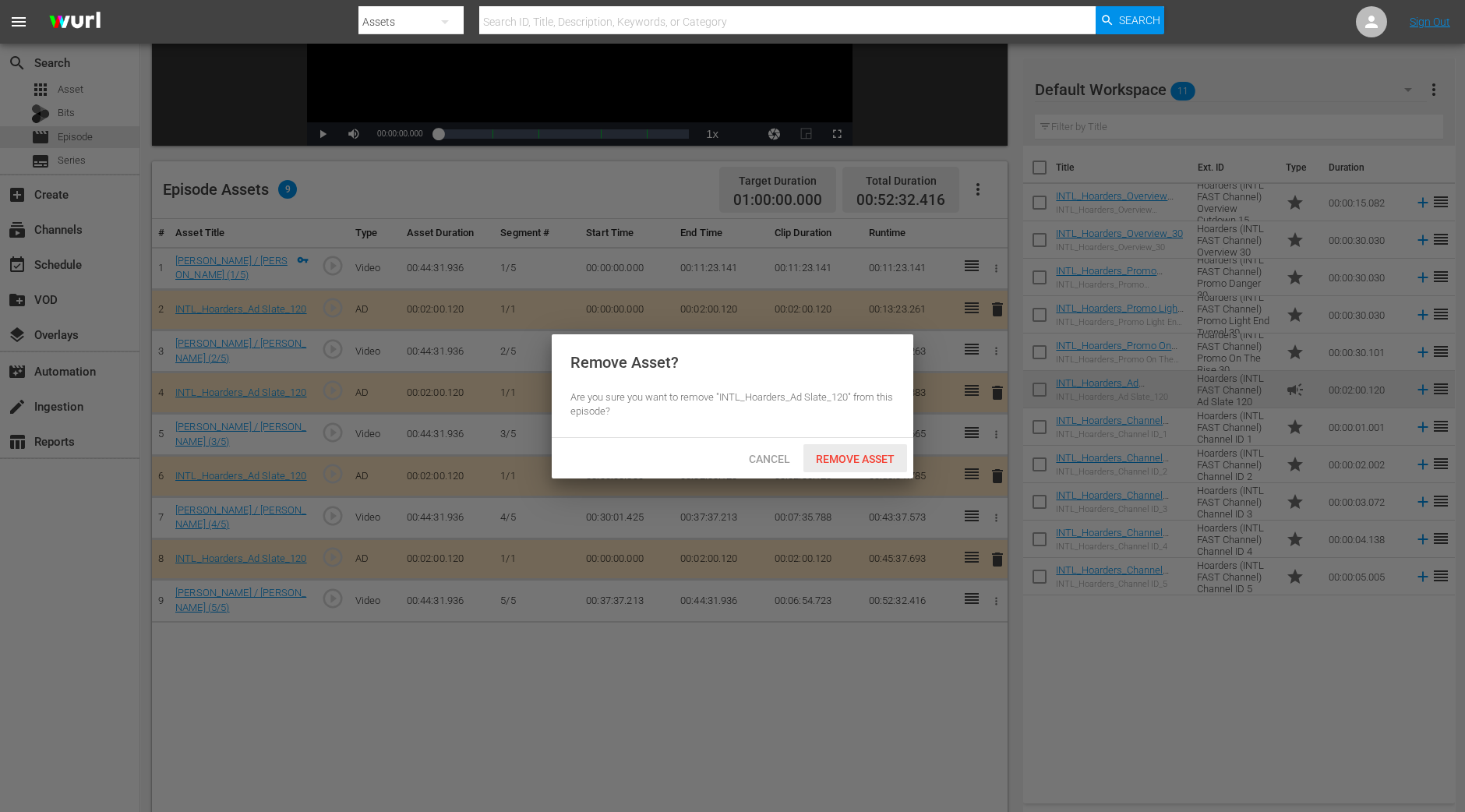
click at [863, 446] on div "Remove Asset" at bounding box center [855, 458] width 104 height 29
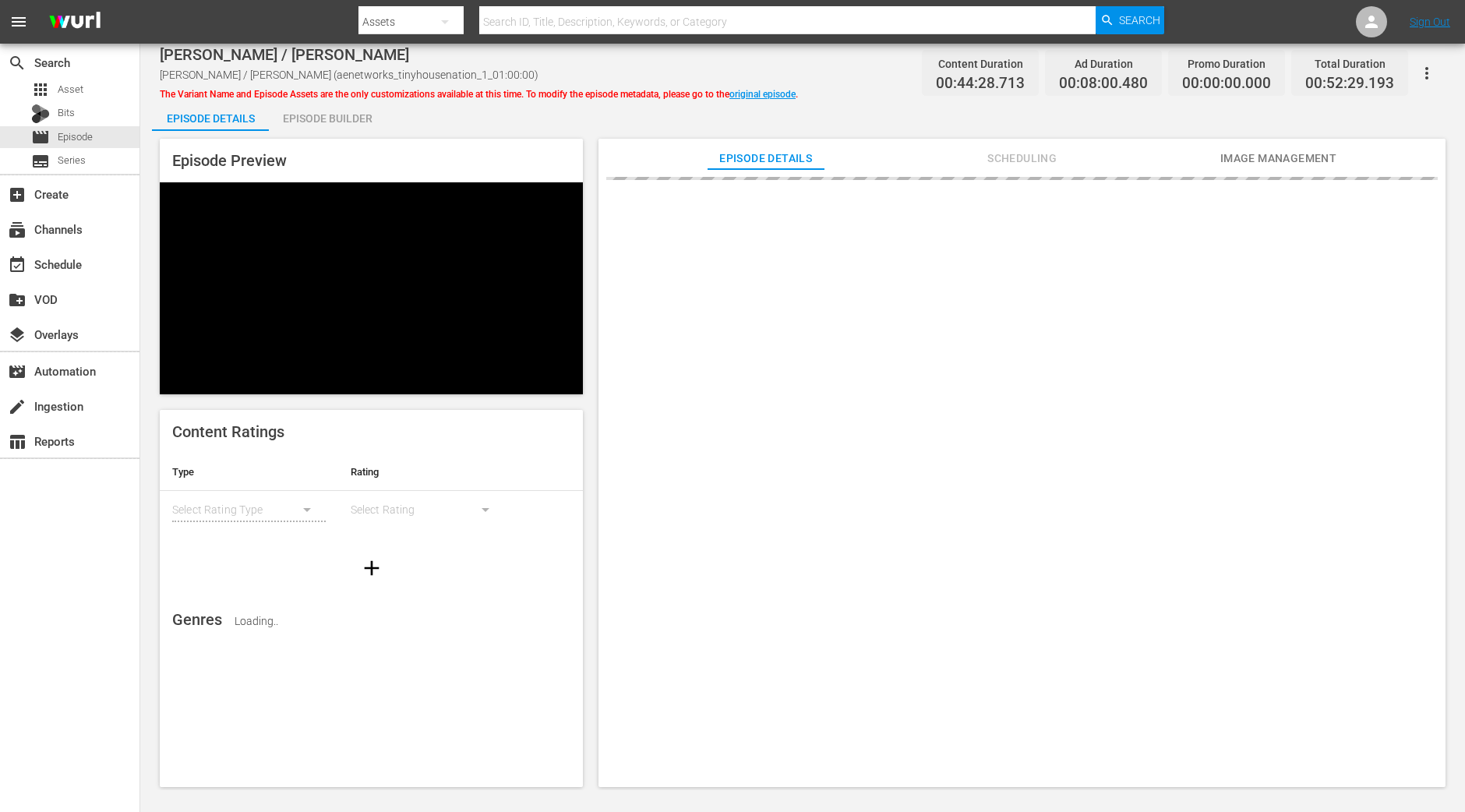
click at [329, 123] on div "Episode Builder" at bounding box center [327, 118] width 117 height 37
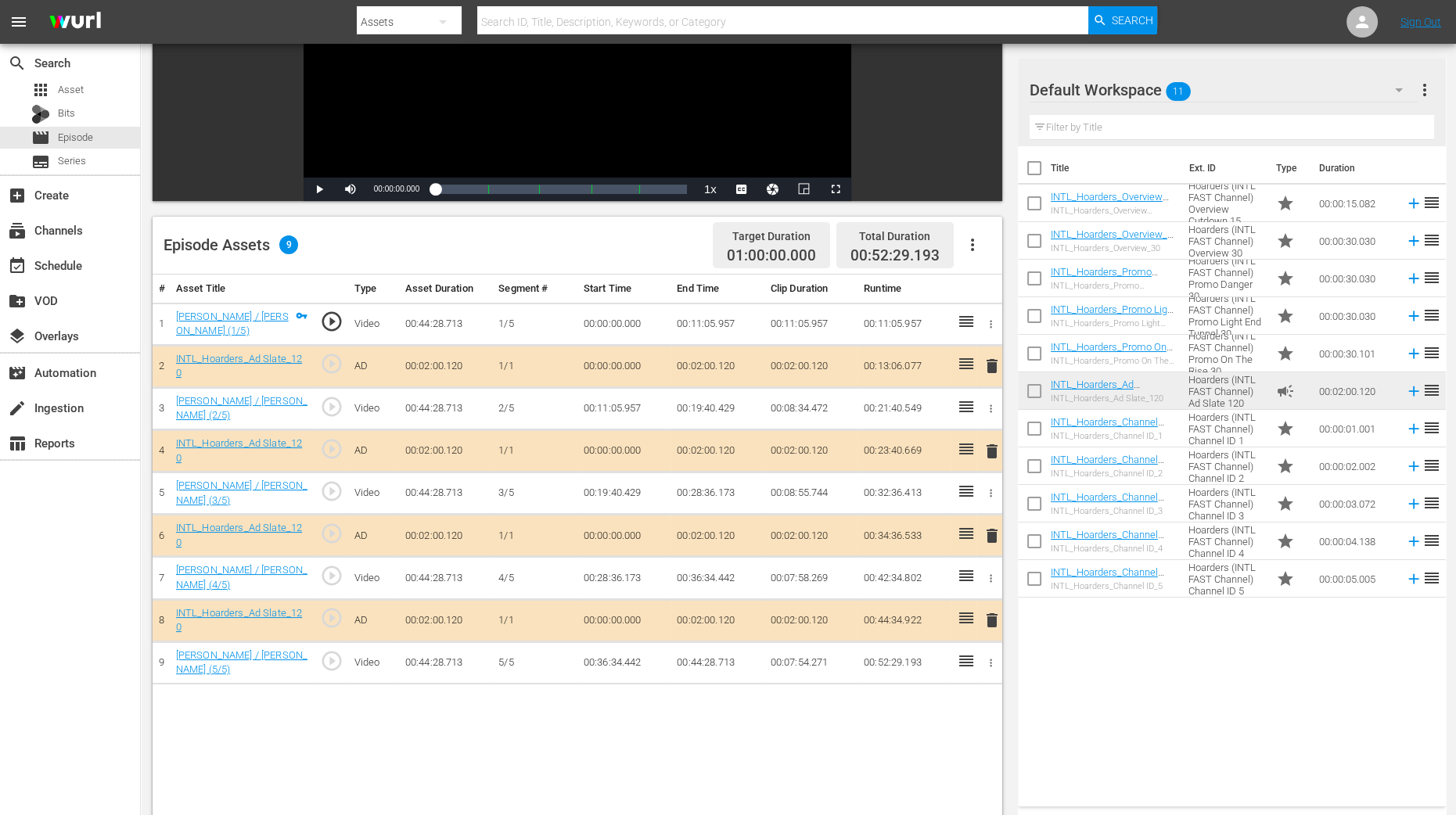
scroll to position [293, 0]
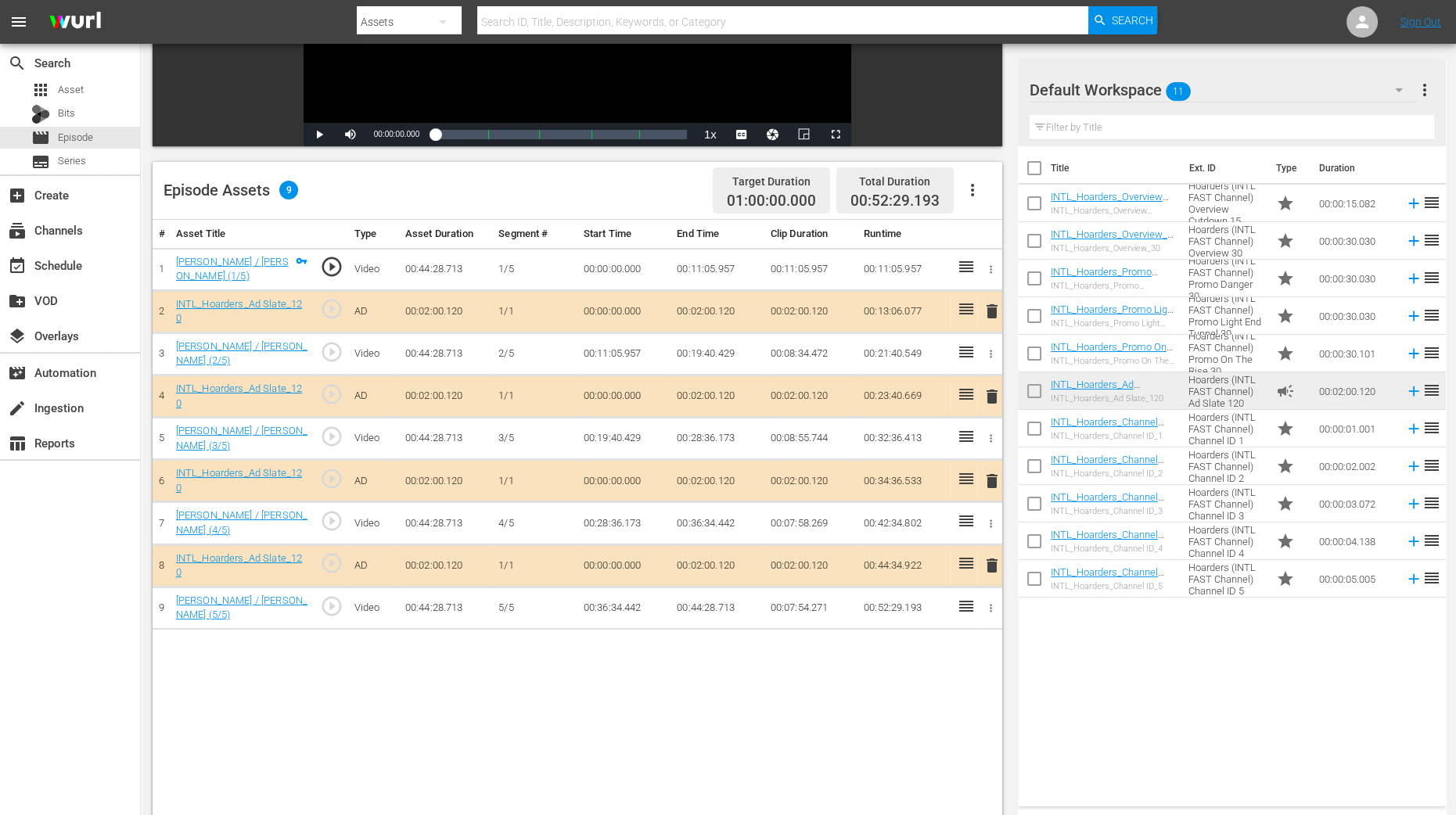
click at [984, 392] on span "delete" at bounding box center [991, 396] width 19 height 19
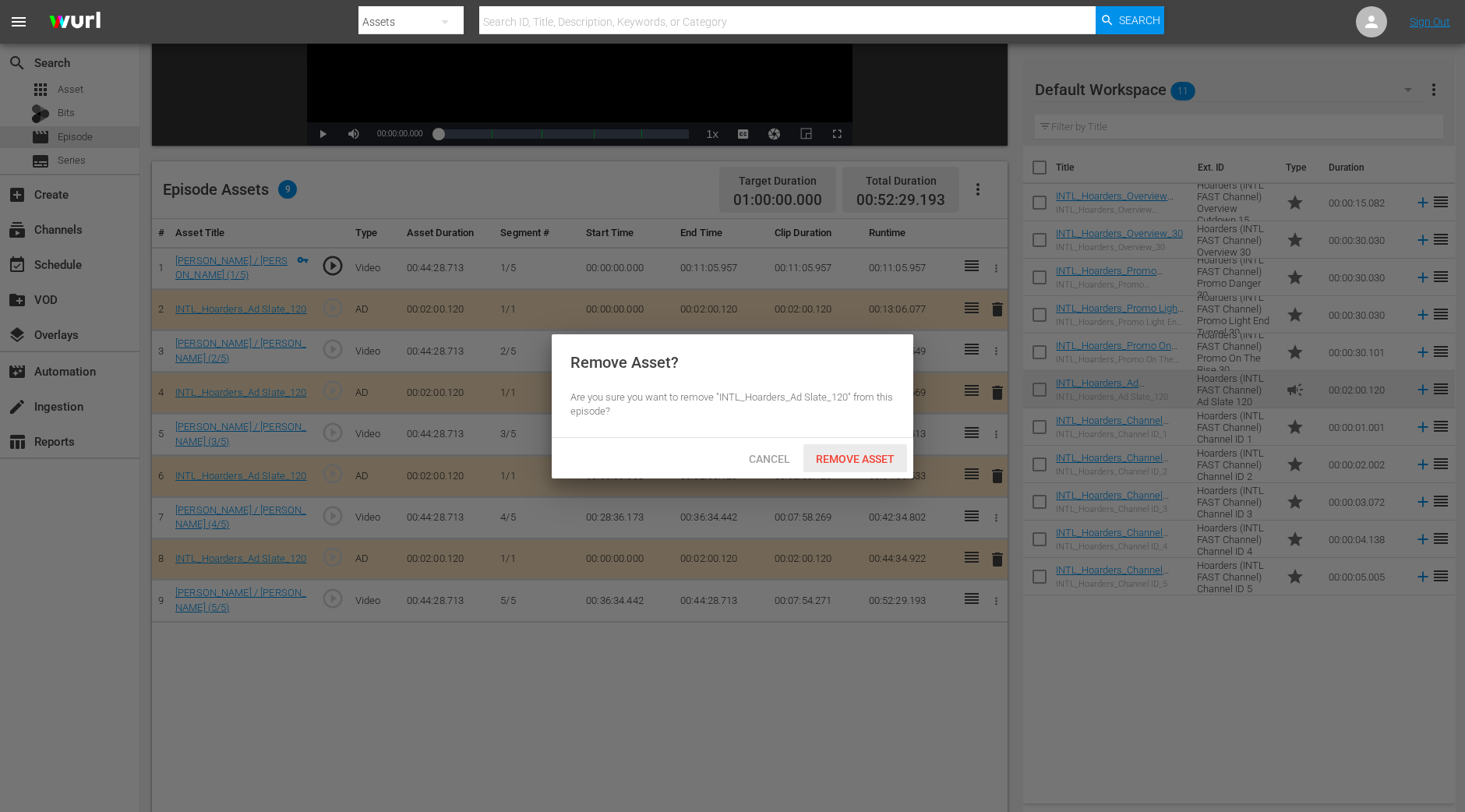
click at [880, 456] on span "Remove Asset" at bounding box center [855, 459] width 104 height 13
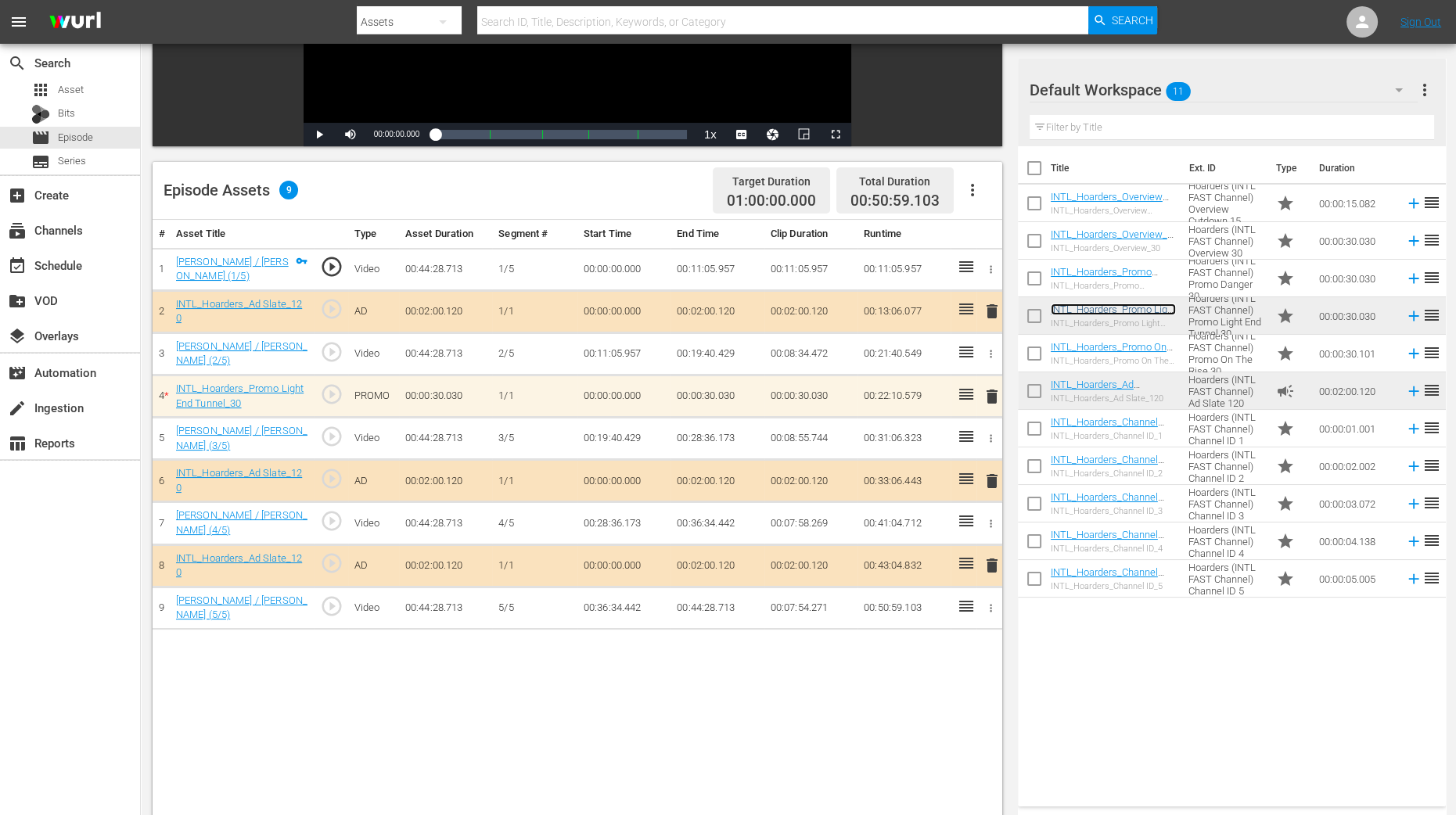
scroll to position [407, 0]
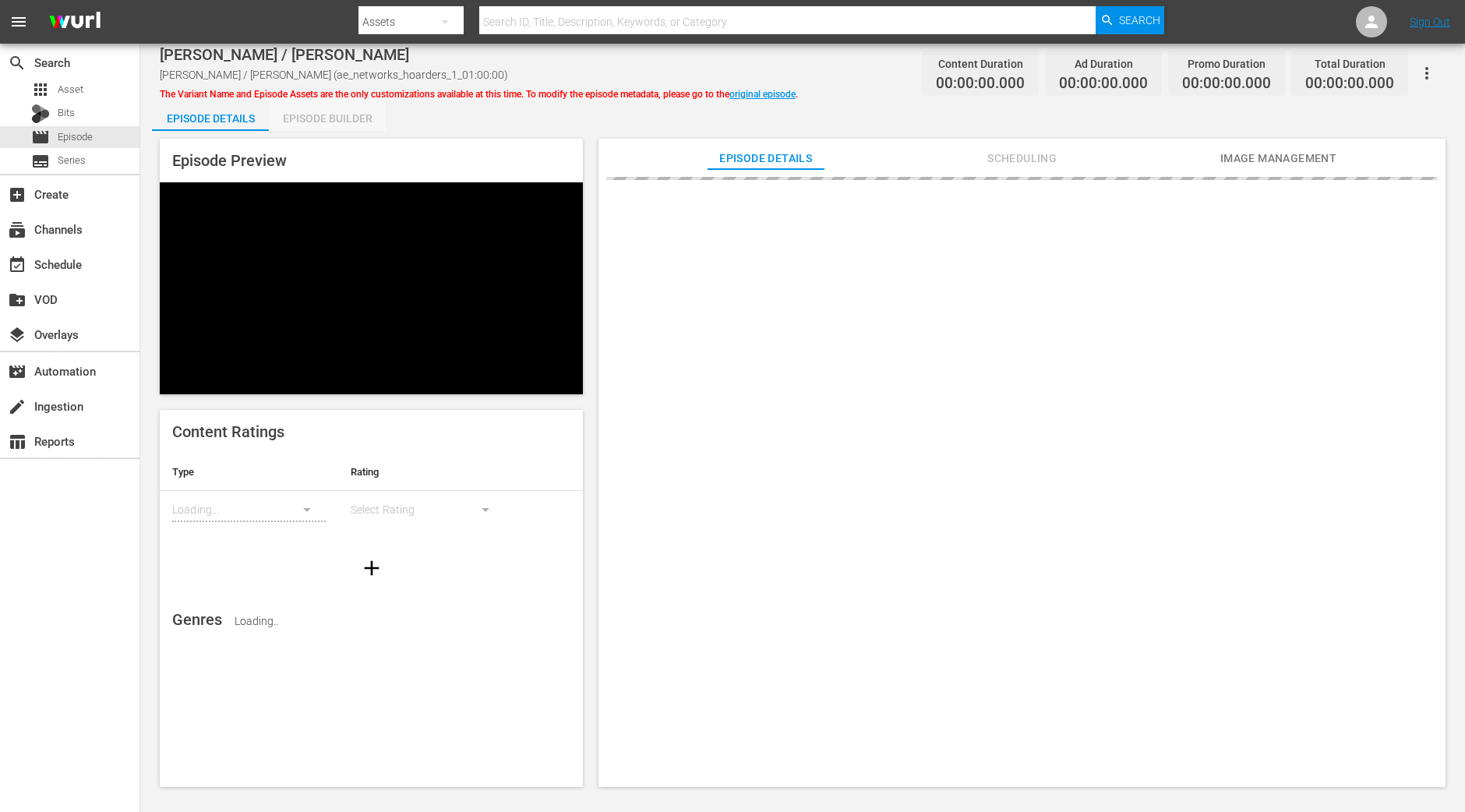
click at [332, 118] on div "Episode Builder" at bounding box center [327, 118] width 117 height 37
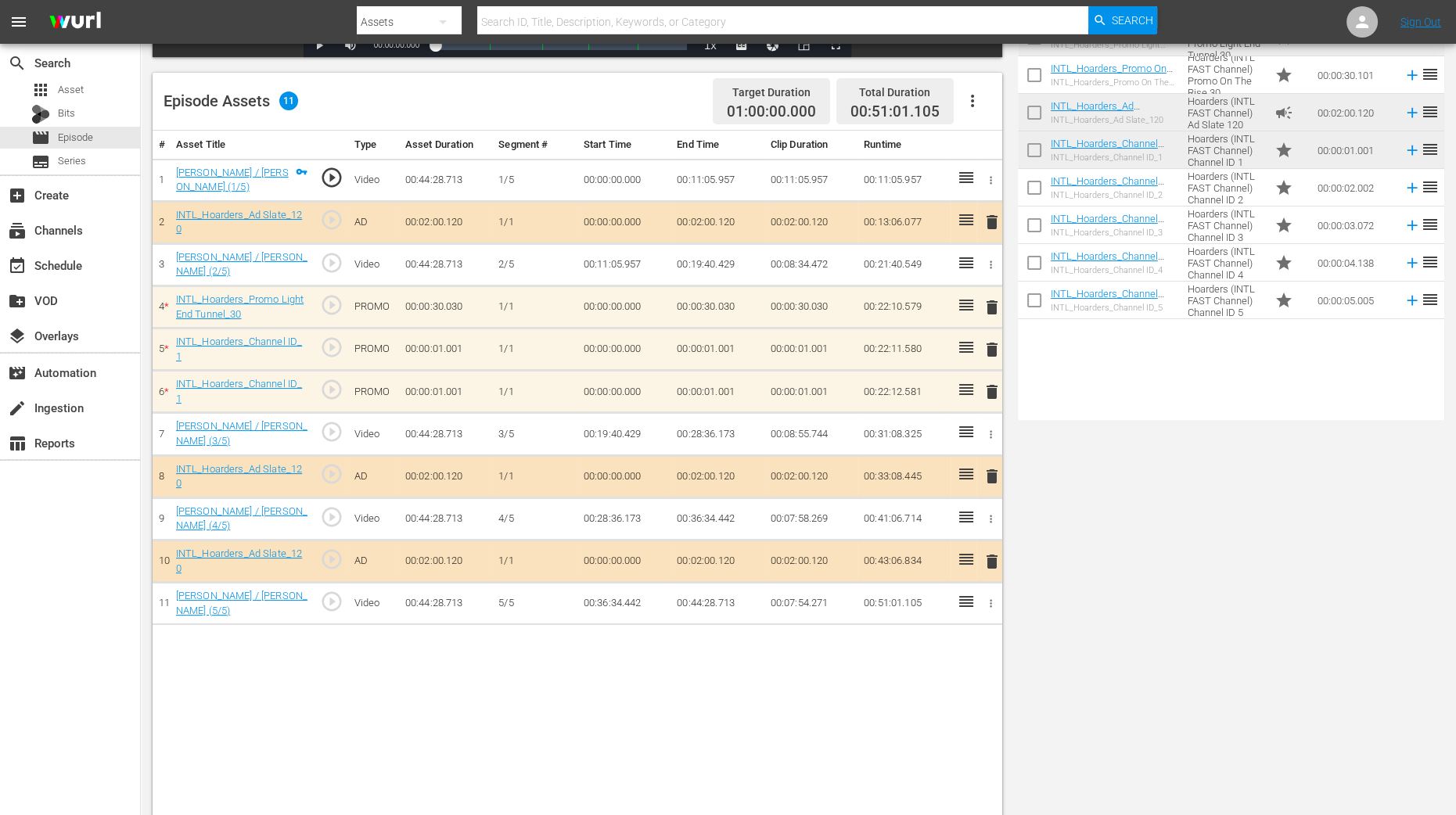
scroll to position [407, 0]
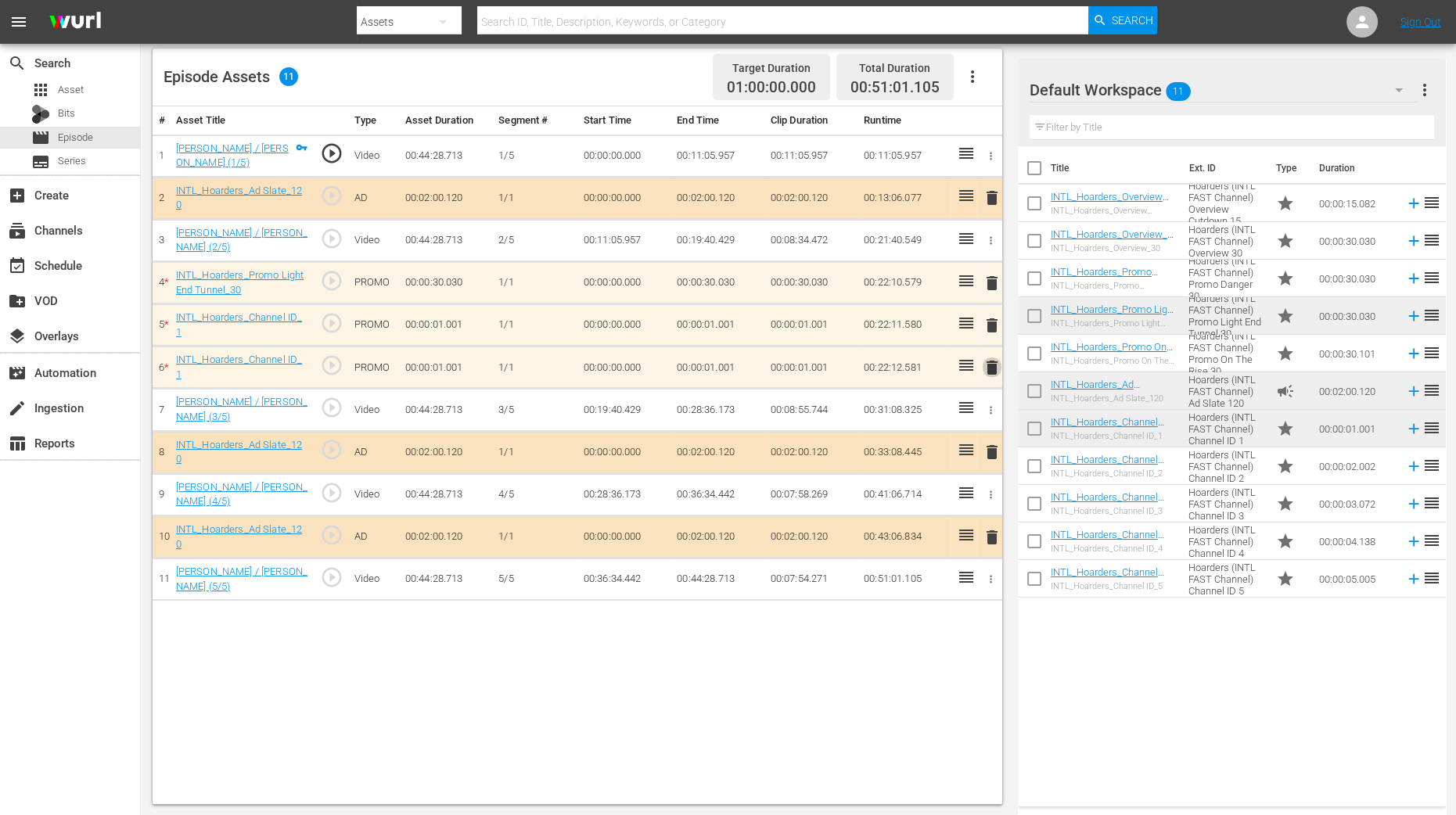
click at [993, 365] on span "delete" at bounding box center [991, 367] width 19 height 19
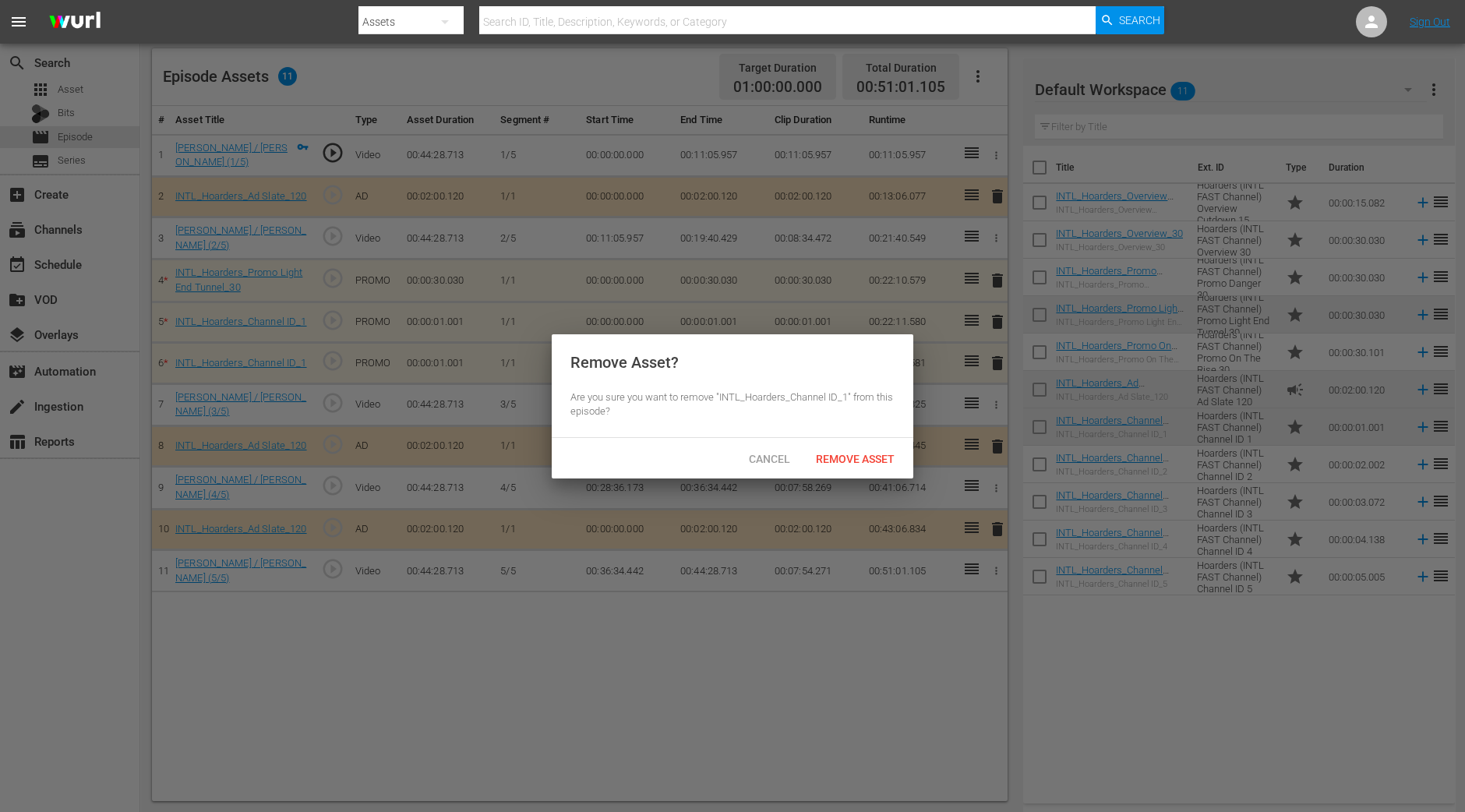
click at [850, 461] on span "Remove Asset" at bounding box center [855, 459] width 104 height 13
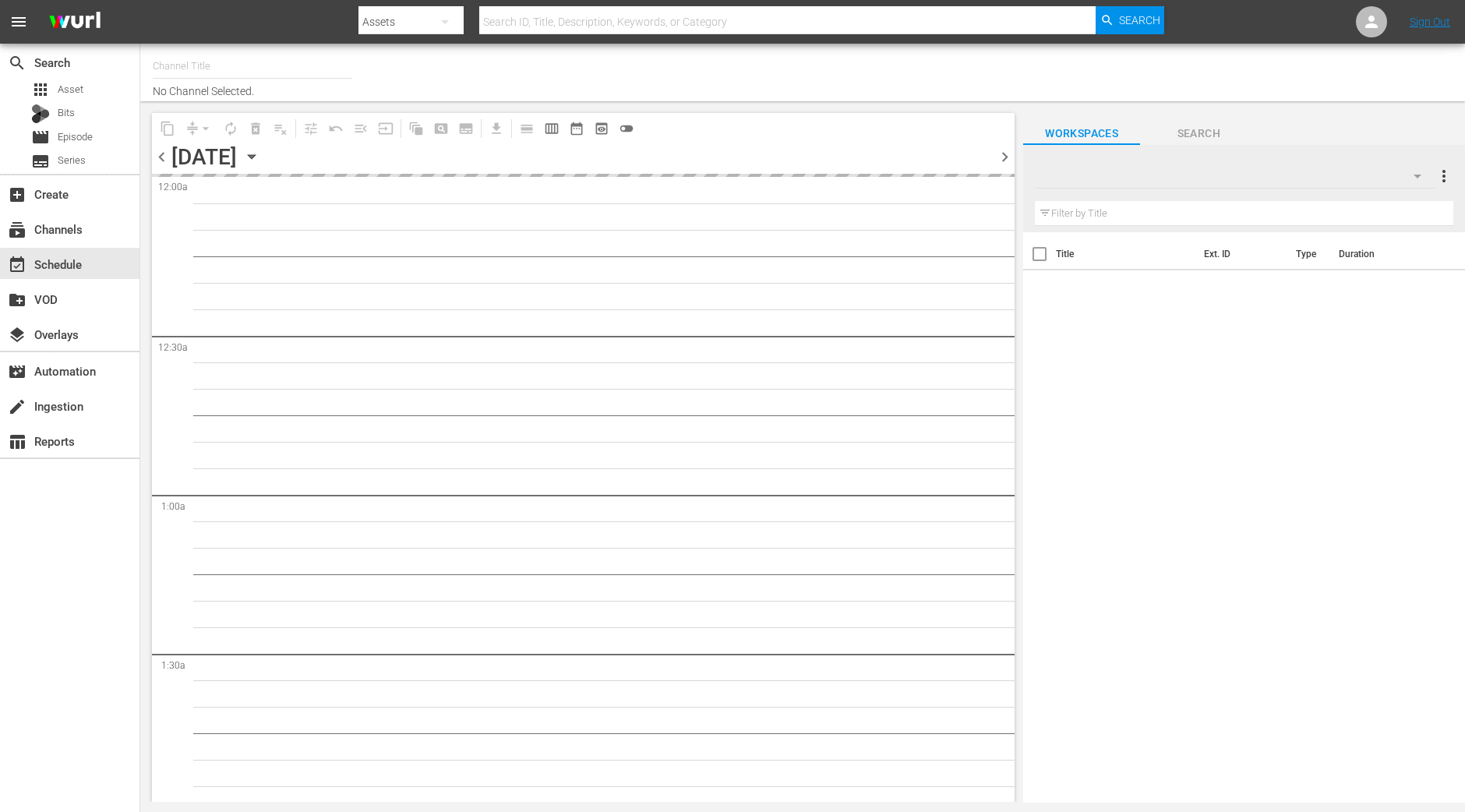
type input "INTL Hoarders (1785)"
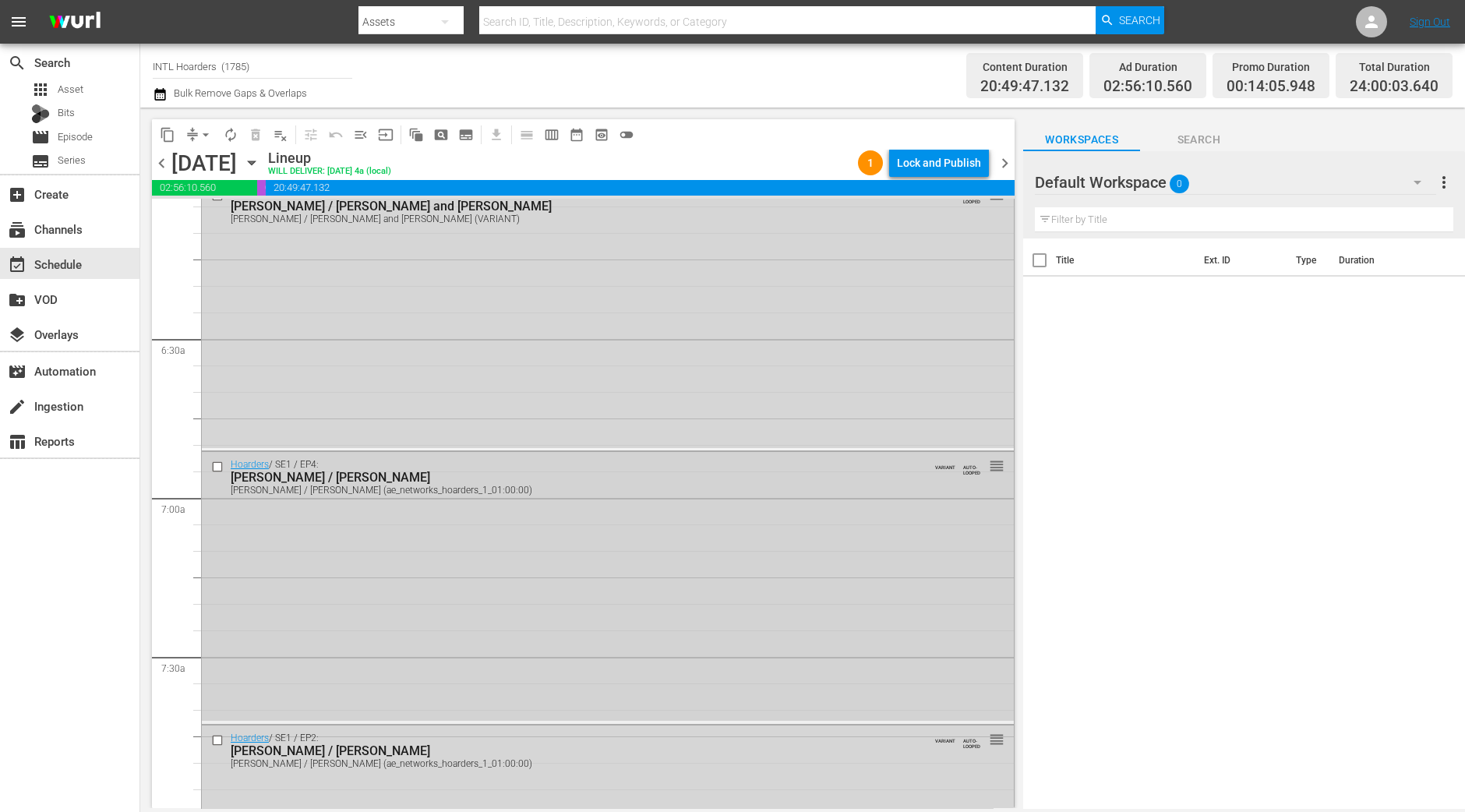
scroll to position [2143, 0]
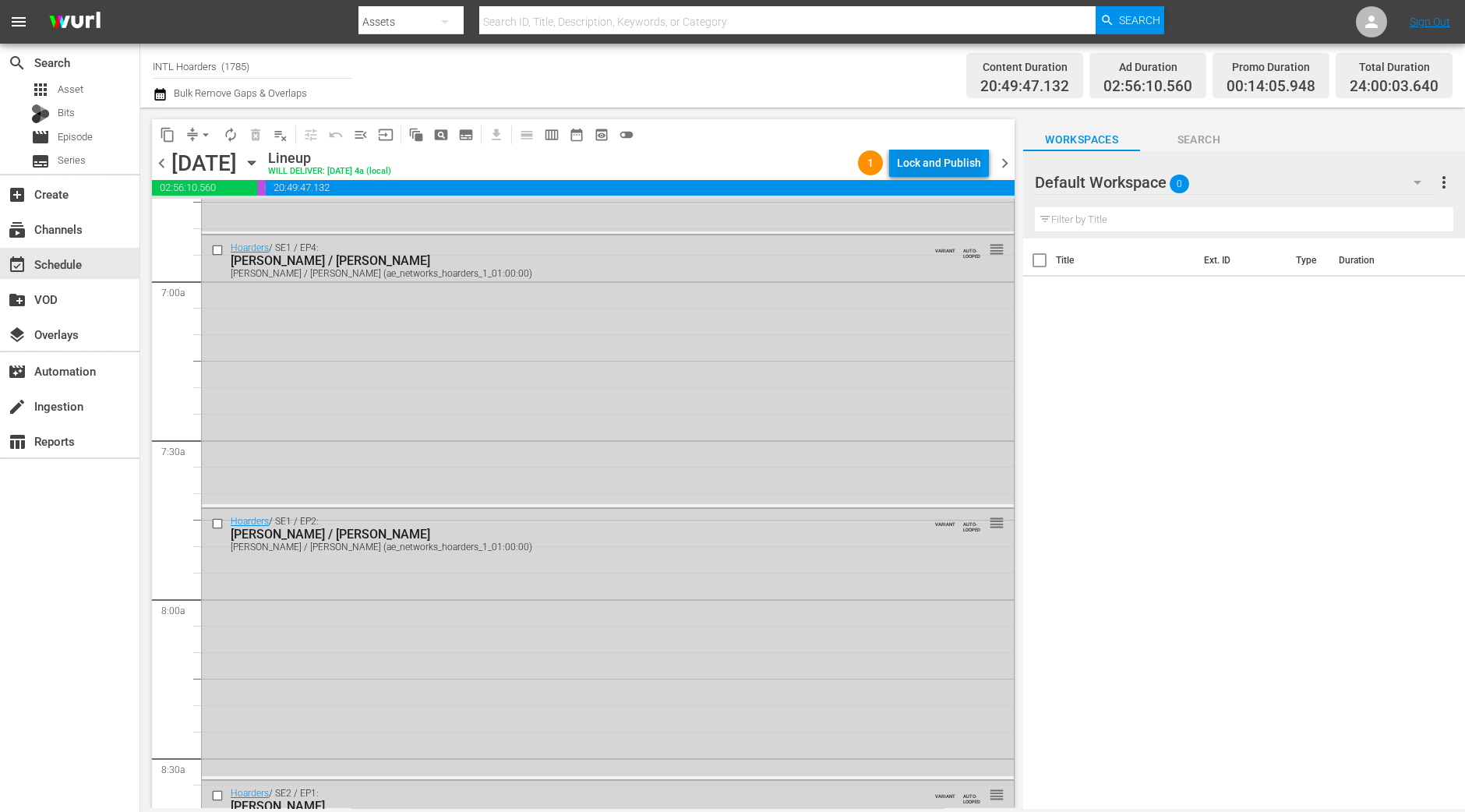
click at [913, 155] on div "Lock and Publish" at bounding box center [938, 163] width 85 height 28
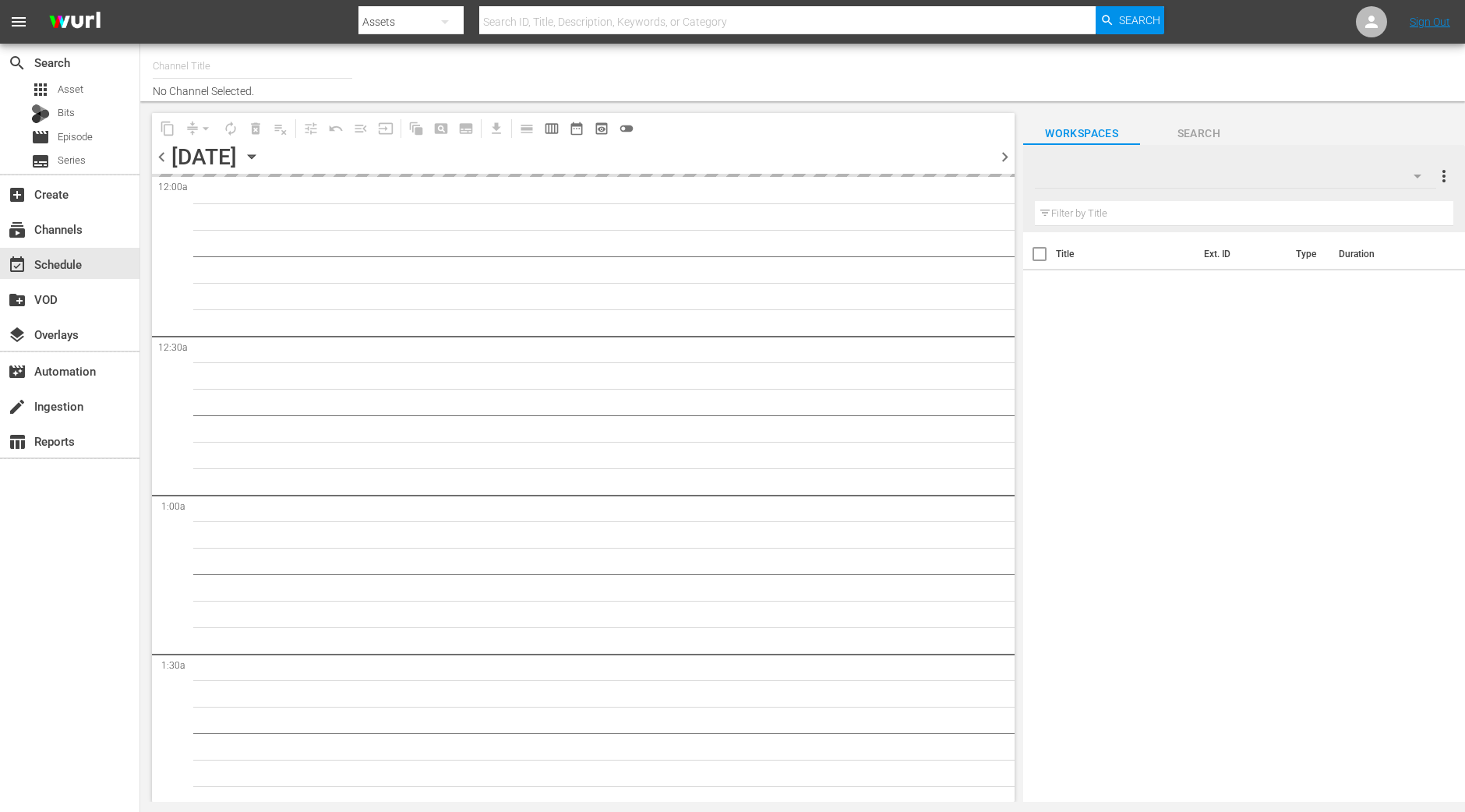
type input "INTL Hoarders (1785)"
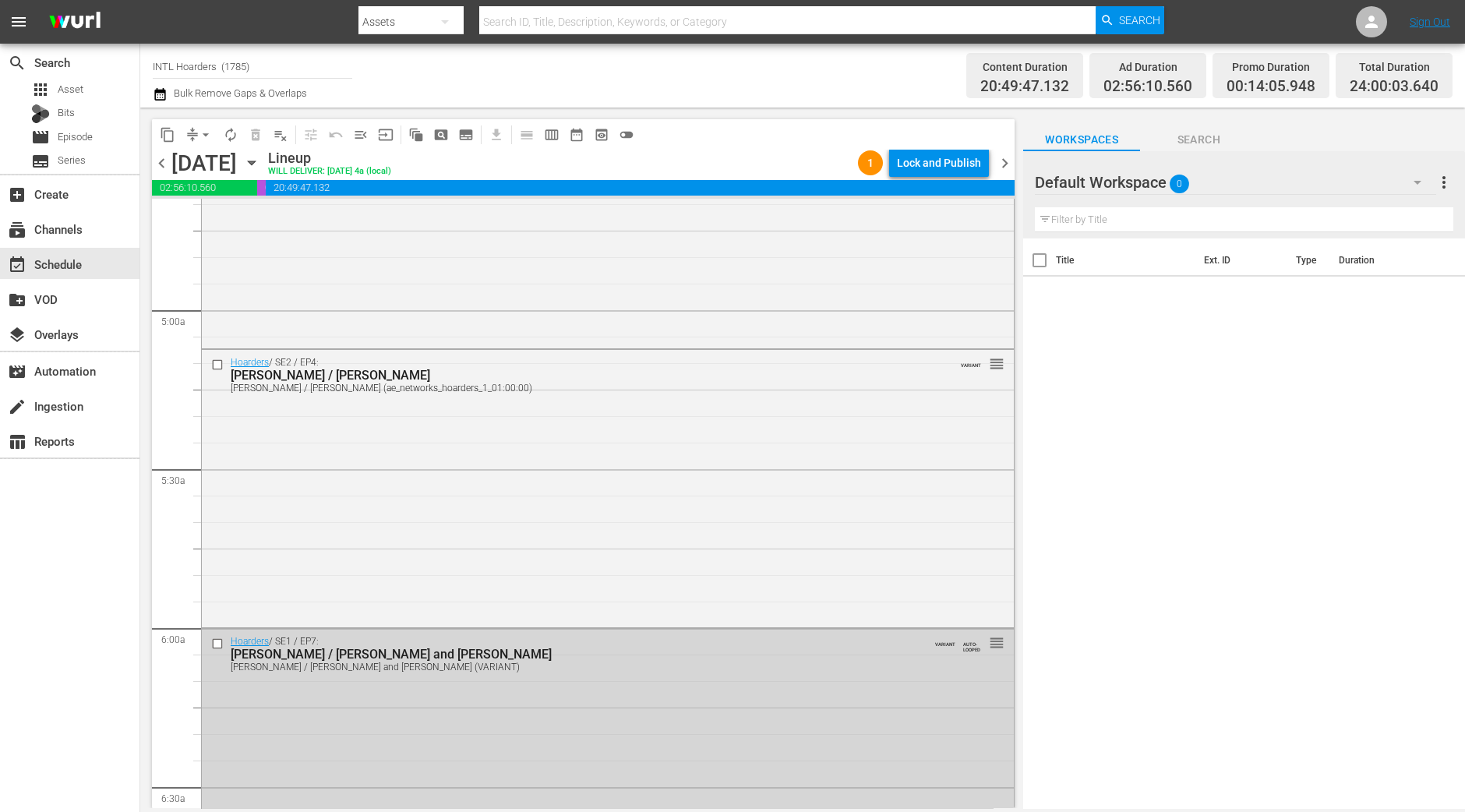
scroll to position [1656, 0]
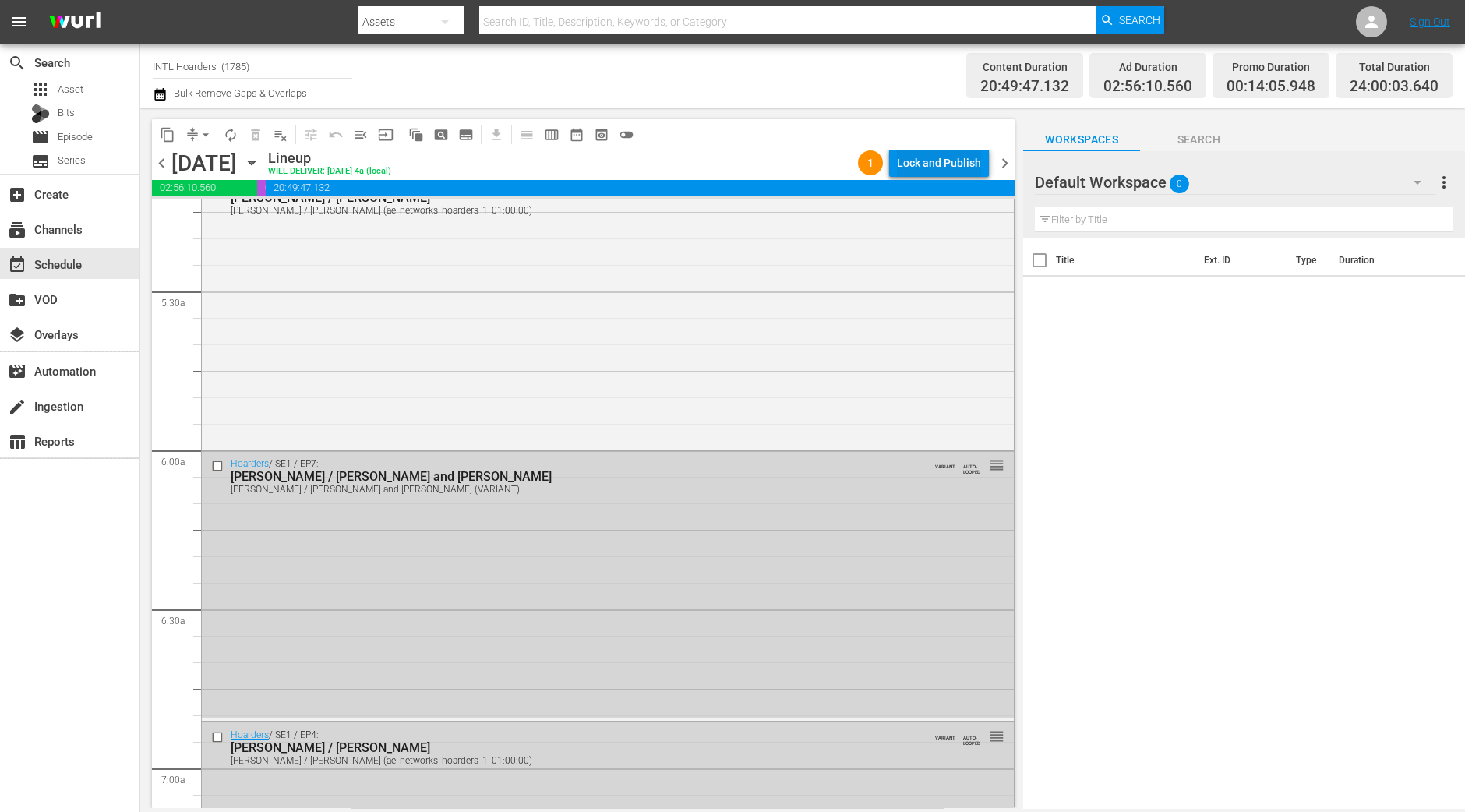
click at [925, 155] on div "Lock and Publish" at bounding box center [938, 163] width 85 height 28
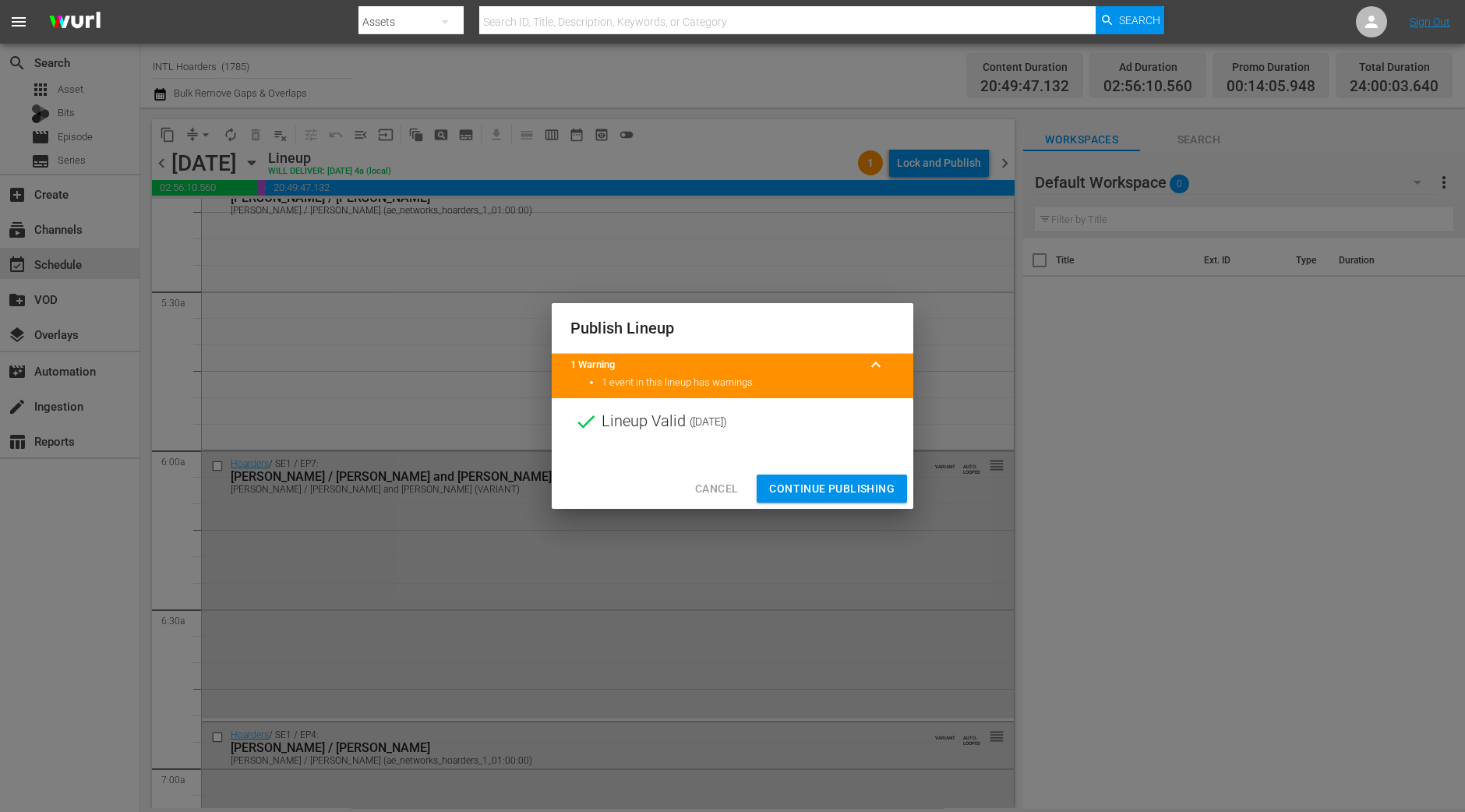
click at [823, 491] on span "Continue Publishing" at bounding box center [832, 488] width 125 height 19
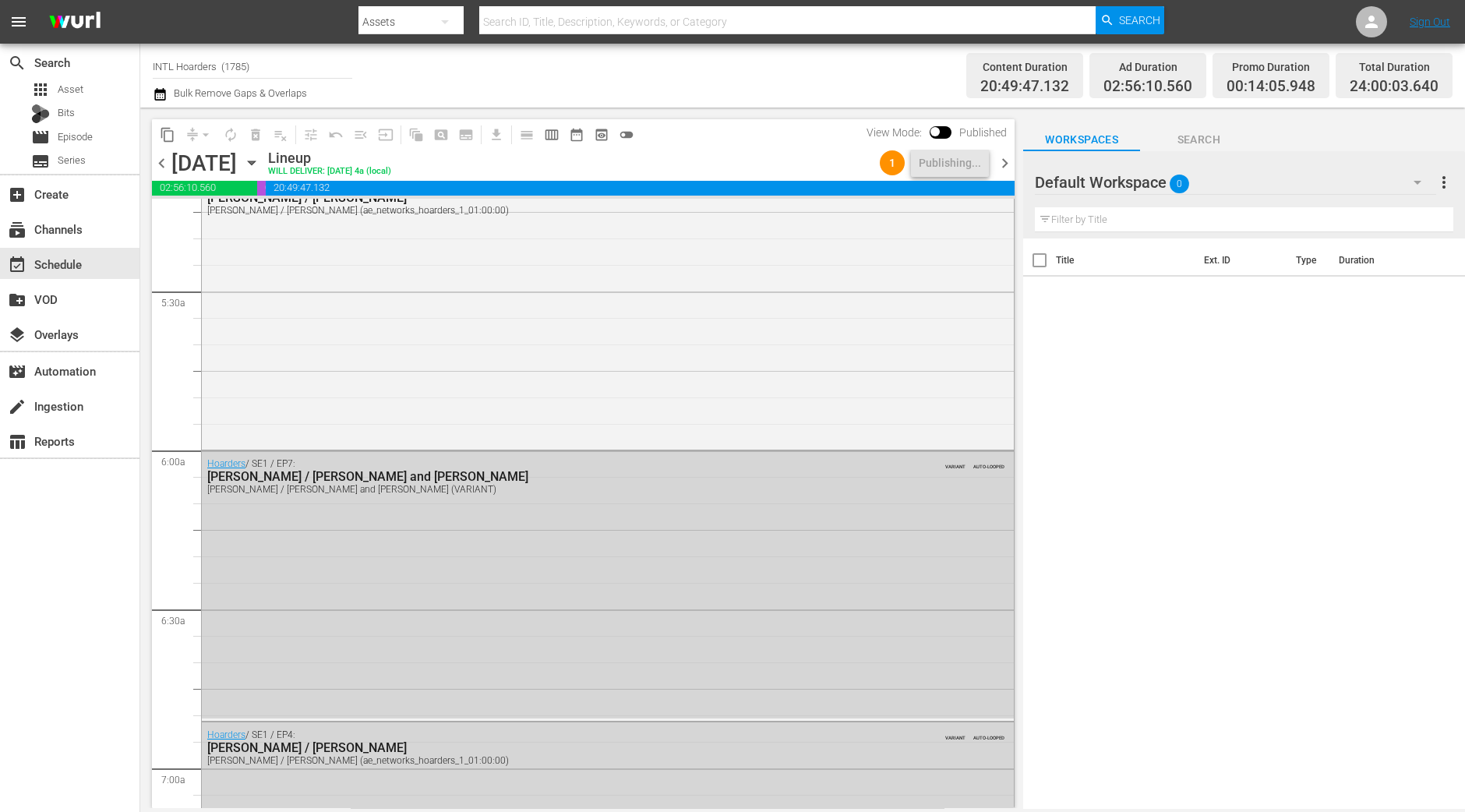
click at [1003, 157] on span "chevron_right" at bounding box center [1004, 163] width 19 height 19
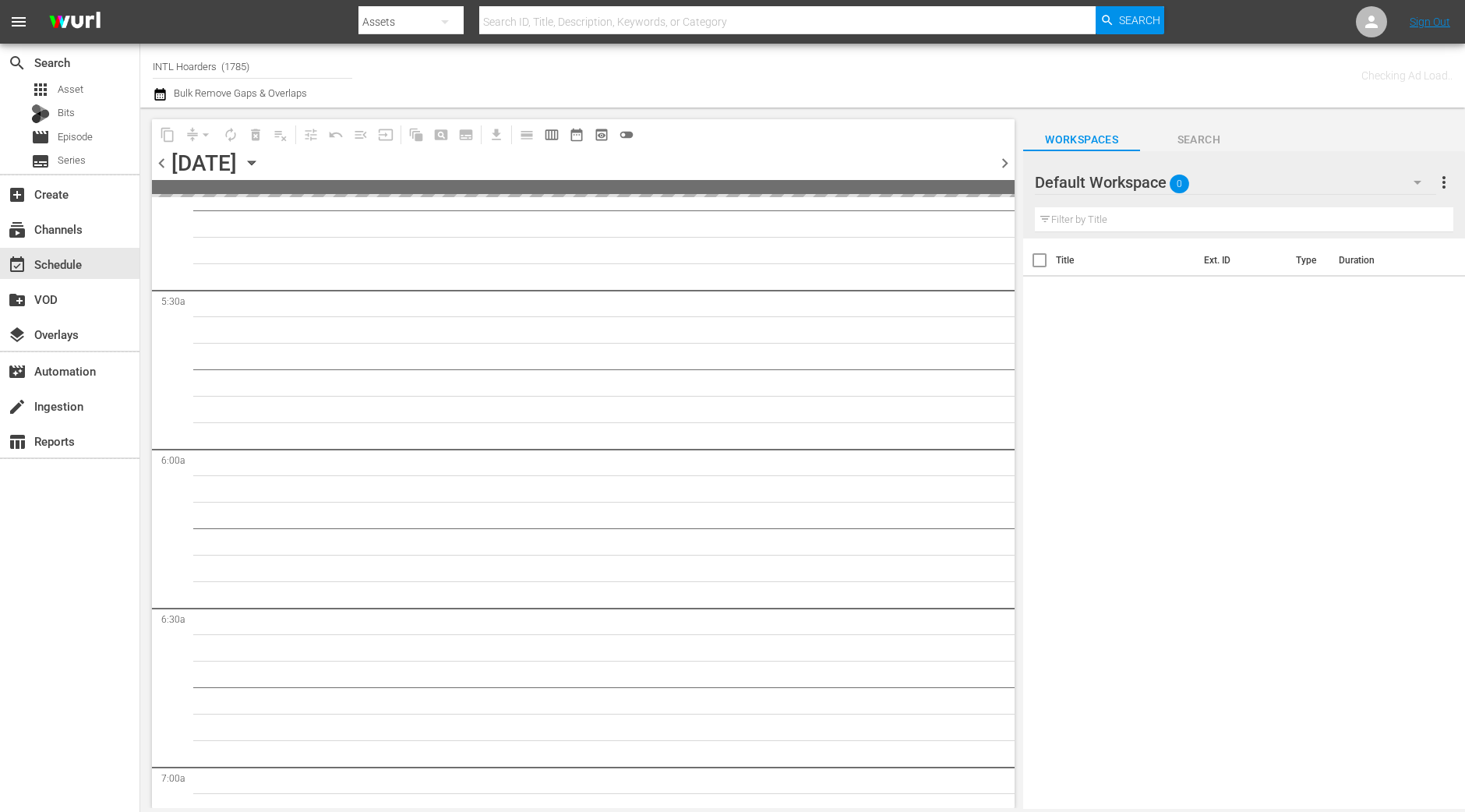
scroll to position [1789, 0]
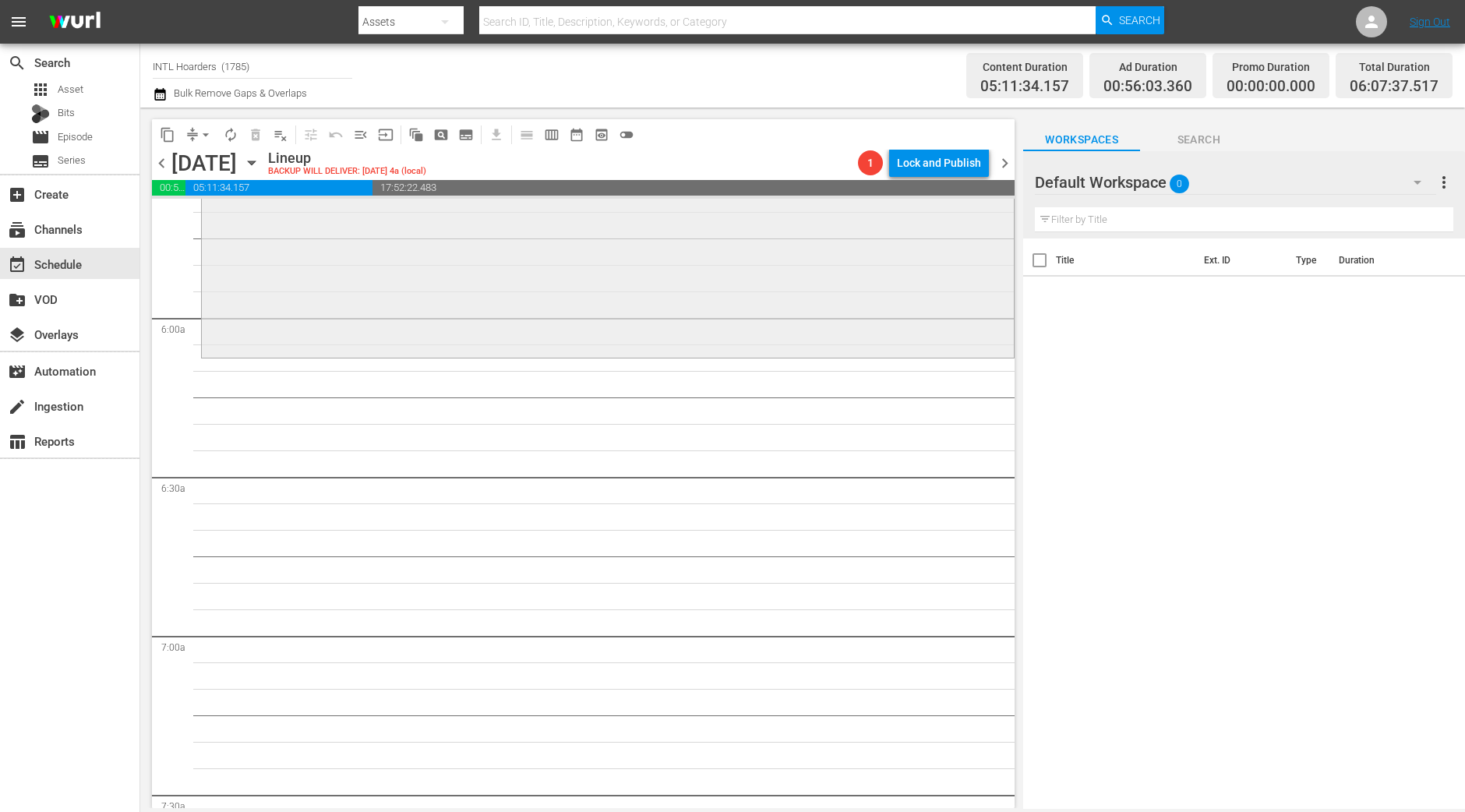
click at [454, 336] on div "Hoarders / SE2 / EP11: June / [PERSON_NAME] / [PERSON_NAME] (ae_networks_hoarde…" at bounding box center [607, 217] width 812 height 274
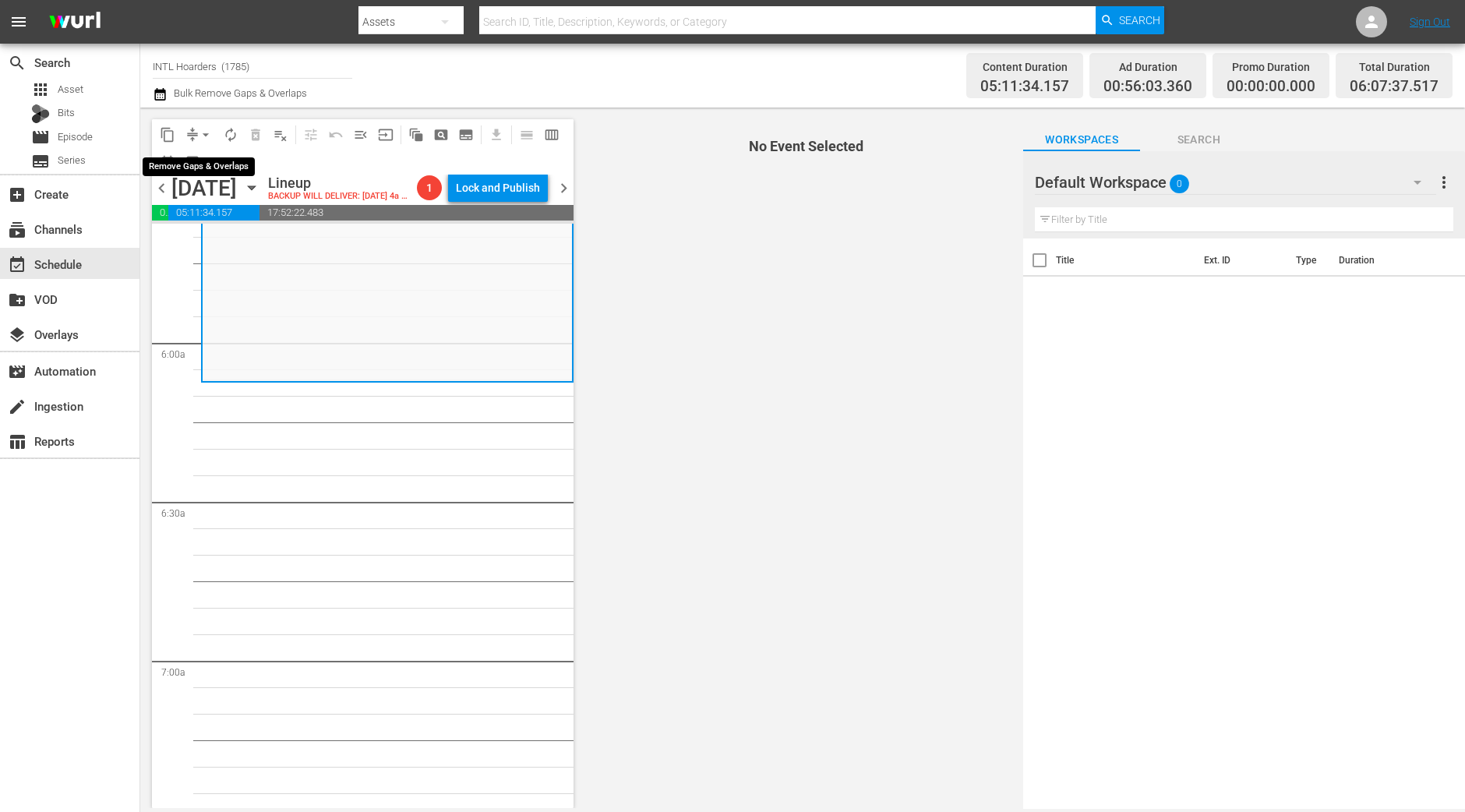
click at [207, 141] on span "arrow_drop_down" at bounding box center [206, 135] width 15 height 15
click at [207, 165] on li "Align to Midnight" at bounding box center [206, 165] width 164 height 25
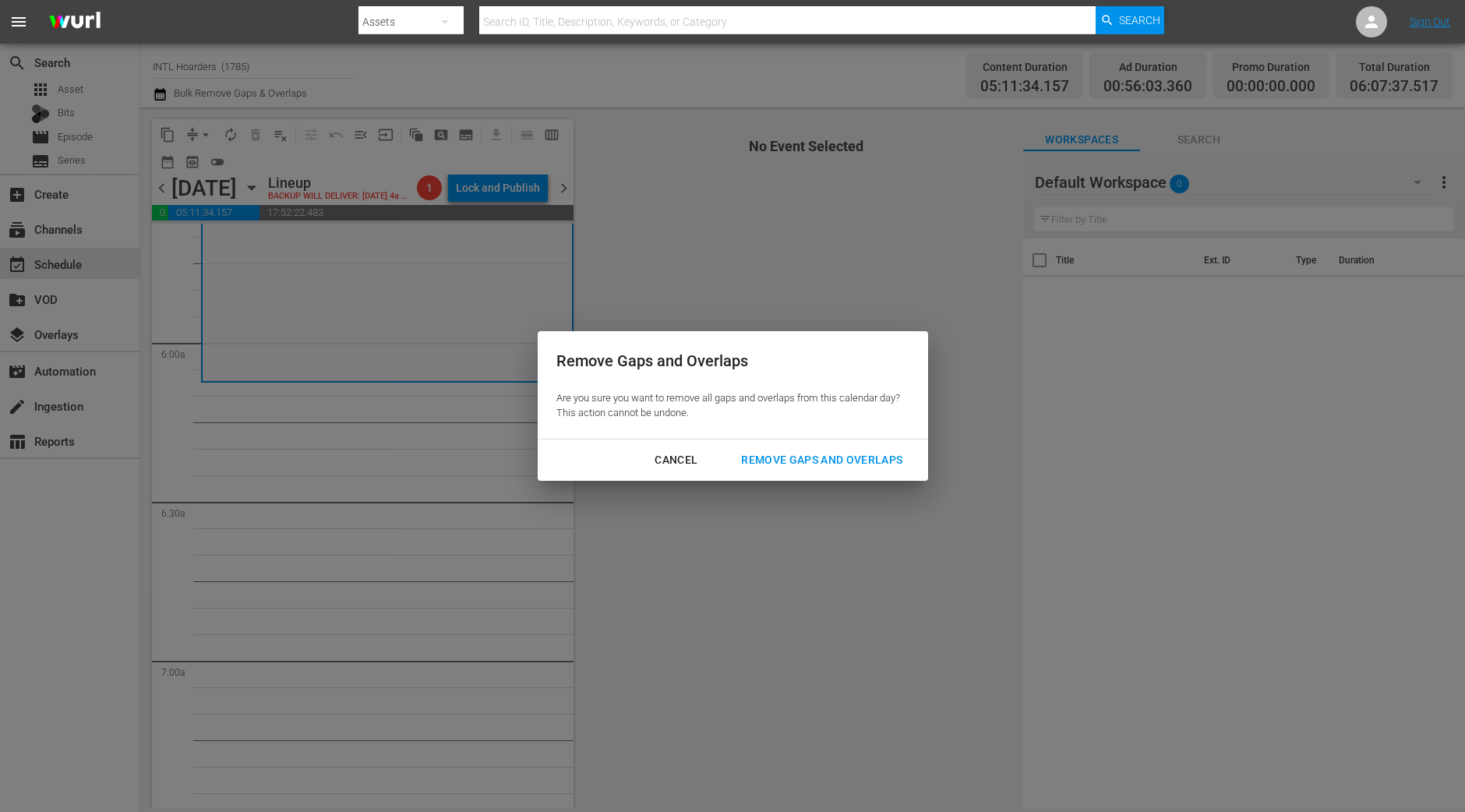
click at [878, 449] on button "Remove Gaps and Overlaps" at bounding box center [821, 460] width 199 height 29
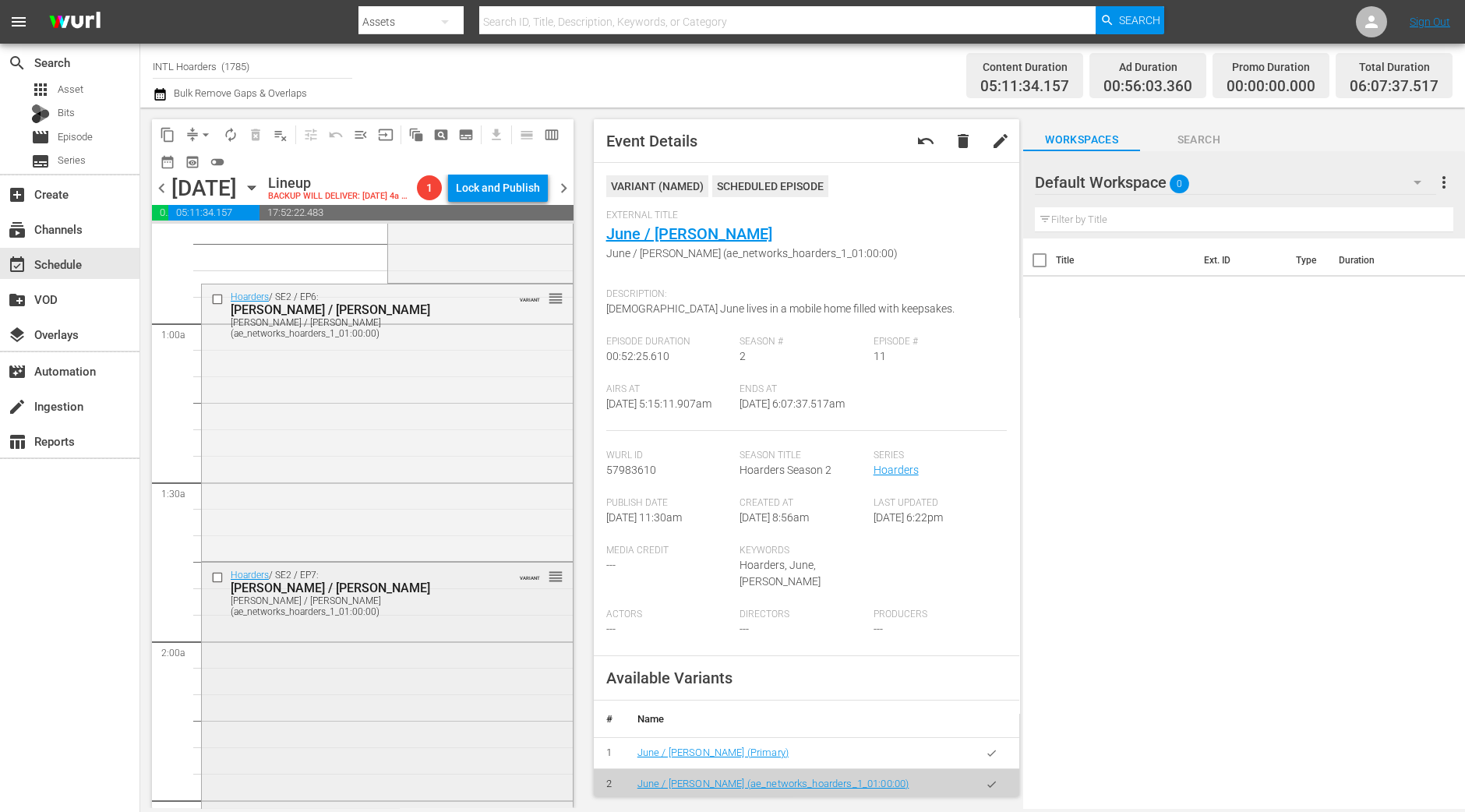
scroll to position [0, 0]
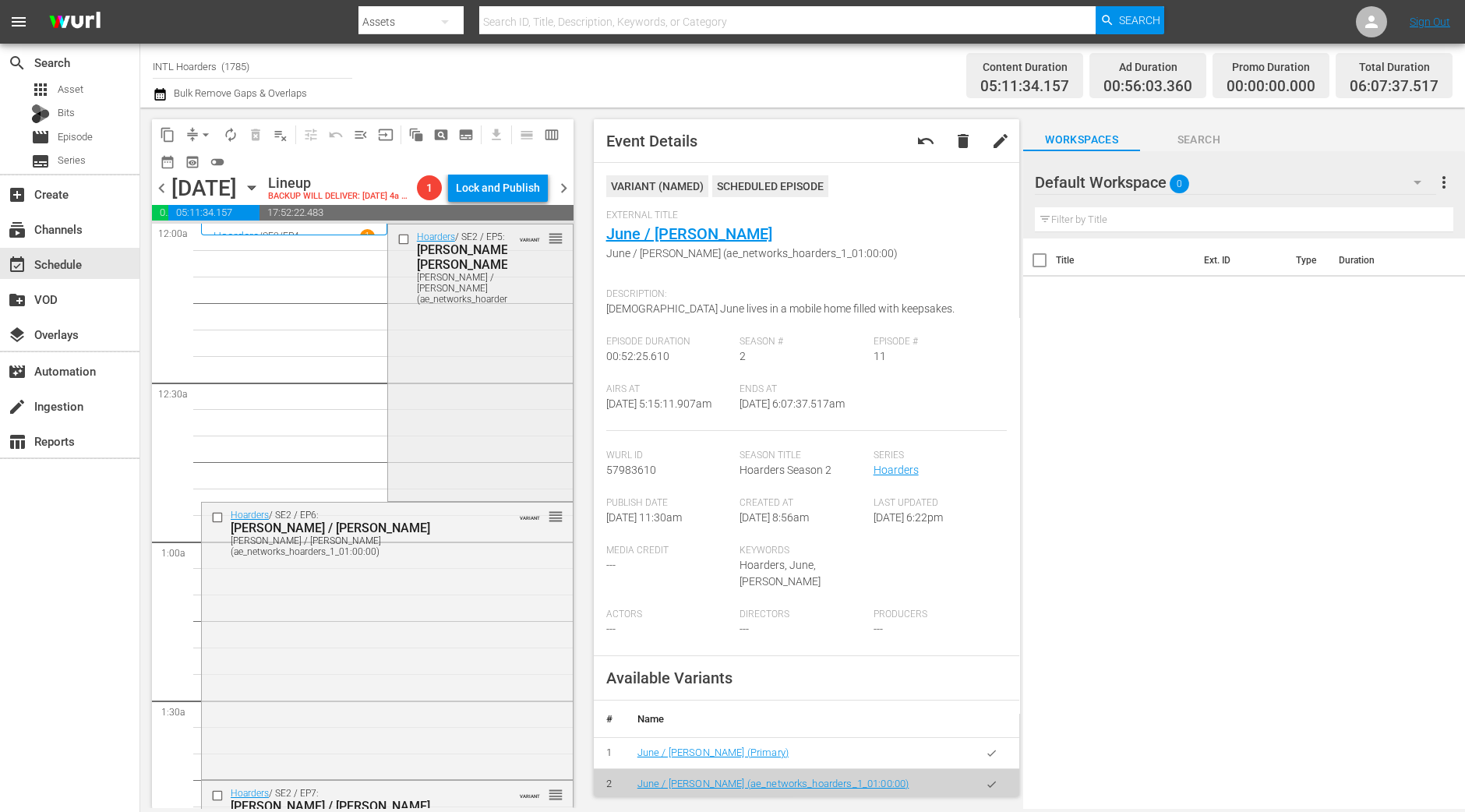
click at [406, 436] on div "Hoarders / SE2 / EP5: [PERSON_NAME] / [PERSON_NAME] / [PERSON_NAME] (ae_network…" at bounding box center [480, 361] width 185 height 274
